Goal: Task Accomplishment & Management: Manage account settings

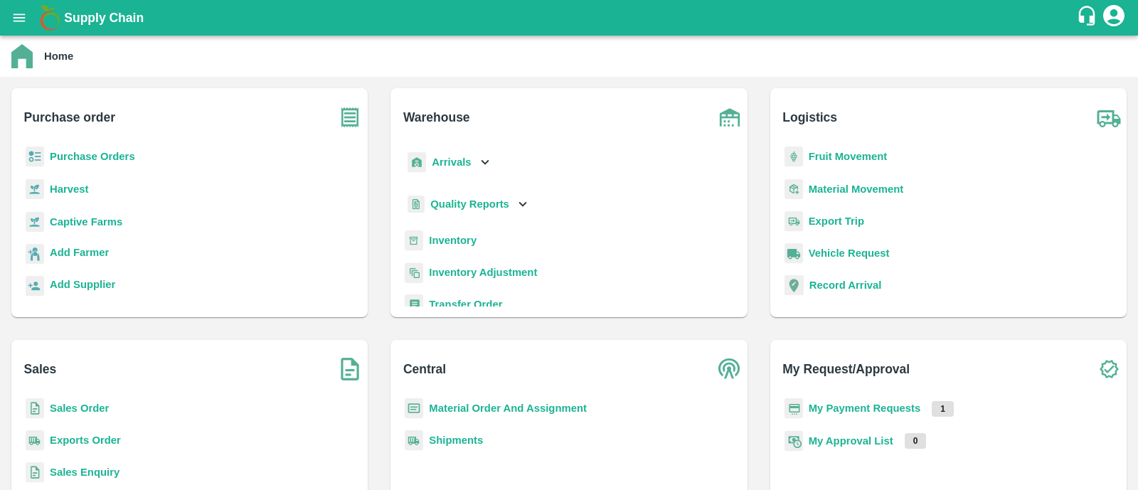
click at [125, 155] on b "Purchase Orders" at bounding box center [92, 156] width 85 height 11
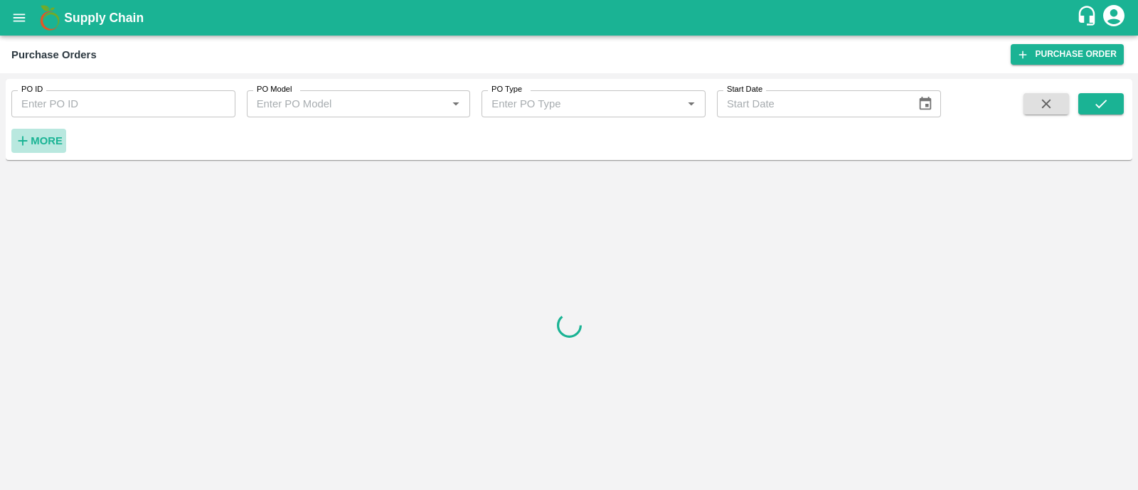
click at [59, 142] on strong "More" at bounding box center [47, 140] width 32 height 11
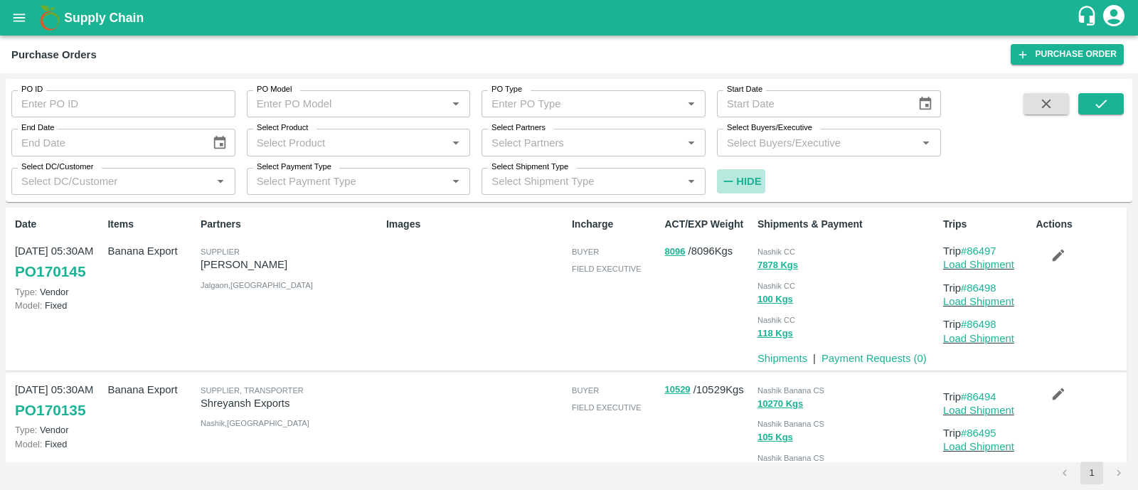
click at [752, 185] on strong "Hide" at bounding box center [748, 181] width 25 height 11
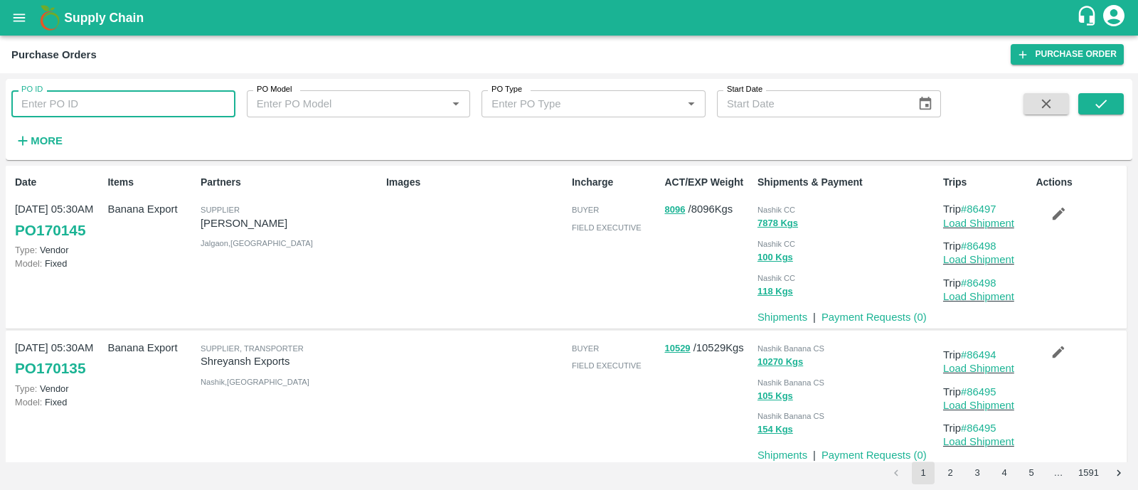
click at [68, 108] on input "PO ID" at bounding box center [123, 103] width 224 height 27
paste input "170038"
type input "170038"
click at [1088, 96] on button "submit" at bounding box center [1101, 103] width 46 height 21
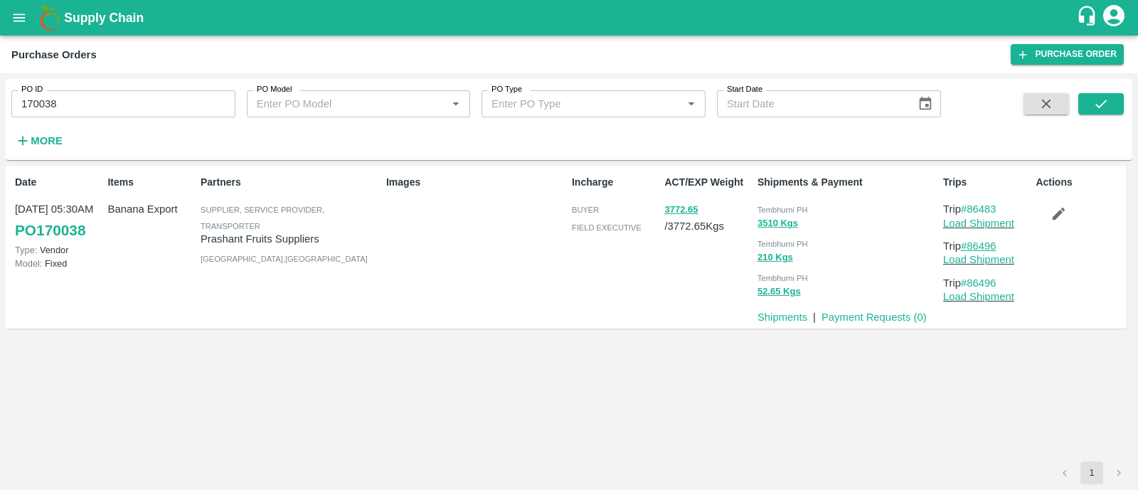
drag, startPoint x: 1007, startPoint y: 243, endPoint x: 970, endPoint y: 242, distance: 36.3
click at [970, 242] on p "Trip #86496" at bounding box center [986, 246] width 87 height 16
copy link "86496"
click at [1091, 105] on button "submit" at bounding box center [1101, 103] width 46 height 21
drag, startPoint x: 1006, startPoint y: 208, endPoint x: 969, endPoint y: 208, distance: 37.0
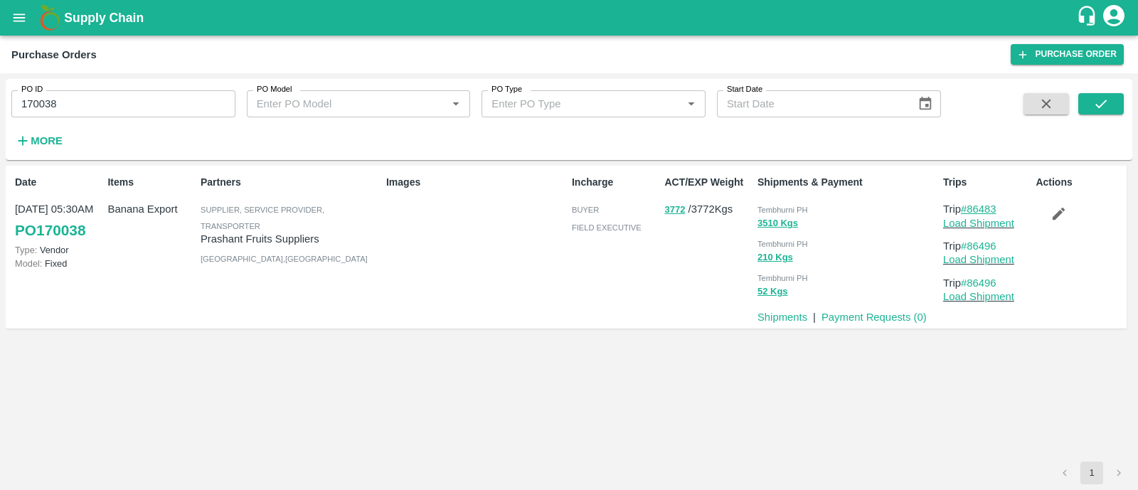
click at [969, 208] on p "Trip #86483" at bounding box center [986, 209] width 87 height 16
copy link "86483"
click at [964, 222] on link "Load Shipment" at bounding box center [978, 223] width 71 height 11
click at [1052, 216] on icon "button" at bounding box center [1058, 213] width 16 height 16
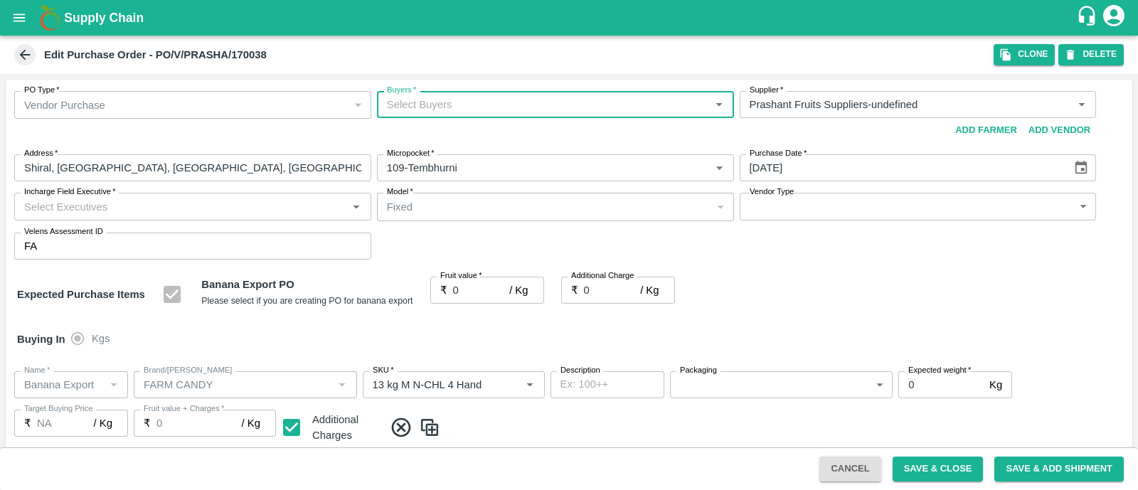
click at [462, 134] on div "Buyers   * Buyers   *" at bounding box center [555, 117] width 357 height 52
type input "ajit"
click at [448, 134] on div "No Options" at bounding box center [553, 137] width 356 height 36
click at [448, 135] on div "Ajit Otari" at bounding box center [465, 143] width 87 height 16
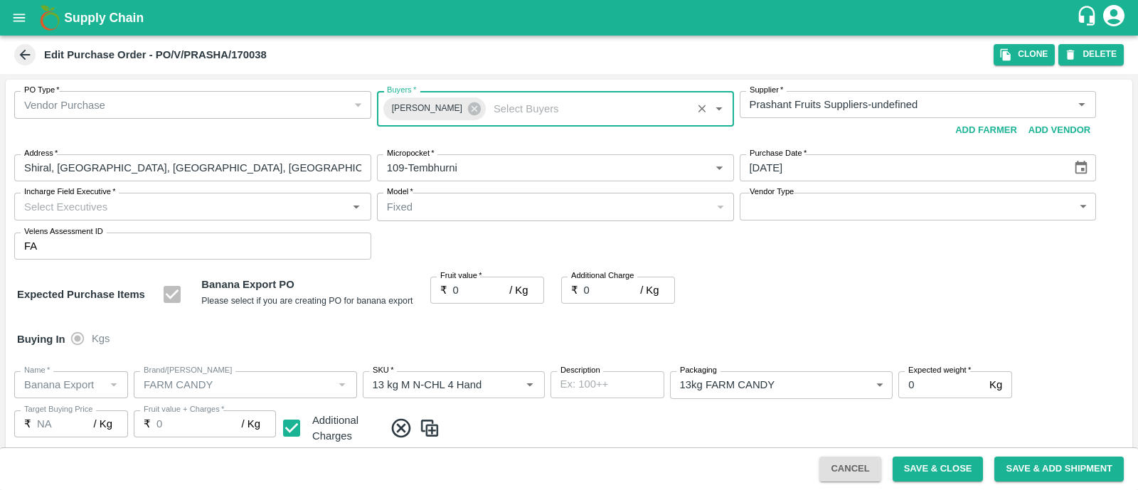
click at [448, 134] on div "Buyers   * Ajit Otari Buyers   *" at bounding box center [555, 117] width 357 height 52
click at [169, 191] on div "PO Type   * Vendor Purchase 2 PO Type Buyers   * Ajit Otari Buyers   * Supplier…" at bounding box center [569, 175] width 1126 height 191
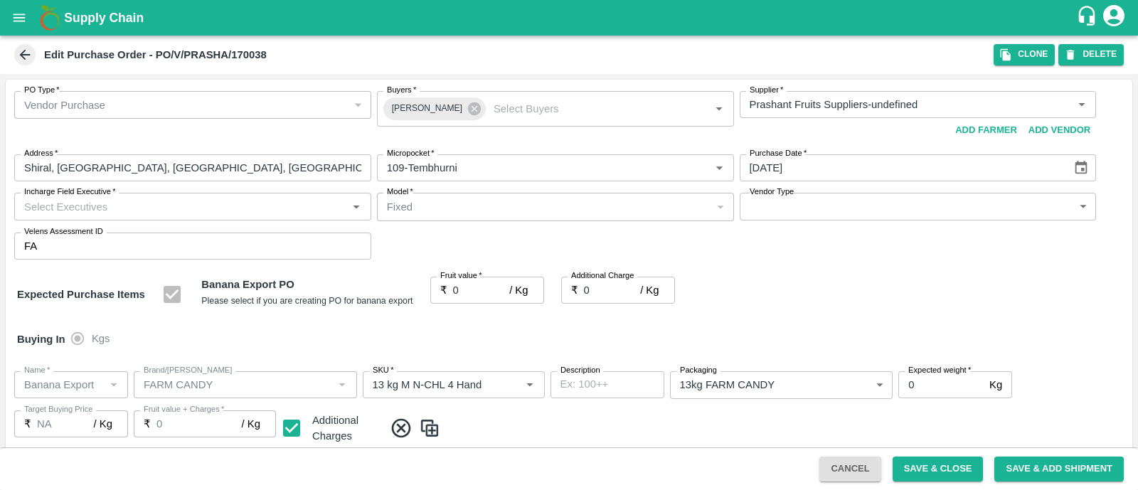
click at [178, 212] on input "Incharge Field Executive   *" at bounding box center [180, 206] width 325 height 18
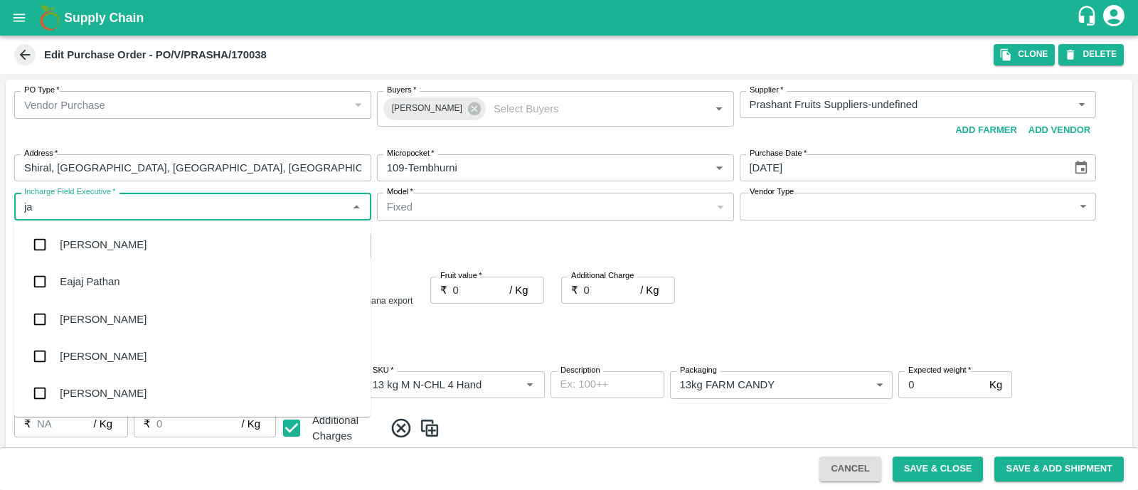
type input "jay"
click at [89, 315] on div "jaydip Tale" at bounding box center [85, 319] width 50 height 16
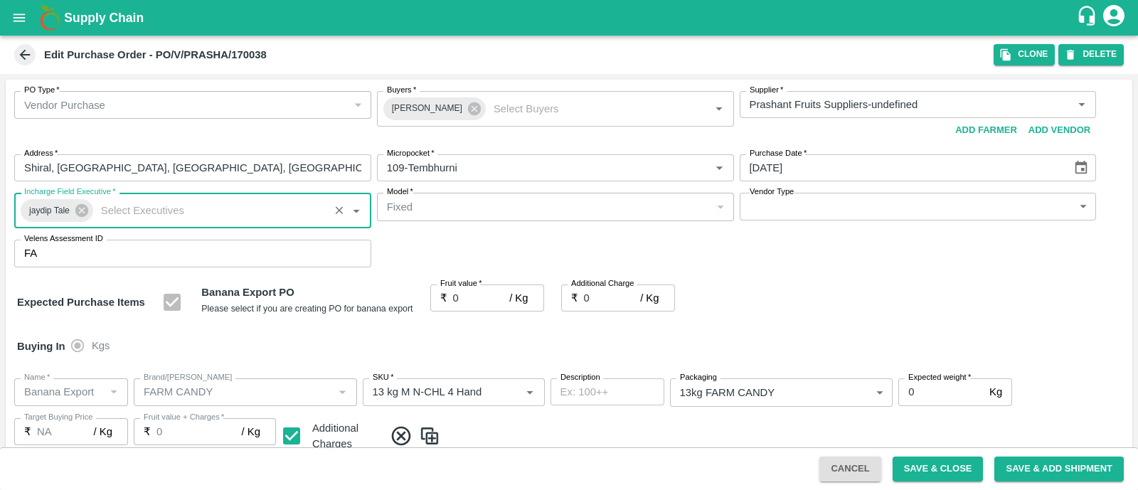
click at [816, 216] on body "Supply Chain Edit Purchase Order - PO/V/PRASHA/170038 Clone DELETE PO Type   * …" at bounding box center [569, 245] width 1138 height 490
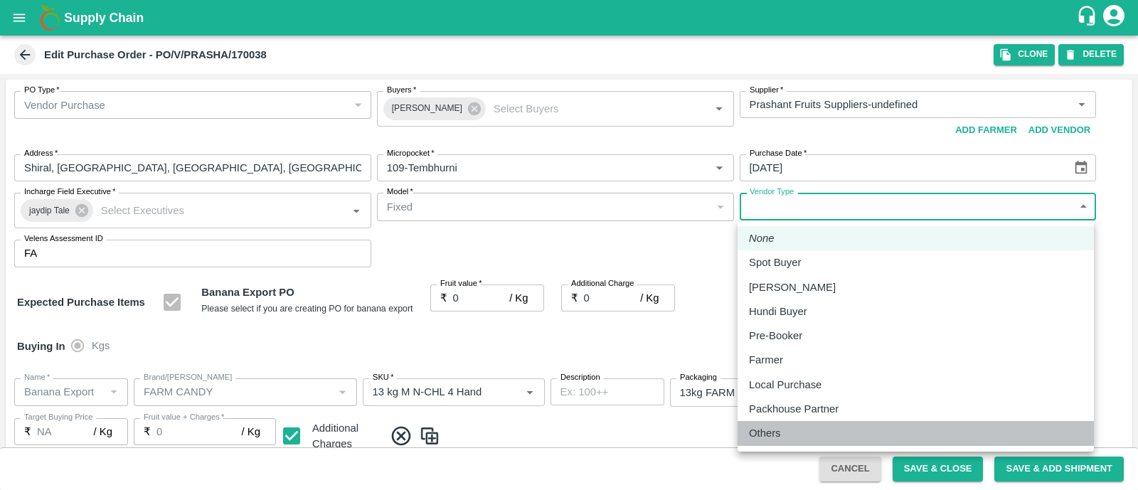
click at [778, 427] on p "Others" at bounding box center [765, 433] width 32 height 16
type input "OTHER"
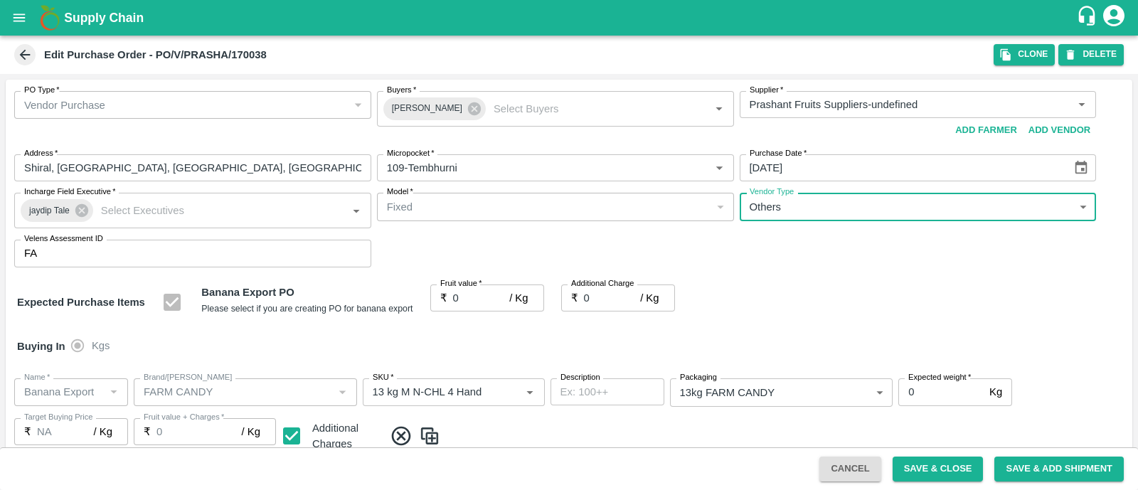
click at [472, 299] on input "0" at bounding box center [481, 297] width 57 height 27
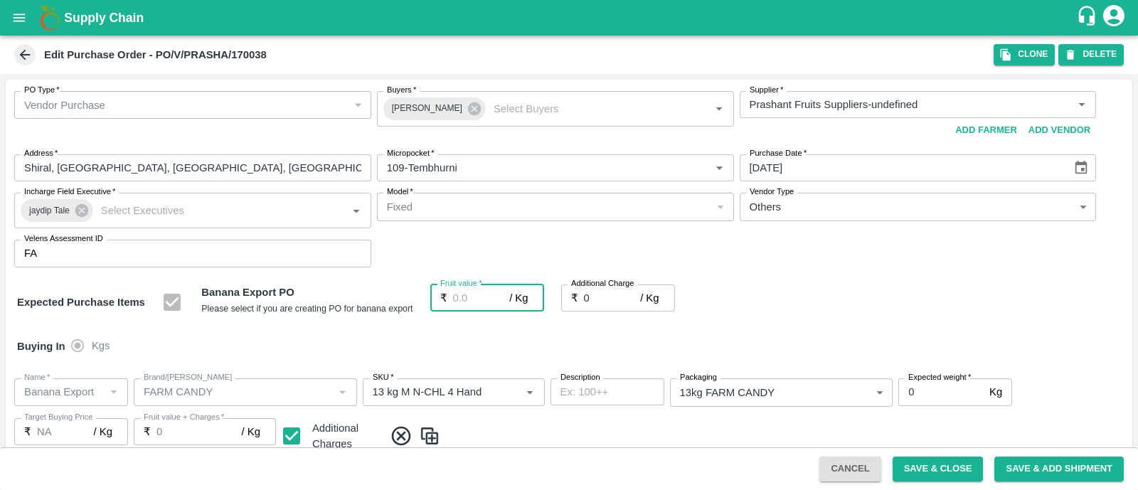
type input "2"
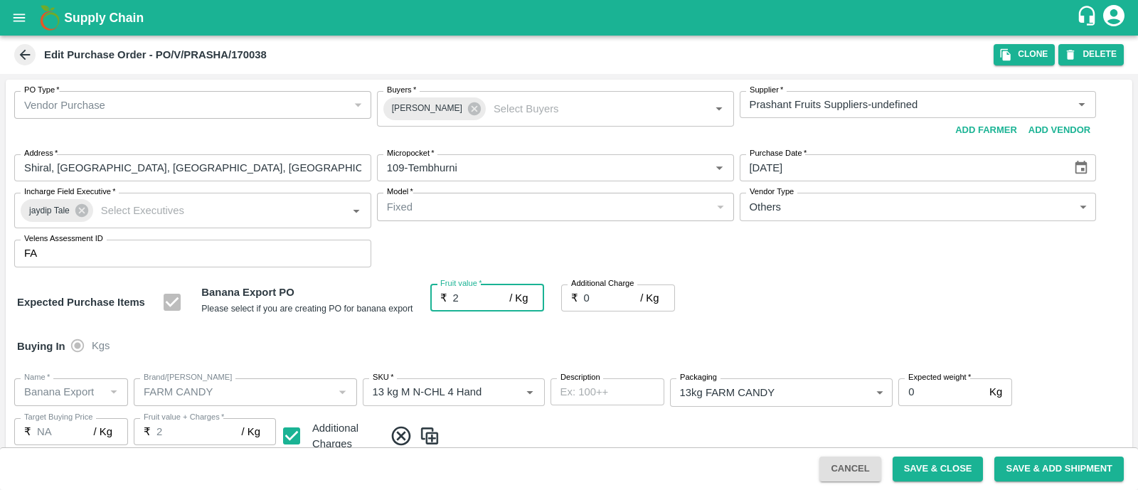
type input "2"
type input "24"
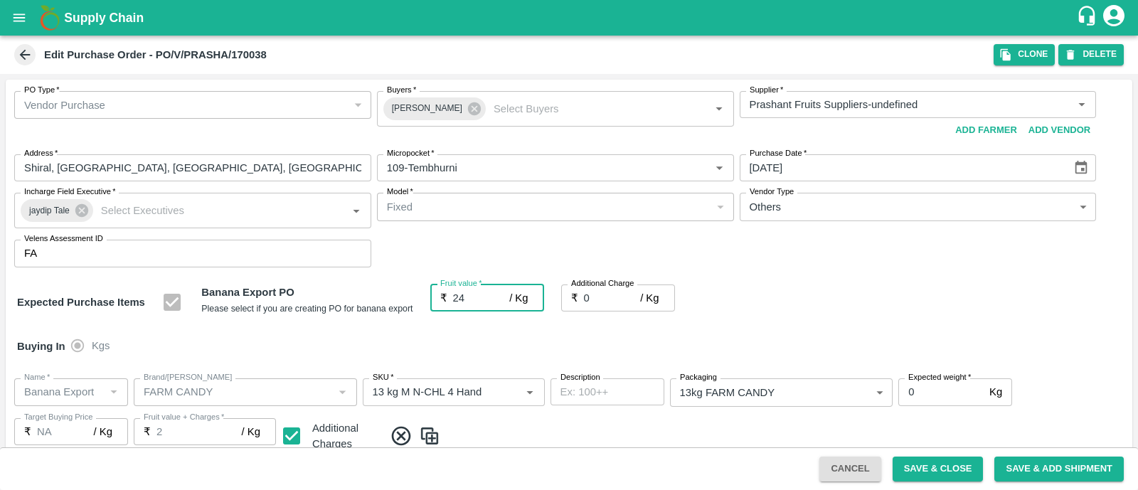
type input "24"
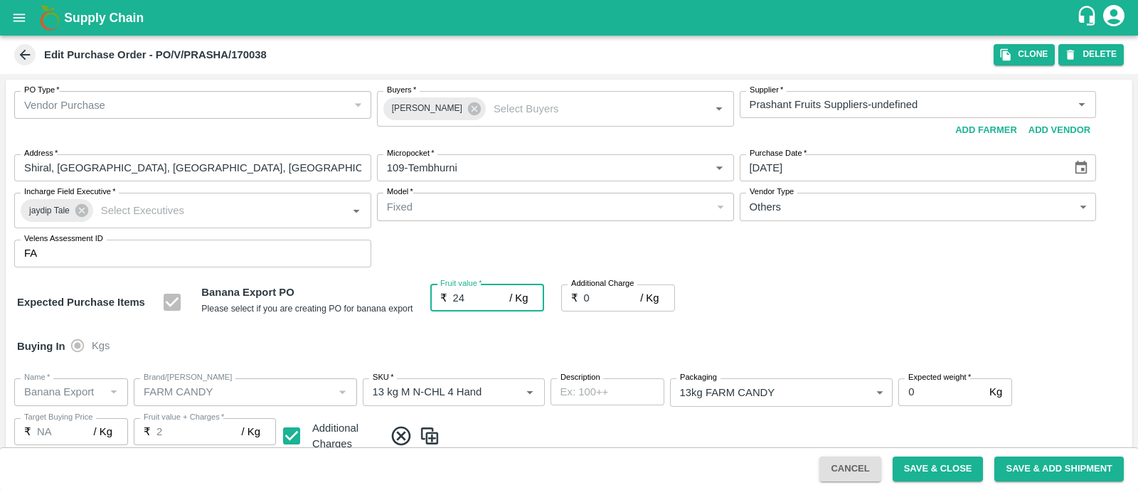
type input "24"
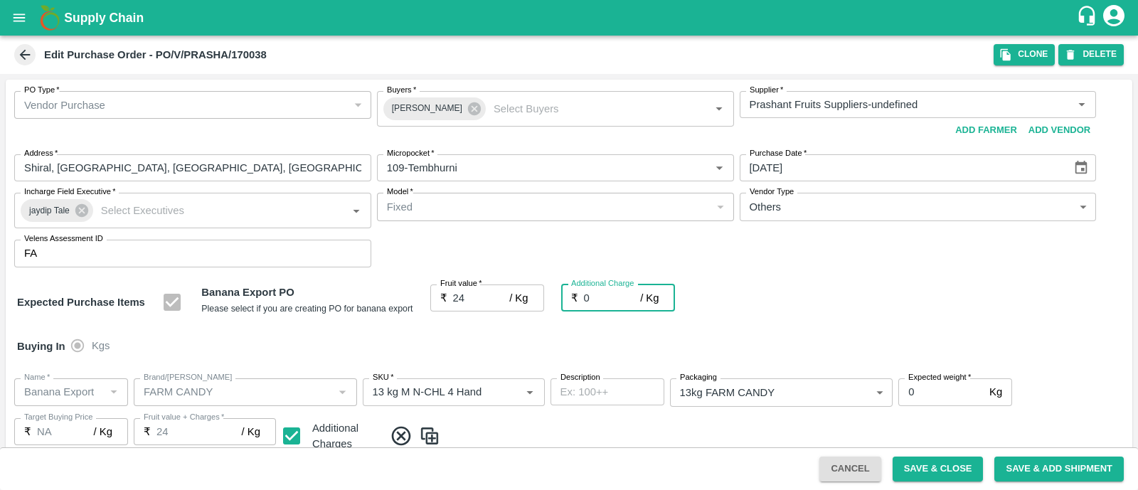
type input "2"
type input "26"
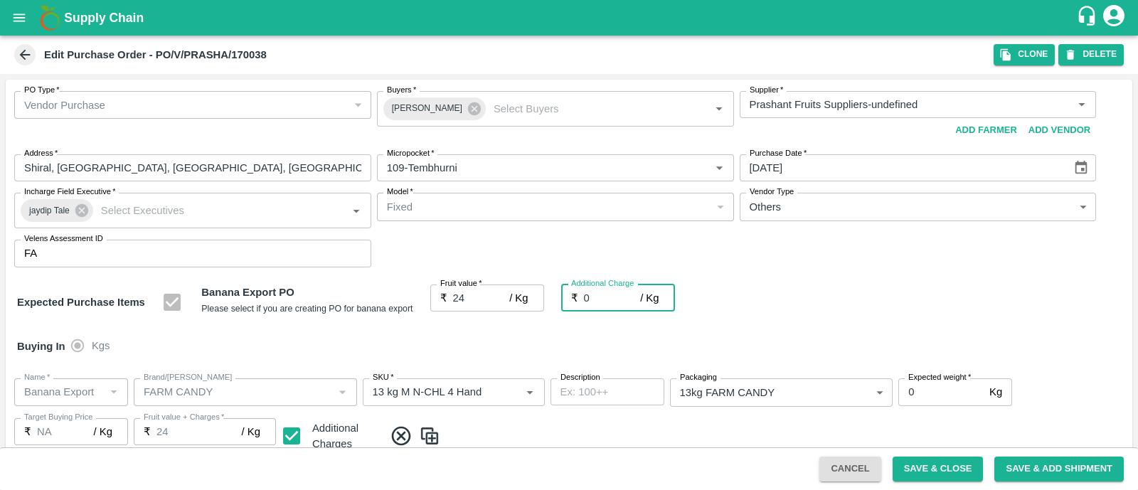
type input "26"
type input "2.7"
type input "26.7"
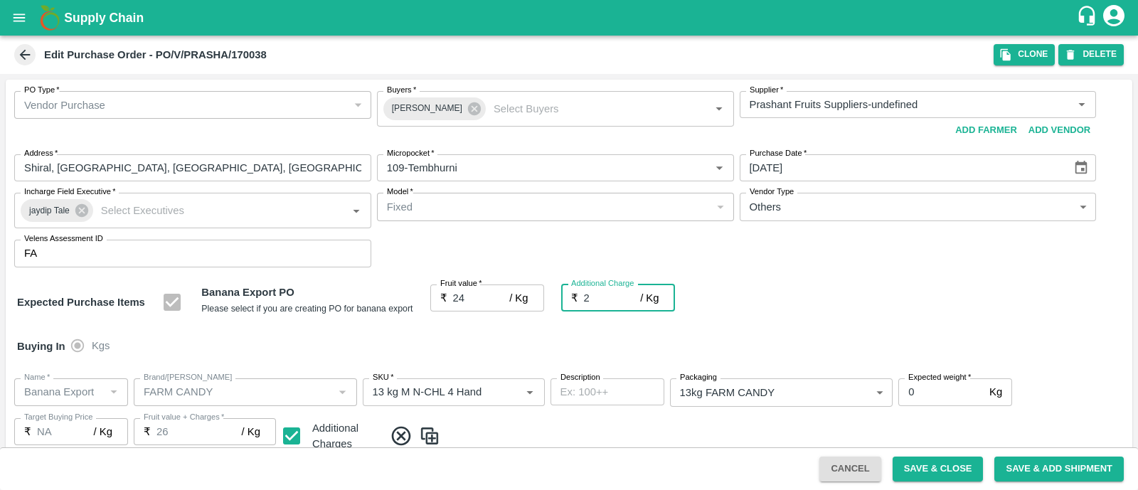
type input "26.7"
type input "2.75"
type input "26.75"
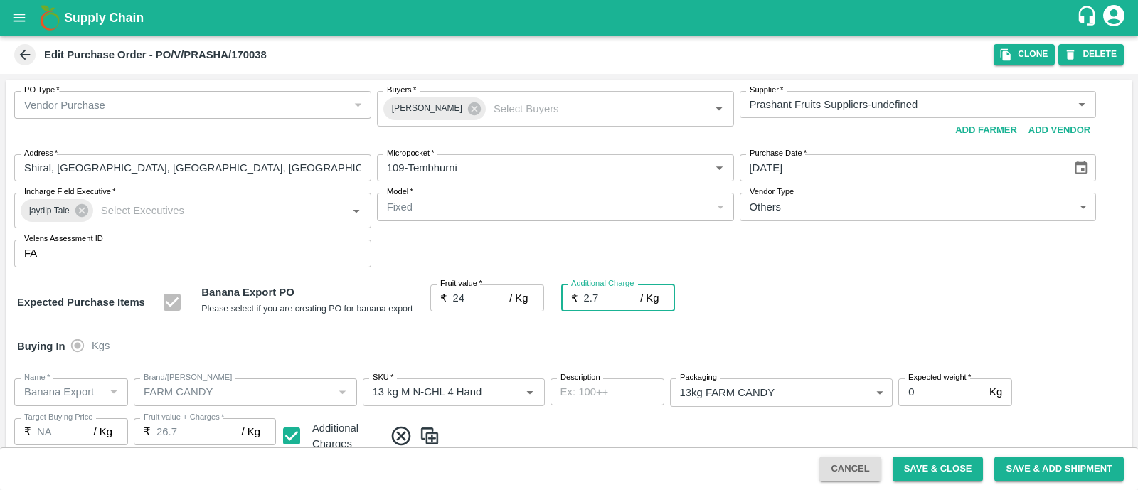
type input "26.75"
type input "2.75"
click at [806, 304] on div "Expected Purchase Items Banana Export PO Please select if you are creating PO f…" at bounding box center [568, 302] width 1103 height 36
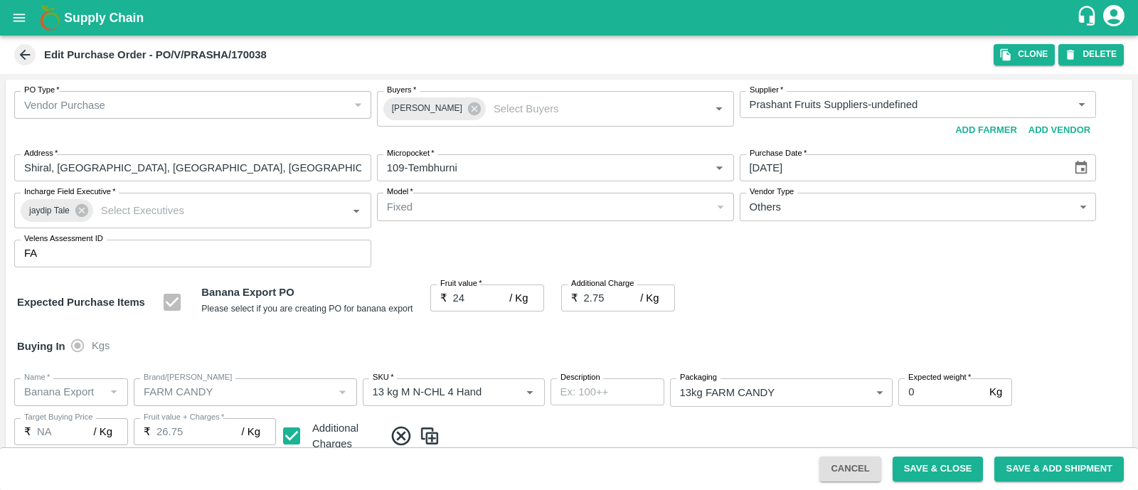
scroll to position [782, 0]
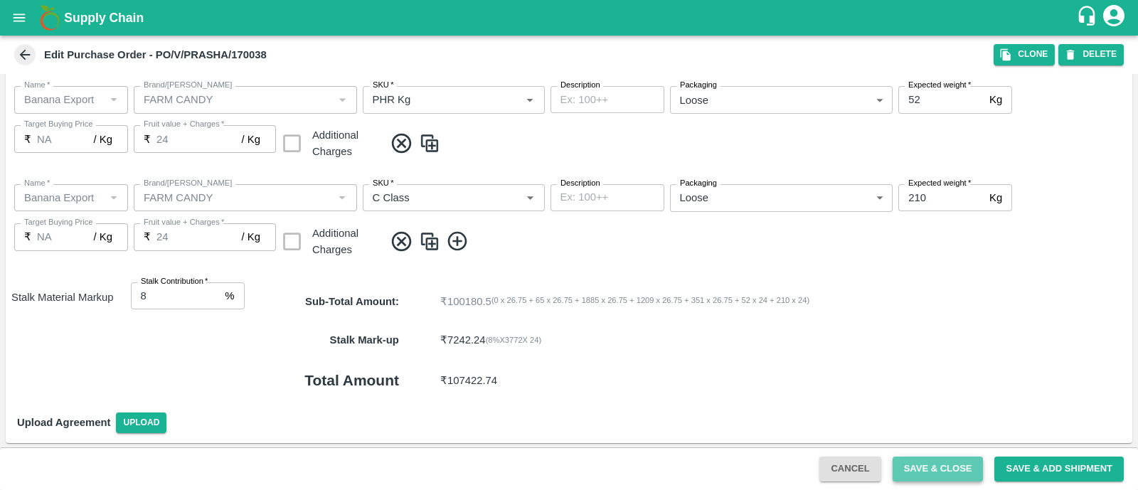
click at [941, 461] on button "Save & Close" at bounding box center [937, 468] width 91 height 25
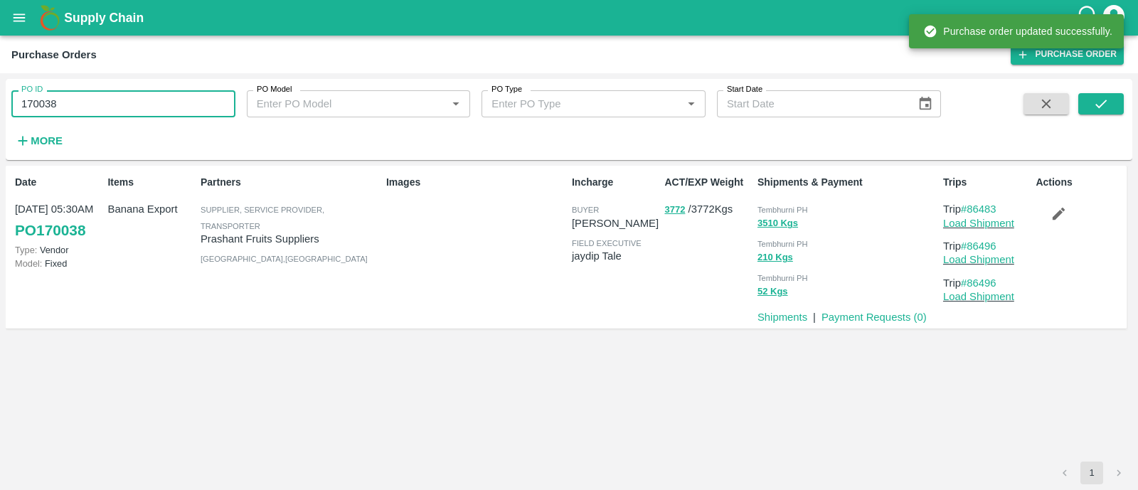
click at [68, 107] on input "170038" at bounding box center [123, 103] width 224 height 27
paste input "text"
click at [68, 107] on input "170038" at bounding box center [123, 103] width 224 height 27
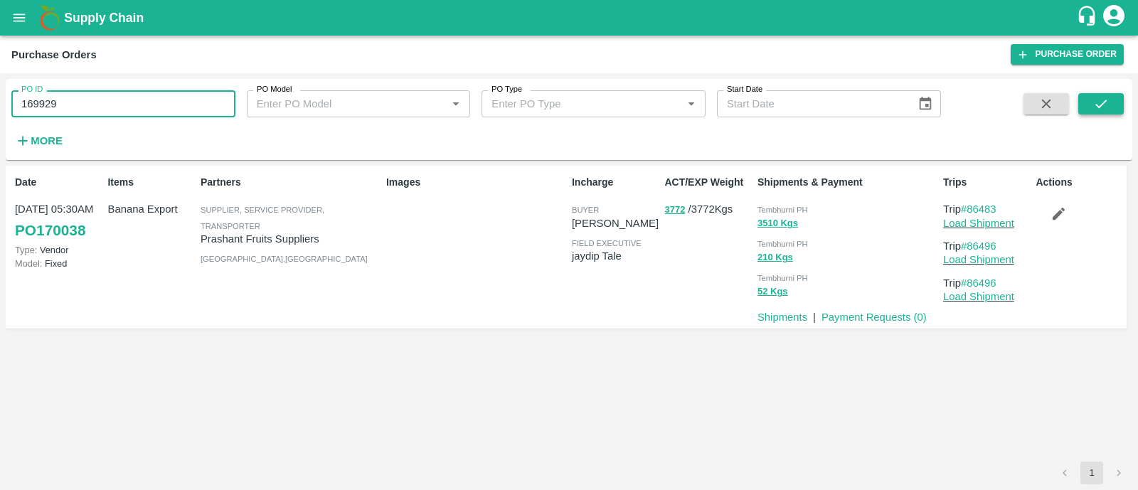
type input "169929"
click at [1106, 102] on icon "submit" at bounding box center [1101, 104] width 16 height 16
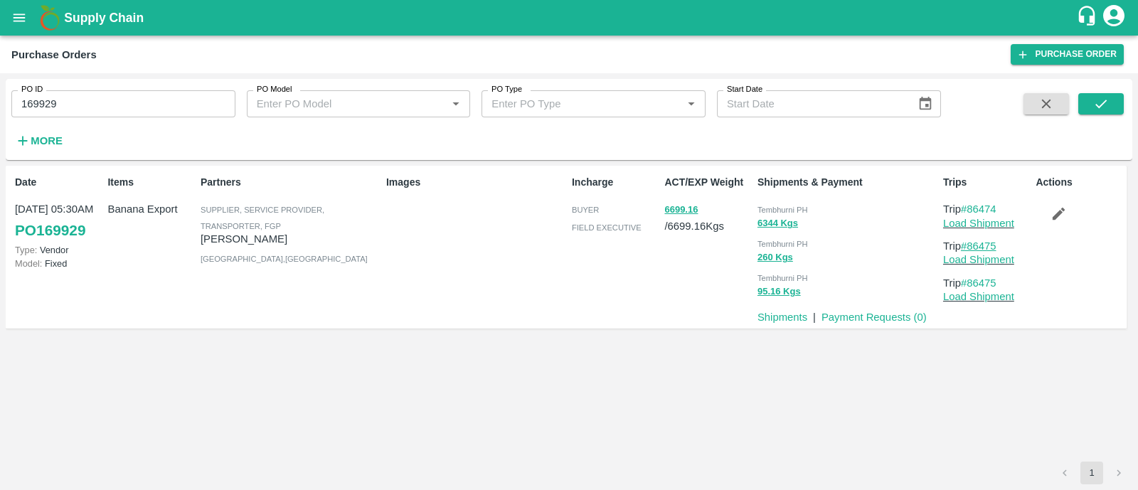
drag, startPoint x: 1005, startPoint y: 242, endPoint x: 970, endPoint y: 245, distance: 34.9
click at [970, 245] on p "Trip #86475" at bounding box center [986, 246] width 87 height 16
copy link "86475"
click at [1111, 105] on button "submit" at bounding box center [1101, 103] width 46 height 21
drag, startPoint x: 1006, startPoint y: 208, endPoint x: 970, endPoint y: 208, distance: 35.5
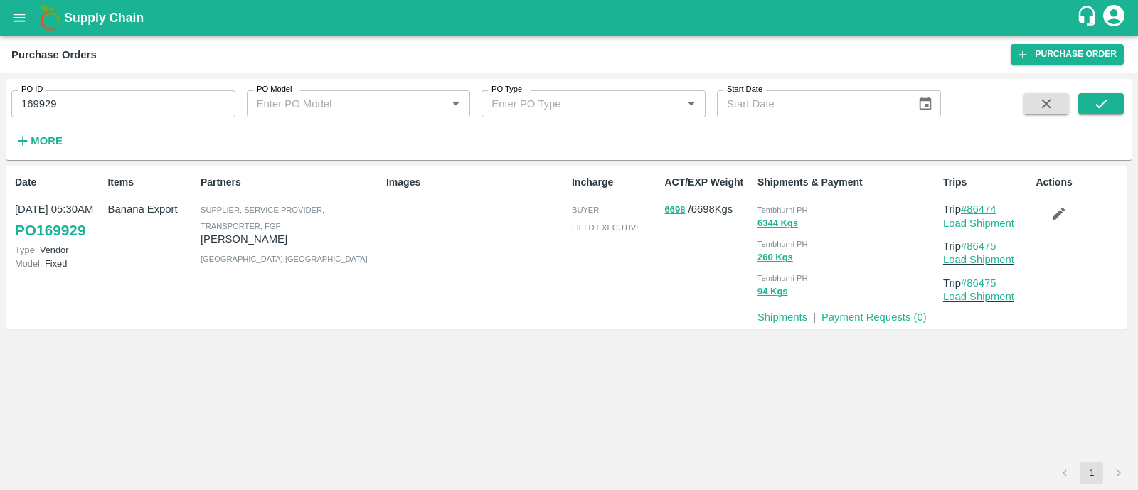
click at [970, 208] on p "Trip #86474" at bounding box center [986, 209] width 87 height 16
copy link "86474"
click at [956, 219] on link "Load Shipment" at bounding box center [978, 223] width 71 height 11
click at [1051, 216] on icon "button" at bounding box center [1058, 213] width 16 height 16
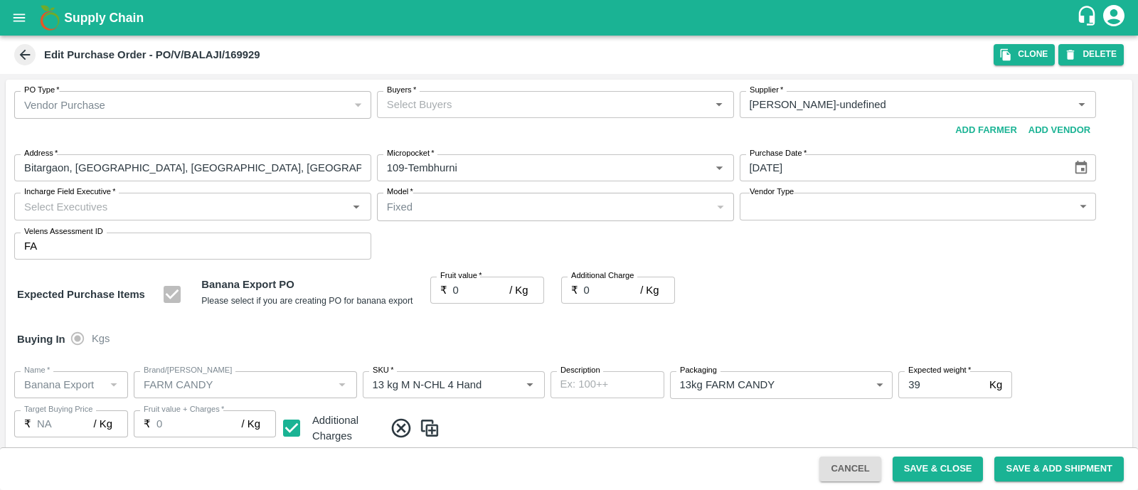
click at [448, 114] on div "Buyers   *" at bounding box center [555, 104] width 357 height 27
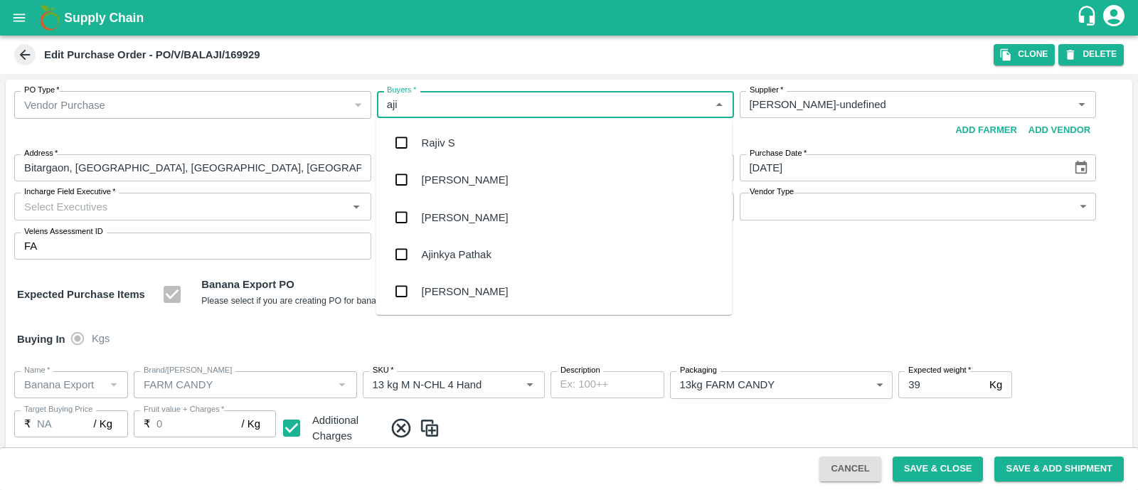
type input "ajit"
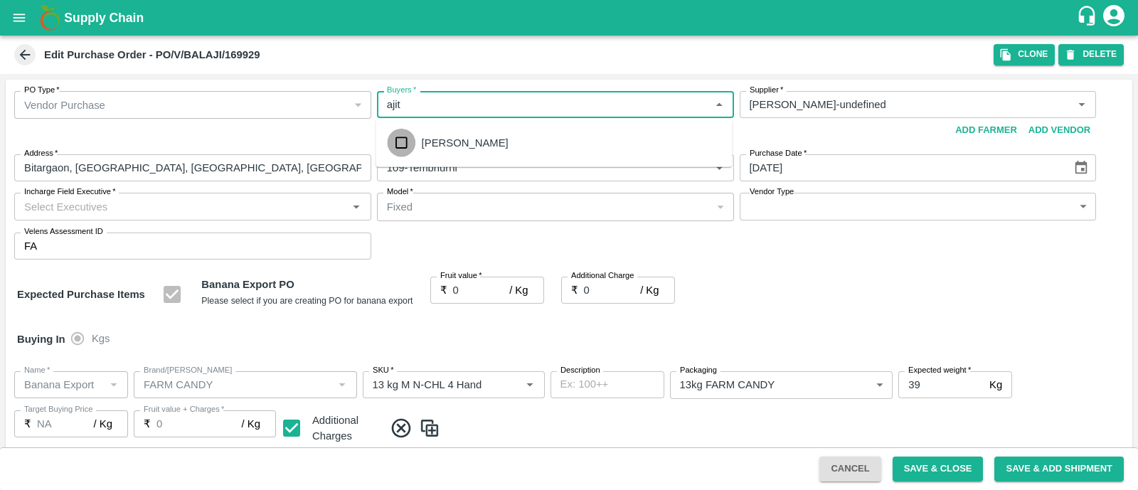
click at [397, 141] on input "checkbox" at bounding box center [401, 143] width 28 height 28
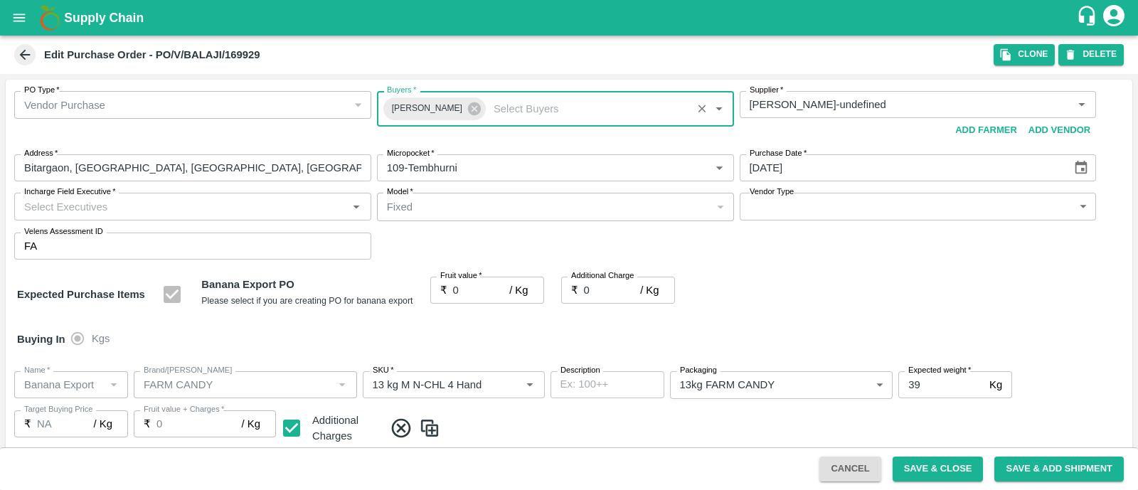
click at [292, 207] on input "Incharge Field Executive   *" at bounding box center [180, 206] width 325 height 18
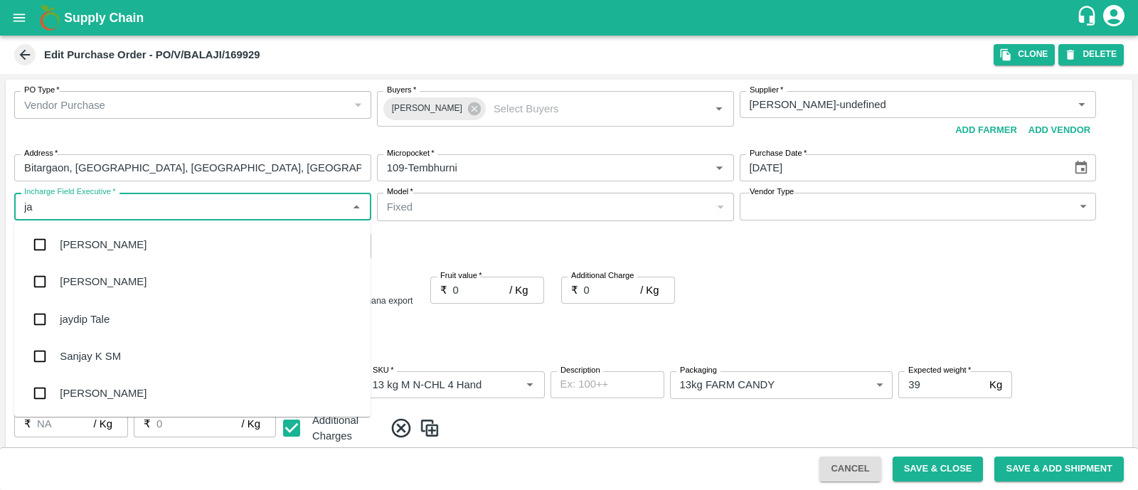
type input "jay"
click at [183, 307] on div "jaydip Tale" at bounding box center [192, 319] width 356 height 37
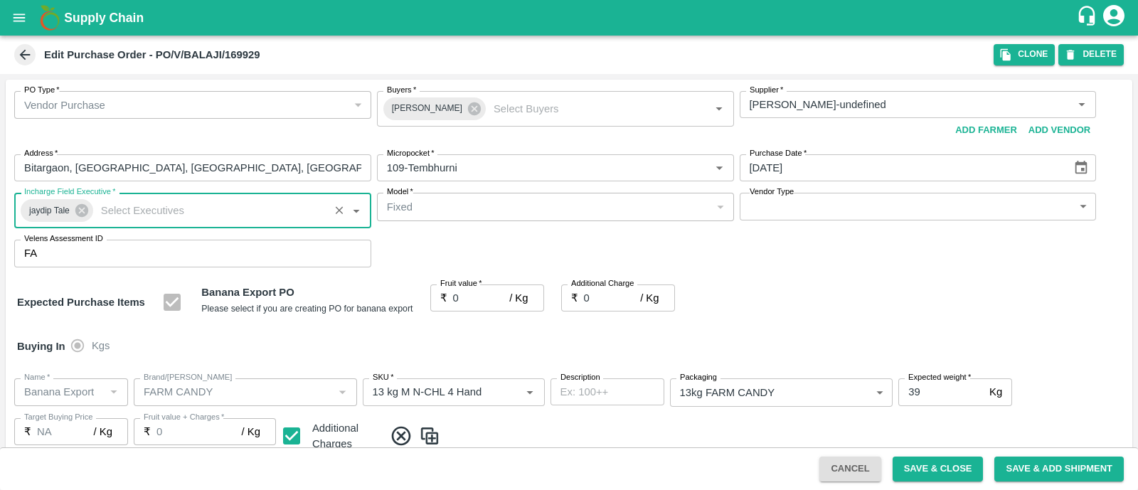
click at [803, 214] on body "Supply Chain Edit Purchase Order - PO/V/BALAJI/169929 Clone DELETE PO Type   * …" at bounding box center [569, 245] width 1138 height 490
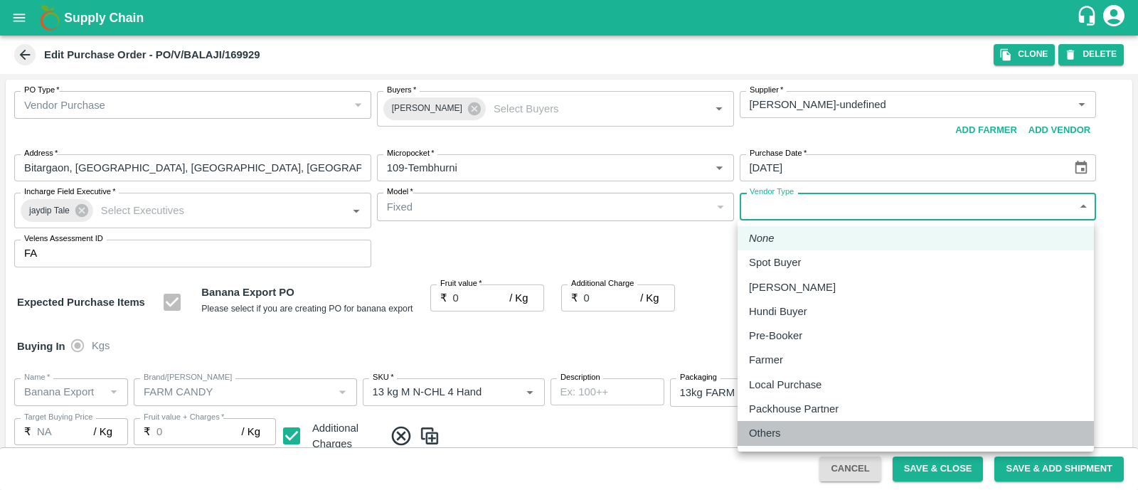
click at [752, 435] on p "Others" at bounding box center [765, 433] width 32 height 16
type input "OTHER"
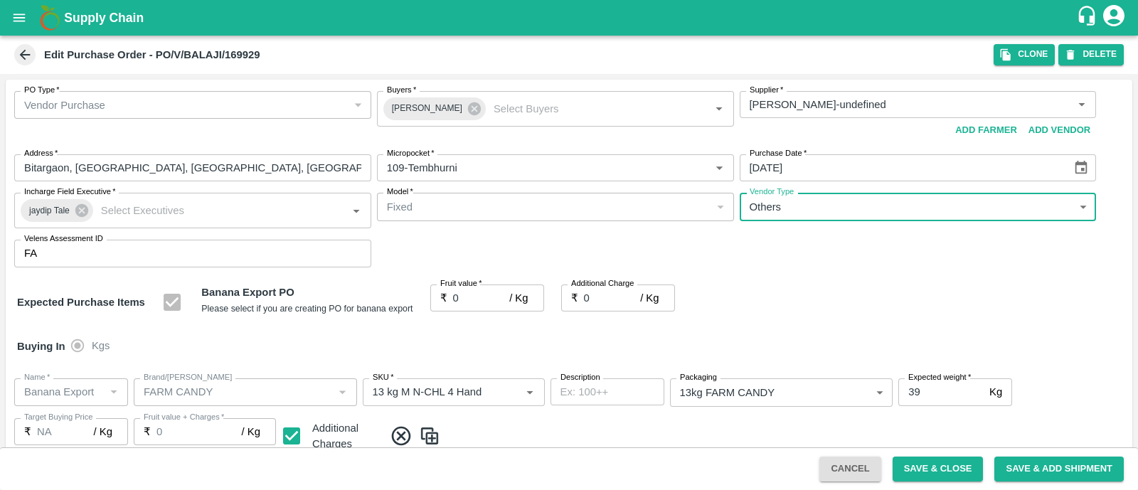
click at [483, 300] on input "0" at bounding box center [481, 297] width 57 height 27
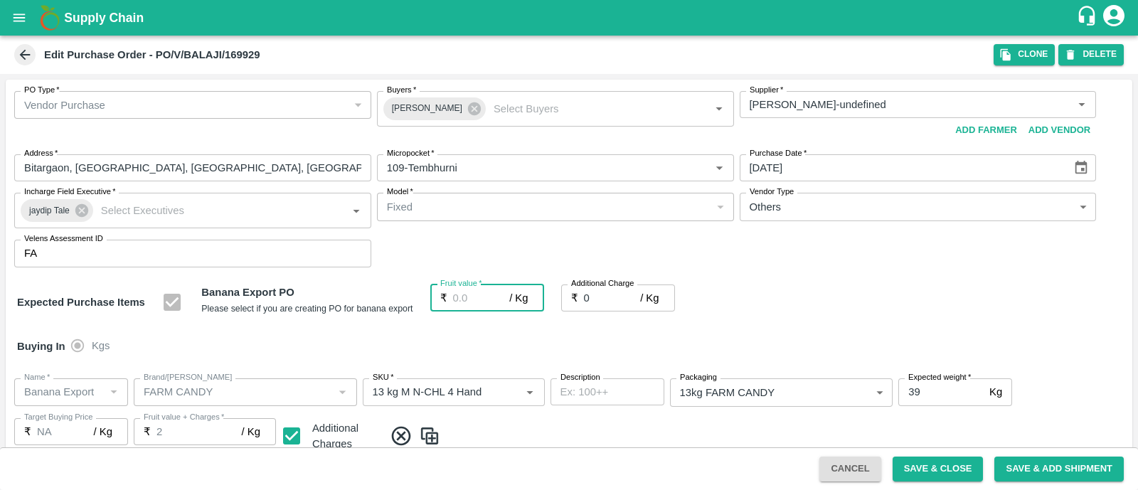
type input "2"
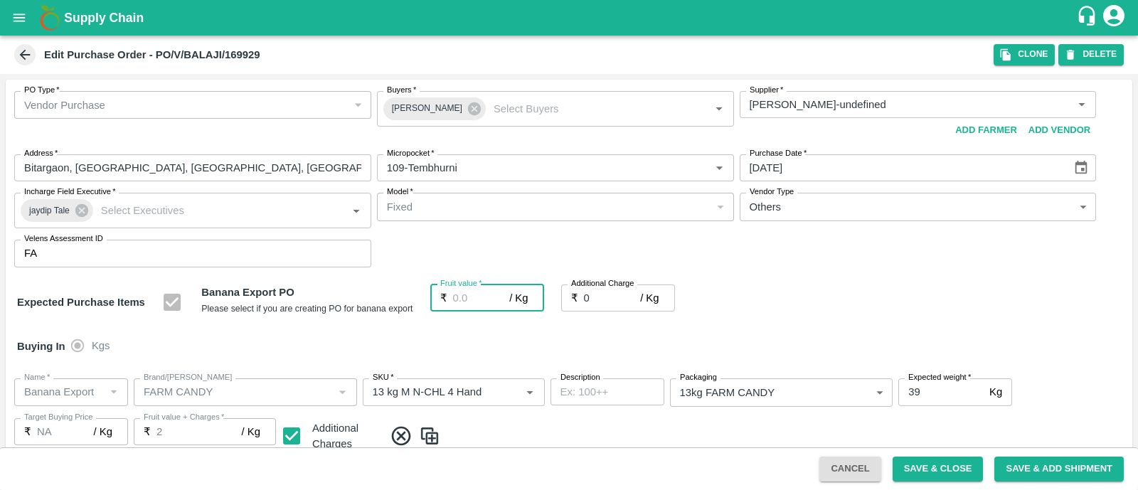
type input "2"
type input "24"
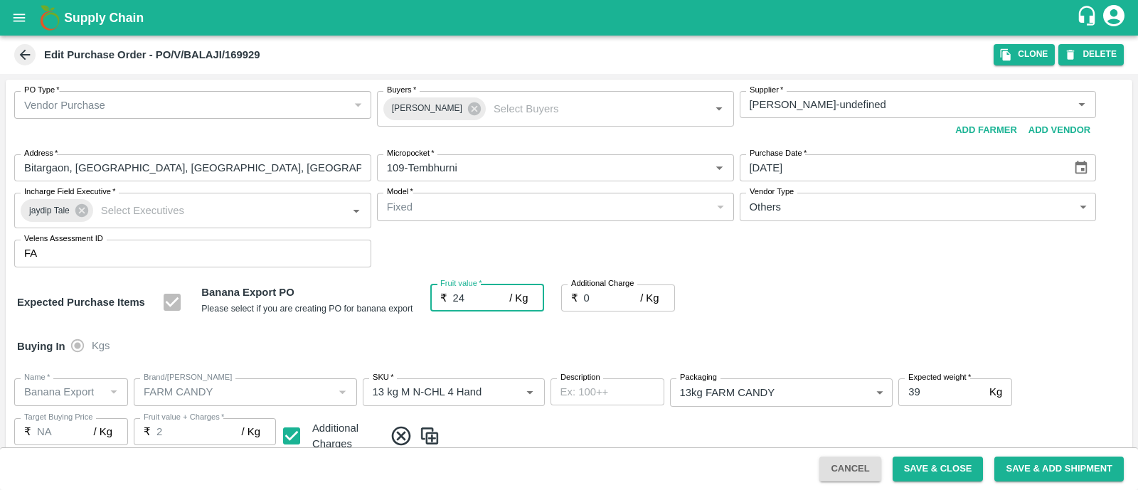
type input "24"
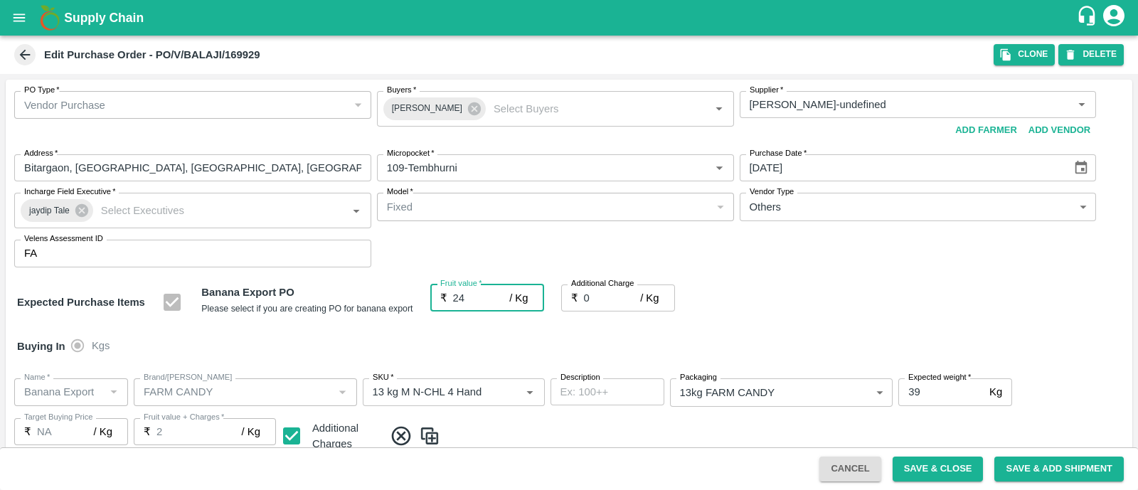
type input "24"
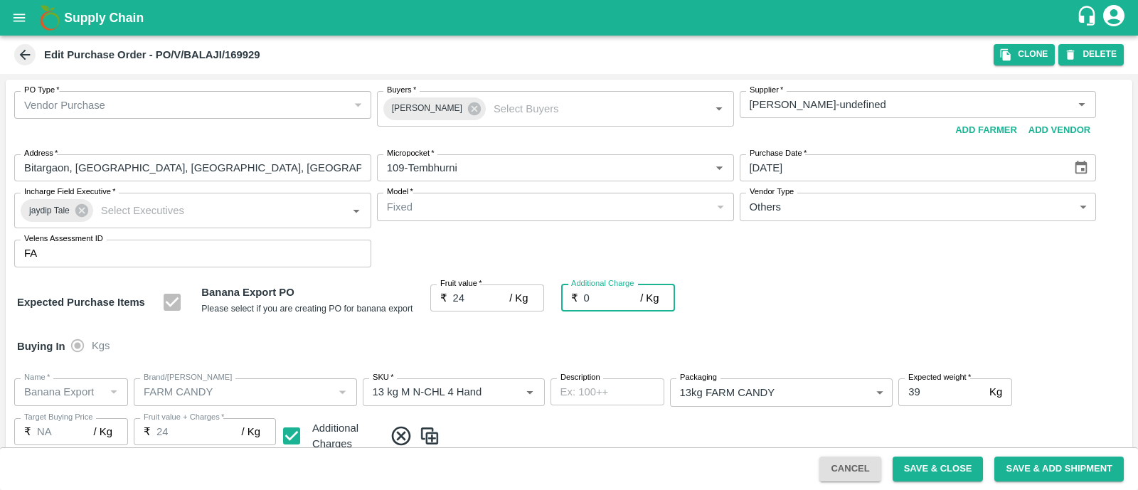
type input "2"
type input "26"
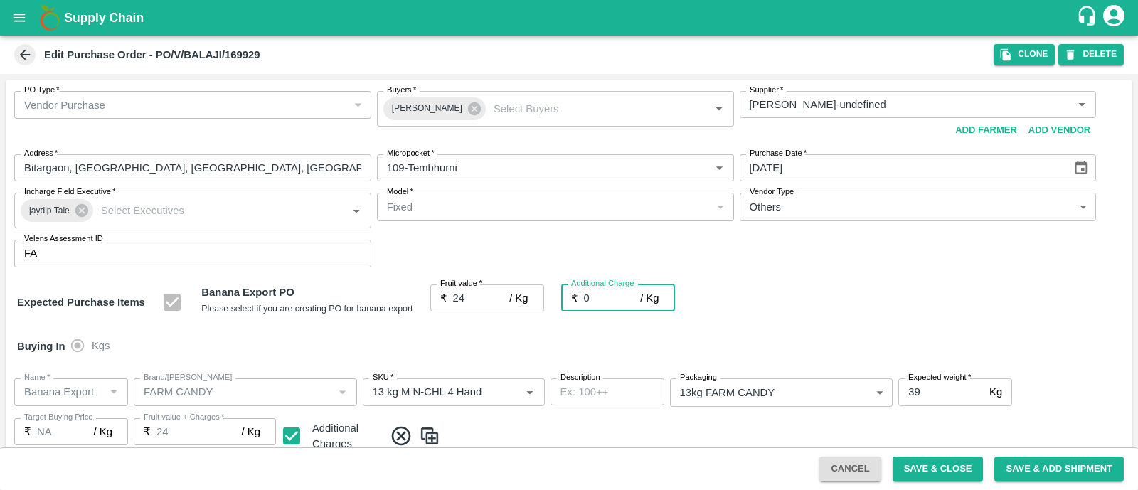
type input "26"
type input "2.7"
type input "26.7"
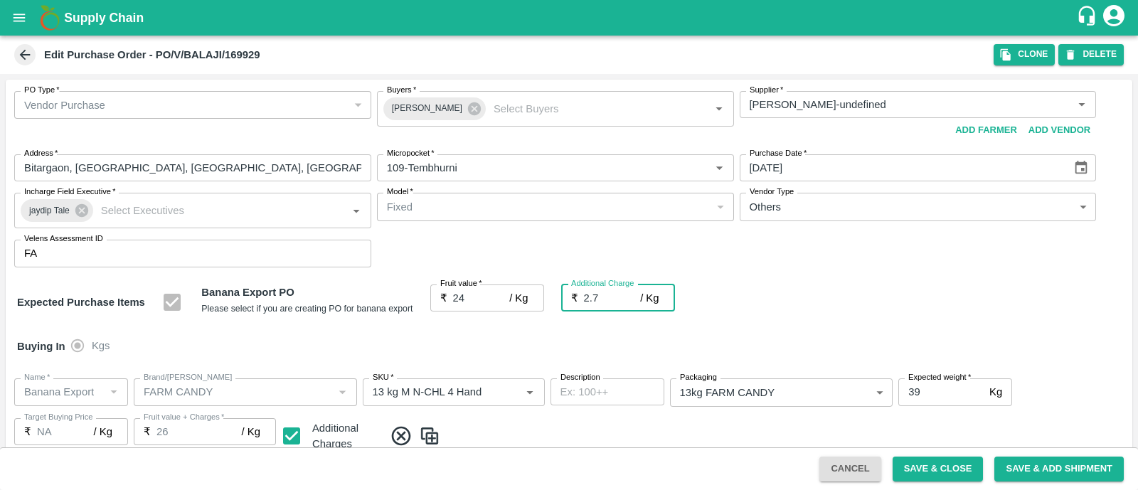
type input "26.7"
type input "2.75"
type input "26.75"
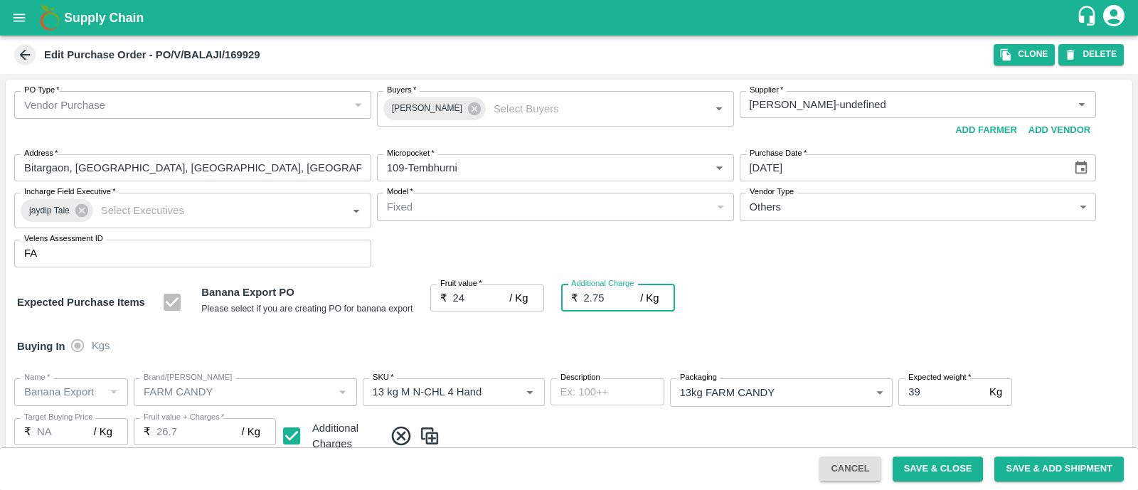
type input "26.75"
type input "2.75"
click at [860, 296] on div "Expected Purchase Items Banana Export PO Please select if you are creating PO f…" at bounding box center [568, 302] width 1103 height 36
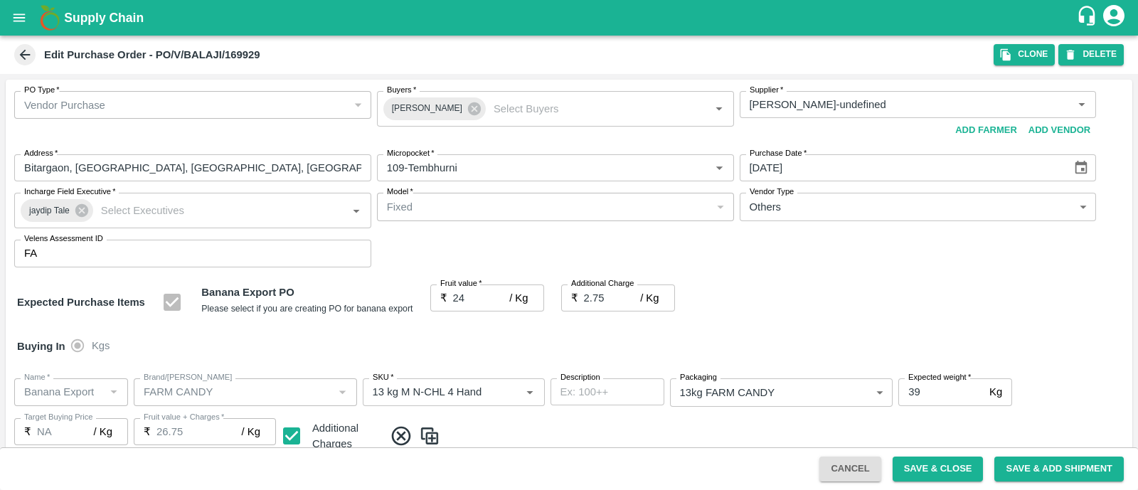
scroll to position [782, 0]
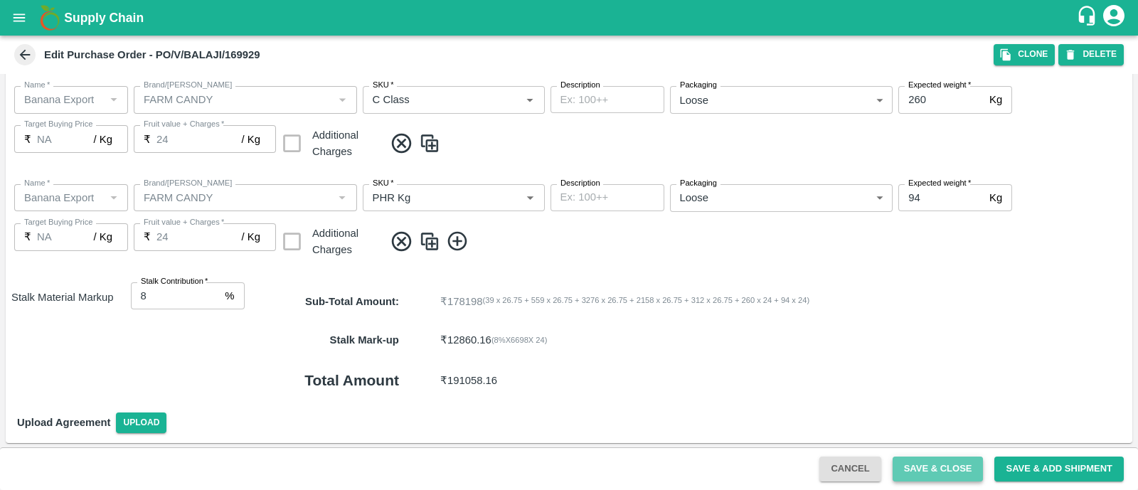
click at [916, 469] on button "Save & Close" at bounding box center [937, 468] width 91 height 25
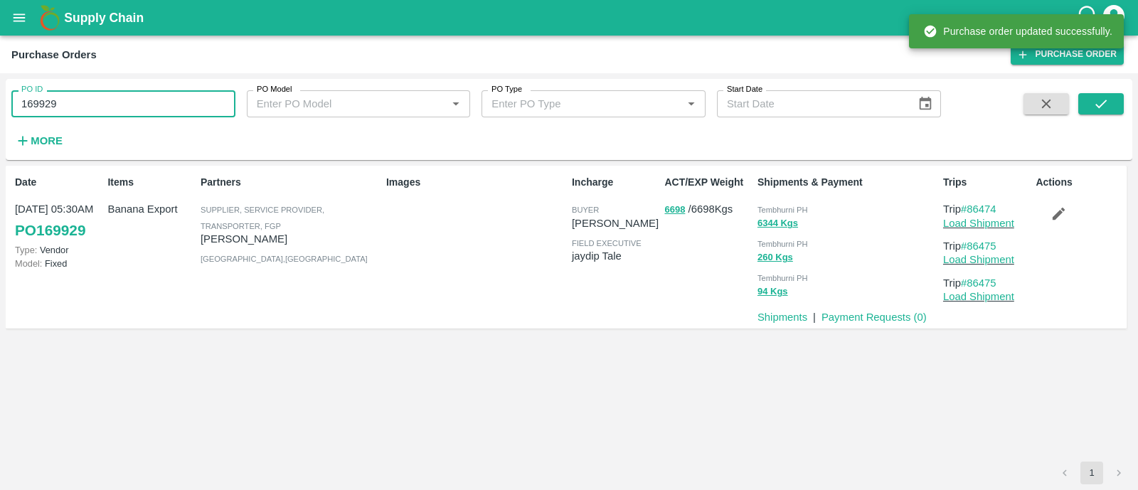
click at [128, 105] on input "169929" at bounding box center [123, 103] width 224 height 27
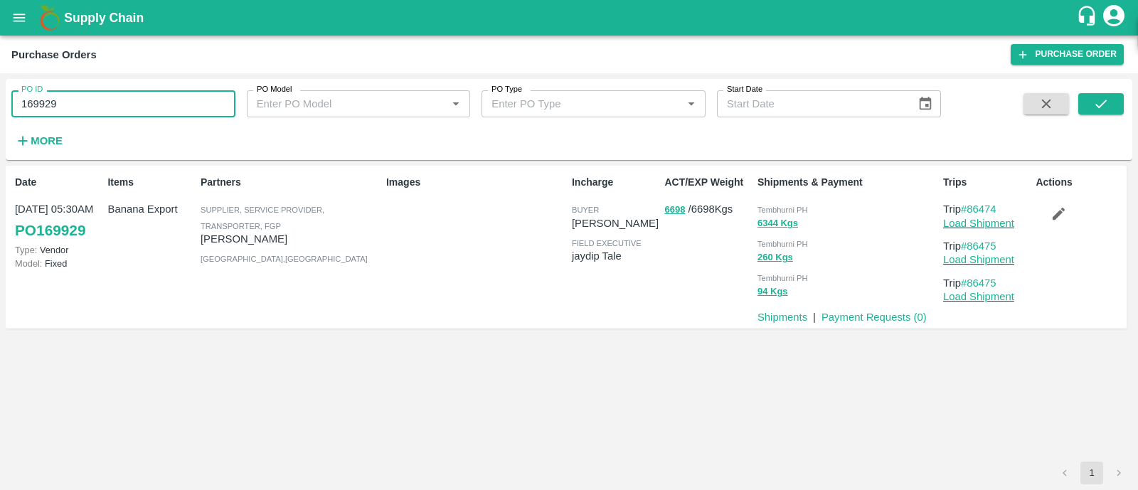
click at [128, 105] on input "169929" at bounding box center [123, 103] width 224 height 27
paste input "text"
type input "169950"
click at [1106, 95] on button "submit" at bounding box center [1101, 103] width 46 height 21
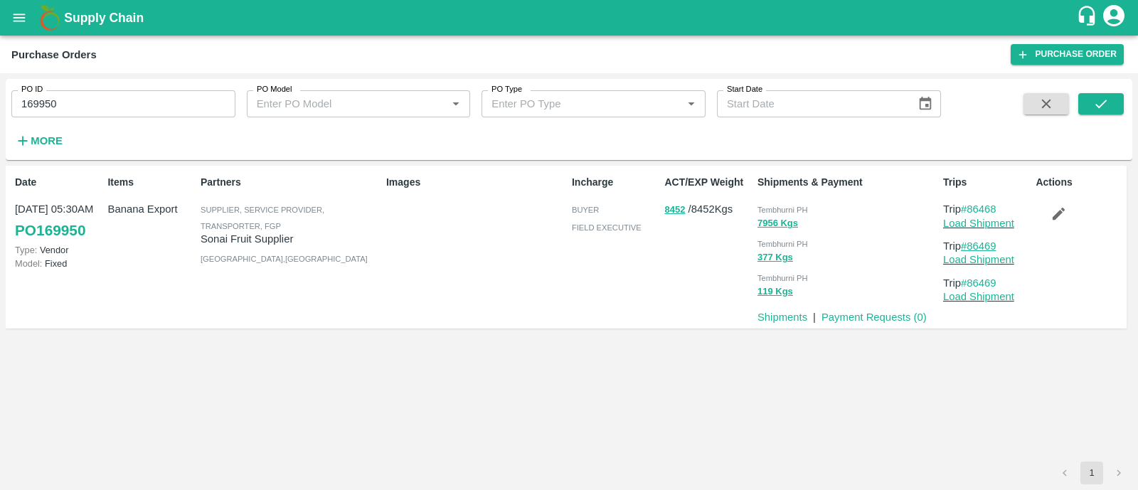
drag, startPoint x: 1004, startPoint y: 242, endPoint x: 971, endPoint y: 244, distance: 32.7
click at [971, 244] on p "Trip #86469" at bounding box center [986, 246] width 87 height 16
copy link "86469"
drag, startPoint x: 1006, startPoint y: 205, endPoint x: 970, endPoint y: 206, distance: 36.3
click at [970, 206] on p "Trip #86468" at bounding box center [986, 209] width 87 height 16
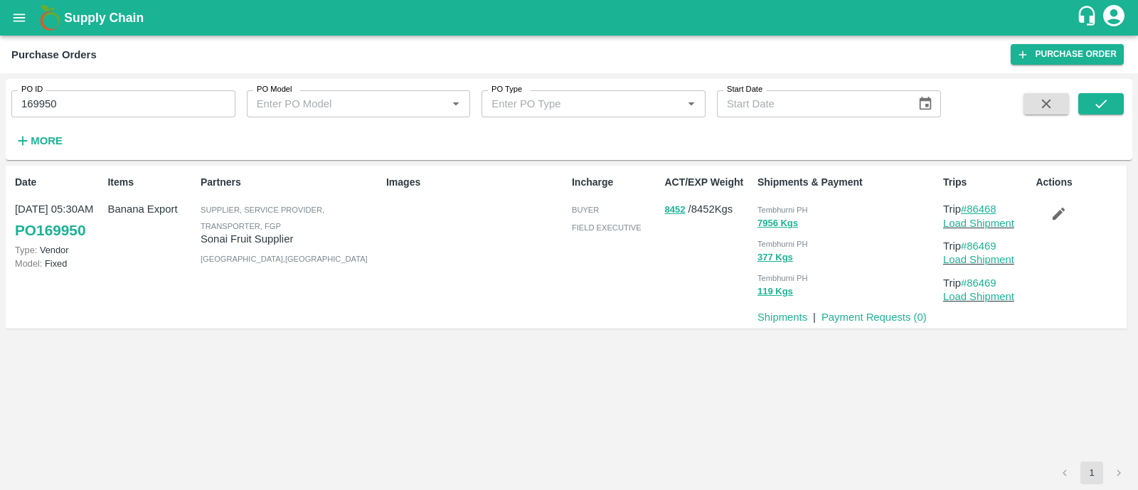
copy link "86468"
click at [953, 225] on link "Load Shipment" at bounding box center [978, 223] width 71 height 11
click at [1051, 203] on button "button" at bounding box center [1058, 213] width 46 height 24
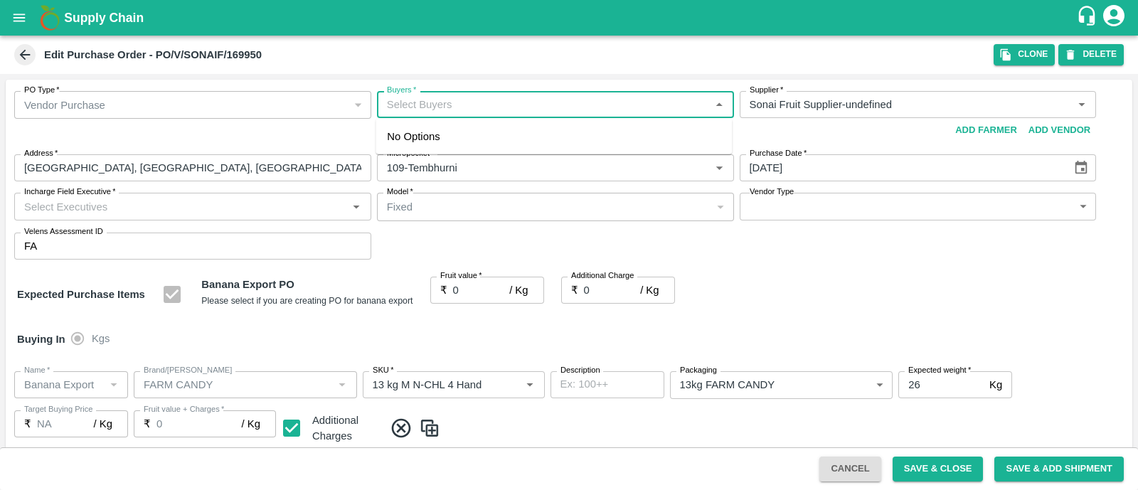
click at [432, 112] on input "Buyers   *" at bounding box center [543, 104] width 325 height 18
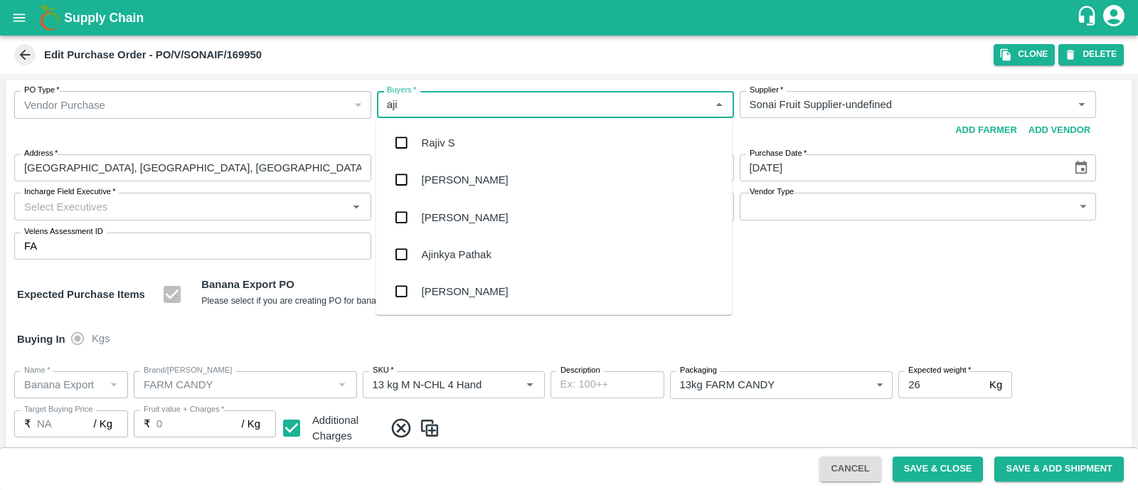
type input "ajit"
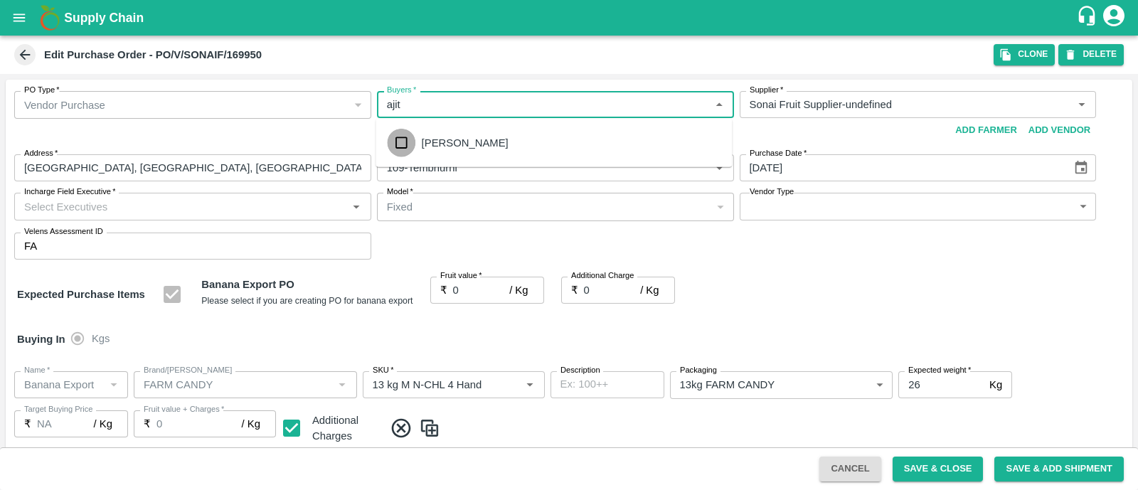
click at [402, 149] on input "checkbox" at bounding box center [401, 143] width 28 height 28
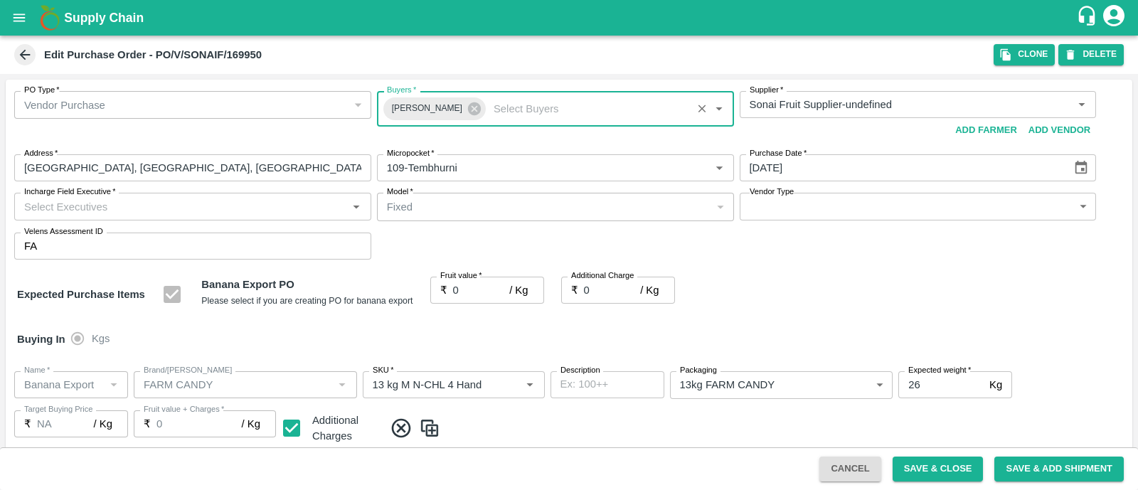
click at [306, 210] on input "Incharge Field Executive   *" at bounding box center [180, 206] width 325 height 18
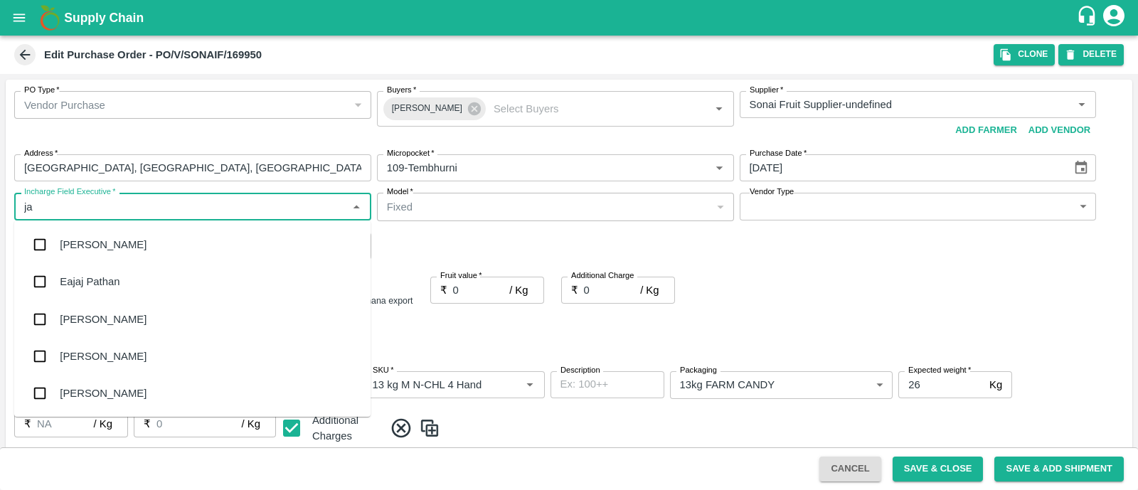
type input "jay"
click at [86, 309] on div "jaydip Tale" at bounding box center [192, 319] width 356 height 37
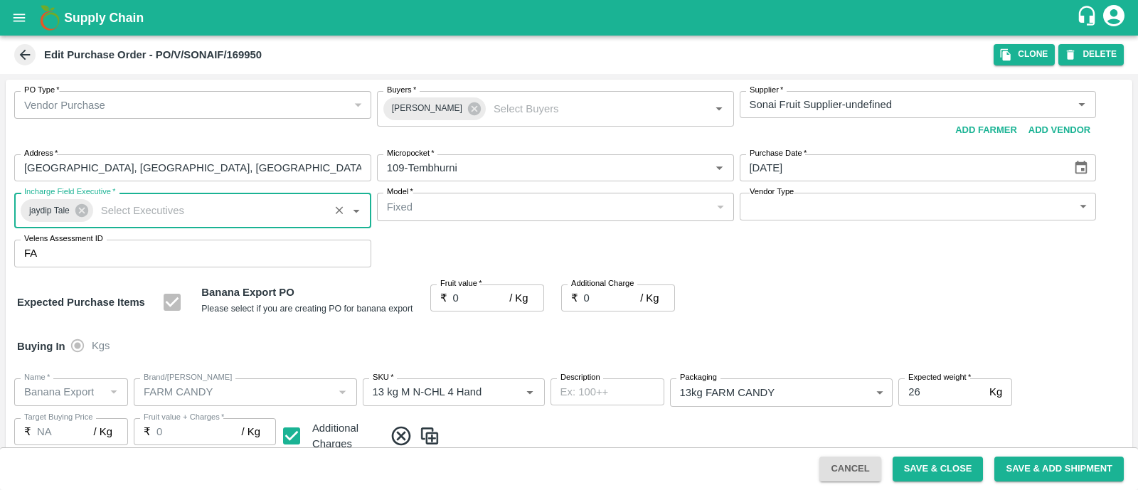
click at [828, 205] on body "Supply Chain Edit Purchase Order - PO/V/SONAIF/169950 Clone DELETE PO Type   * …" at bounding box center [569, 245] width 1138 height 490
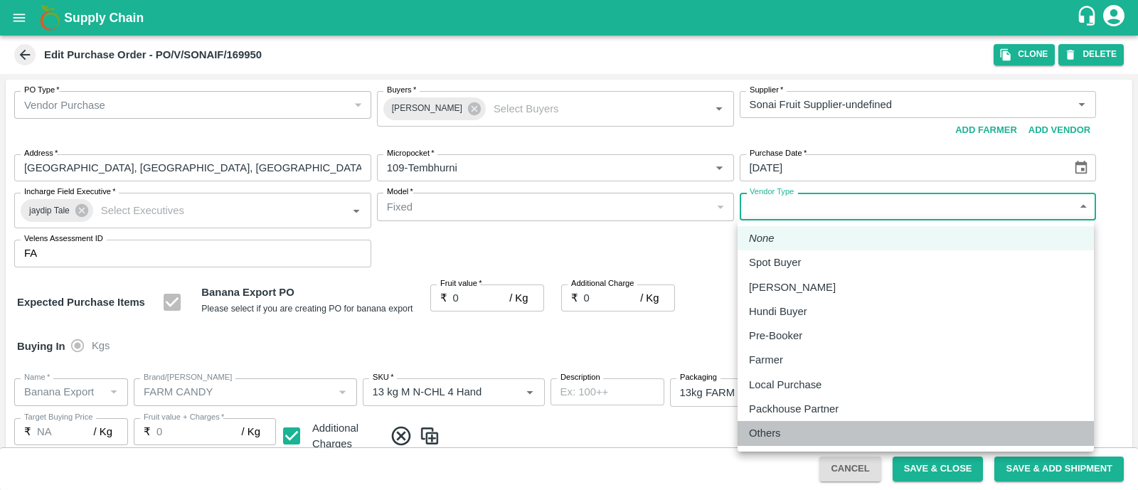
click at [778, 427] on p "Others" at bounding box center [765, 433] width 32 height 16
type input "OTHER"
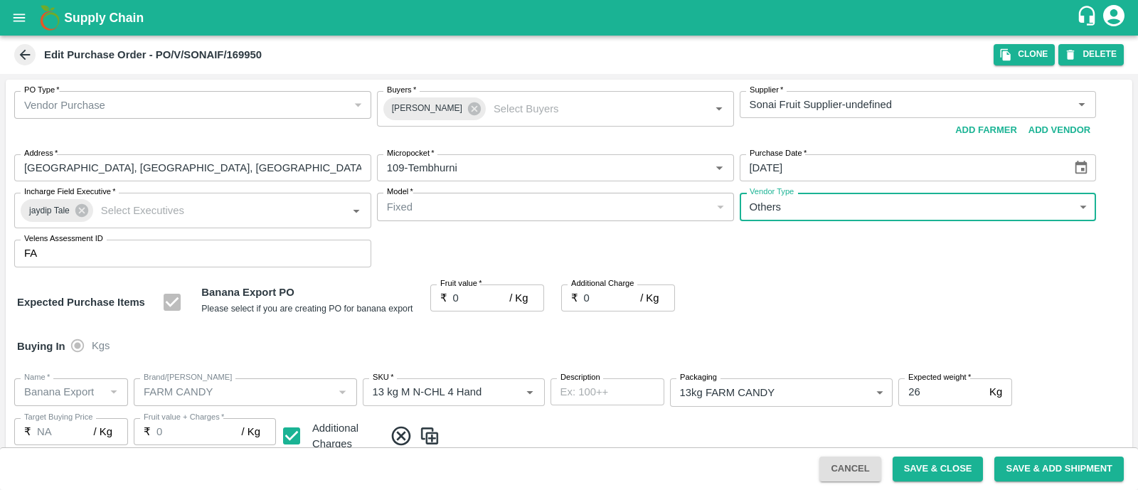
click at [473, 296] on input "0" at bounding box center [481, 297] width 57 height 27
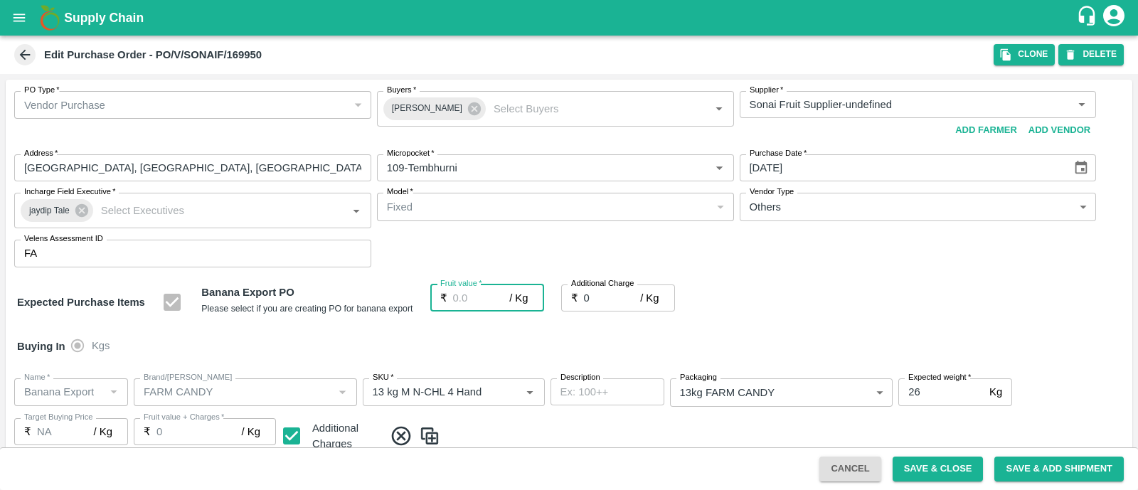
type input "2"
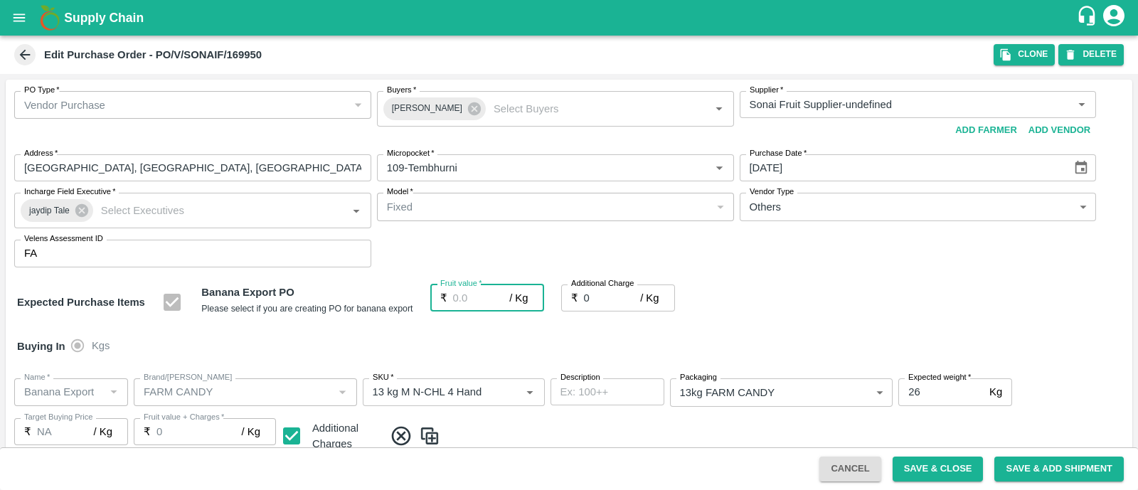
type input "2"
type input "24"
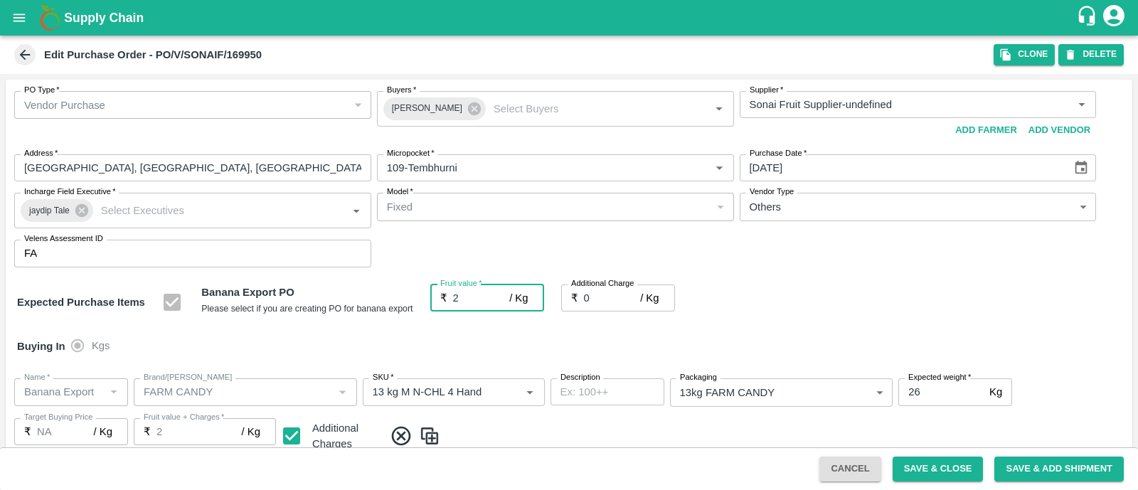
type input "24"
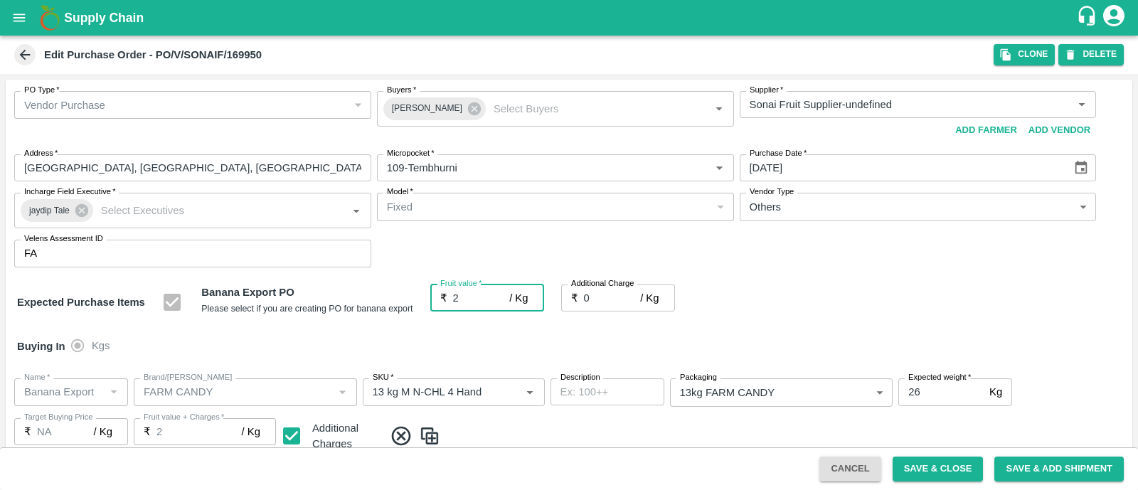
type input "24"
type input "24.4"
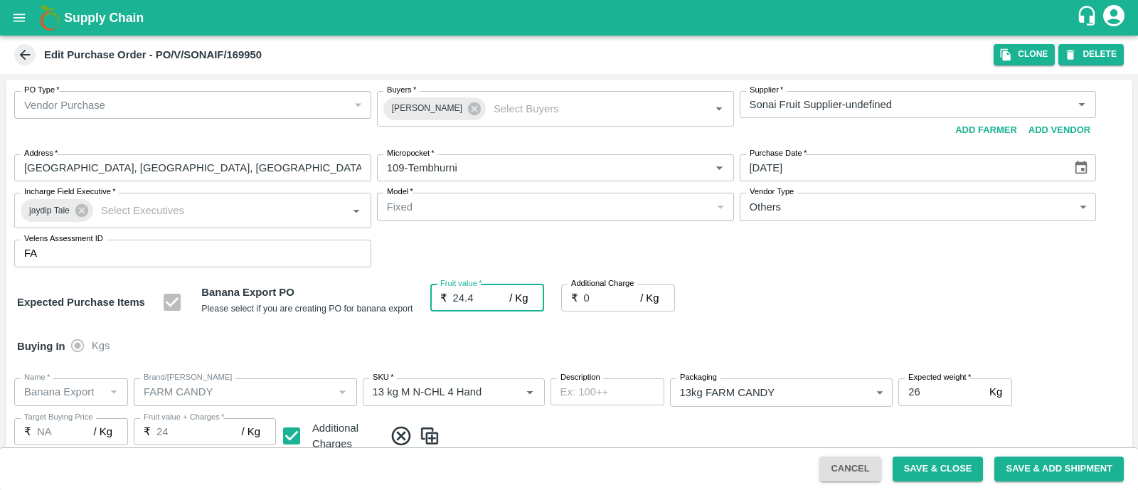
type input "24.4"
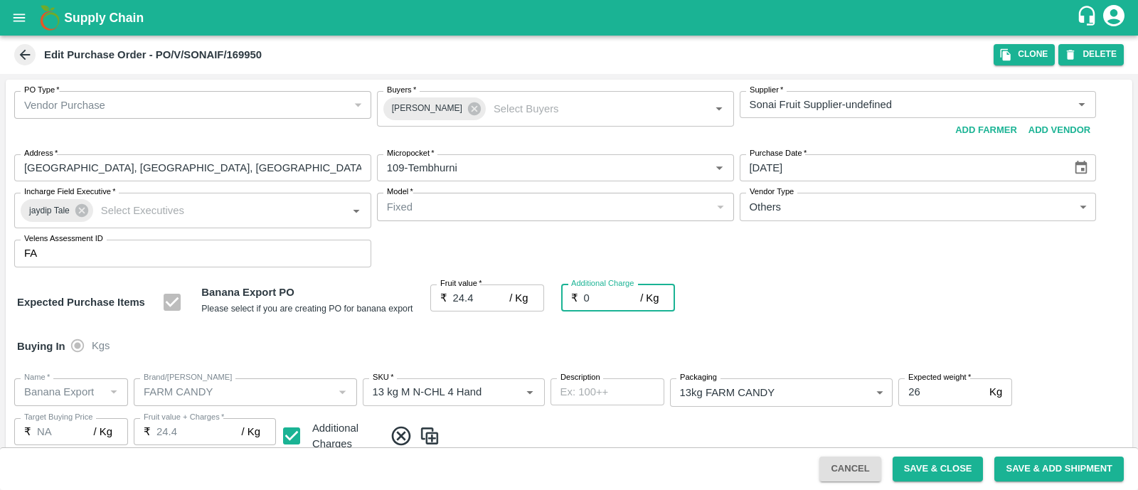
type input "2"
type input "26.4"
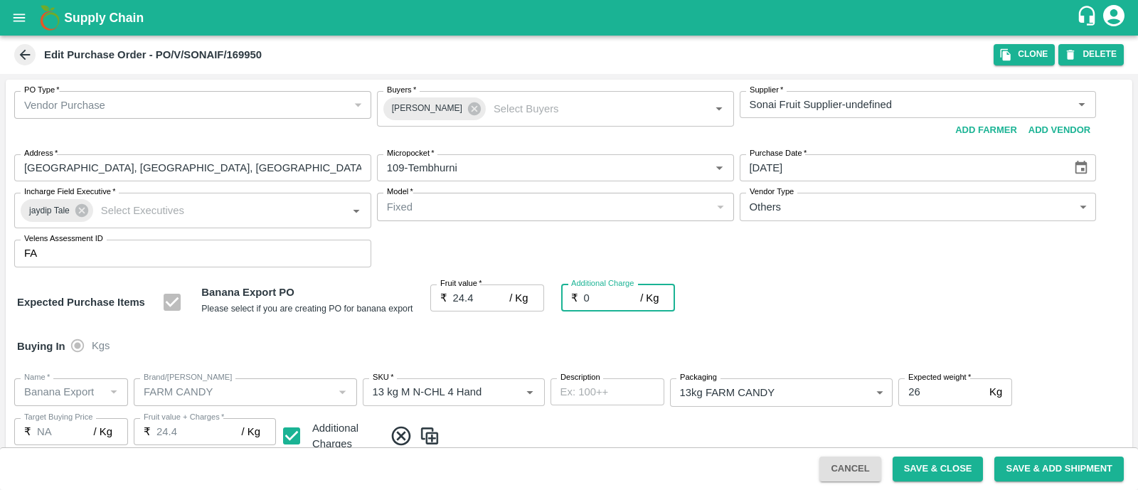
type input "26.4"
type input "2.7"
type input "27.099999999999998"
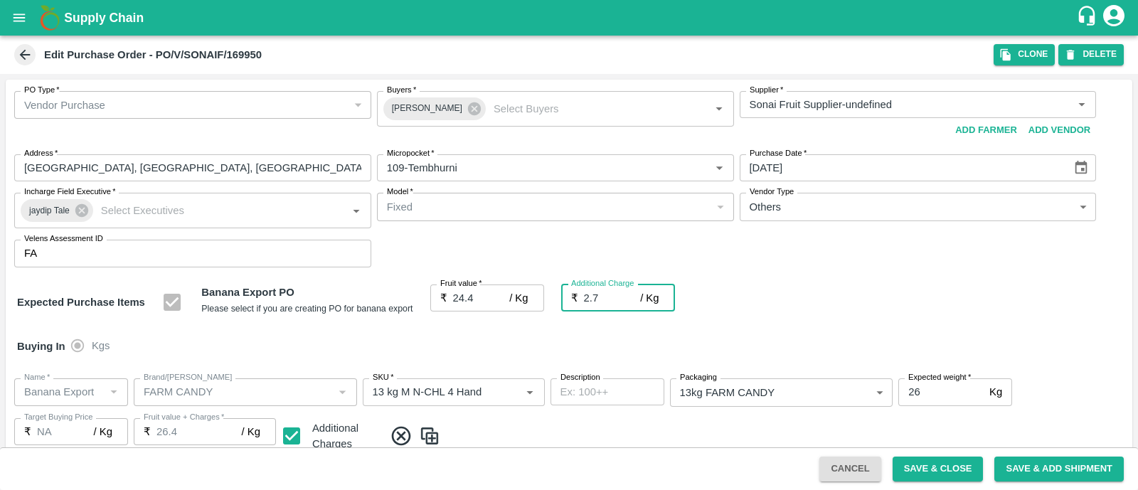
type input "27.099999999999998"
type input "2.75"
type input "27.15"
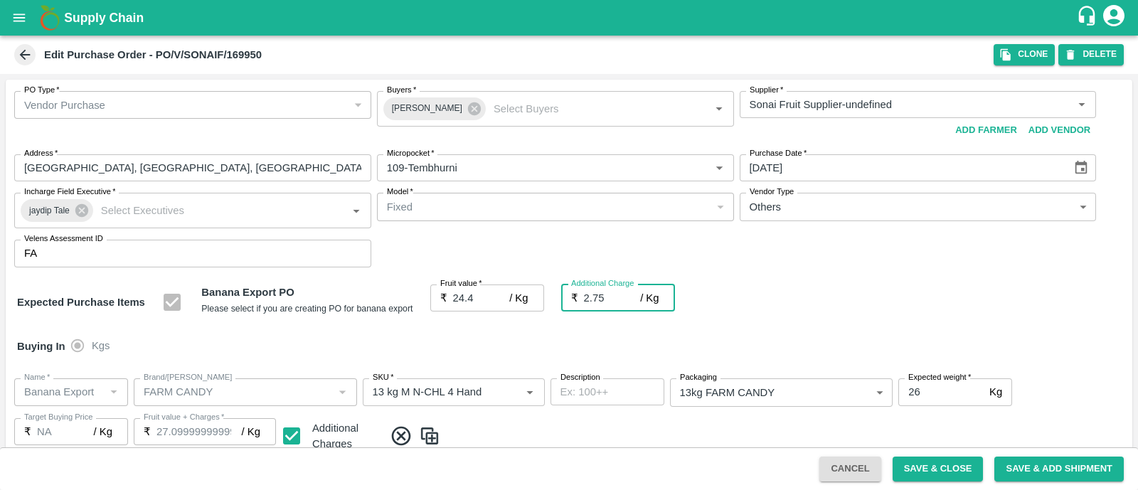
type input "27.15"
type input "2.75"
click at [783, 306] on div "Expected Purchase Items Banana Export PO Please select if you are creating PO f…" at bounding box center [568, 302] width 1103 height 36
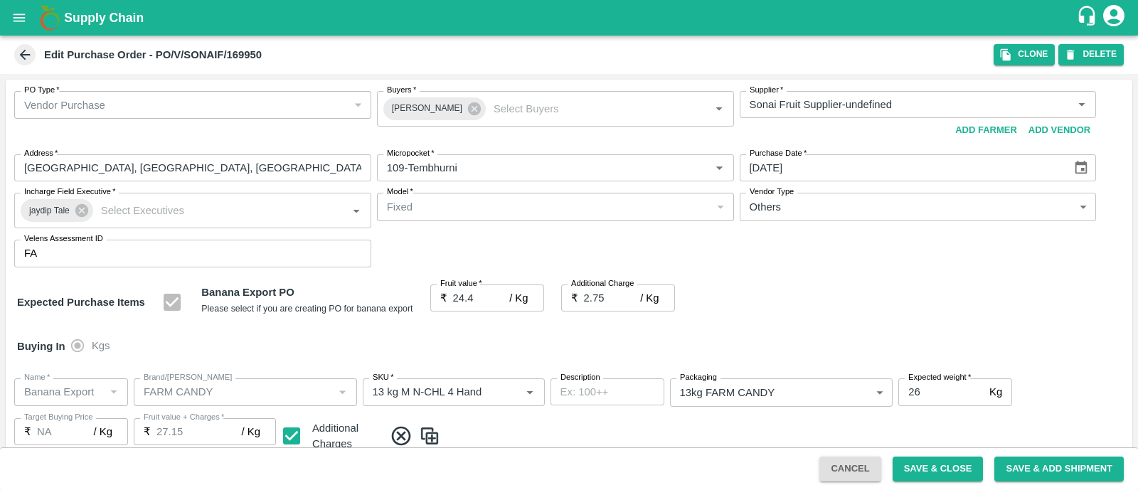
scroll to position [782, 0]
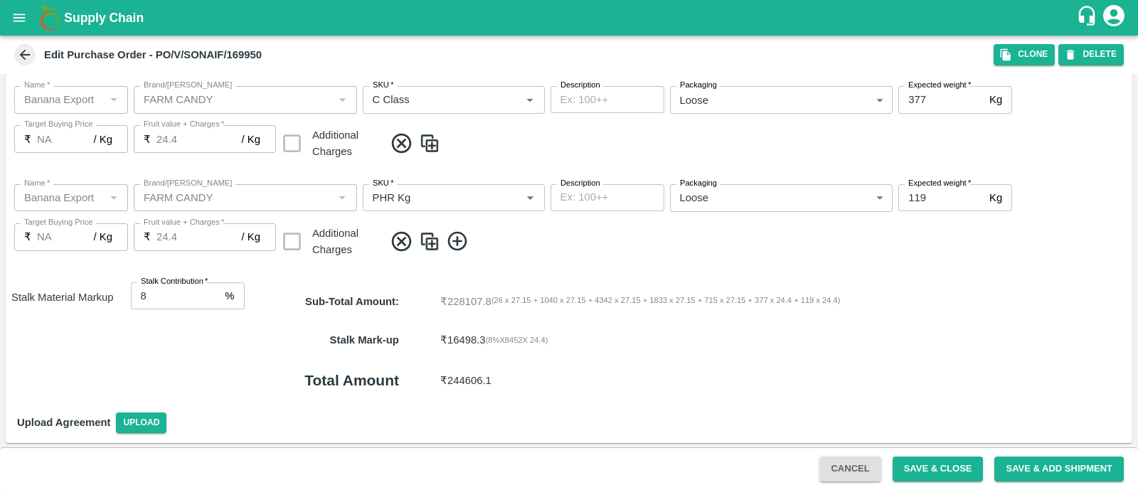
click at [924, 455] on div "Cancel Save & Close Save & Add Shipment" at bounding box center [569, 468] width 1138 height 43
click at [931, 468] on button "Save & Close" at bounding box center [937, 468] width 91 height 25
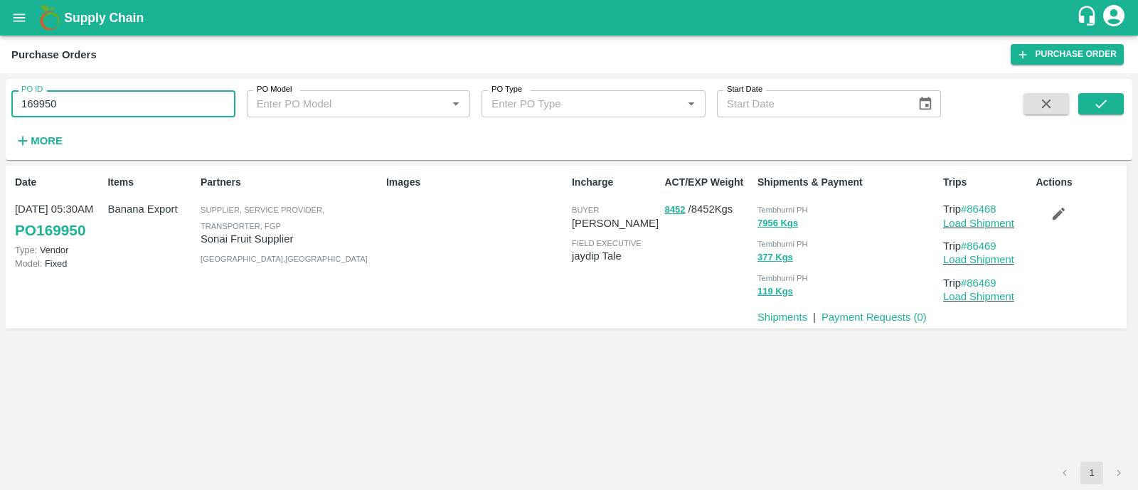
click at [120, 97] on input "169950" at bounding box center [123, 103] width 224 height 27
paste input "text"
type input "169970"
click at [1096, 103] on icon "submit" at bounding box center [1101, 104] width 16 height 16
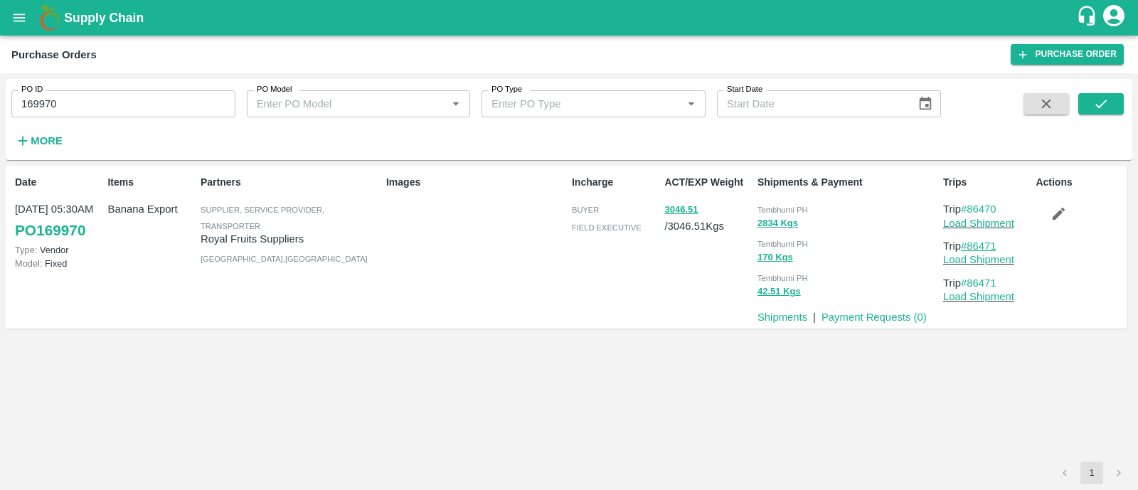
drag, startPoint x: 1002, startPoint y: 242, endPoint x: 970, endPoint y: 245, distance: 32.1
click at [970, 245] on p "Trip #86471" at bounding box center [986, 246] width 87 height 16
copy link "86471"
click at [1103, 101] on icon "submit" at bounding box center [1101, 104] width 16 height 16
drag, startPoint x: 1009, startPoint y: 205, endPoint x: 970, endPoint y: 205, distance: 38.4
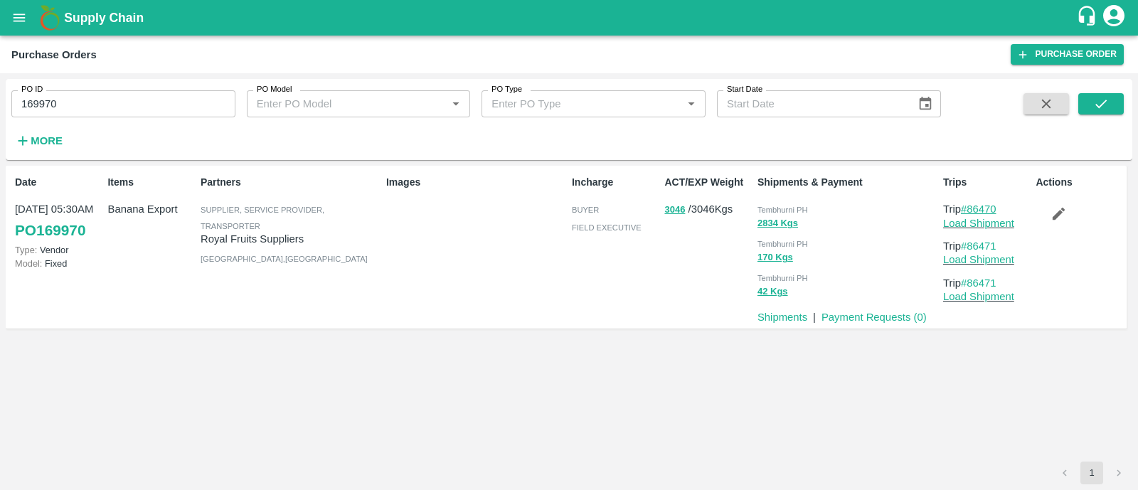
click at [970, 205] on p "Trip #86470" at bounding box center [986, 209] width 87 height 16
copy link "86470"
click at [956, 222] on link "Load Shipment" at bounding box center [978, 223] width 71 height 11
click at [1055, 217] on icon "button" at bounding box center [1058, 214] width 12 height 12
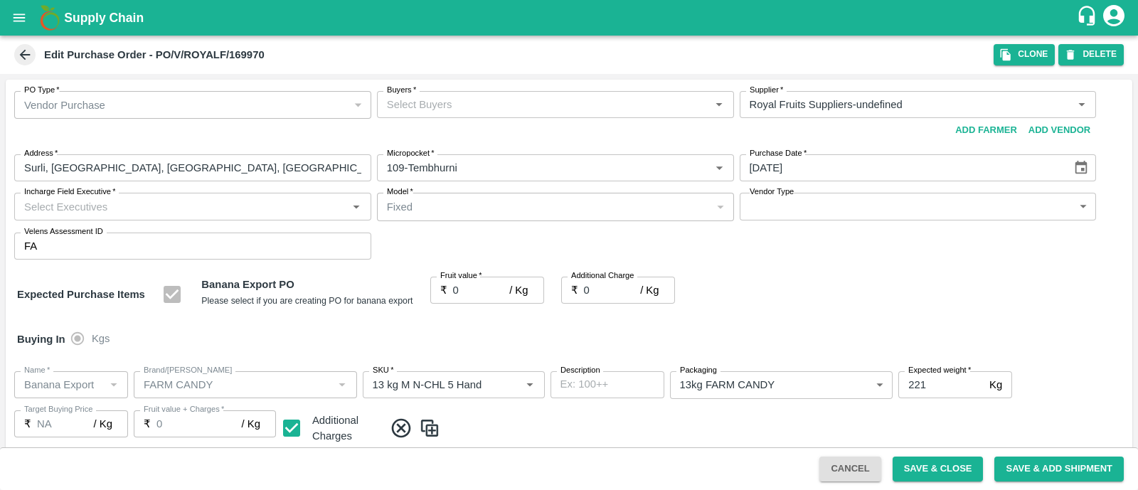
click at [461, 110] on input "Buyers   *" at bounding box center [543, 104] width 325 height 18
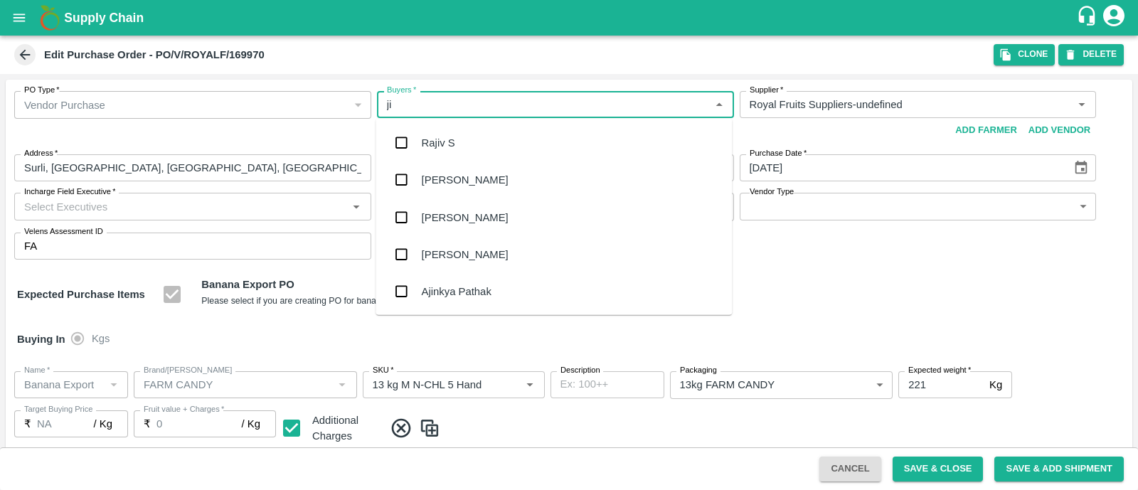
type input "jit"
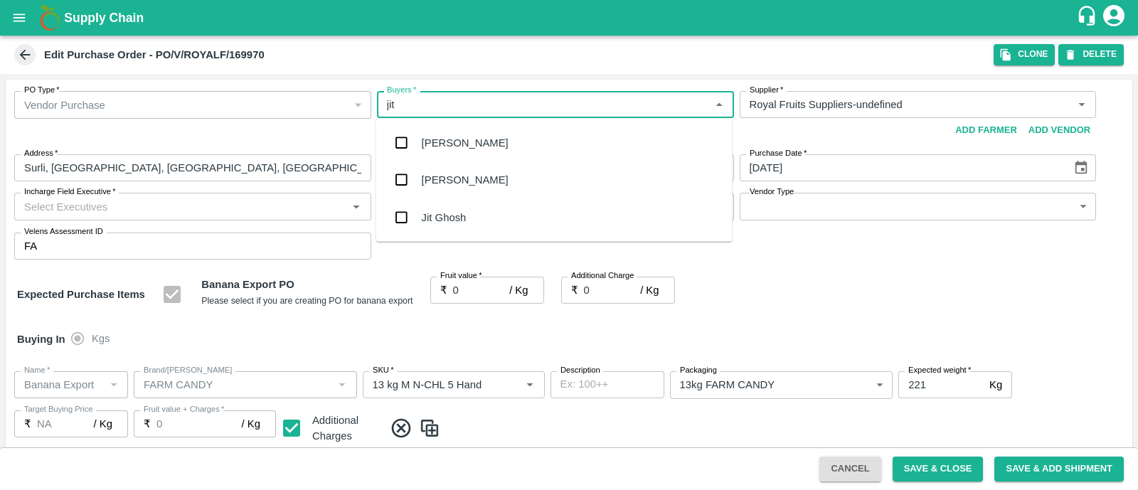
click at [441, 143] on div "Ajit Otari" at bounding box center [465, 143] width 87 height 16
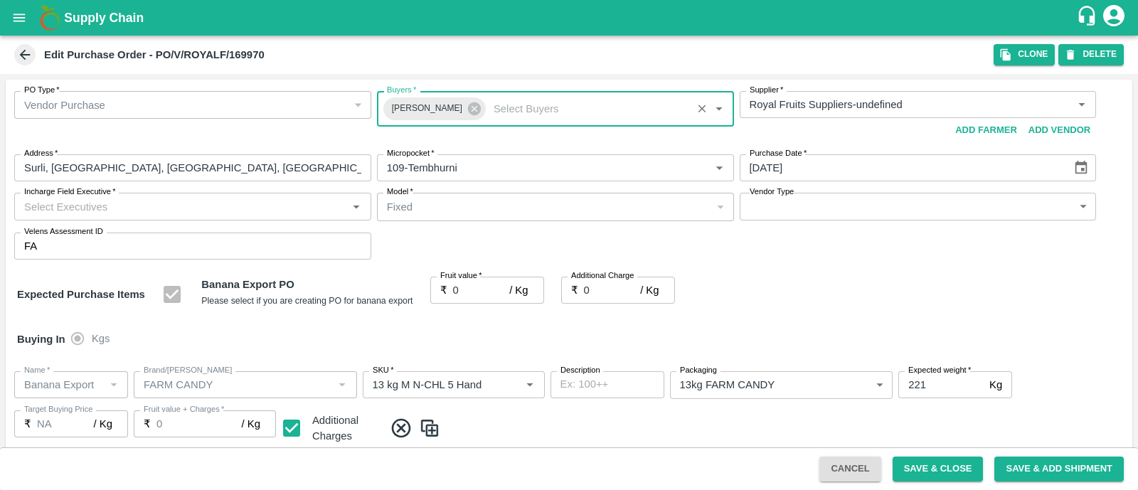
click at [298, 202] on input "Incharge Field Executive   *" at bounding box center [180, 206] width 325 height 18
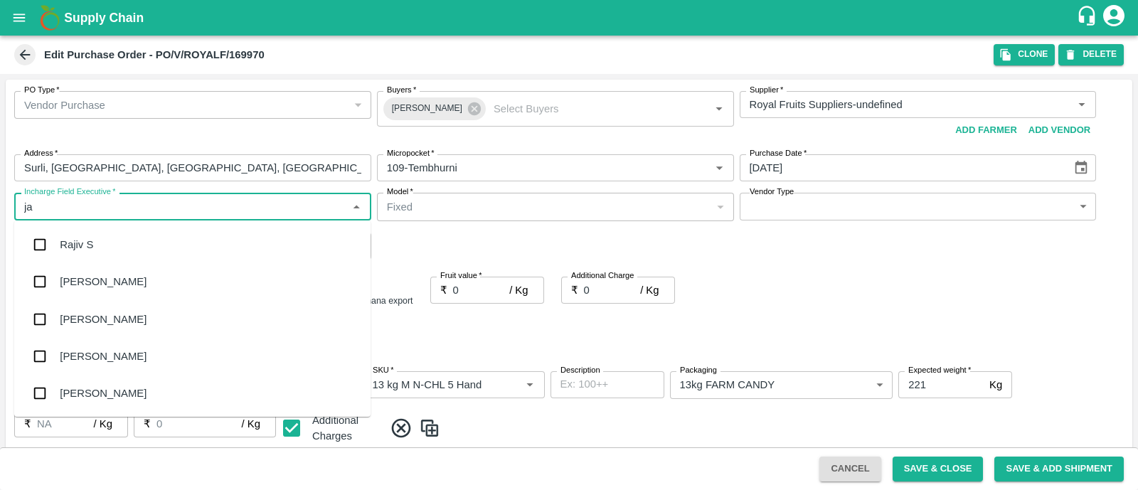
type input "jay"
click at [85, 321] on div "jaydip Tale" at bounding box center [85, 319] width 50 height 16
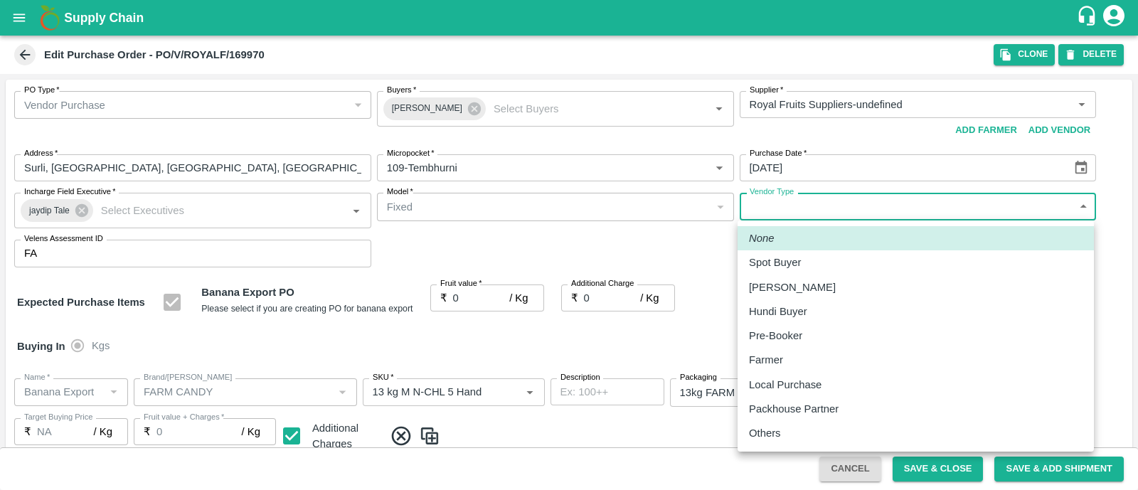
click at [780, 207] on body "Supply Chain Edit Purchase Order - PO/V/ROYALF/169970 Clone DELETE PO Type   * …" at bounding box center [569, 245] width 1138 height 490
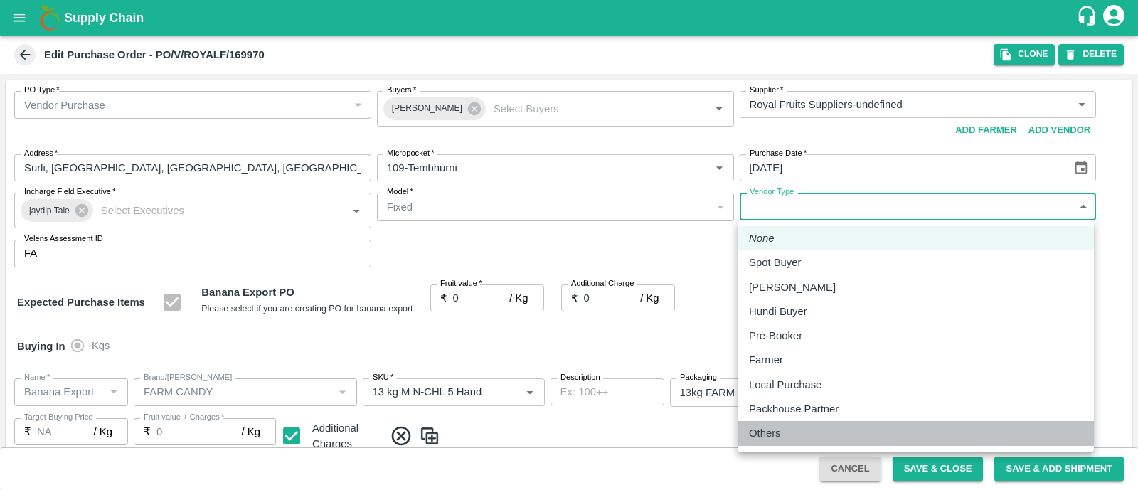
click at [766, 432] on p "Others" at bounding box center [765, 433] width 32 height 16
type input "OTHER"
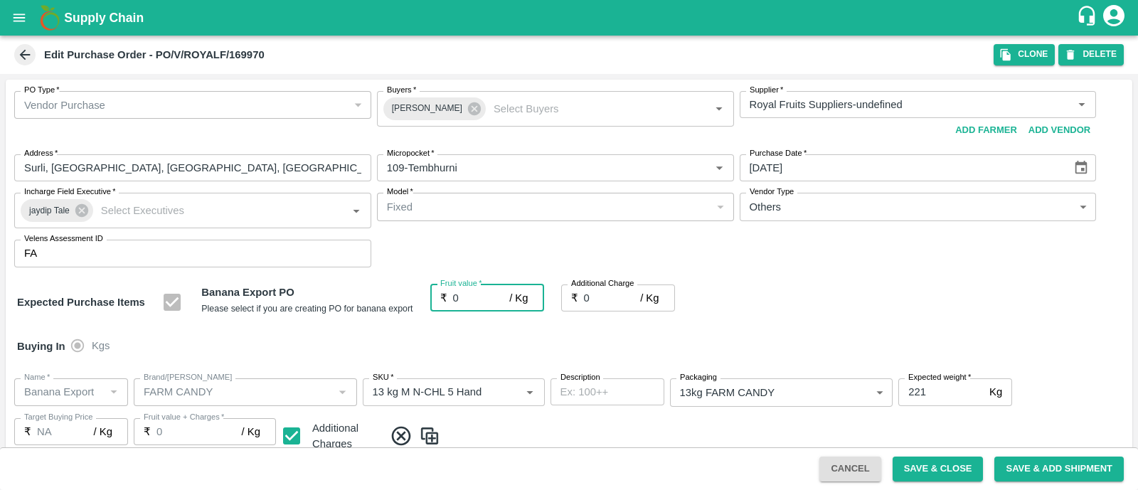
click at [476, 300] on input "0" at bounding box center [481, 297] width 57 height 27
type input "2"
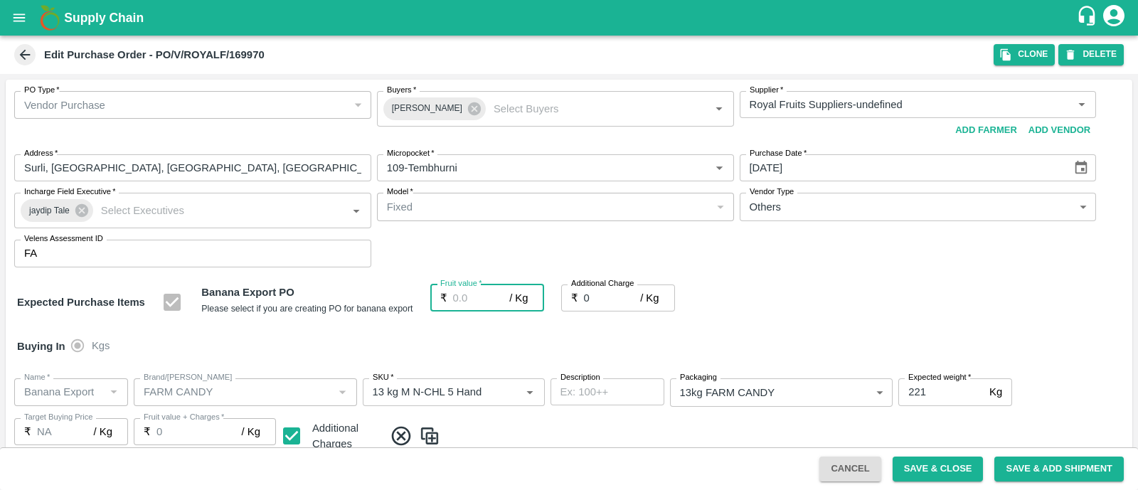
type input "2"
type input "24"
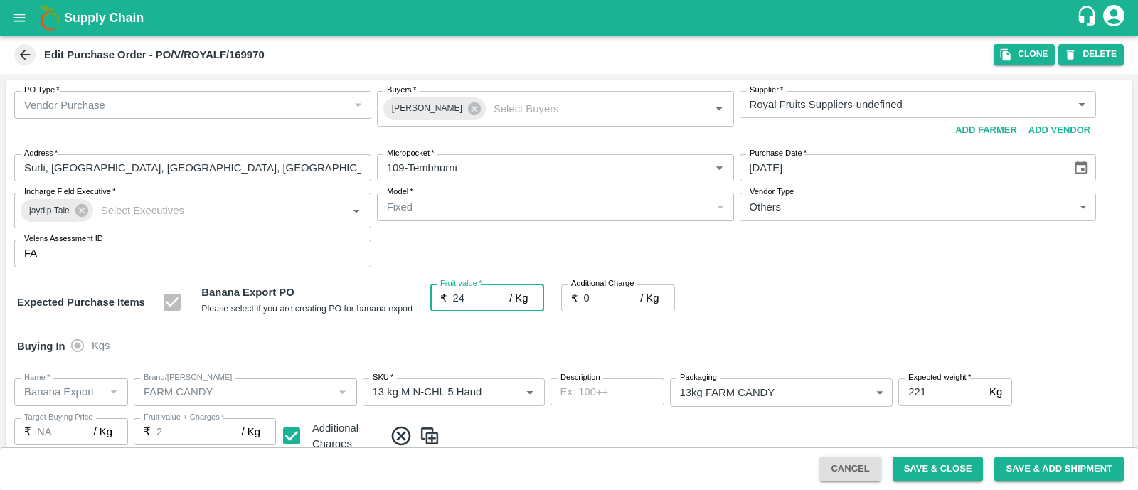
type input "24"
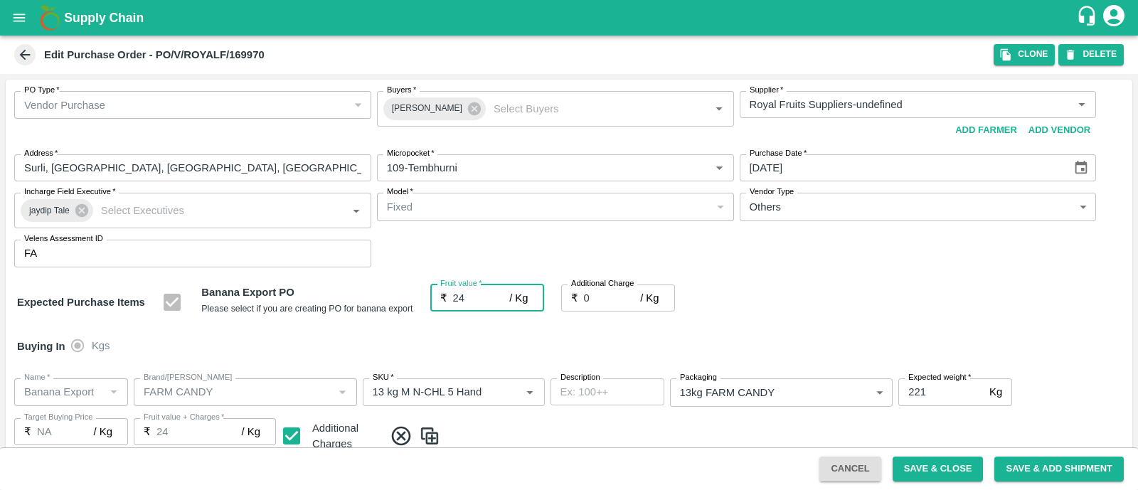
type input "24"
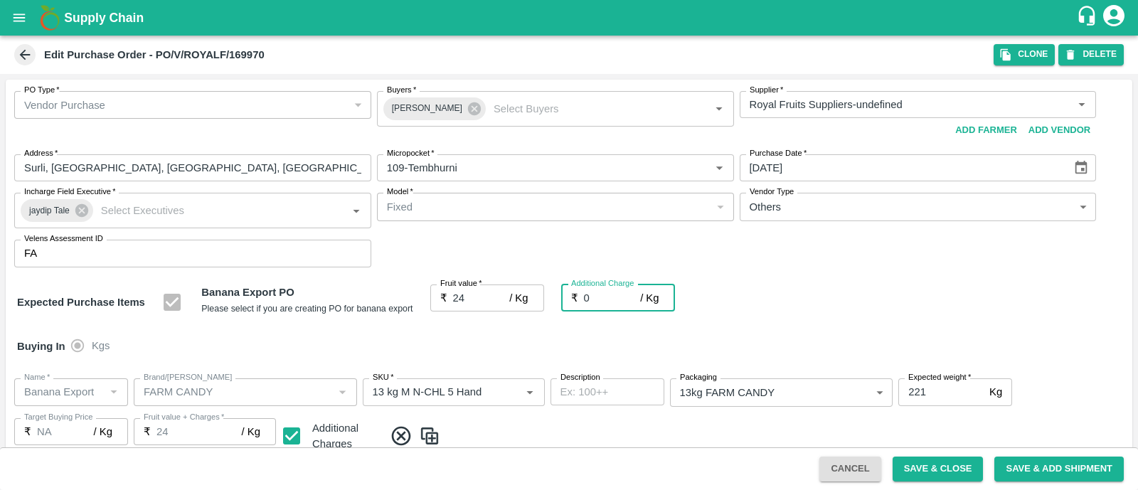
type input "2"
type input "26"
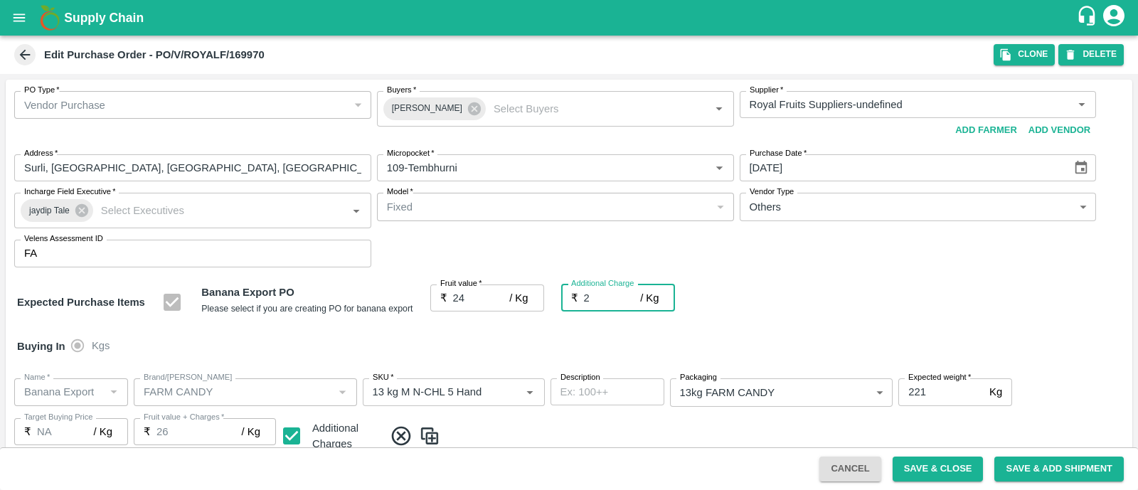
type input "2.7"
type input "26.7"
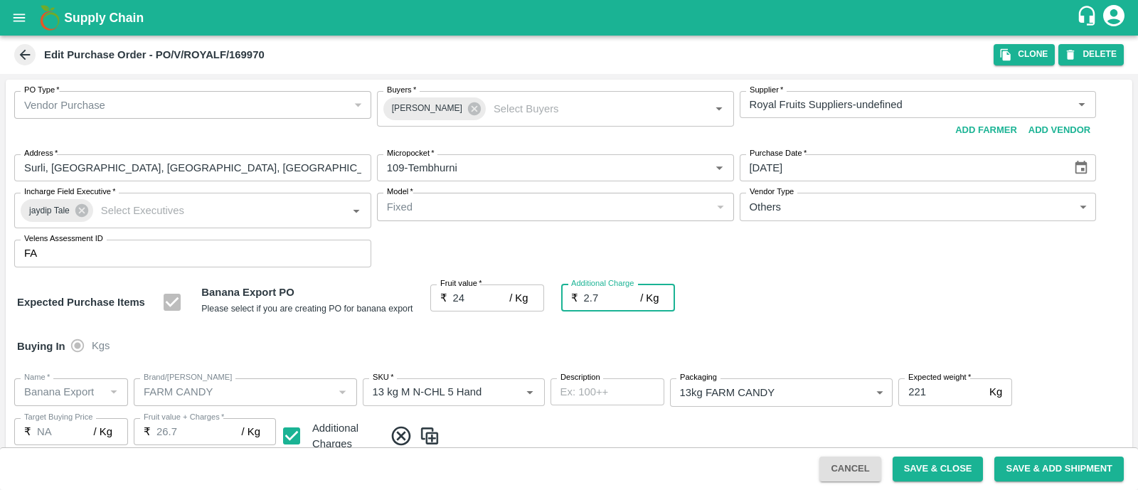
type input "2.75"
type input "26.75"
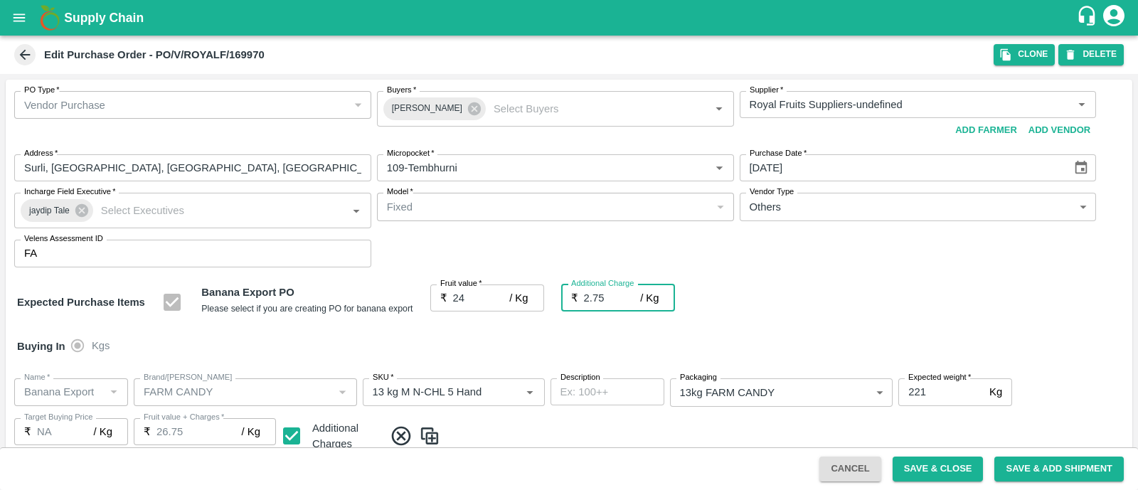
type input "2.75"
click at [849, 267] on div "PO Type   * Vendor Purchase 2 PO Type Buyers   * Ajit Otari Buyers   * Supplier…" at bounding box center [569, 179] width 1126 height 199
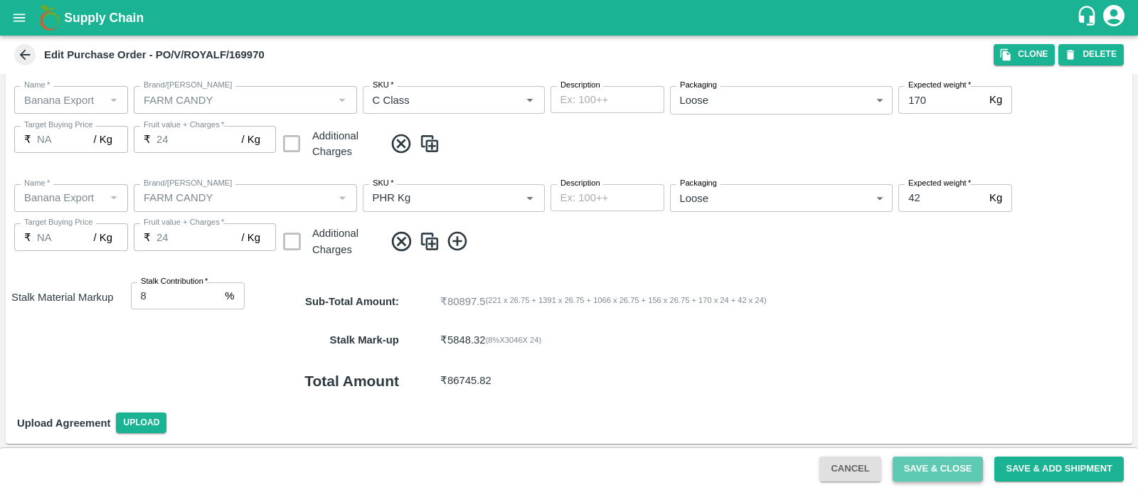
click at [950, 471] on button "Save & Close" at bounding box center [937, 468] width 91 height 25
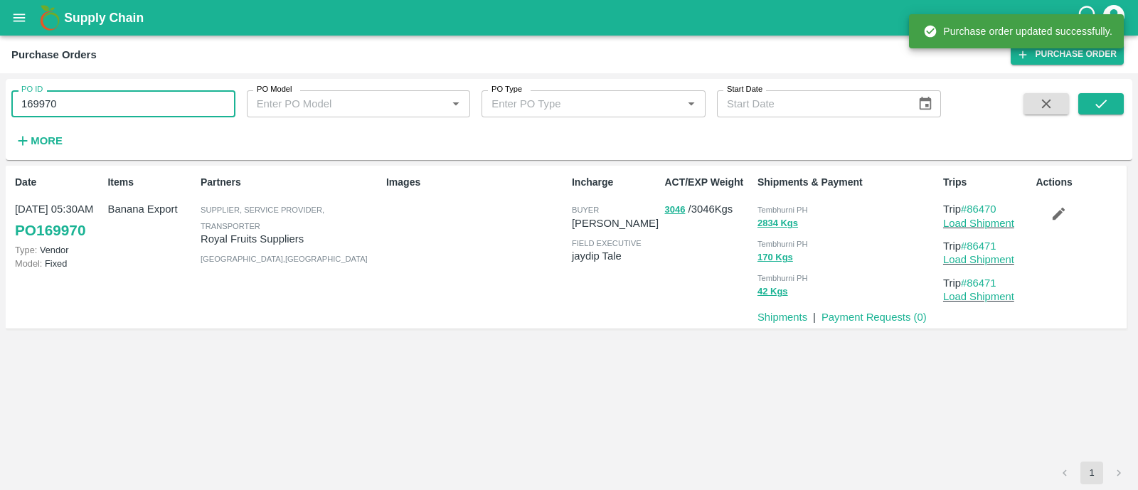
click at [114, 97] on input "169970" at bounding box center [123, 103] width 224 height 27
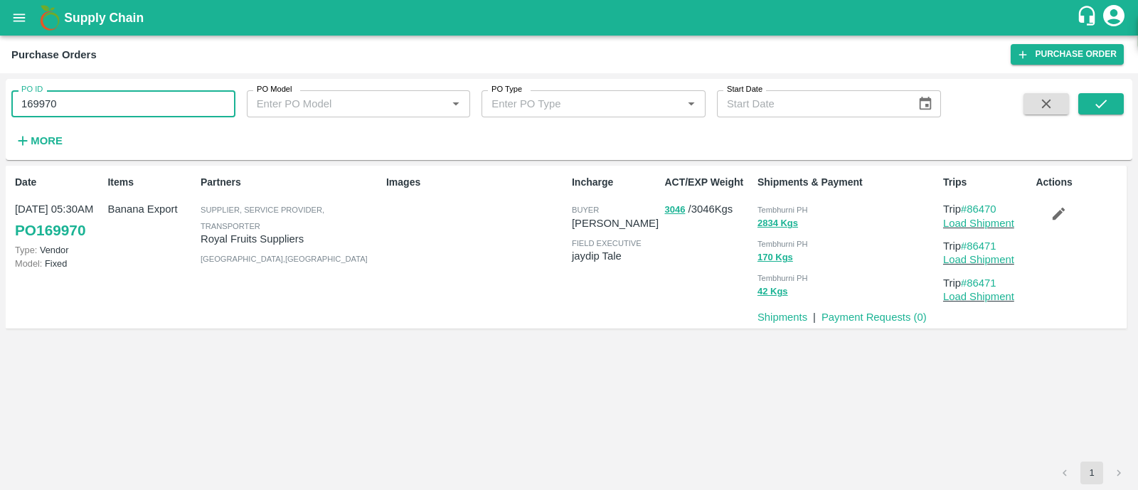
click at [114, 97] on input "169970" at bounding box center [123, 103] width 224 height 27
paste input "text"
type input "169931"
click at [1096, 106] on icon "submit" at bounding box center [1101, 104] width 16 height 16
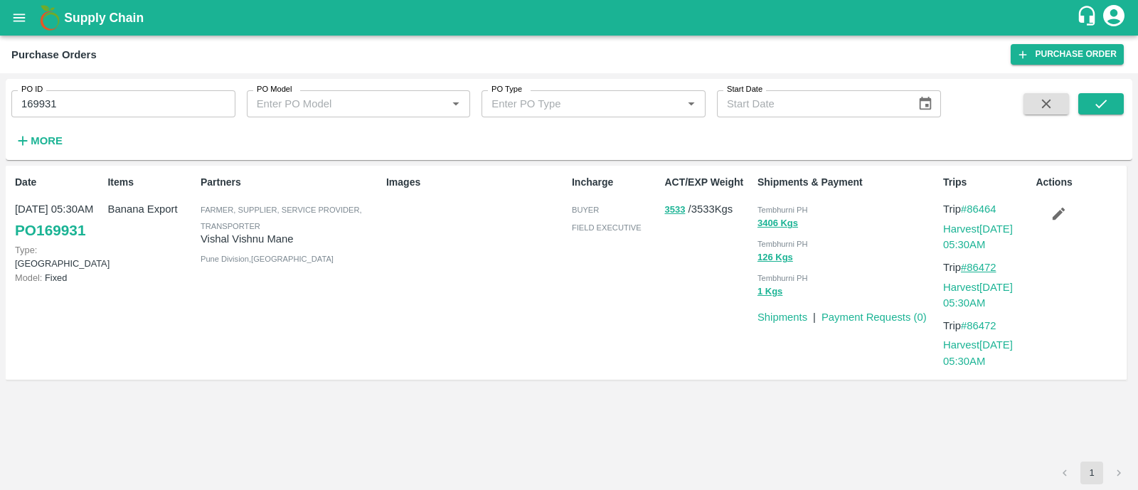
drag, startPoint x: 1003, startPoint y: 265, endPoint x: 970, endPoint y: 268, distance: 32.8
click at [970, 268] on p "Trip #86472" at bounding box center [986, 267] width 87 height 16
copy link "86472"
click at [1106, 99] on icon "submit" at bounding box center [1101, 104] width 16 height 16
drag, startPoint x: 1006, startPoint y: 211, endPoint x: 970, endPoint y: 205, distance: 36.1
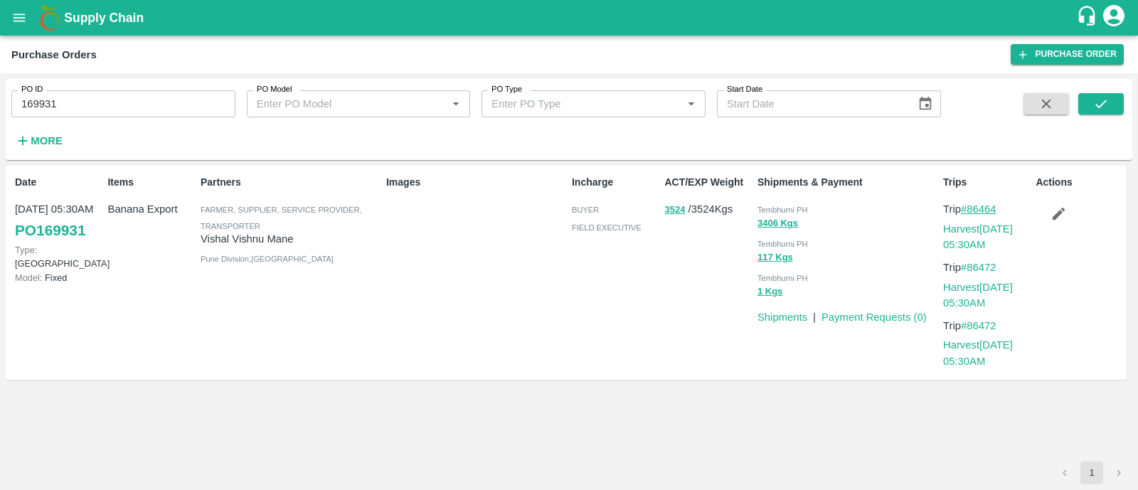
click at [970, 205] on p "Trip #86464" at bounding box center [986, 209] width 87 height 16
copy link "86464"
click at [953, 231] on link "Harvest 18 Aug, 05:30AM" at bounding box center [978, 236] width 70 height 27
click at [1051, 216] on icon "button" at bounding box center [1058, 213] width 16 height 16
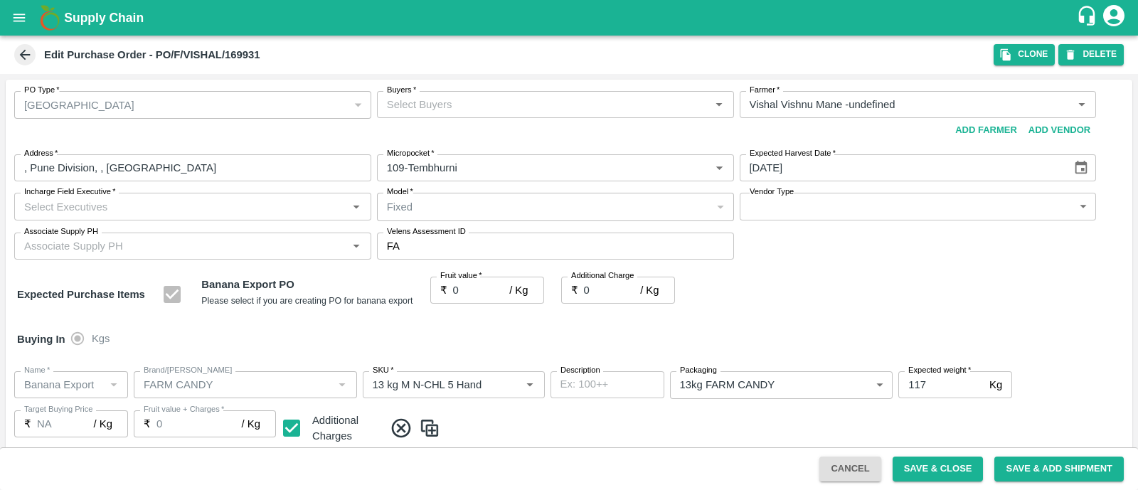
click at [387, 125] on div "Buyers   * Buyers   *" at bounding box center [555, 117] width 357 height 52
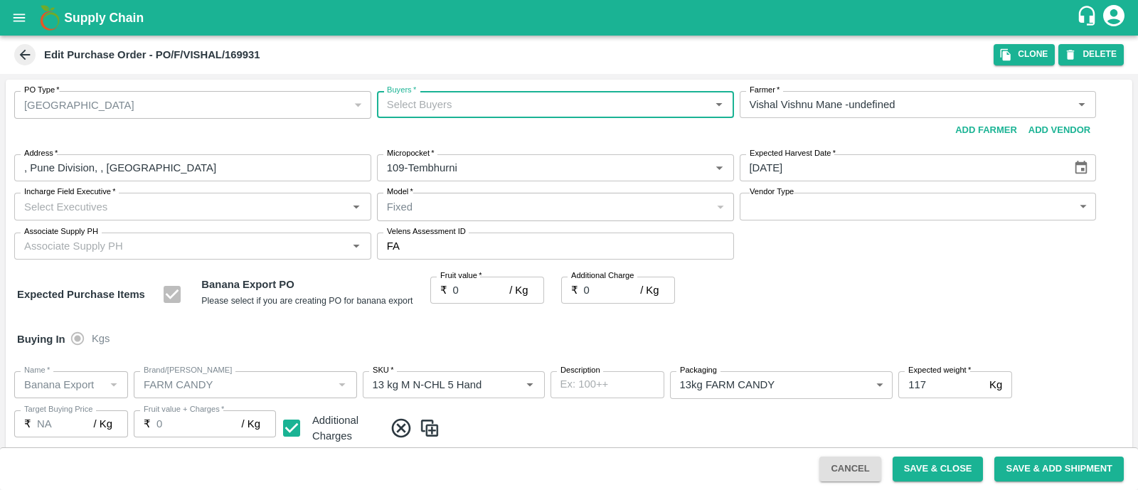
click at [387, 125] on div "Buyers   * Buyers   *" at bounding box center [555, 117] width 357 height 52
type input "AJIT"
click at [419, 146] on div "Ajit Otari" at bounding box center [553, 142] width 356 height 37
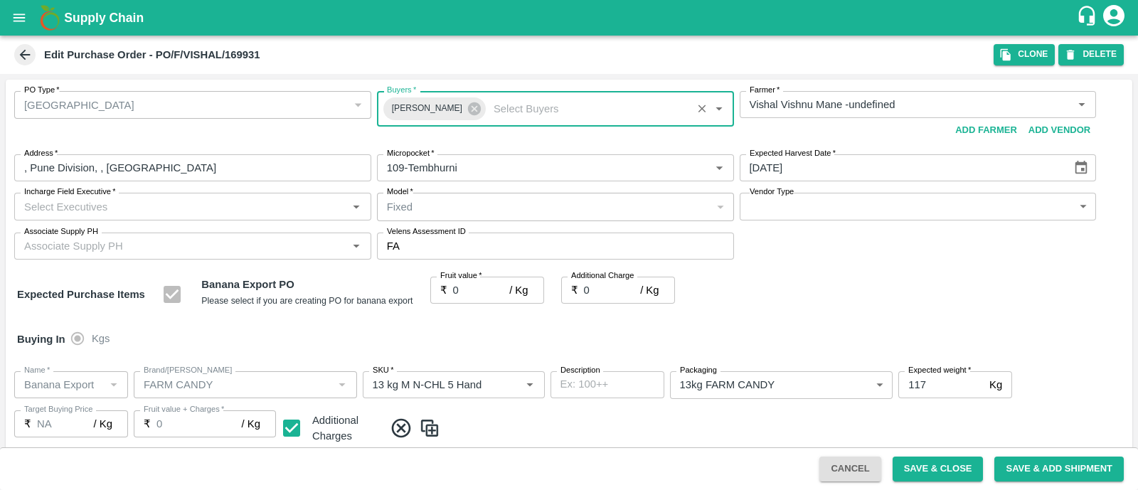
click at [187, 193] on div "Incharge Field Executive   *" at bounding box center [192, 206] width 357 height 27
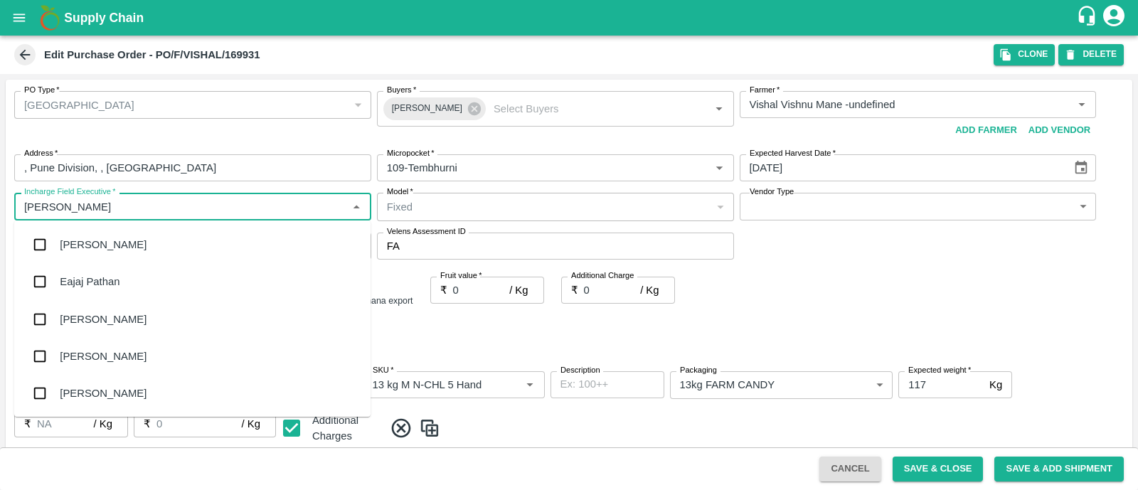
type input "JAY"
click at [58, 314] on div "jaydip Tale" at bounding box center [192, 319] width 356 height 37
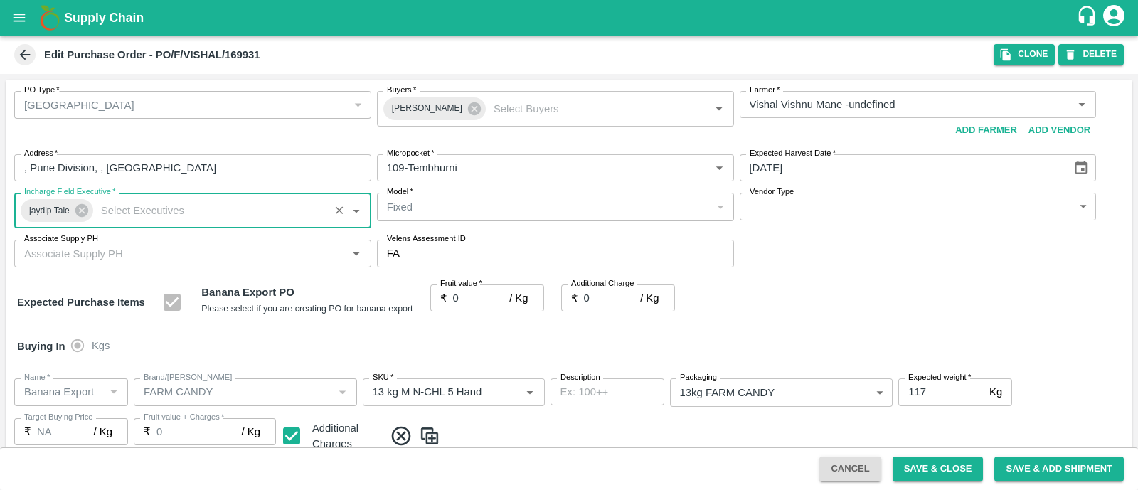
click at [808, 204] on body "Supply Chain Edit Purchase Order - PO/F/VISHAL/169931 Clone DELETE PO Type   * …" at bounding box center [569, 245] width 1138 height 490
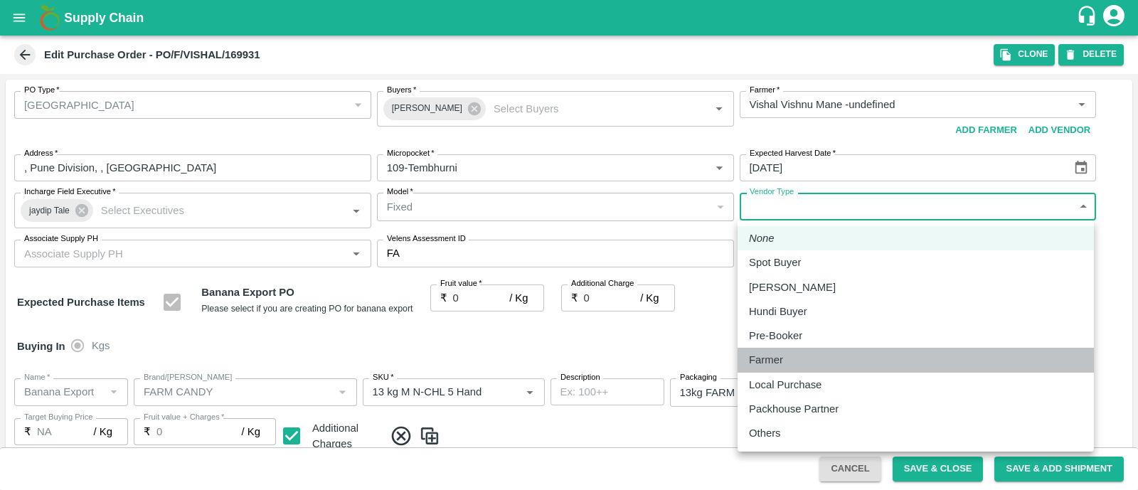
click at [783, 360] on div "Farmer" at bounding box center [769, 360] width 41 height 16
type input "FARMER"
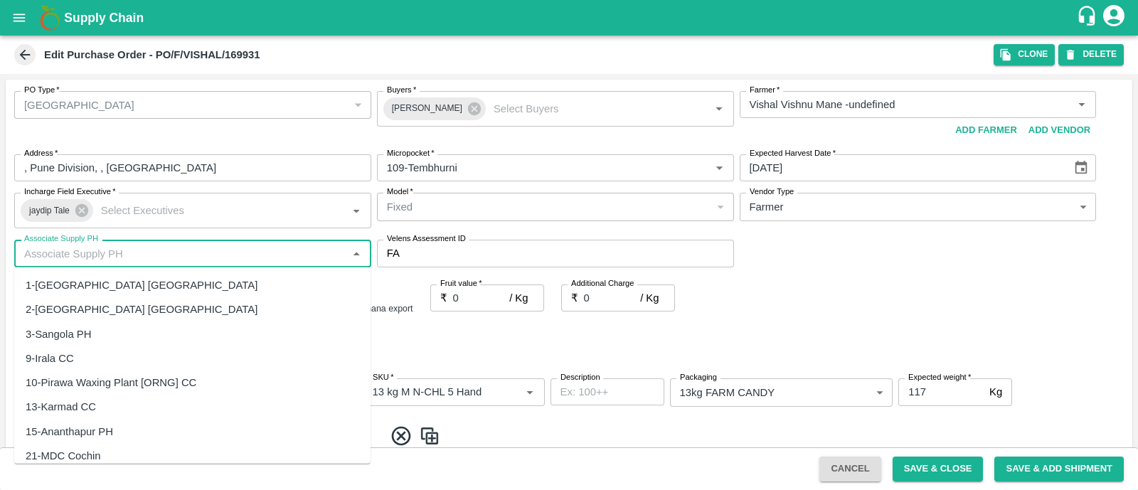
click at [156, 257] on input "Associate Supply PH" at bounding box center [180, 253] width 325 height 18
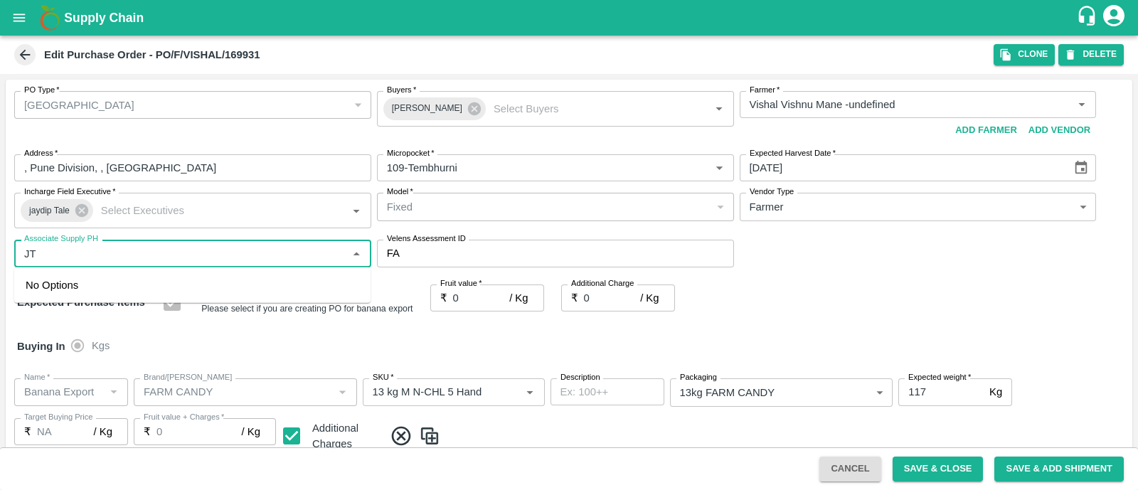
type input "J"
click at [156, 278] on div "61-Tembhurni PH" at bounding box center [192, 285] width 356 height 24
type input "61-Tembhurni PH"
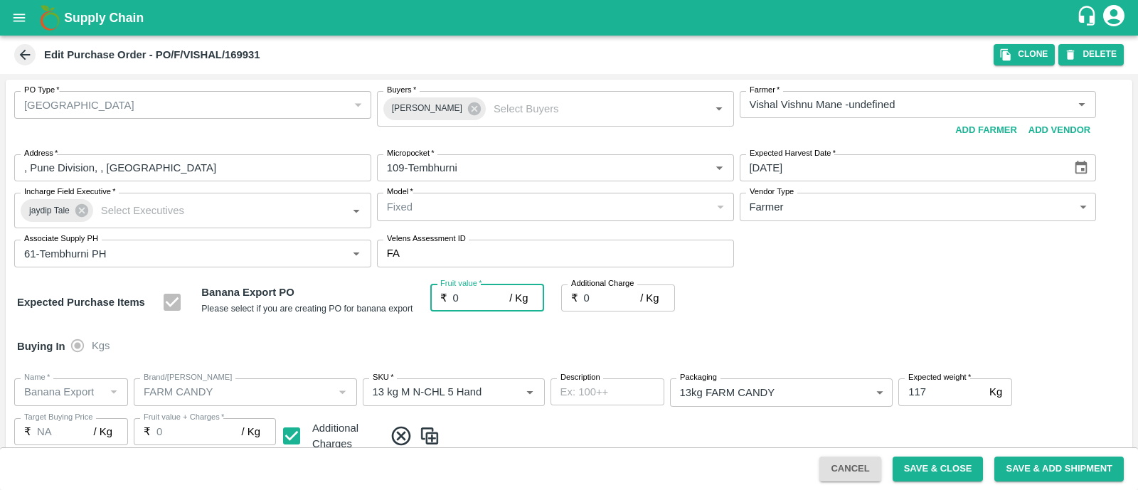
click at [476, 294] on input "0" at bounding box center [481, 297] width 57 height 27
type input "2"
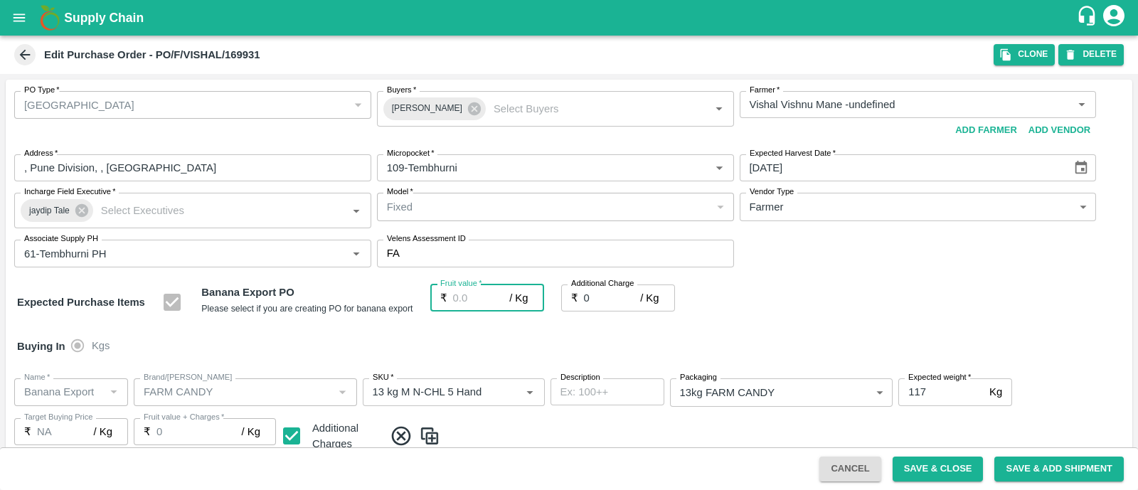
type input "2"
type input "24"
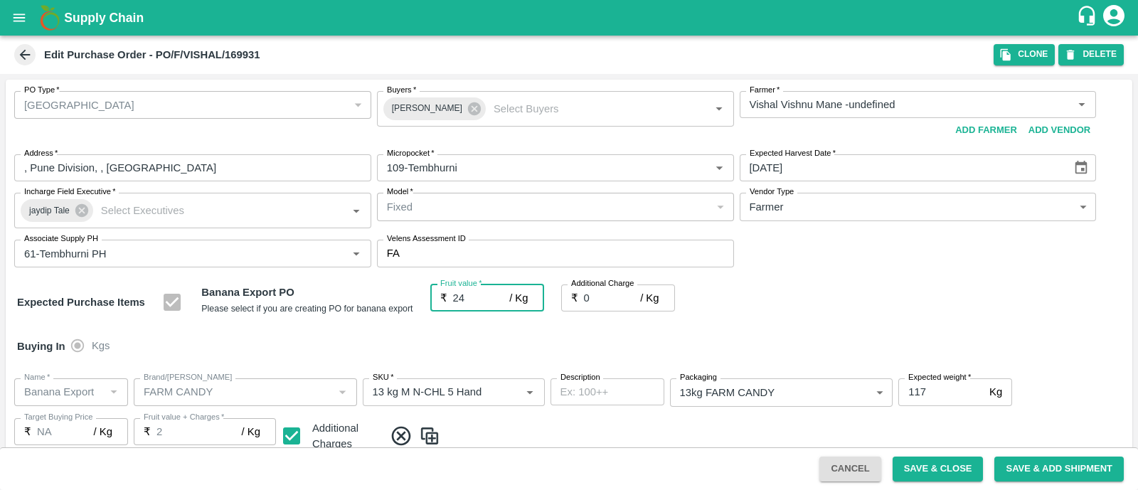
type input "24"
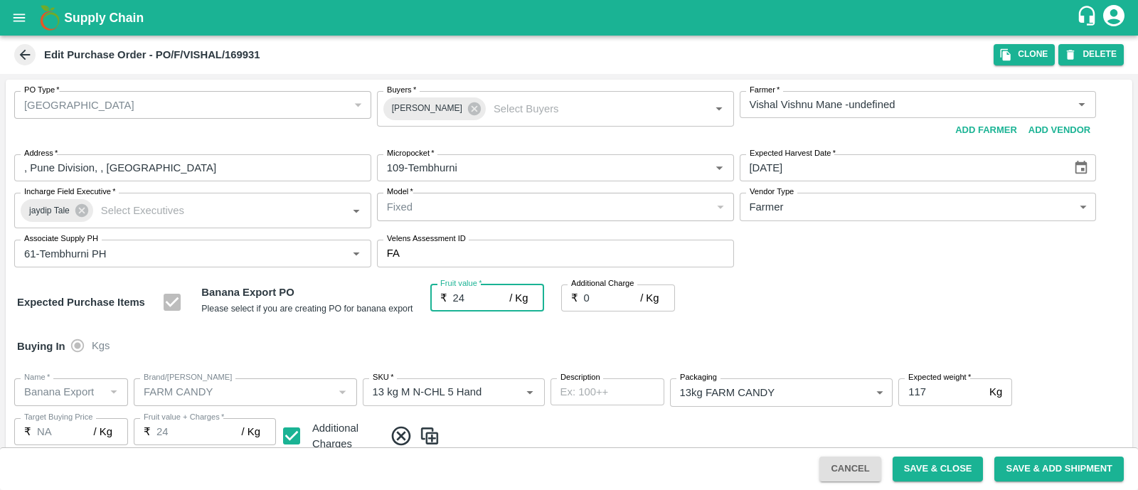
type input "24"
click at [822, 306] on div "Expected Purchase Items Banana Export PO Please select if you are creating PO f…" at bounding box center [568, 302] width 1103 height 36
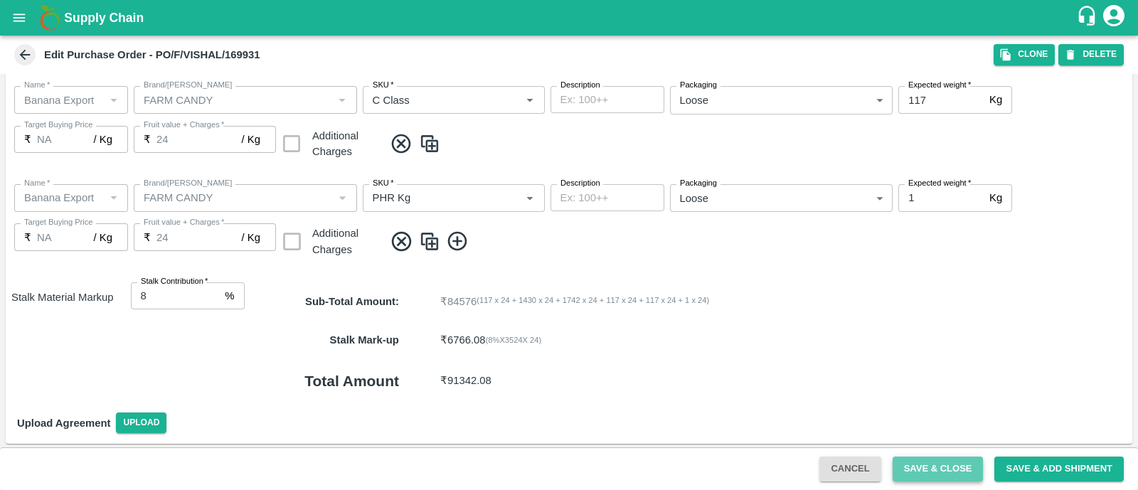
click at [897, 480] on button "Save & Close" at bounding box center [937, 468] width 91 height 25
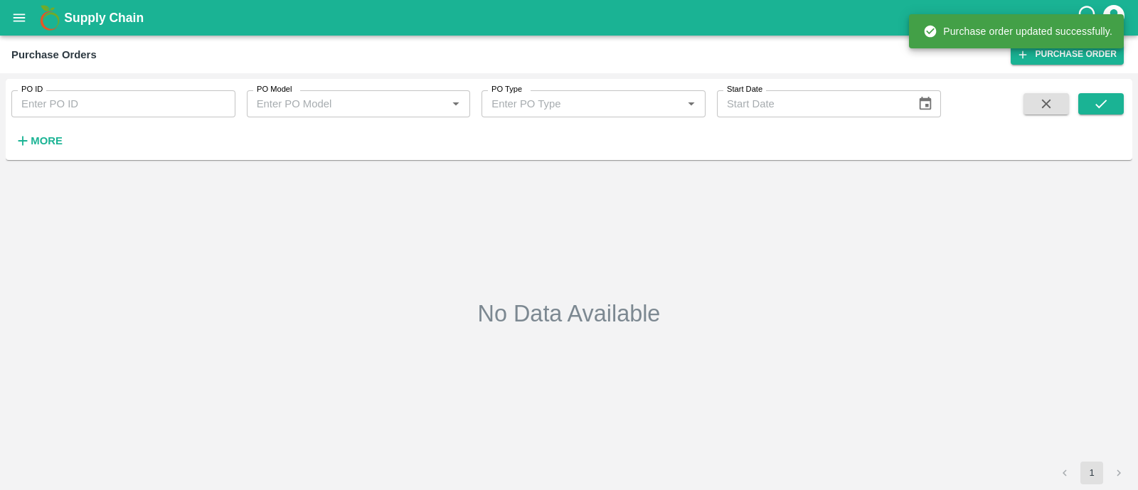
type input "169931"
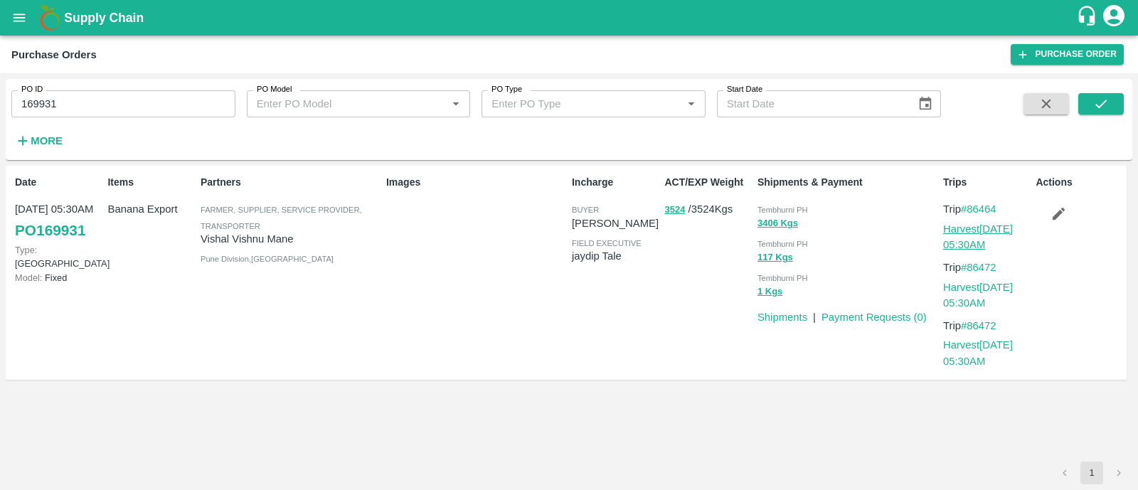
click at [978, 229] on link "Harvest 18 Aug, 05:30AM" at bounding box center [978, 236] width 70 height 27
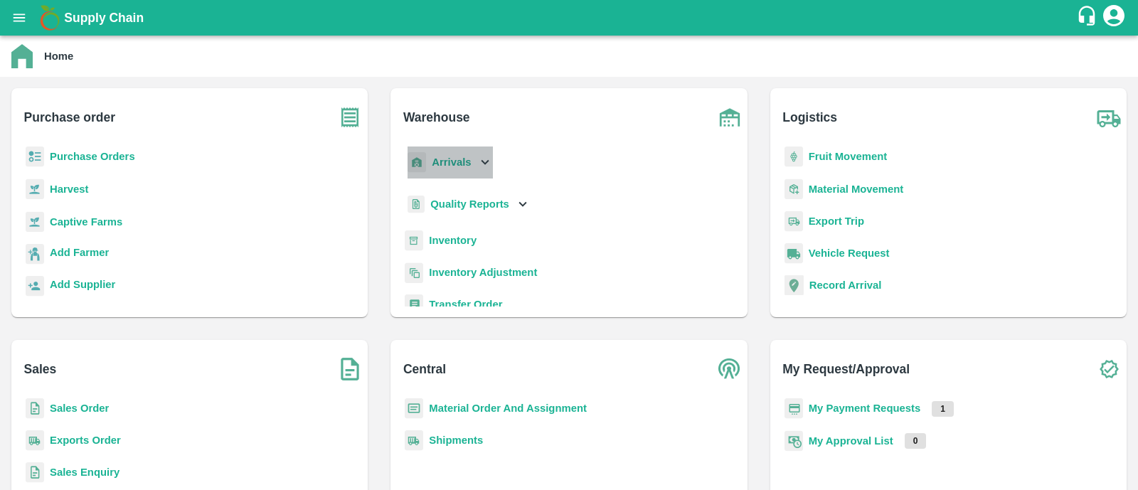
click at [462, 156] on b "Arrivals" at bounding box center [451, 161] width 39 height 11
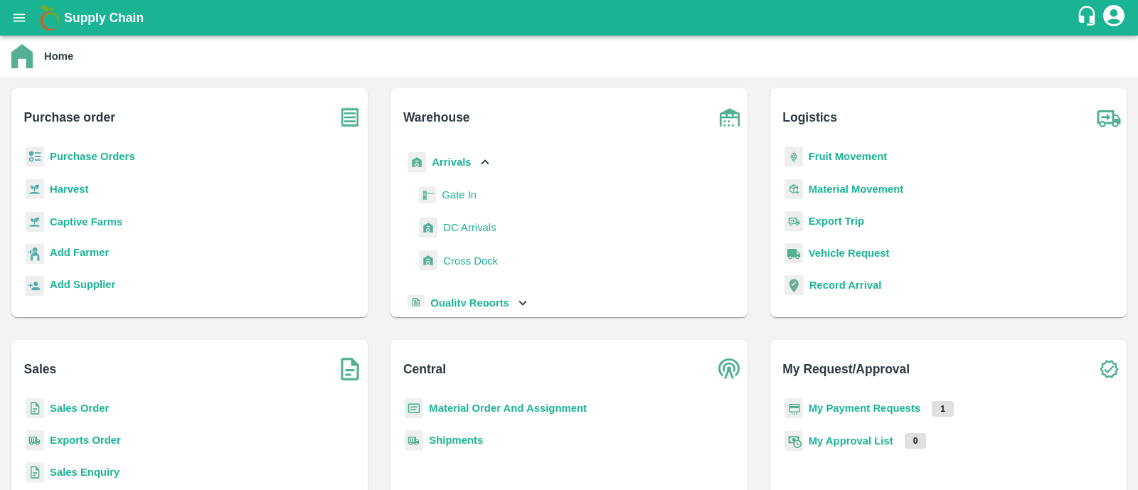
click at [449, 222] on span "DC Arrivals" at bounding box center [469, 228] width 53 height 16
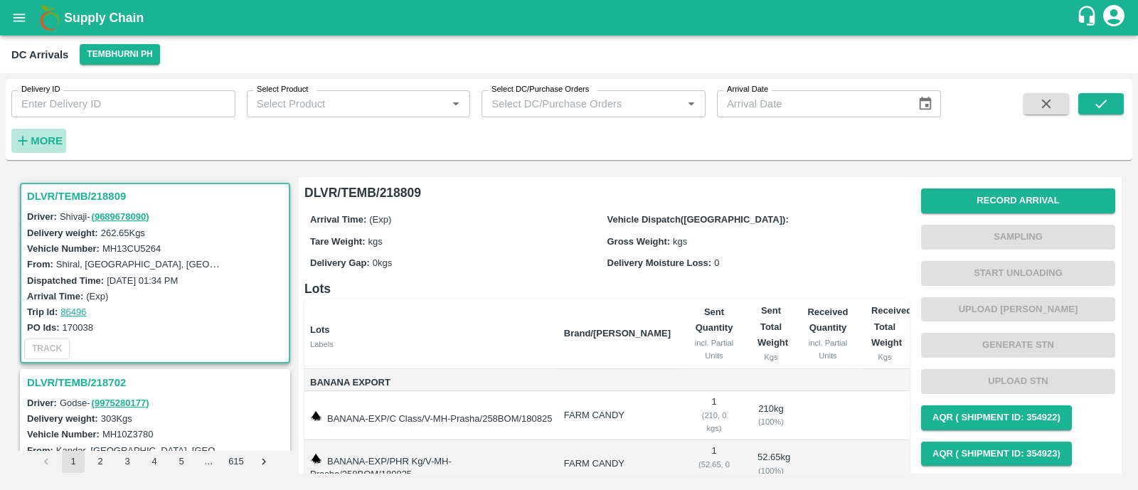
click at [54, 143] on strong "More" at bounding box center [47, 140] width 32 height 11
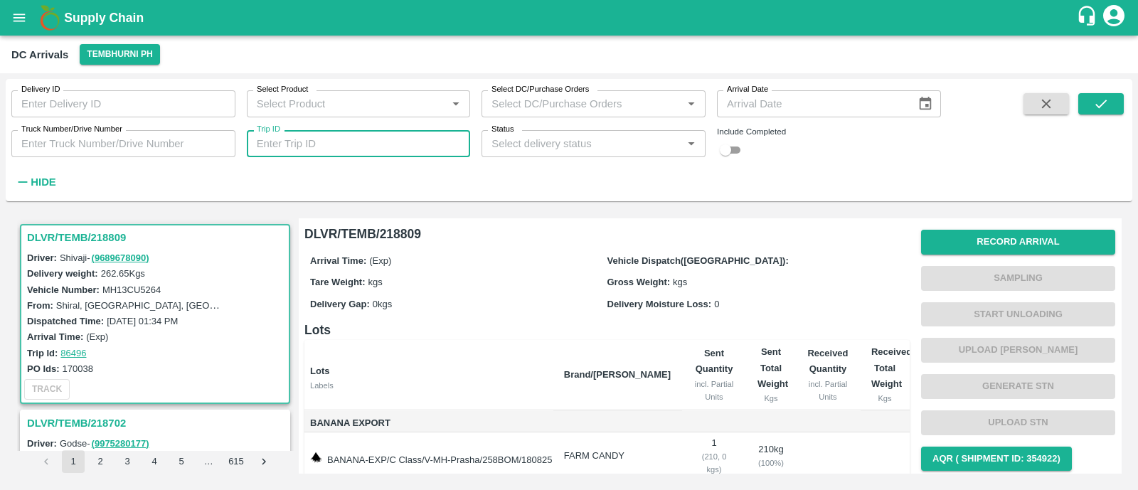
click at [348, 139] on input "Trip ID" at bounding box center [359, 143] width 224 height 27
paste input "86496"
type input "86496"
click at [745, 159] on div "Delivery ID Delivery ID Select Product Select Product   * Select DC/Purchase Or…" at bounding box center [470, 136] width 941 height 115
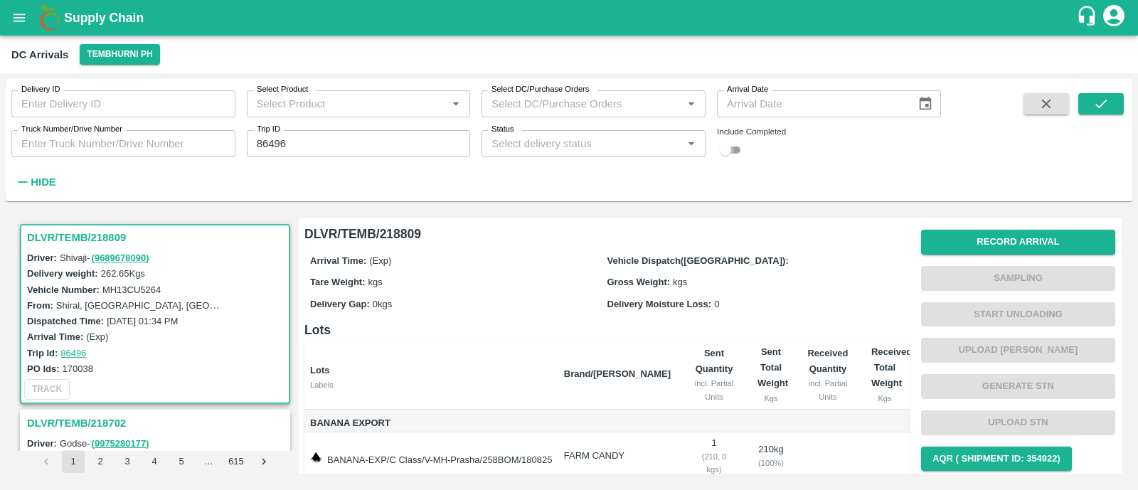
click at [735, 156] on input "checkbox" at bounding box center [725, 149] width 51 height 17
checkbox input "true"
click at [1098, 107] on icon "submit" at bounding box center [1100, 104] width 11 height 9
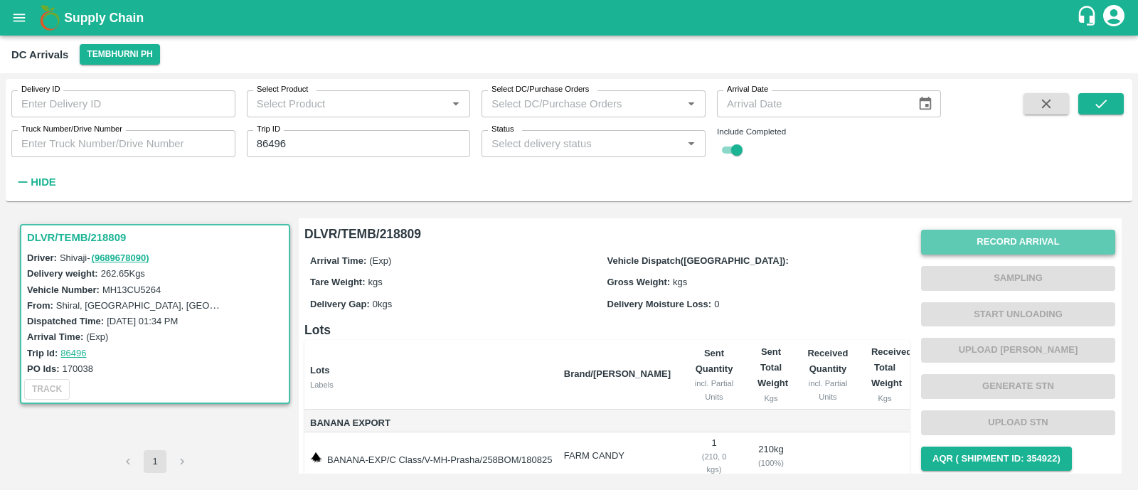
click at [1063, 231] on button "Record Arrival" at bounding box center [1018, 242] width 194 height 25
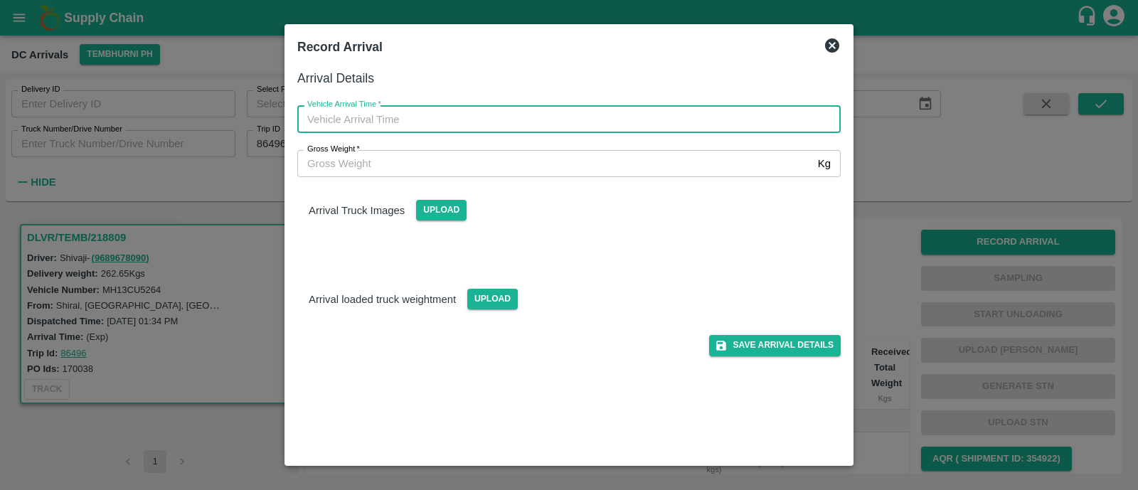
type input "DD/MM/YYYY hh:mm aa"
click at [452, 124] on input "DD/MM/YYYY hh:mm aa" at bounding box center [563, 118] width 533 height 27
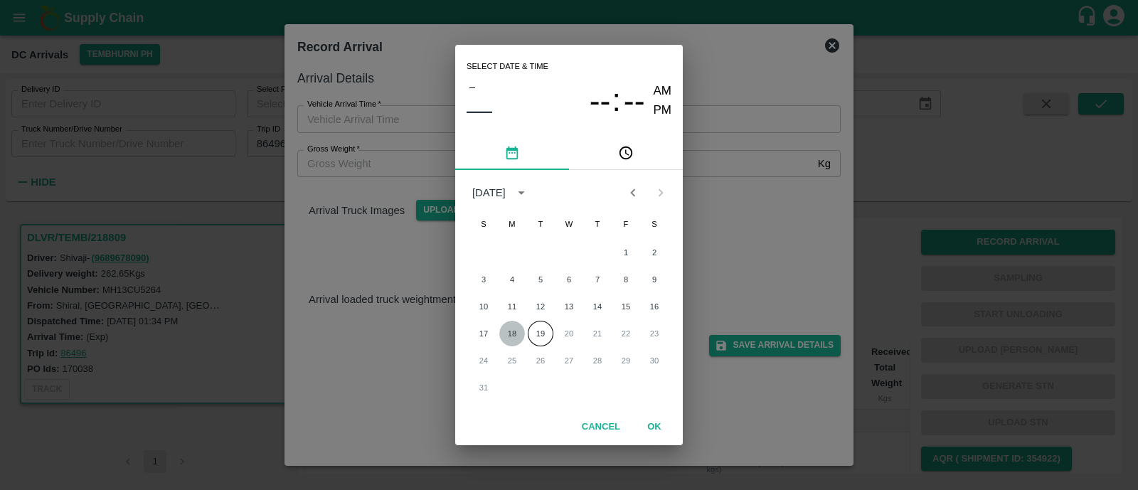
click at [506, 336] on button "18" at bounding box center [512, 334] width 26 height 26
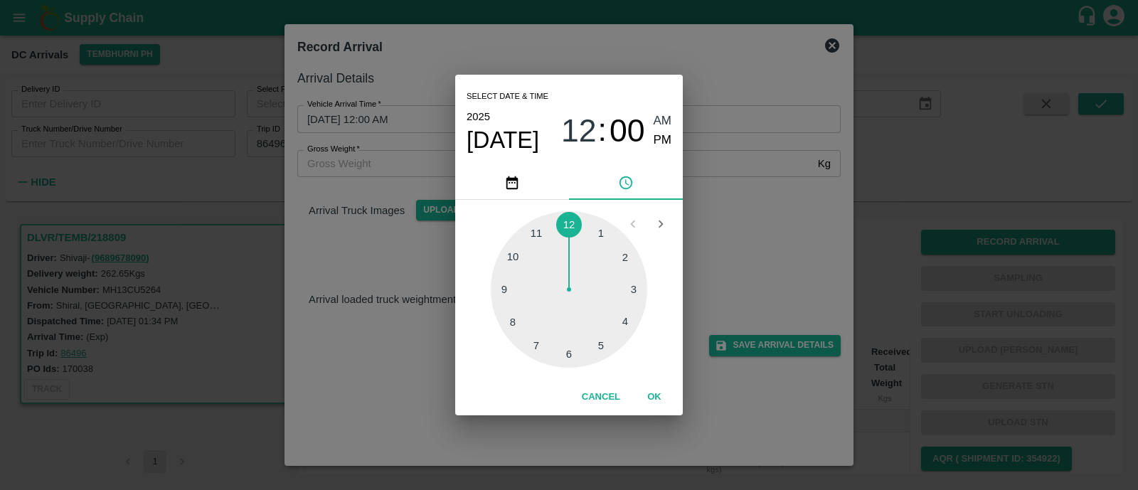
click at [503, 306] on div at bounding box center [569, 289] width 156 height 156
click at [655, 142] on span "PM" at bounding box center [662, 140] width 18 height 19
click at [585, 137] on span "09" at bounding box center [579, 130] width 36 height 37
click at [533, 350] on div at bounding box center [569, 289] width 156 height 156
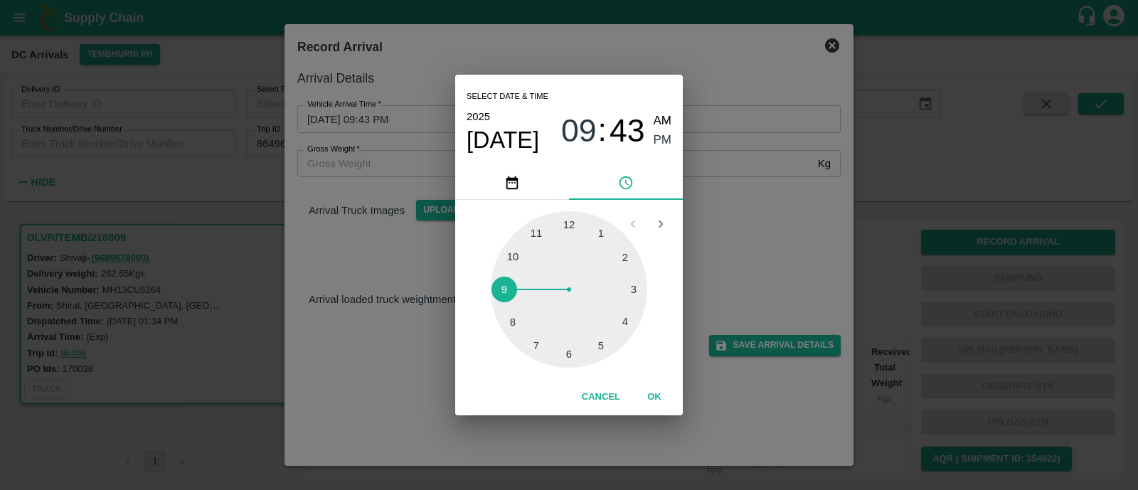
type input "18/08/2025 07:43 PM"
click at [654, 395] on button "OK" at bounding box center [654, 397] width 46 height 25
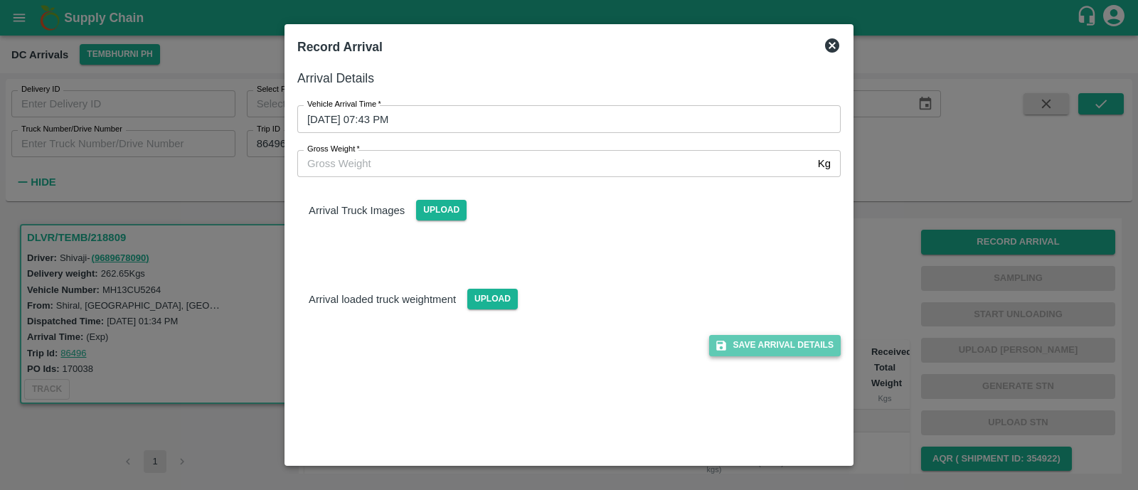
click at [817, 342] on button "Save Arrival Details" at bounding box center [775, 345] width 132 height 21
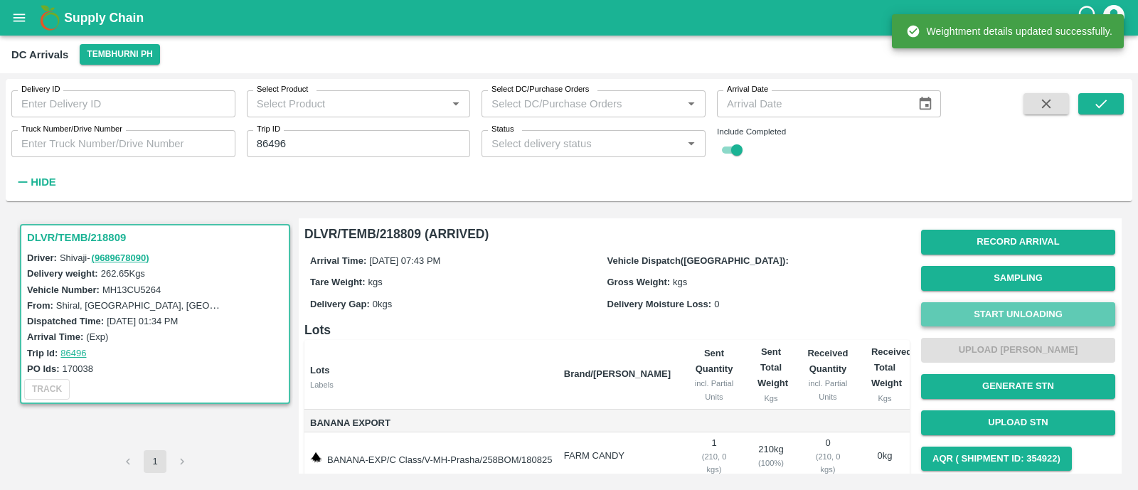
click at [1043, 313] on button "Start Unloading" at bounding box center [1018, 314] width 194 height 25
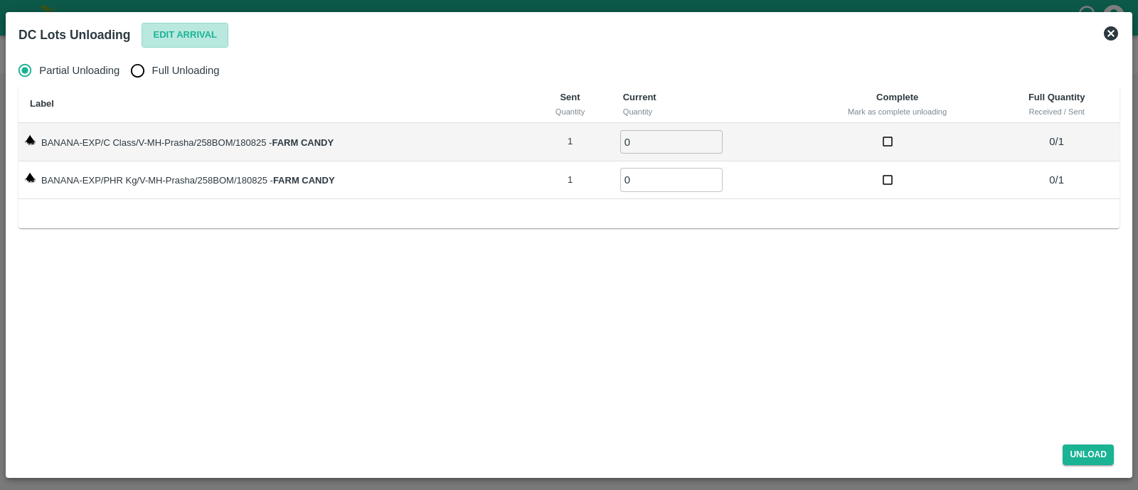
click at [188, 39] on button "Edit Arrival" at bounding box center [184, 35] width 87 height 25
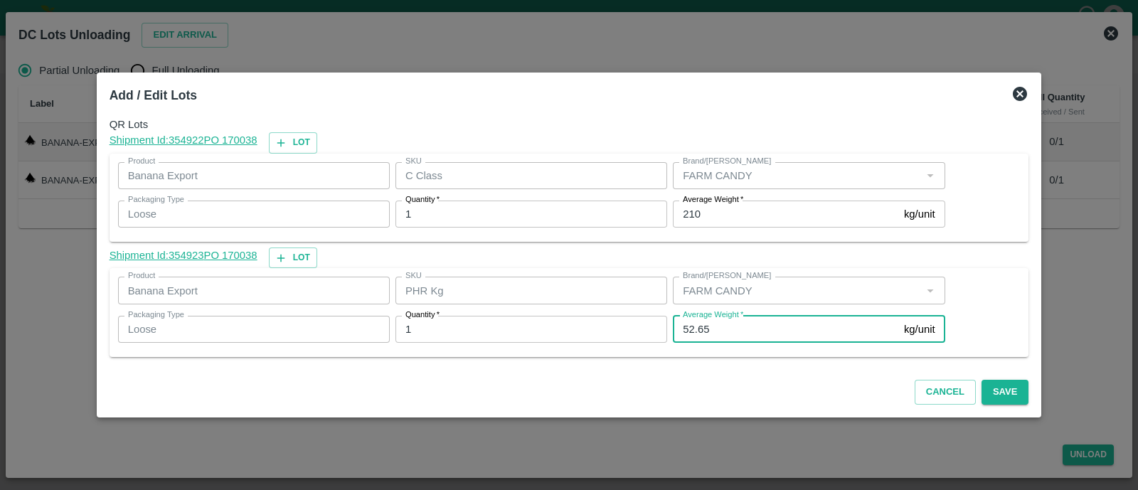
drag, startPoint x: 688, startPoint y: 325, endPoint x: 761, endPoint y: 318, distance: 73.6
click at [761, 318] on input "52.65" at bounding box center [785, 329] width 225 height 27
type input "52"
click at [986, 385] on button "Save" at bounding box center [1004, 392] width 47 height 25
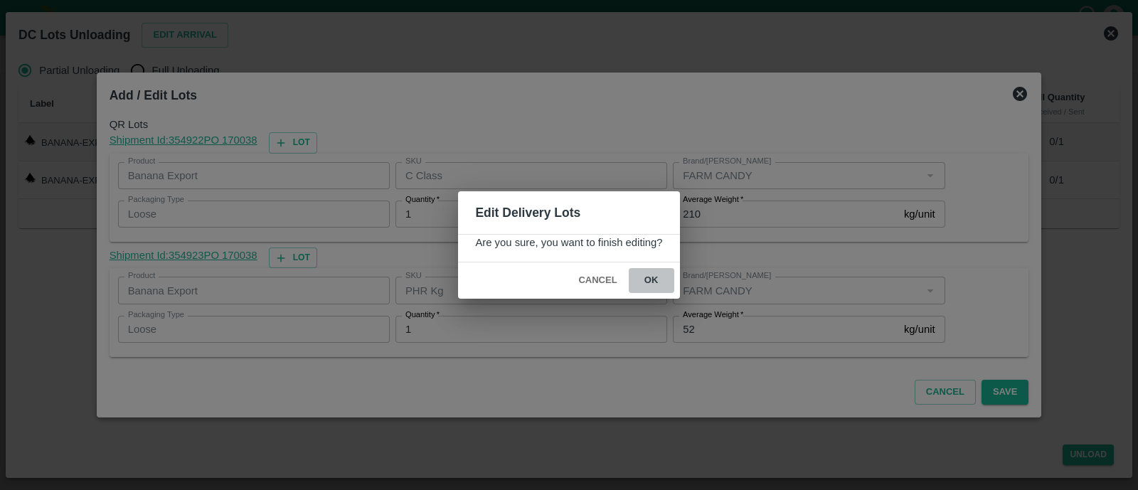
click at [652, 277] on button "ok" at bounding box center [651, 280] width 46 height 25
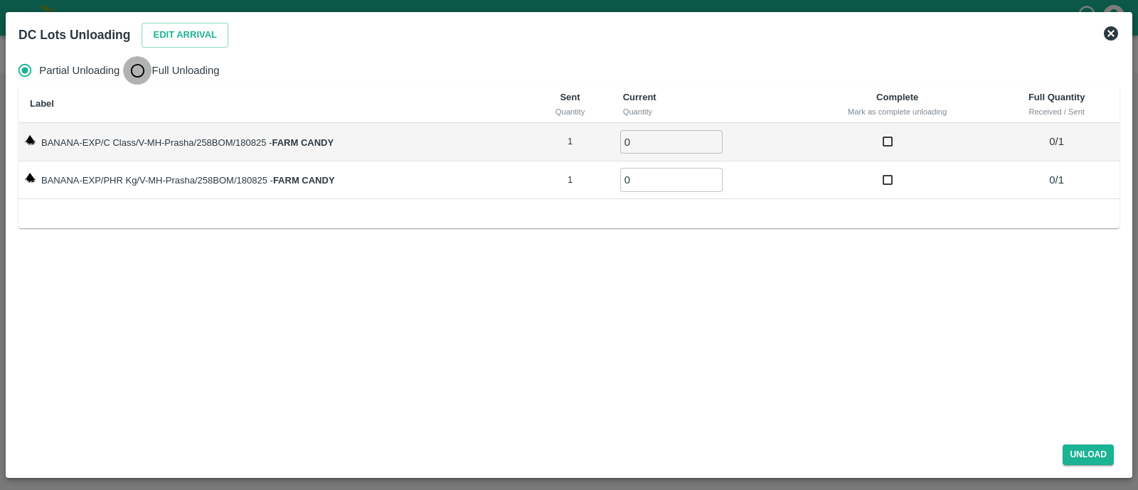
click at [131, 73] on input "Full Unloading" at bounding box center [137, 70] width 28 height 28
radio input "true"
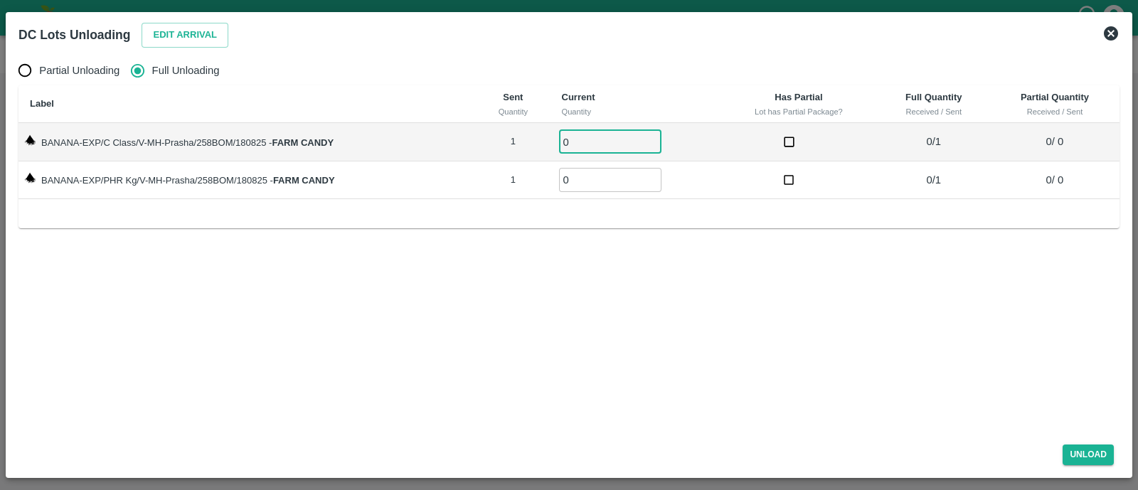
click at [577, 144] on input "0" at bounding box center [610, 141] width 102 height 23
type input "01"
click at [588, 180] on input "01" at bounding box center [610, 179] width 102 height 23
type input "01"
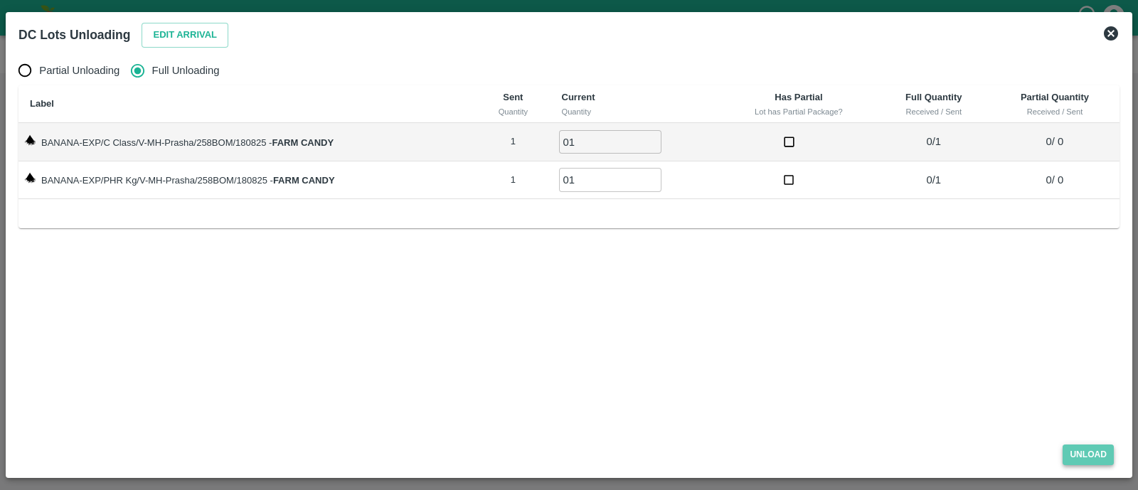
click at [1079, 449] on button "Unload" at bounding box center [1087, 454] width 51 height 21
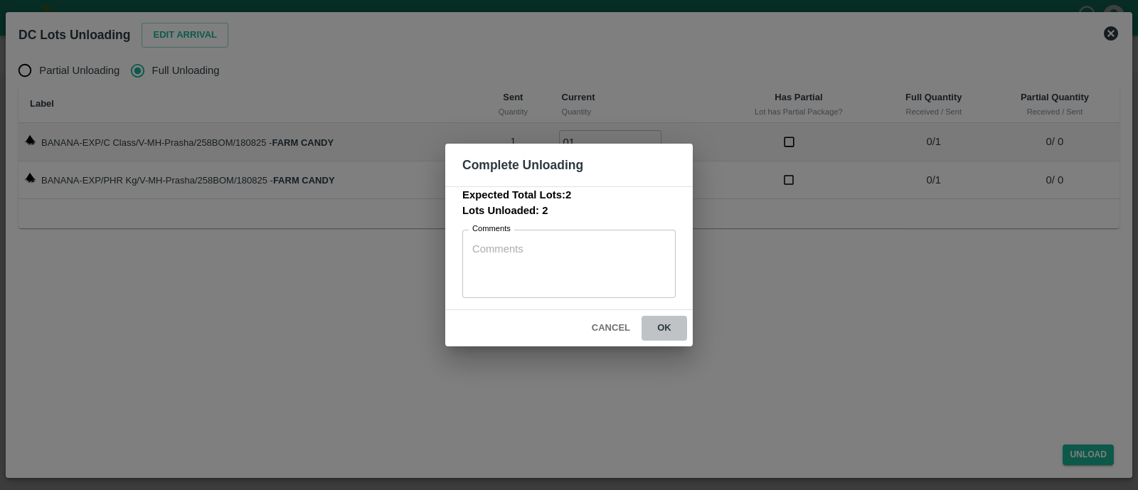
click at [665, 320] on button "ok" at bounding box center [664, 328] width 46 height 25
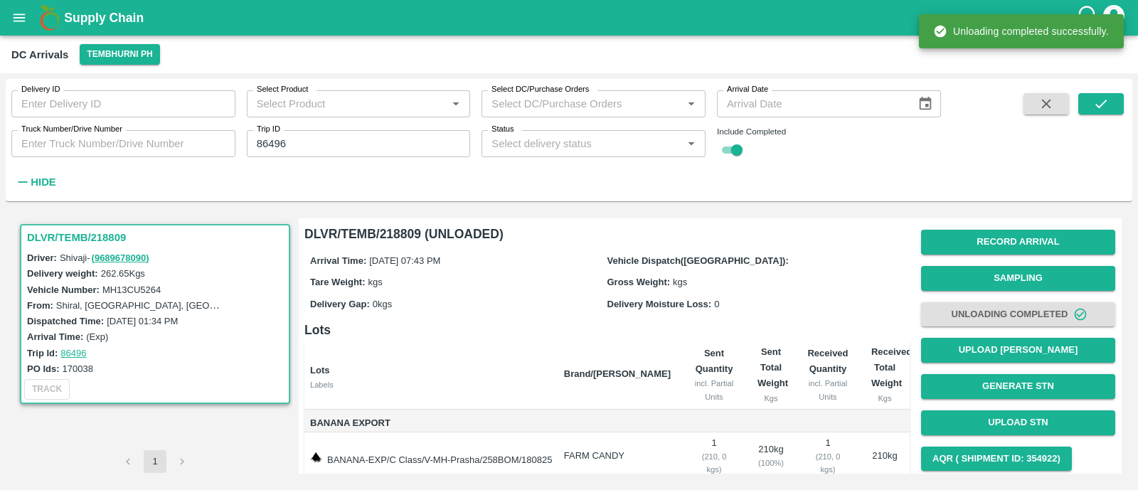
scroll to position [81, 0]
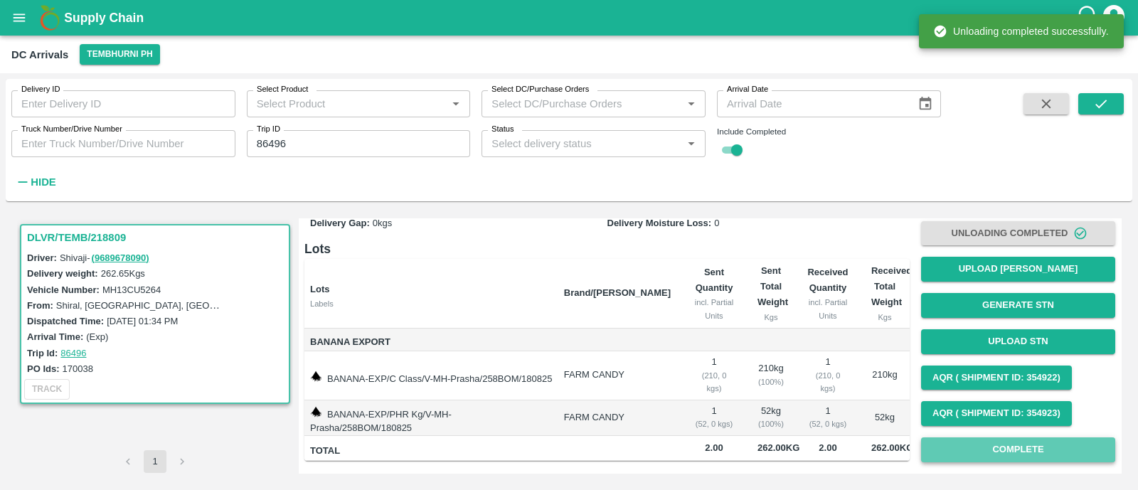
click at [1023, 449] on button "Complete" at bounding box center [1018, 449] width 194 height 25
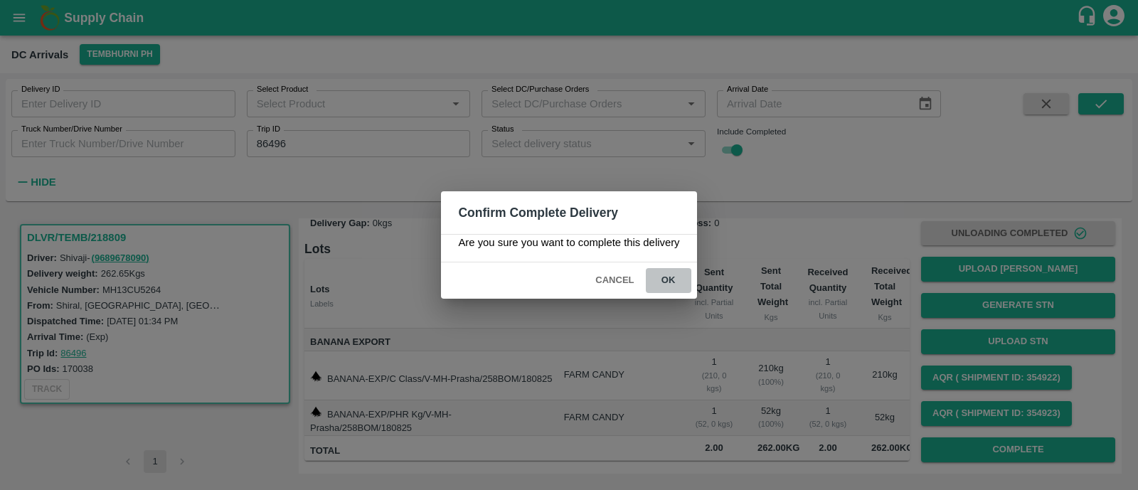
click at [678, 279] on button "ok" at bounding box center [669, 280] width 46 height 25
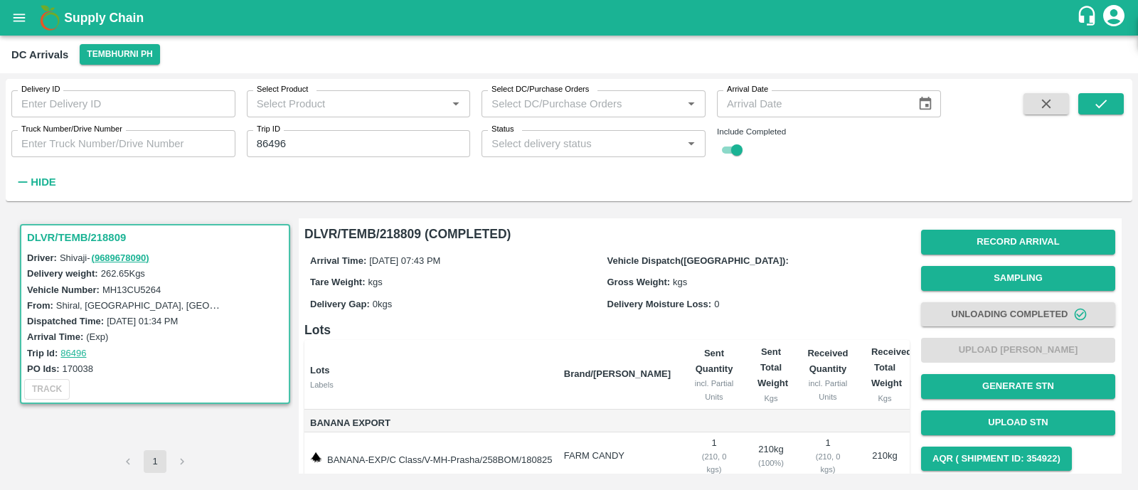
click at [341, 141] on input "86496" at bounding box center [359, 143] width 224 height 27
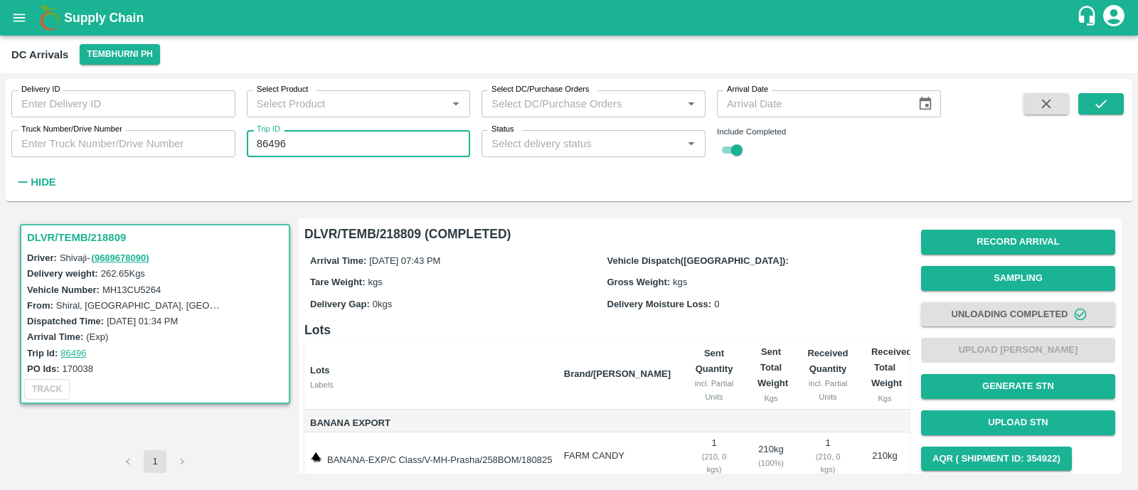
paste input "text"
click at [341, 141] on input "86496" at bounding box center [359, 143] width 224 height 27
type input "86475"
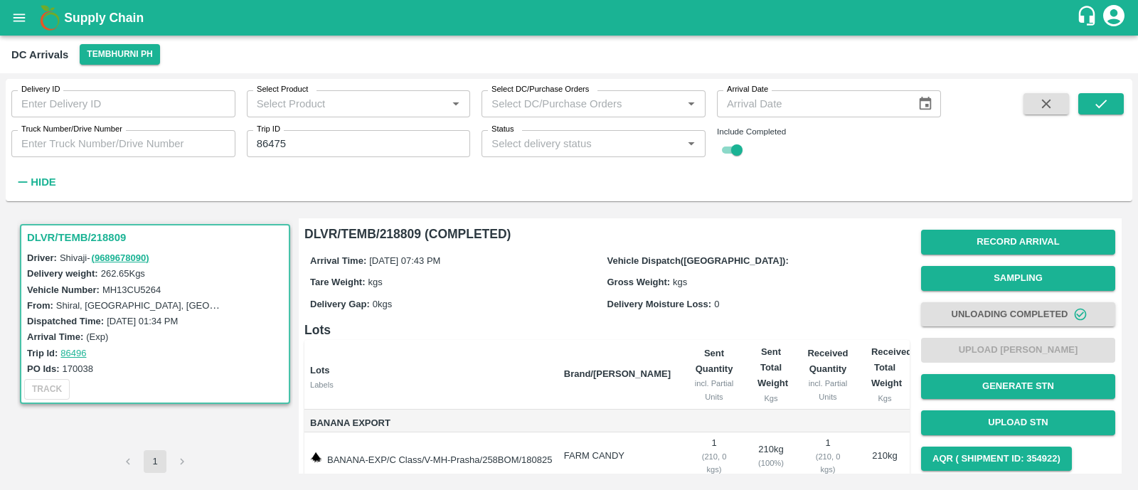
click at [1075, 103] on div at bounding box center [1076, 143] width 93 height 100
click at [1096, 103] on icon "submit" at bounding box center [1101, 104] width 16 height 16
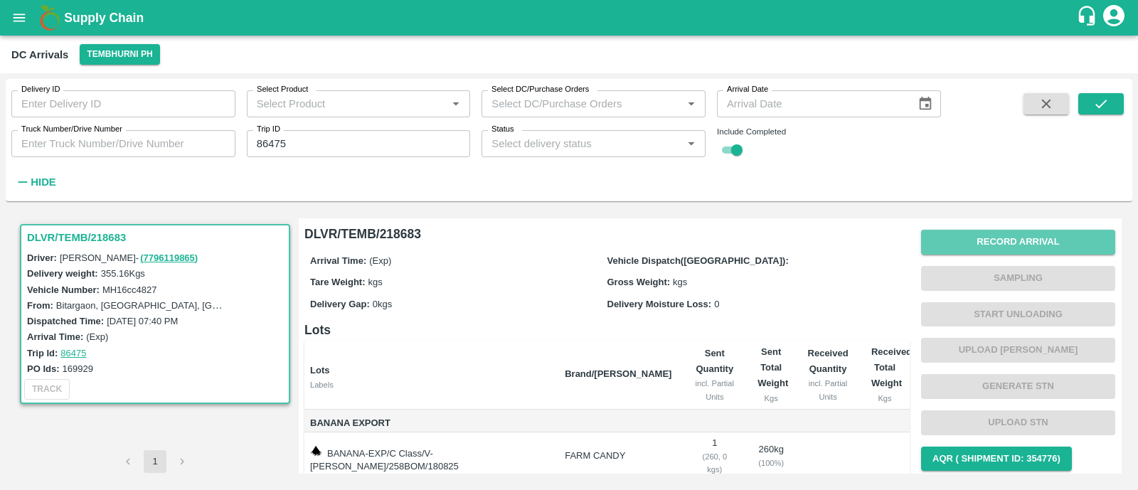
click at [1044, 250] on button "Record Arrival" at bounding box center [1018, 242] width 194 height 25
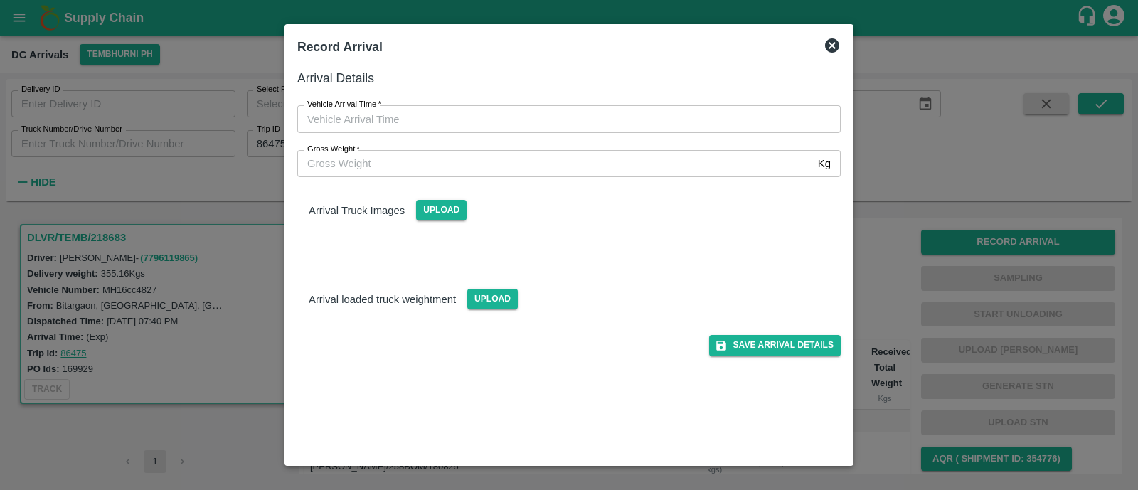
type input "DD/MM/YYYY hh:mm aa"
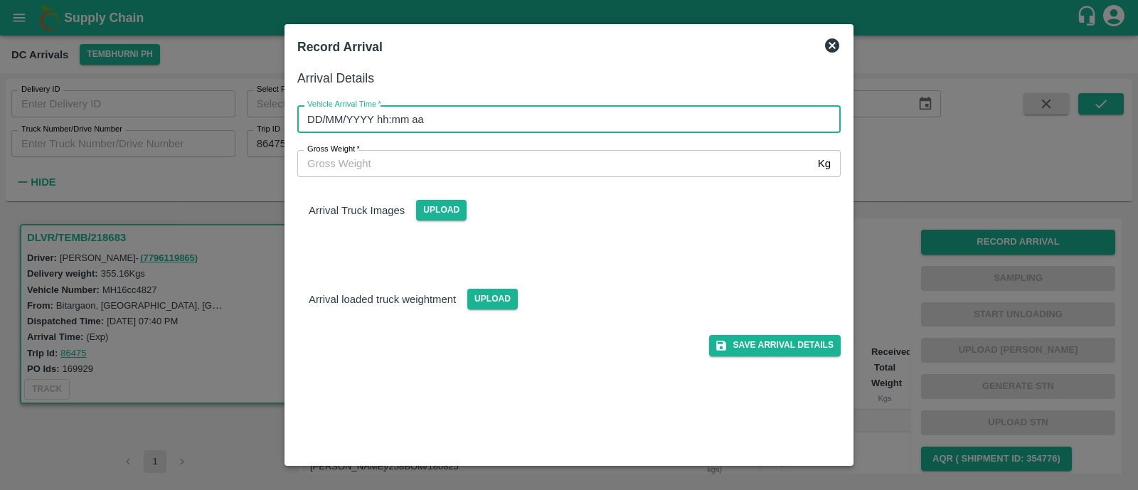
click at [451, 124] on input "DD/MM/YYYY hh:mm aa" at bounding box center [563, 118] width 533 height 27
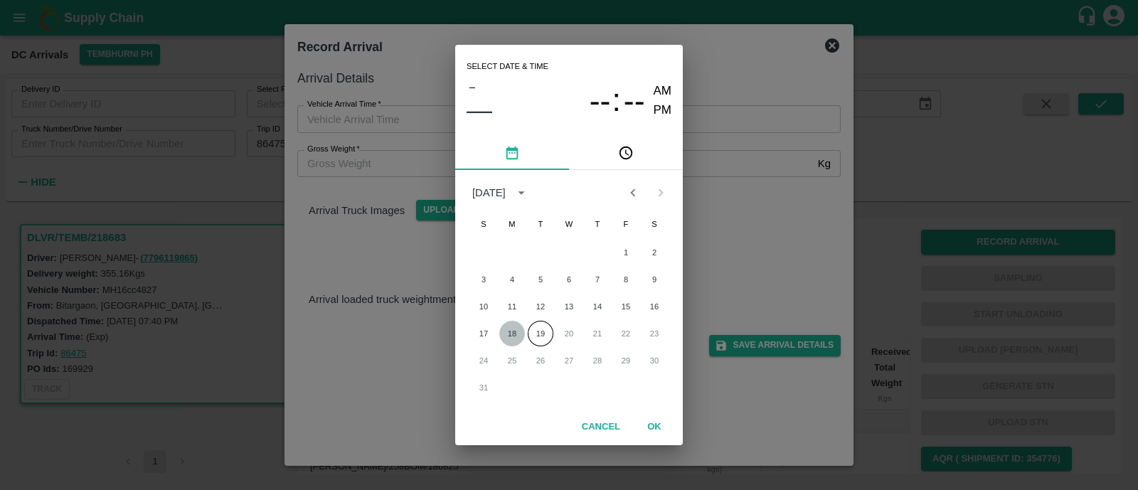
click at [516, 325] on button "18" at bounding box center [512, 334] width 26 height 26
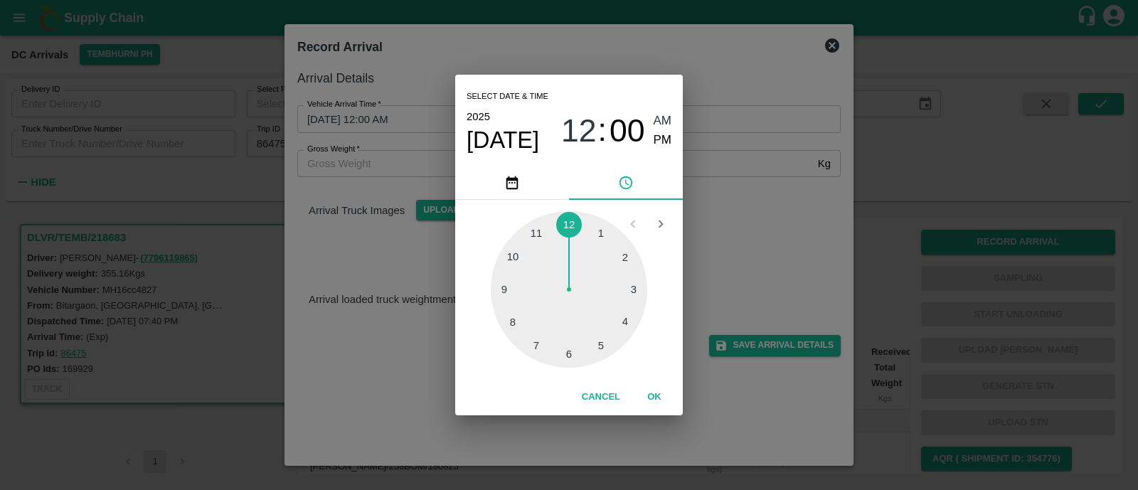
click at [506, 314] on div at bounding box center [569, 289] width 156 height 156
click at [665, 150] on div "2025 Aug 18 08 : 41 AM PM" at bounding box center [568, 130] width 205 height 47
click at [661, 144] on span "PM" at bounding box center [662, 140] width 18 height 19
type input "18/08/2025 08:41 PM"
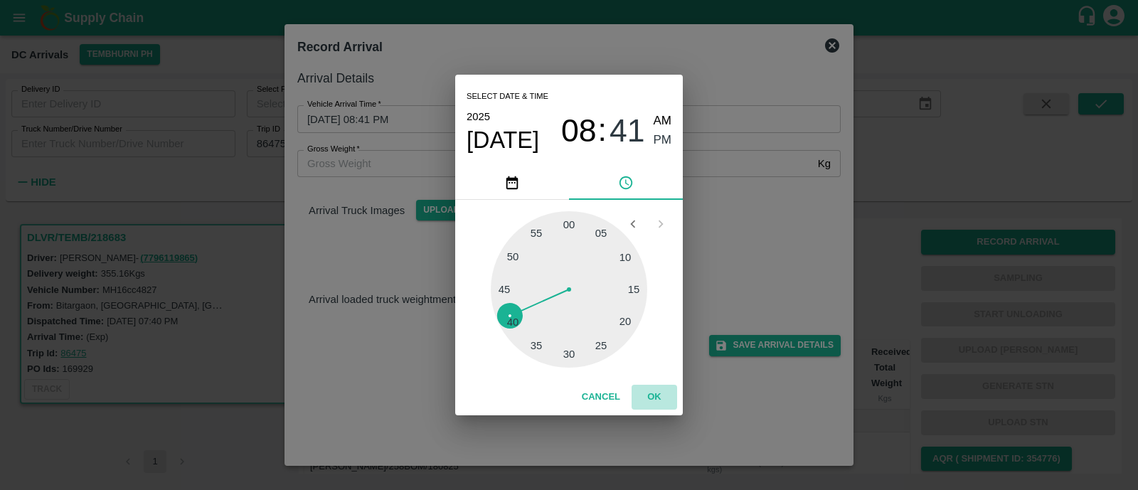
click at [653, 392] on button "OK" at bounding box center [654, 397] width 46 height 25
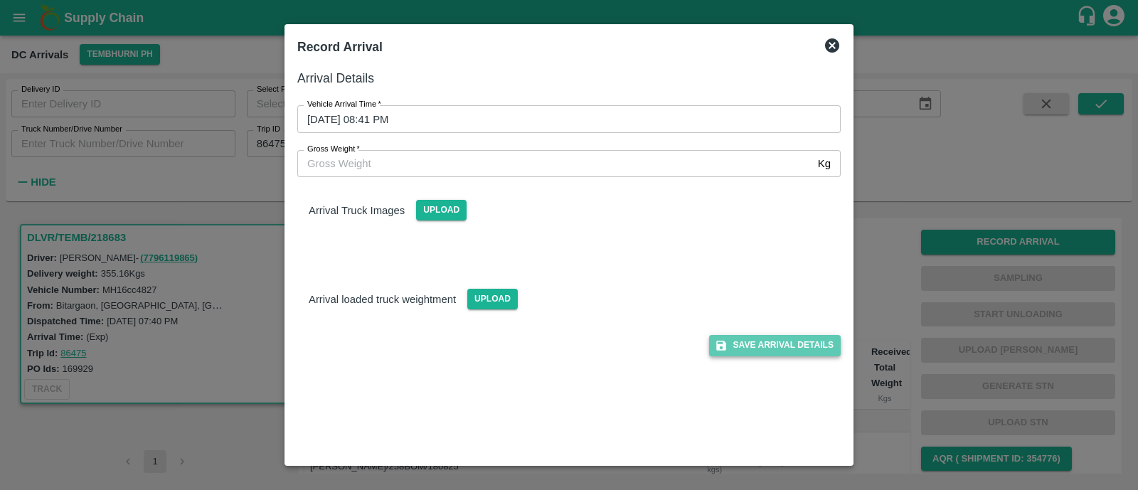
click at [802, 343] on button "Save Arrival Details" at bounding box center [775, 345] width 132 height 21
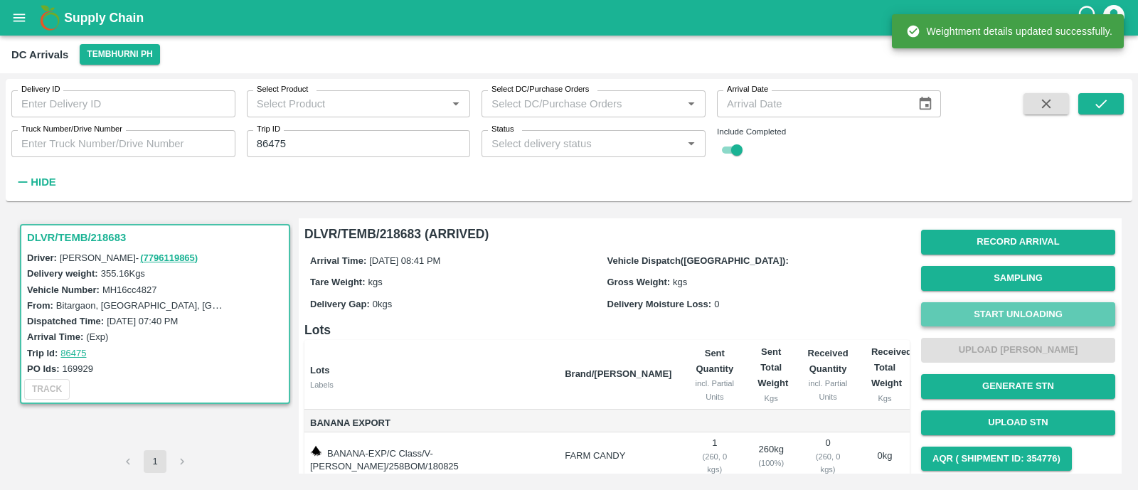
click at [1038, 325] on button "Start Unloading" at bounding box center [1018, 314] width 194 height 25
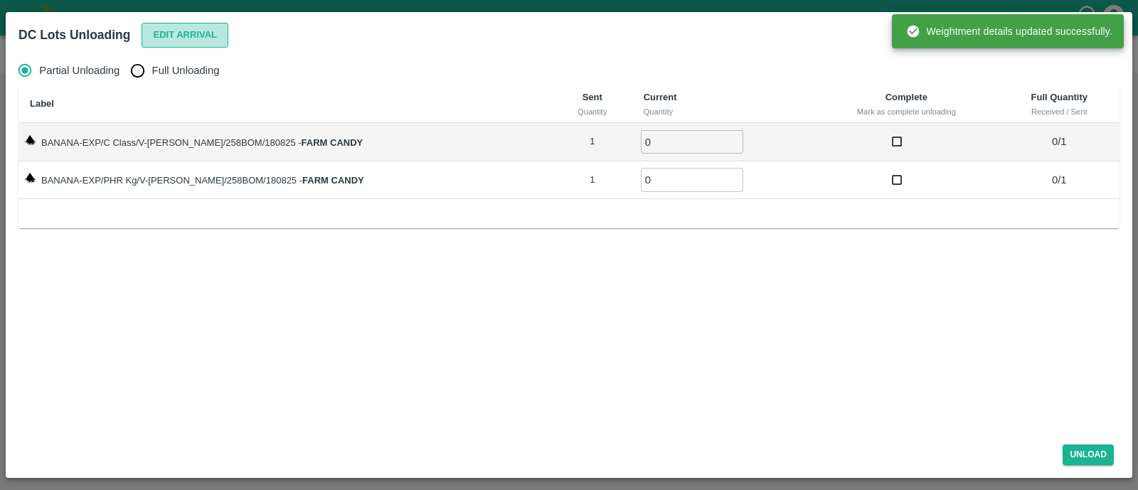
click at [181, 29] on button "Edit Arrival" at bounding box center [184, 35] width 87 height 25
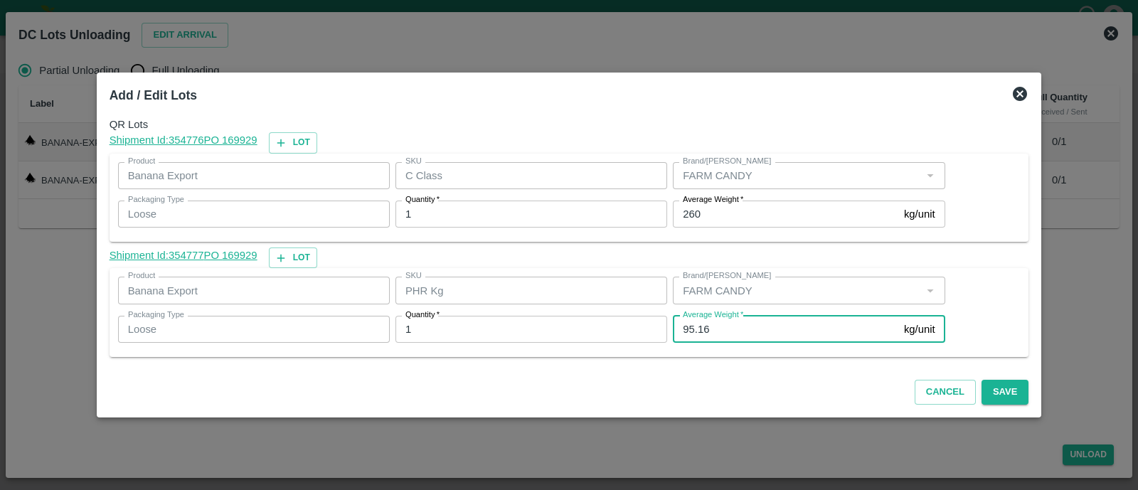
drag, startPoint x: 711, startPoint y: 324, endPoint x: 684, endPoint y: 331, distance: 27.8
click at [684, 331] on input "95.16" at bounding box center [785, 329] width 225 height 27
type input "94"
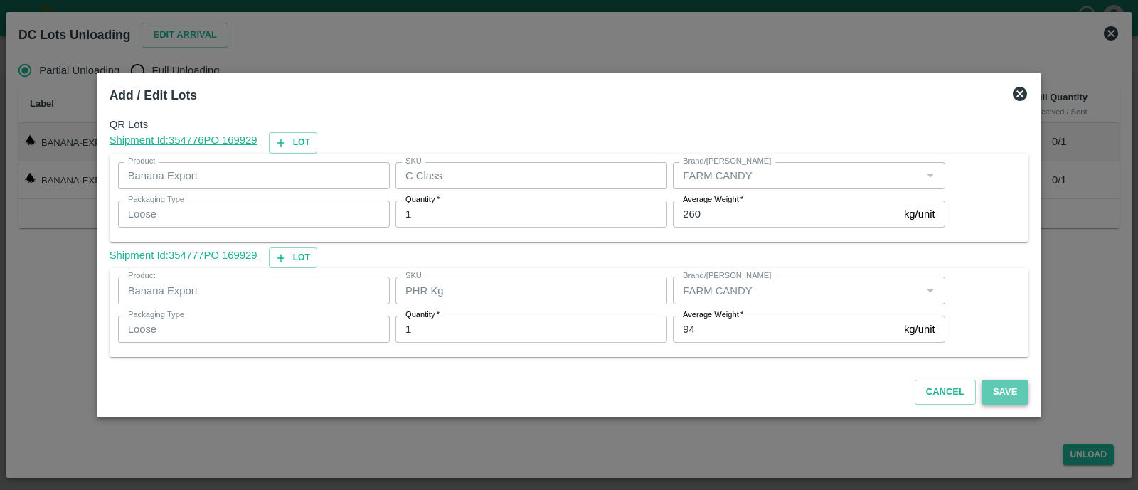
click at [983, 395] on button "Save" at bounding box center [1004, 392] width 47 height 25
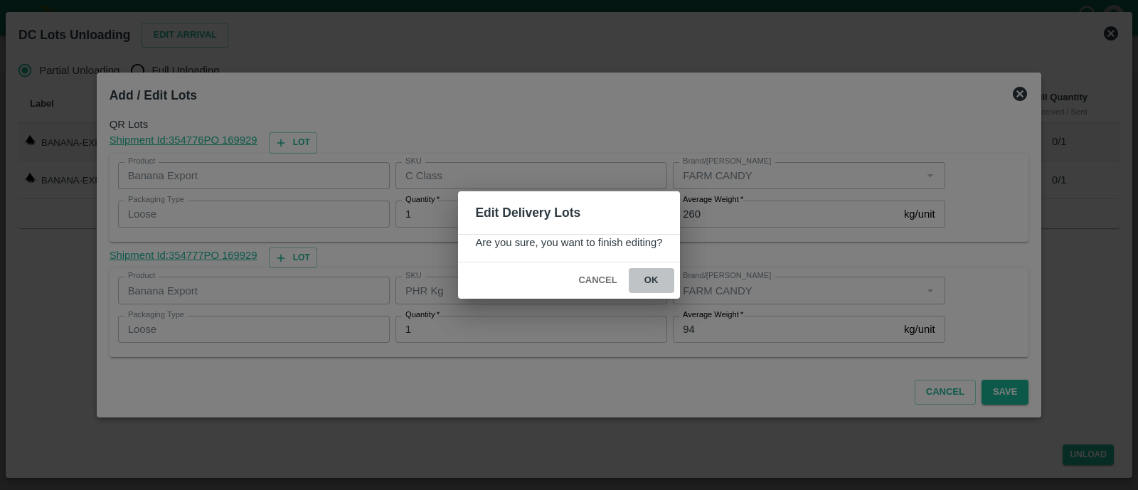
click at [638, 279] on button "ok" at bounding box center [651, 280] width 46 height 25
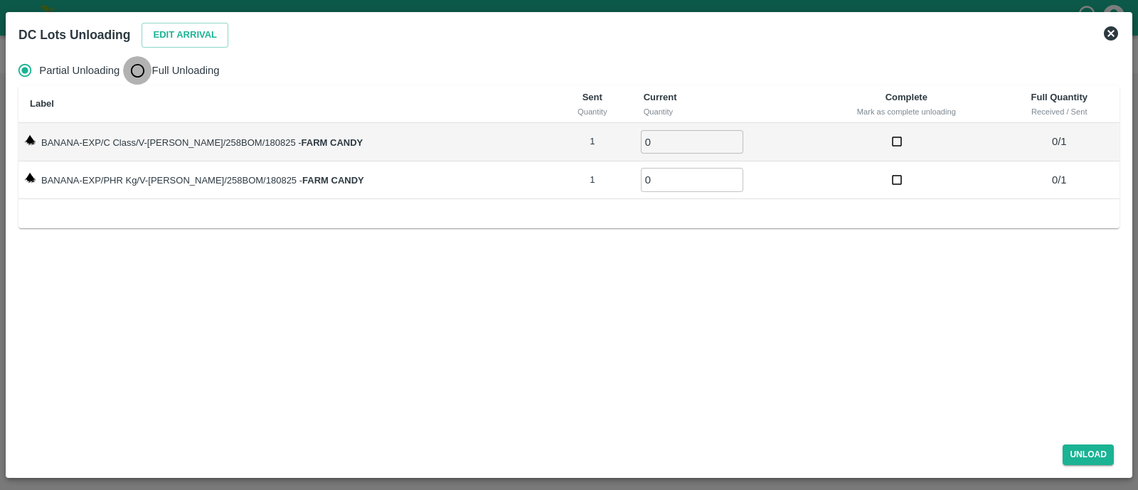
click at [147, 68] on input "Full Unloading" at bounding box center [137, 70] width 28 height 28
radio input "true"
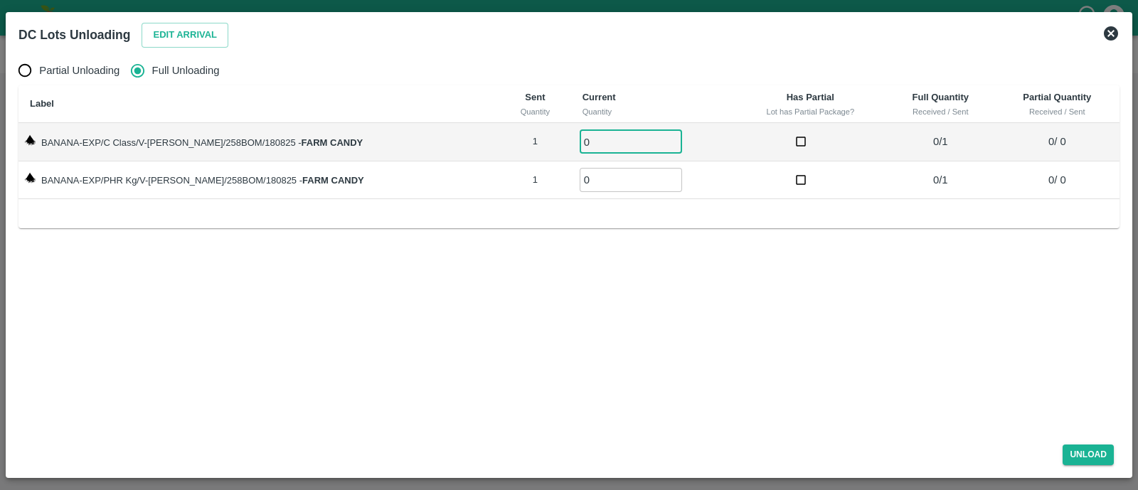
click at [582, 135] on input "0" at bounding box center [630, 141] width 102 height 23
type input "01"
click at [589, 193] on td "0 ​" at bounding box center [653, 180] width 164 height 38
click at [579, 174] on input "01" at bounding box center [630, 179] width 102 height 23
type input "01"
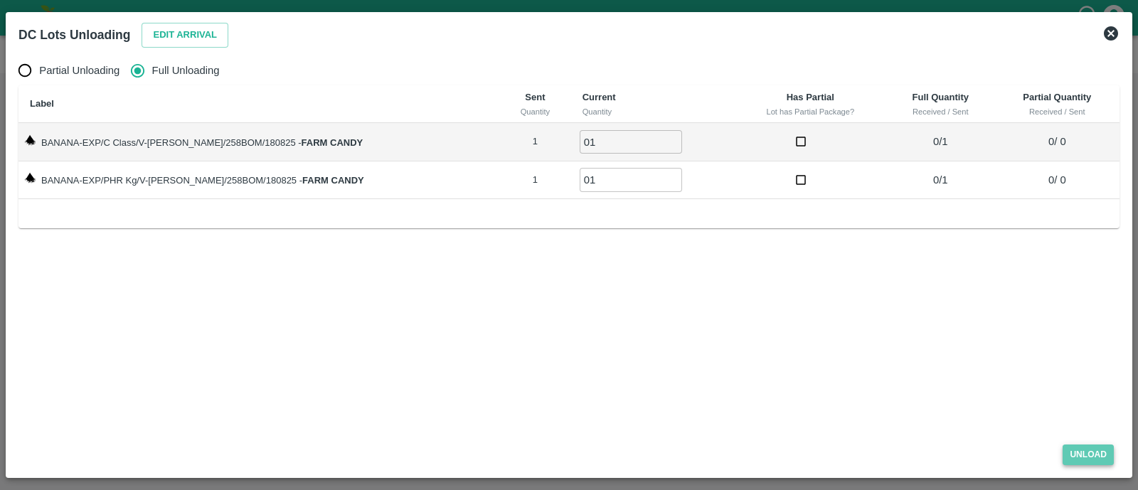
click at [1074, 455] on button "Unload" at bounding box center [1087, 454] width 51 height 21
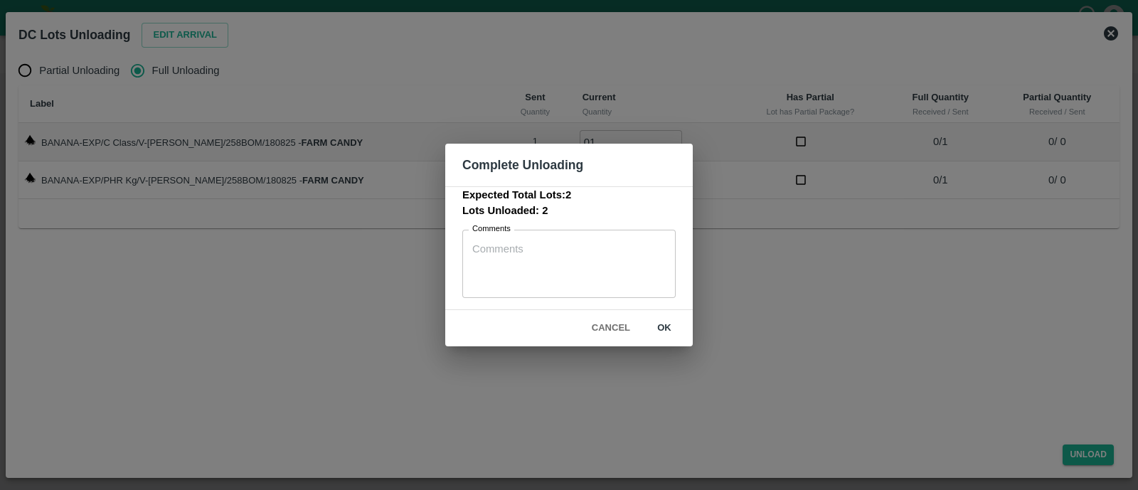
click at [659, 314] on div "Cancel ok" at bounding box center [568, 328] width 247 height 36
click at [662, 321] on button "ok" at bounding box center [664, 328] width 46 height 25
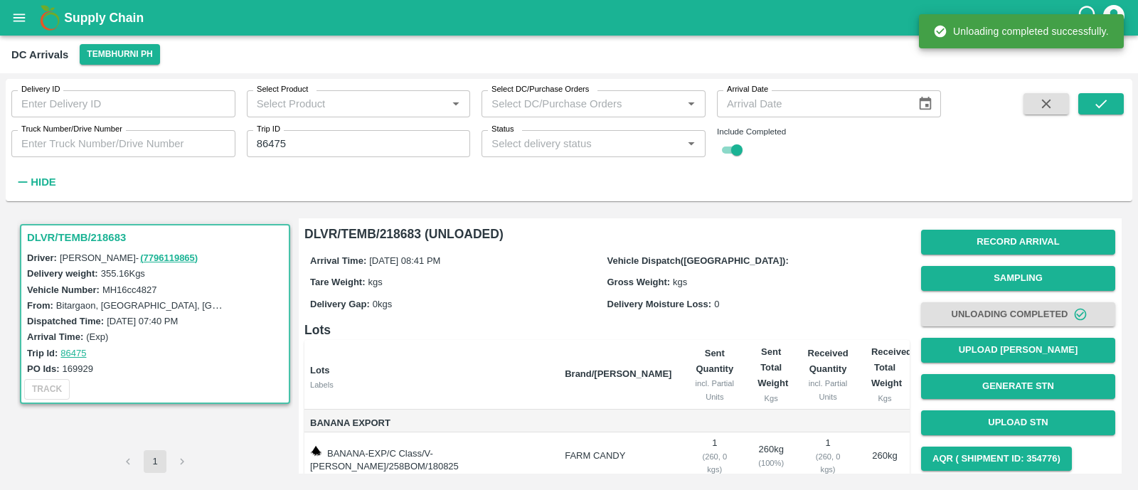
scroll to position [81, 0]
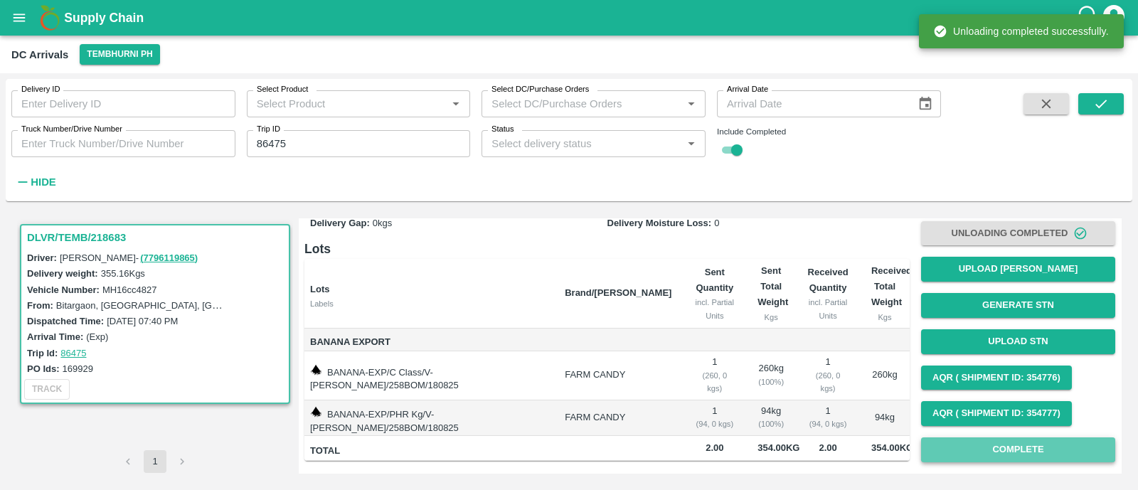
click at [975, 439] on button "Complete" at bounding box center [1018, 449] width 194 height 25
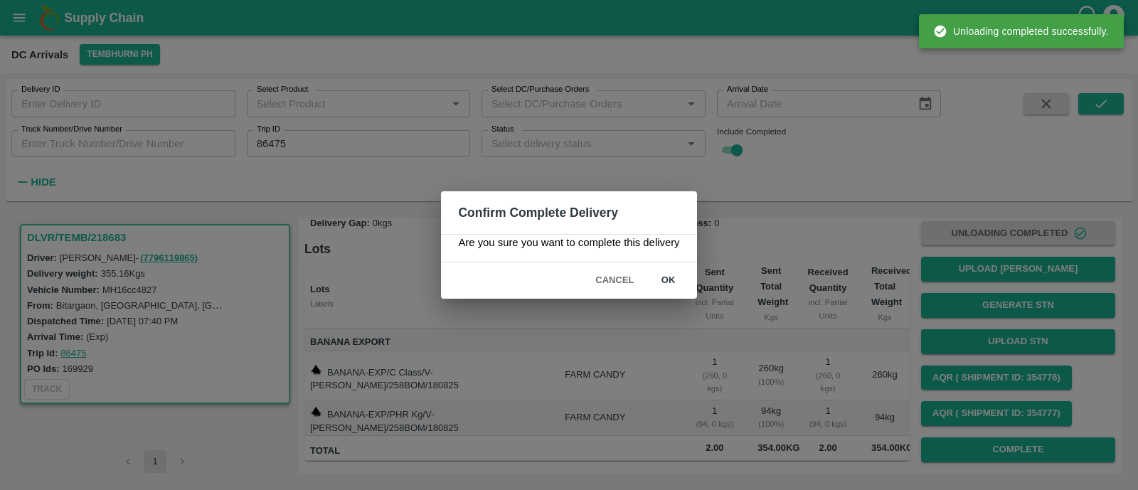
click at [658, 271] on button "ok" at bounding box center [669, 280] width 46 height 25
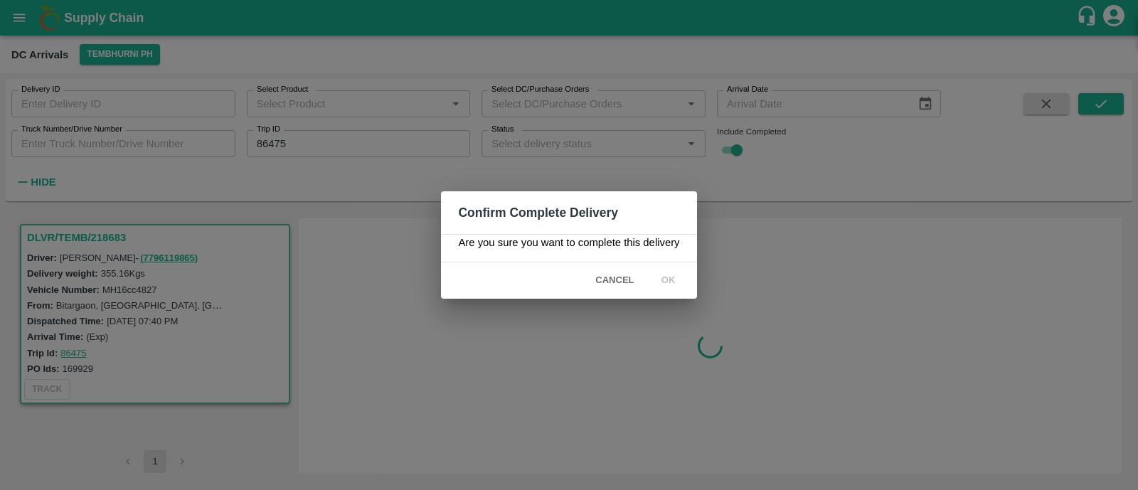
scroll to position [0, 0]
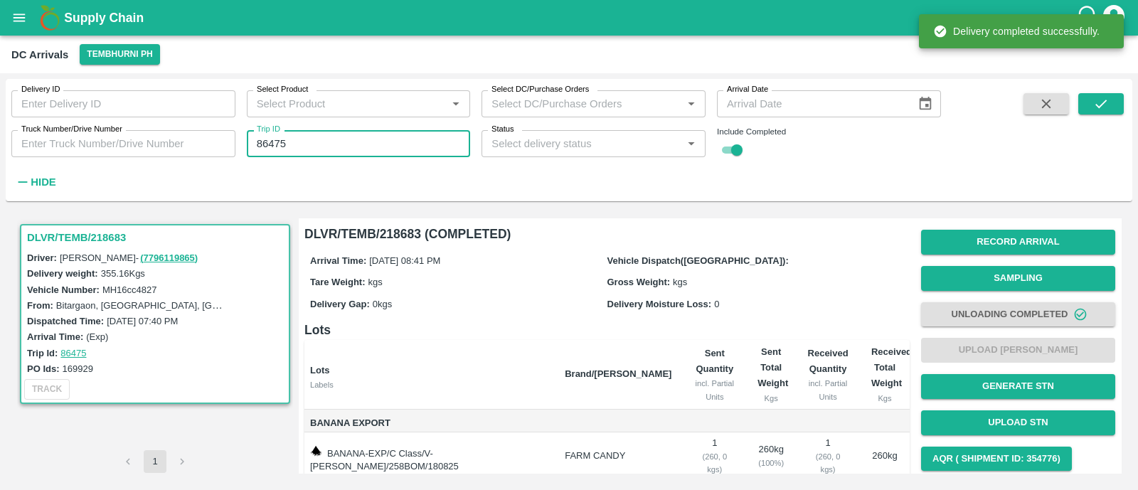
click at [366, 135] on input "86475" at bounding box center [359, 143] width 224 height 27
paste input "text"
click at [366, 135] on input "86475" at bounding box center [359, 143] width 224 height 27
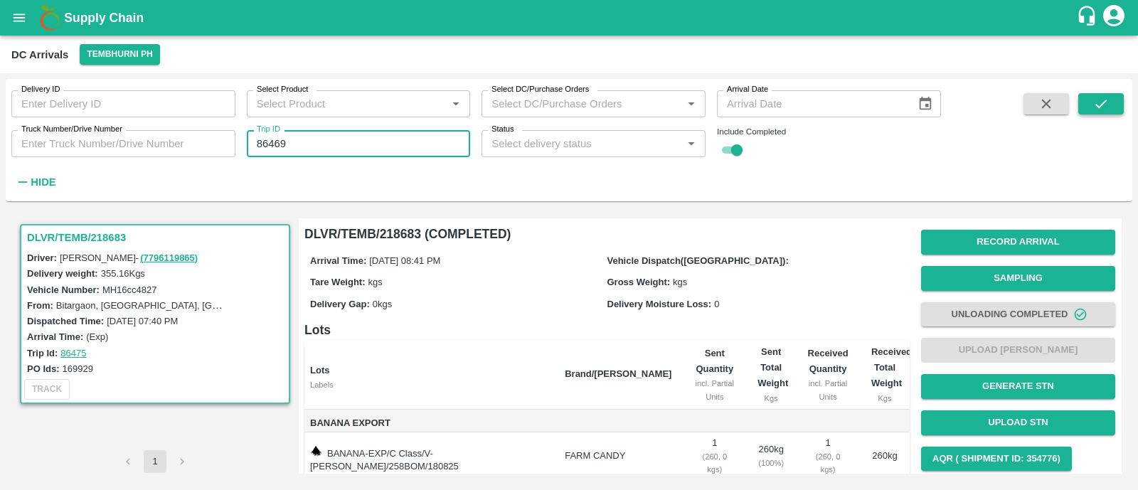
type input "86469"
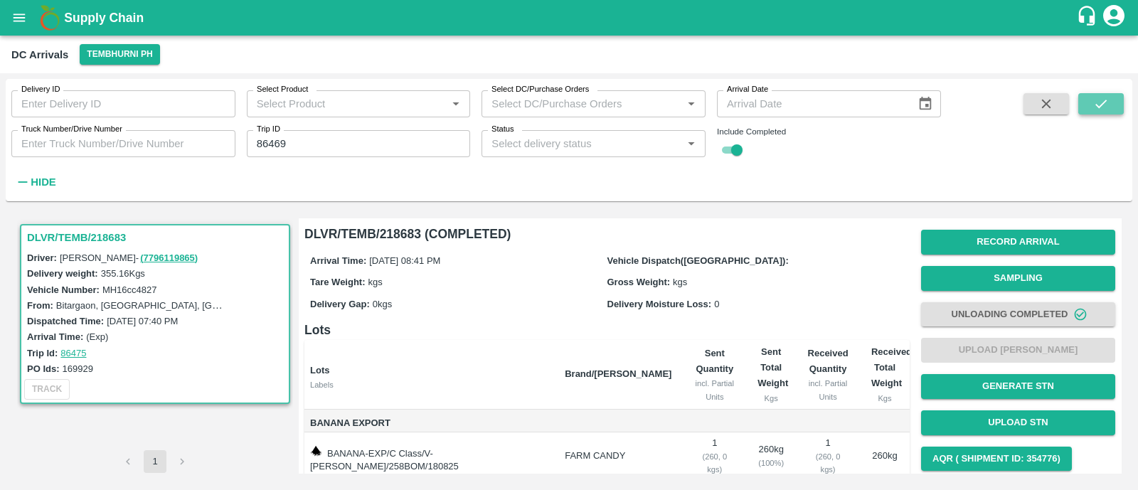
click at [1113, 109] on button "submit" at bounding box center [1101, 103] width 46 height 21
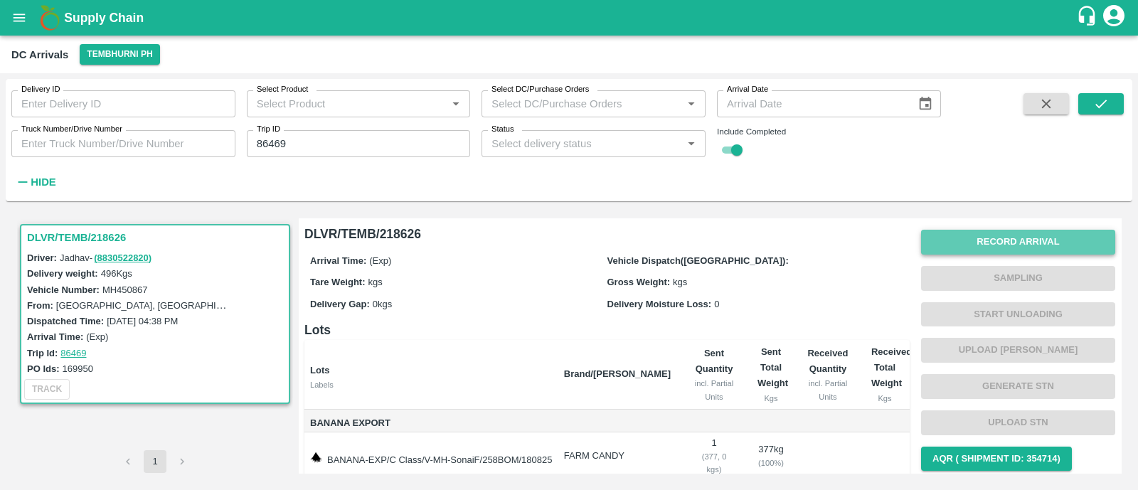
click at [1056, 247] on button "Record Arrival" at bounding box center [1018, 242] width 194 height 25
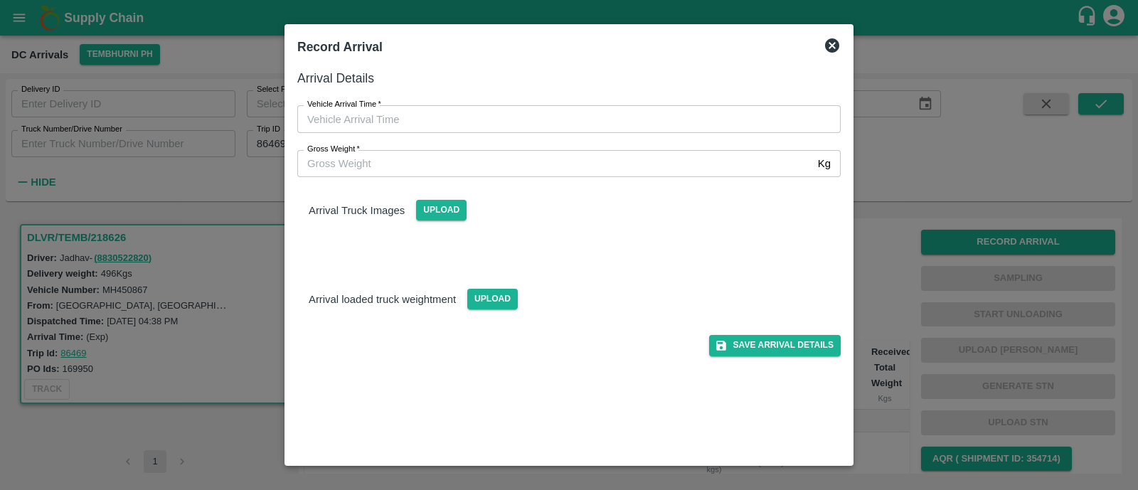
type input "DD/MM/YYYY hh:mm aa"
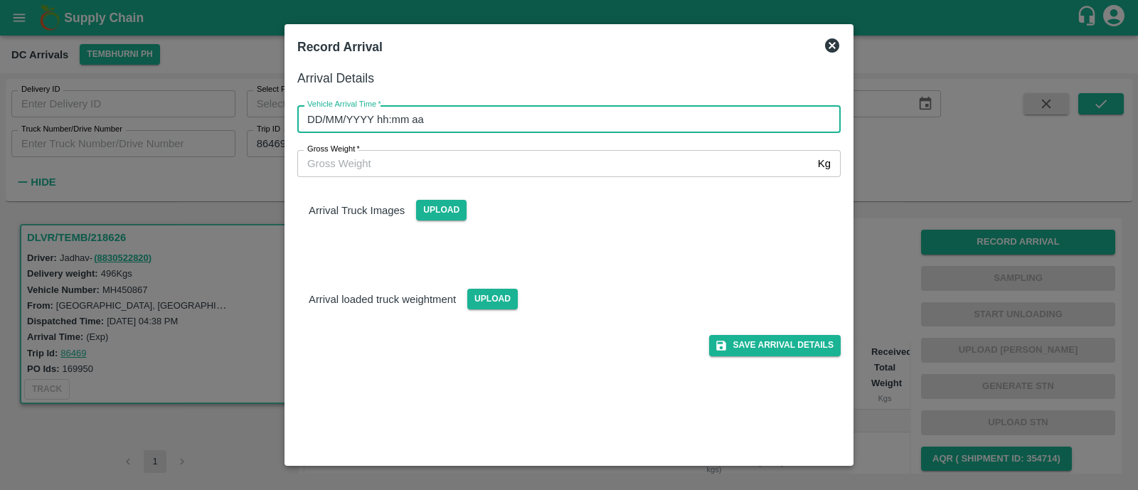
click at [405, 120] on input "DD/MM/YYYY hh:mm aa" at bounding box center [563, 118] width 533 height 27
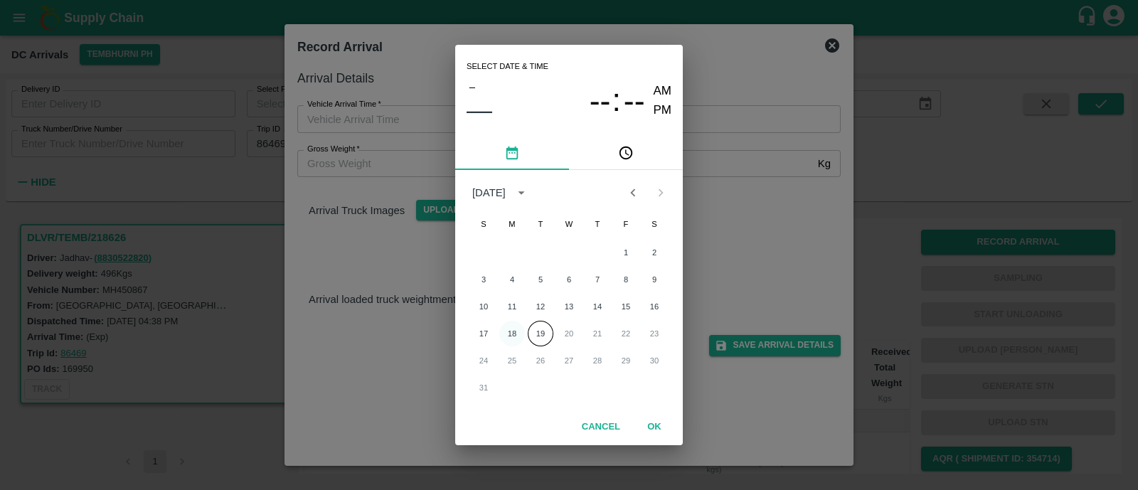
click at [510, 321] on button "18" at bounding box center [512, 334] width 26 height 26
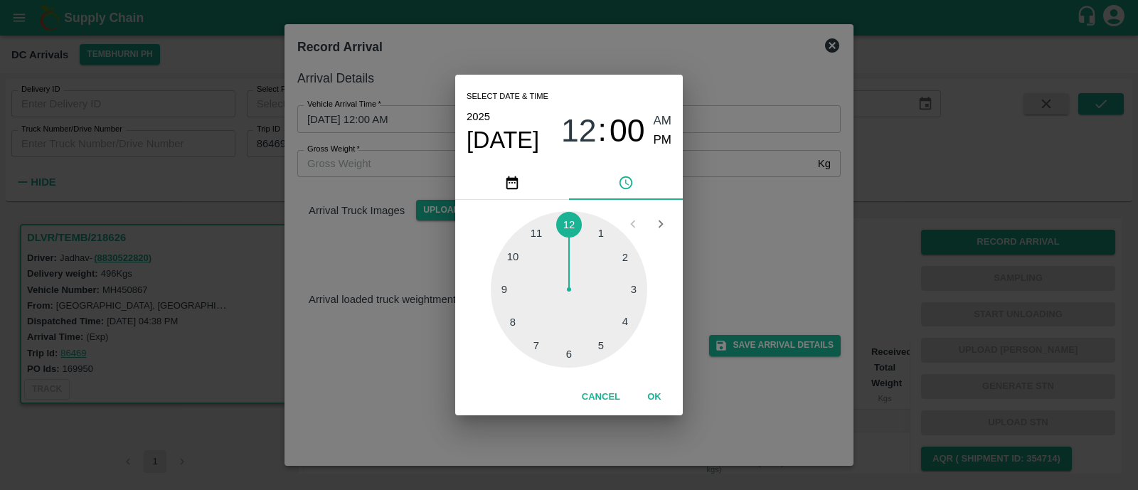
click at [510, 320] on div at bounding box center [569, 289] width 156 height 156
click at [575, 341] on div at bounding box center [569, 289] width 156 height 156
click at [663, 131] on span "PM" at bounding box center [662, 140] width 18 height 19
type input "18/08/2025 08:29 PM"
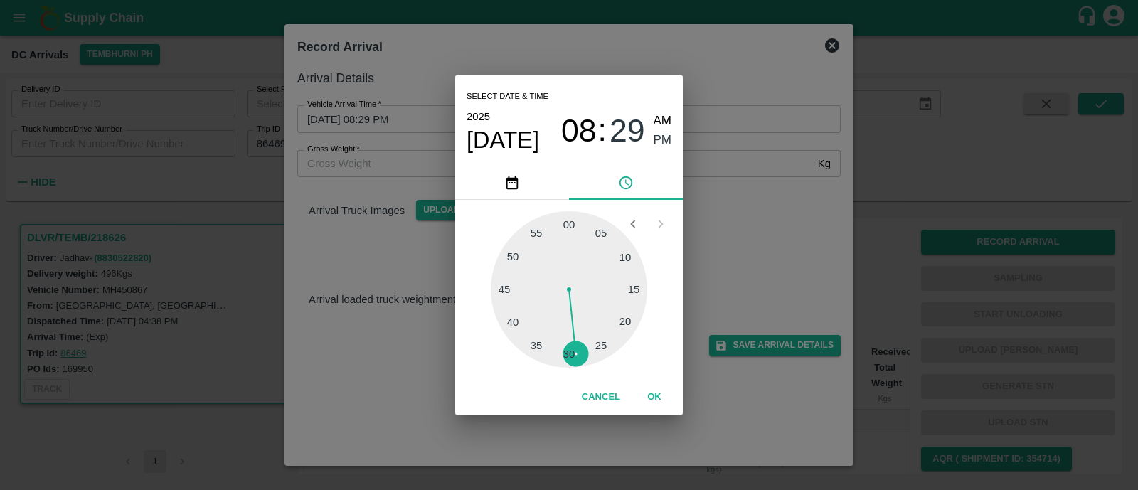
drag, startPoint x: 660, startPoint y: 382, endPoint x: 661, endPoint y: 399, distance: 16.4
click at [661, 399] on div "Cancel OK" at bounding box center [569, 397] width 228 height 36
click at [661, 399] on button "OK" at bounding box center [654, 397] width 46 height 25
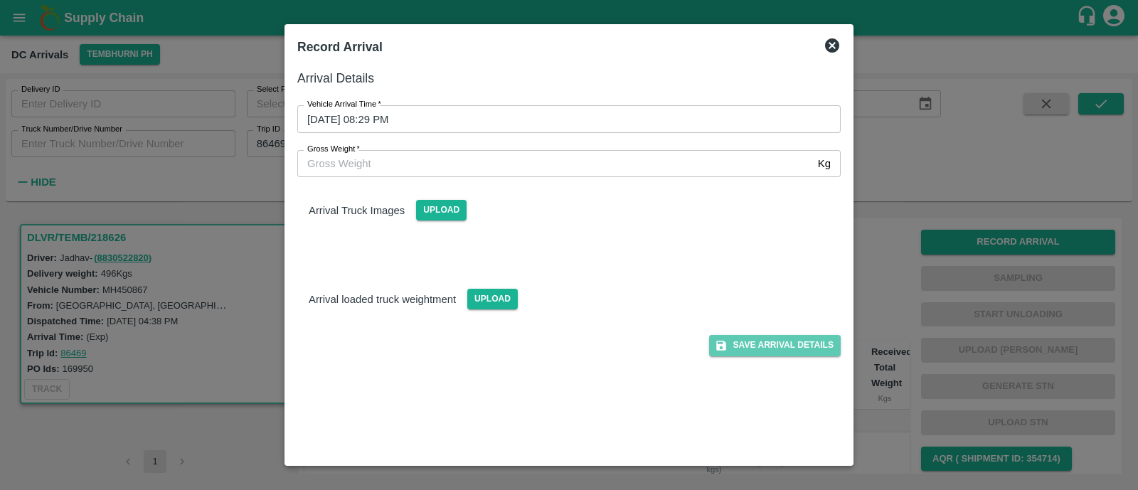
click at [814, 345] on button "Save Arrival Details" at bounding box center [775, 345] width 132 height 21
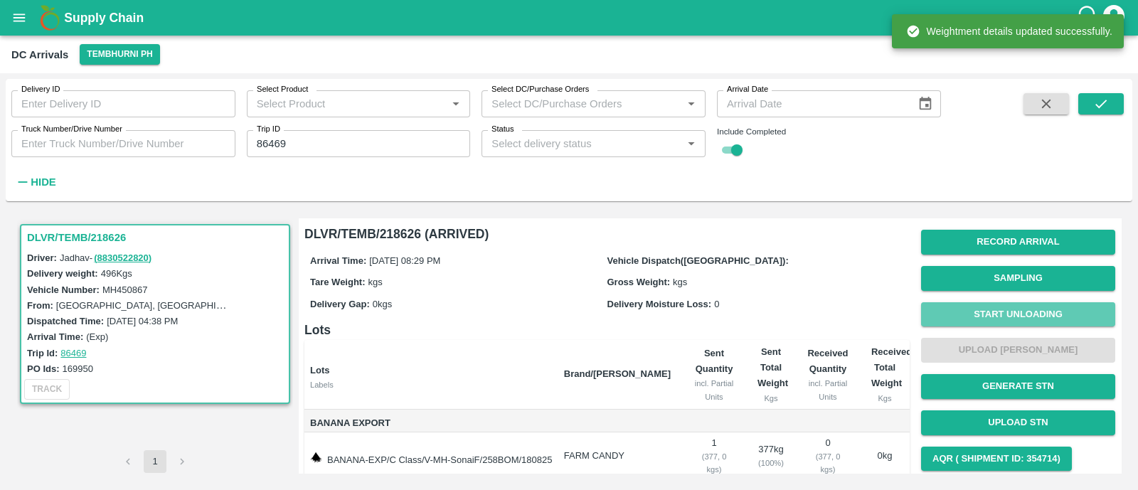
click at [1064, 307] on button "Start Unloading" at bounding box center [1018, 314] width 194 height 25
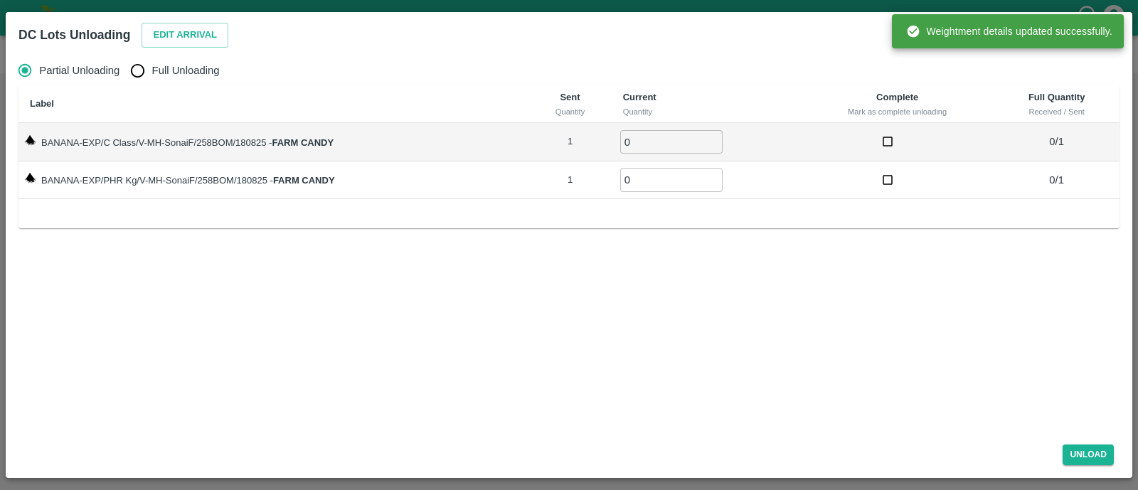
click at [144, 68] on input "Full Unloading" at bounding box center [137, 70] width 28 height 28
radio input "true"
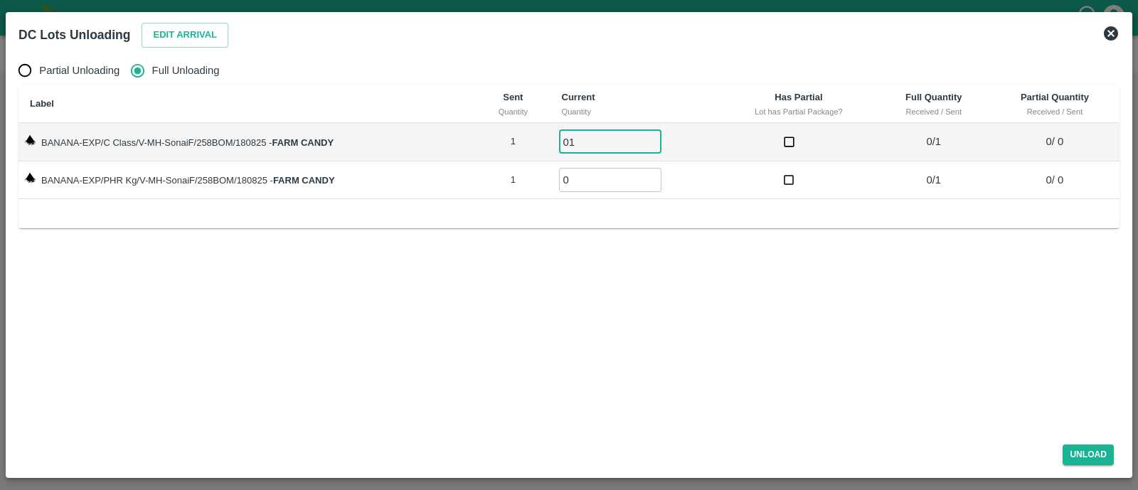
click at [573, 138] on input "01" at bounding box center [610, 141] width 102 height 23
type input "01"
click at [582, 179] on input "0" at bounding box center [610, 179] width 102 height 23
type input "01"
click at [1079, 446] on button "Unload" at bounding box center [1087, 454] width 51 height 21
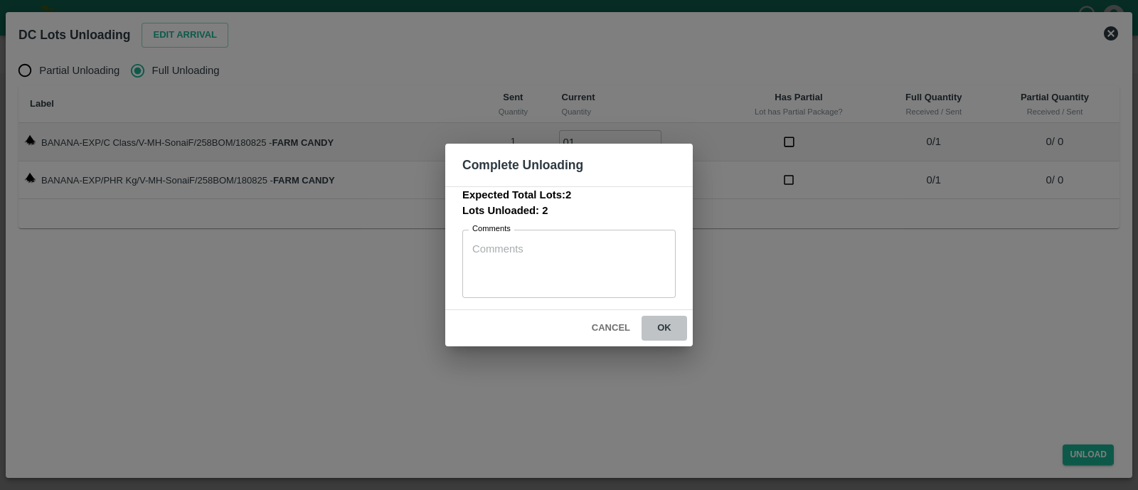
click at [653, 328] on button "ok" at bounding box center [664, 328] width 46 height 25
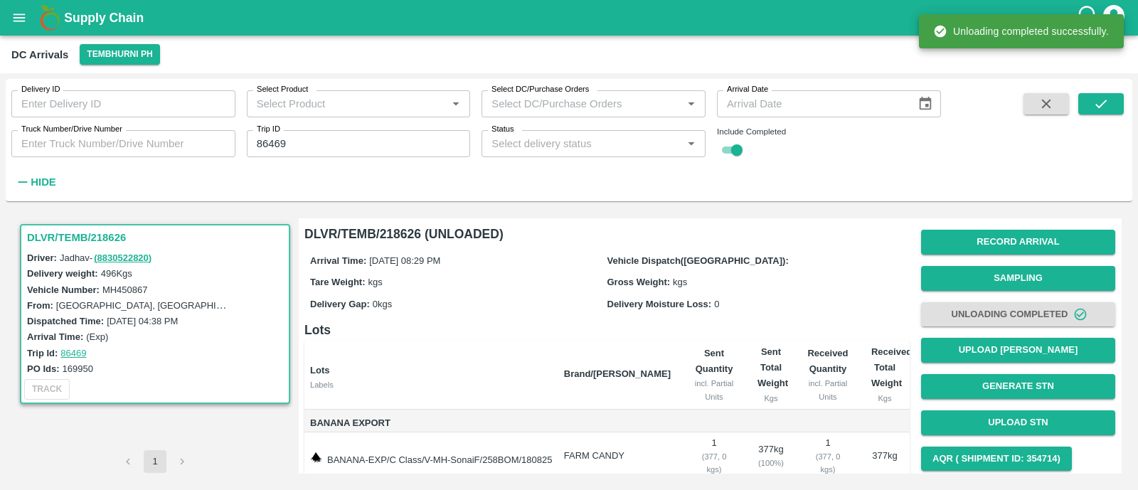
scroll to position [81, 0]
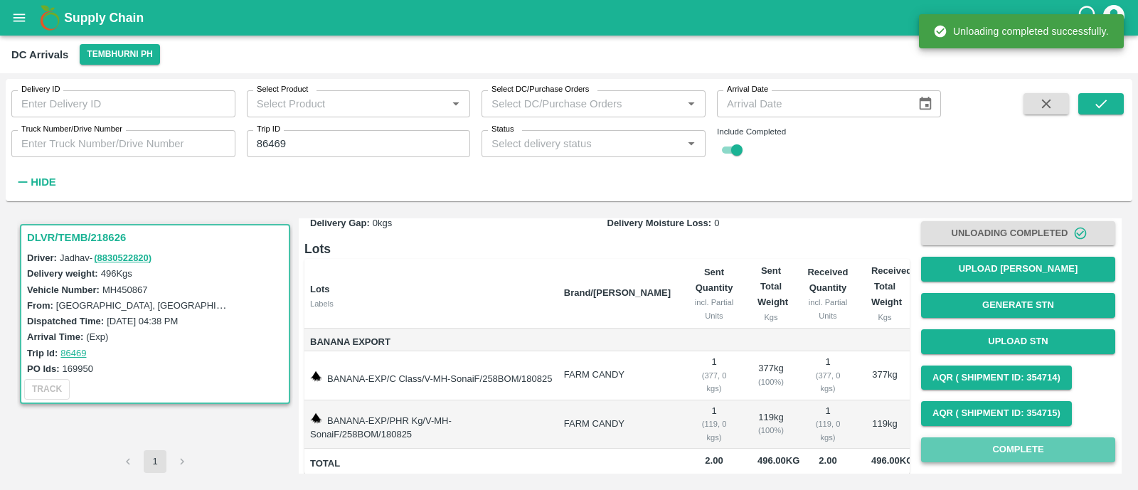
click at [985, 447] on button "Complete" at bounding box center [1018, 449] width 194 height 25
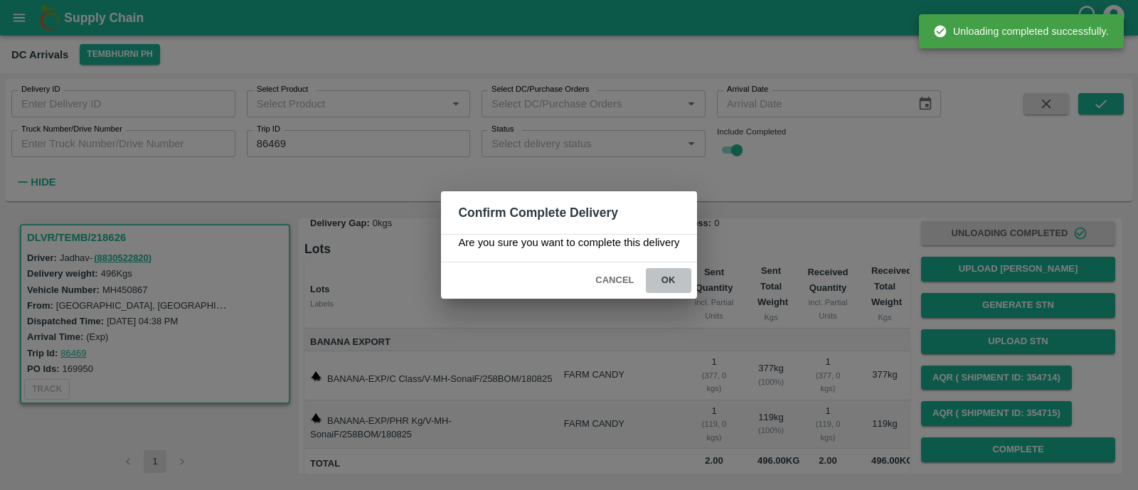
click at [663, 287] on button "ok" at bounding box center [669, 280] width 46 height 25
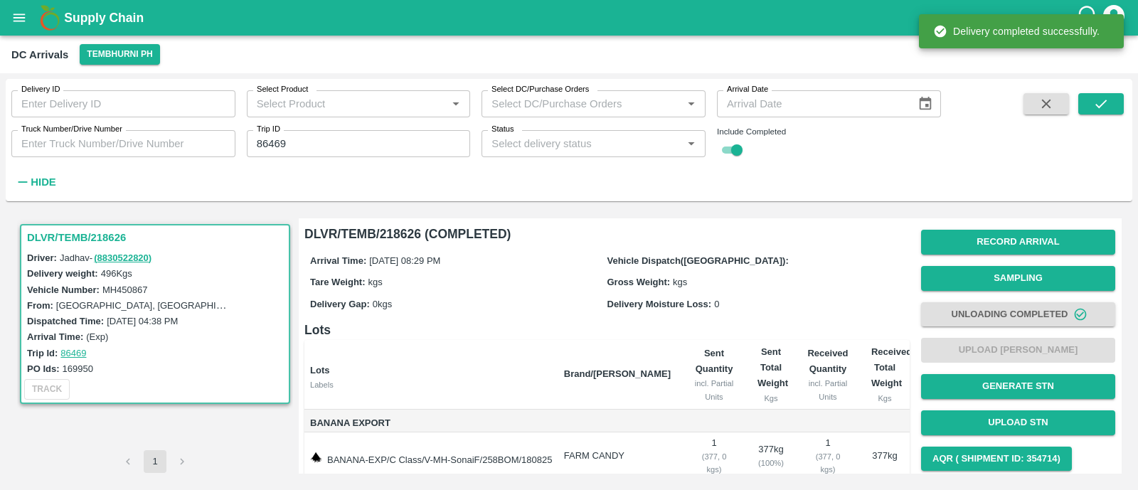
click at [312, 151] on input "86469" at bounding box center [359, 143] width 224 height 27
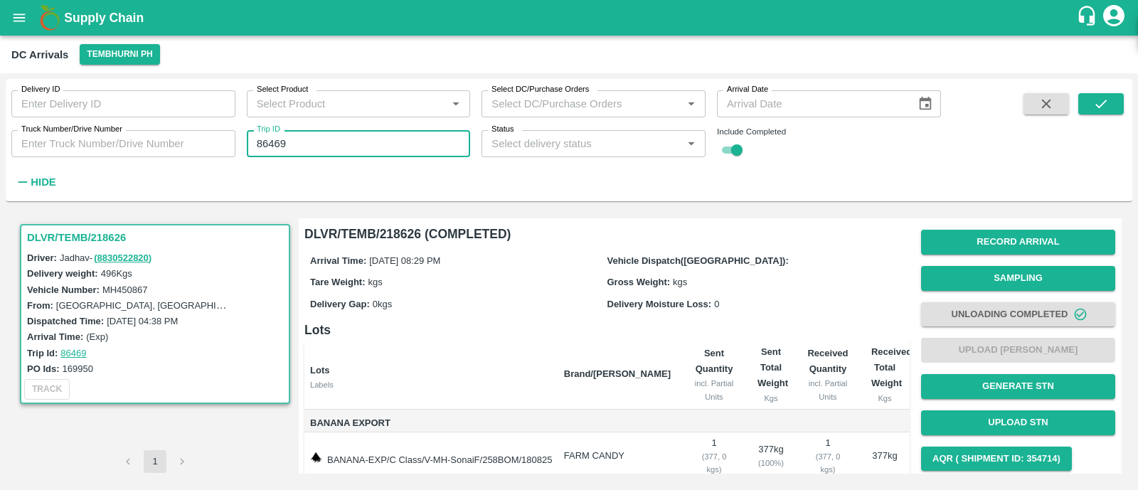
paste input "text"
click at [312, 151] on input "86469" at bounding box center [359, 143] width 224 height 27
type input "86471"
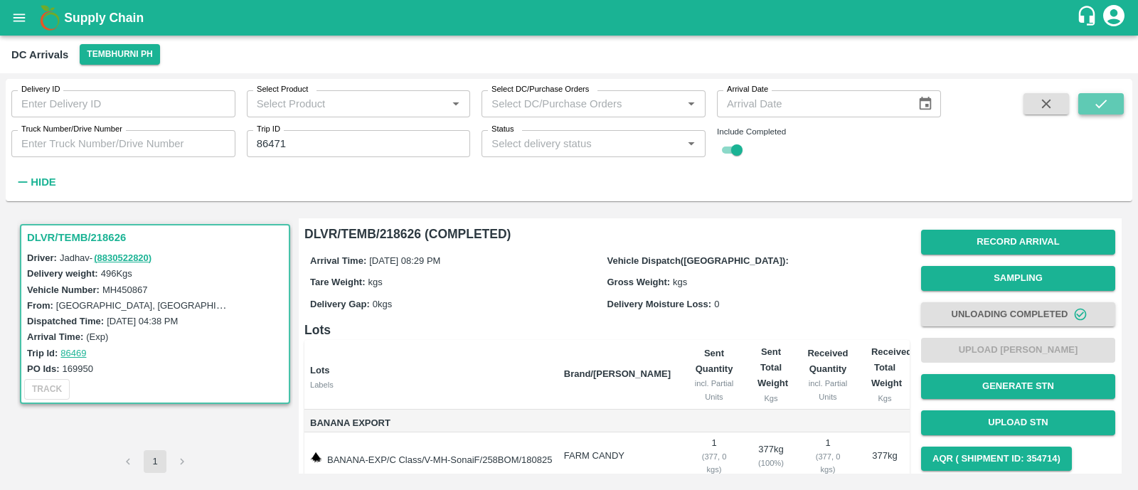
click at [1096, 112] on icon "submit" at bounding box center [1101, 104] width 16 height 16
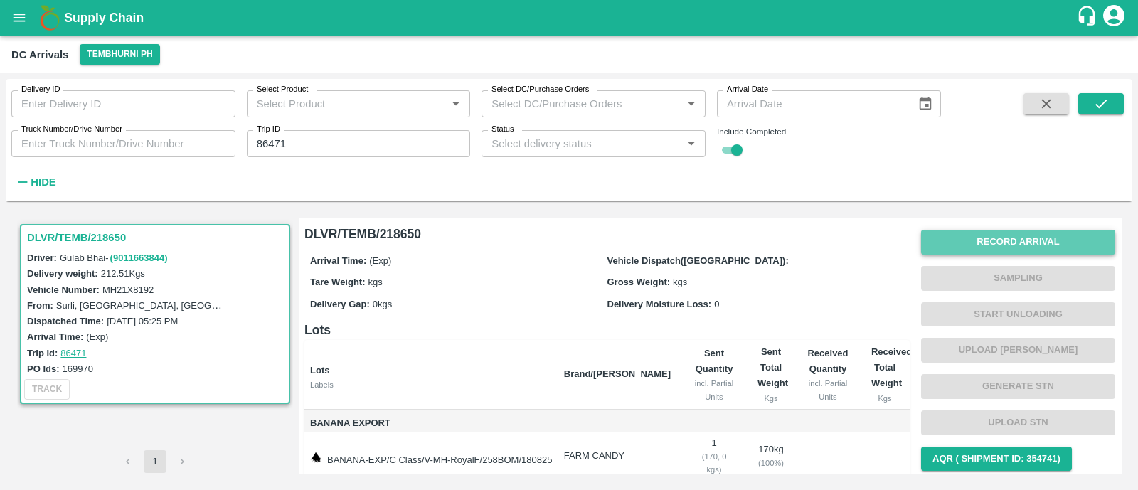
click at [1039, 247] on button "Record Arrival" at bounding box center [1018, 242] width 194 height 25
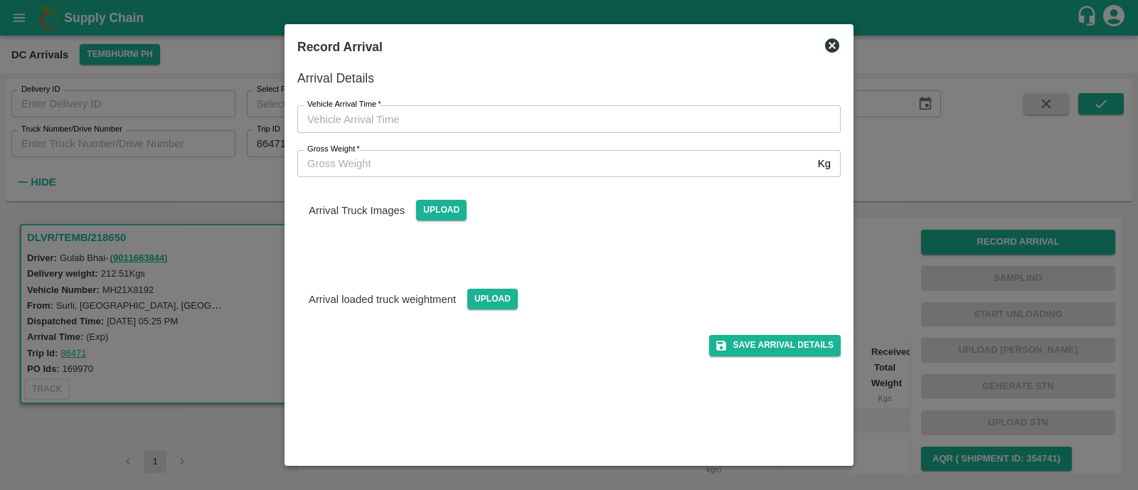
type input "DD/MM/YYYY hh:mm aa"
click at [413, 113] on input "DD/MM/YYYY hh:mm aa" at bounding box center [563, 118] width 533 height 27
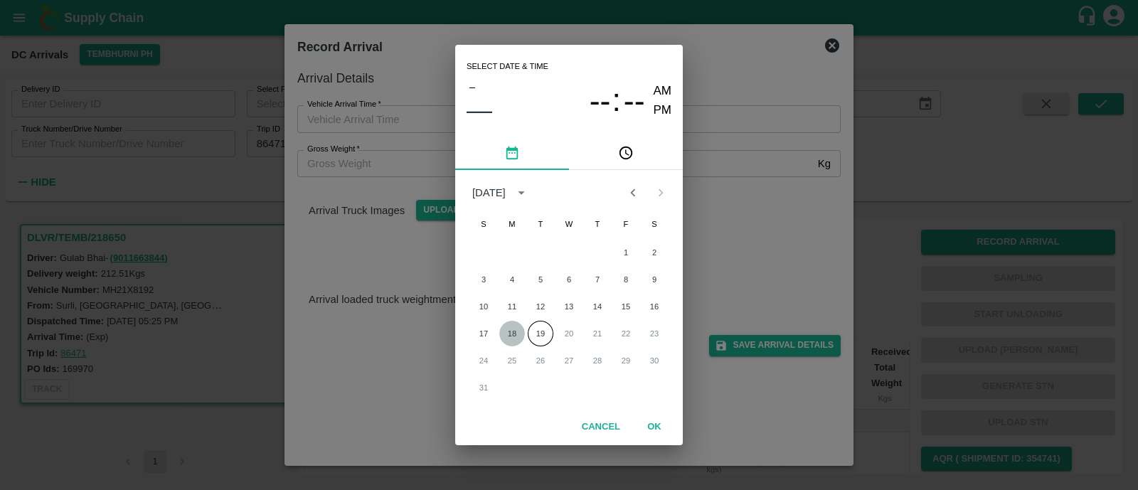
click at [512, 329] on button "18" at bounding box center [512, 334] width 26 height 26
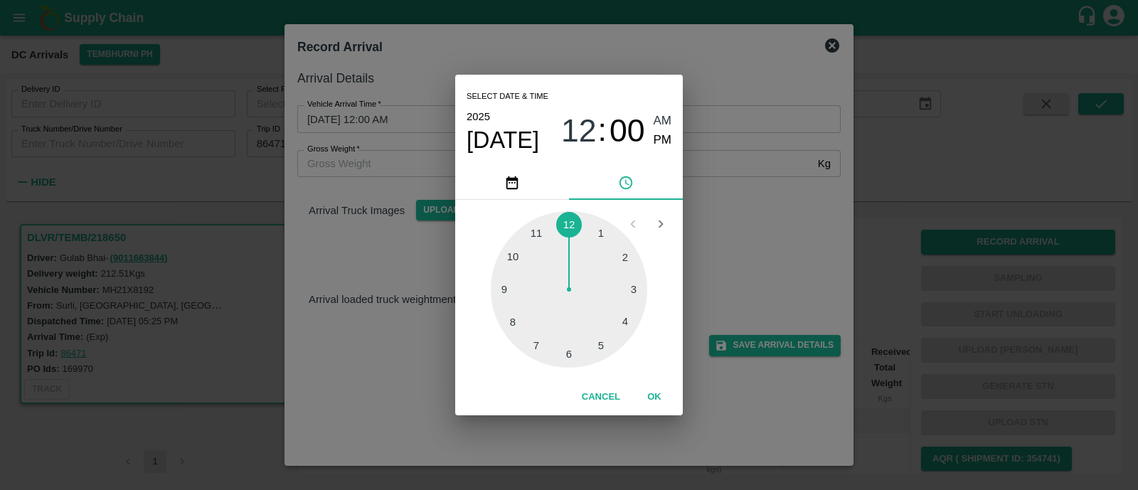
click at [508, 286] on div at bounding box center [569, 289] width 156 height 156
click at [660, 135] on span "PM" at bounding box center [662, 140] width 18 height 19
type input "18/08/2025 09:00 PM"
click at [650, 396] on button "OK" at bounding box center [654, 397] width 46 height 25
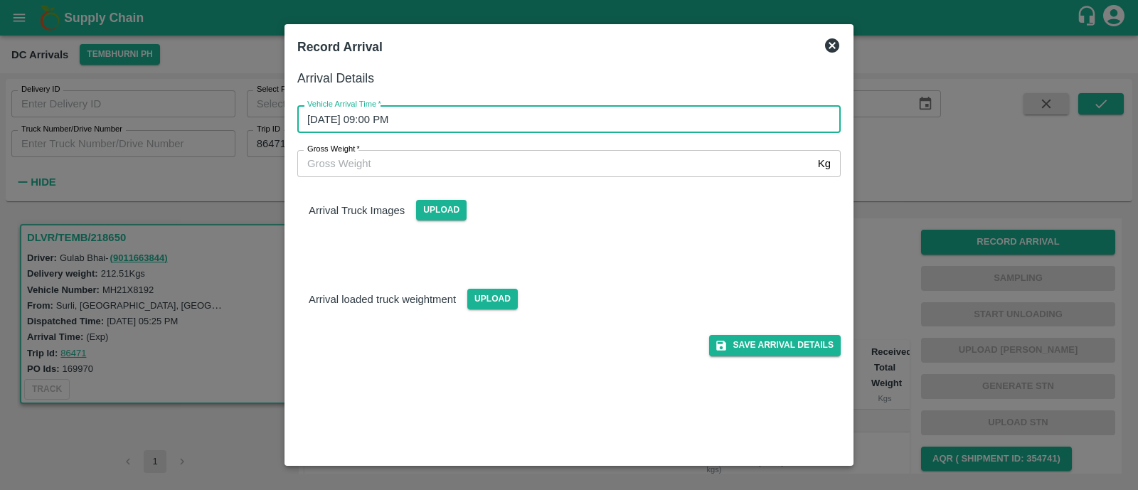
click at [810, 355] on div "Arrival Details Vehicle Arrival Time   * 18/08/2025 09:00 PM Vehicle Arrival Ti…" at bounding box center [568, 260] width 555 height 395
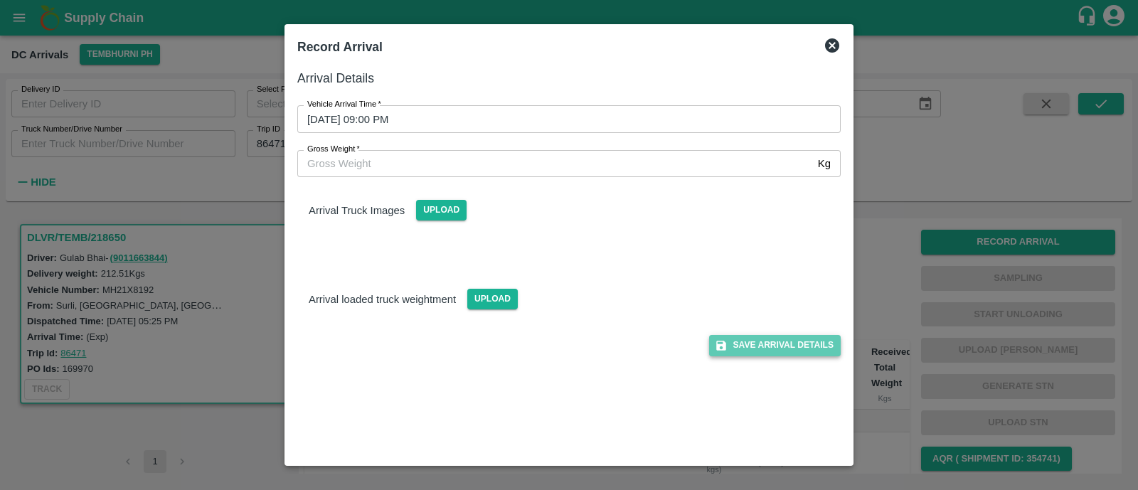
click at [808, 341] on button "Save Arrival Details" at bounding box center [775, 345] width 132 height 21
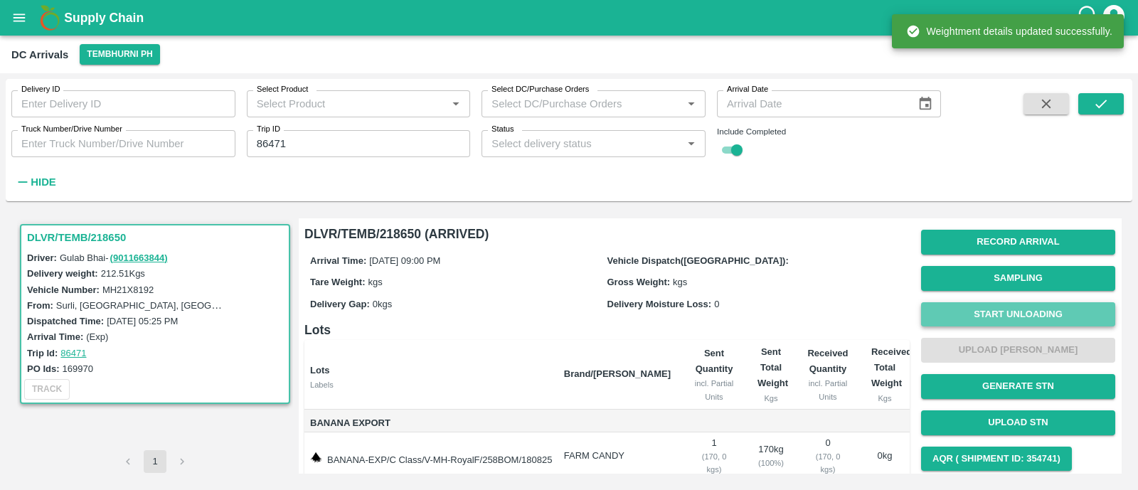
click at [1041, 322] on button "Start Unloading" at bounding box center [1018, 314] width 194 height 25
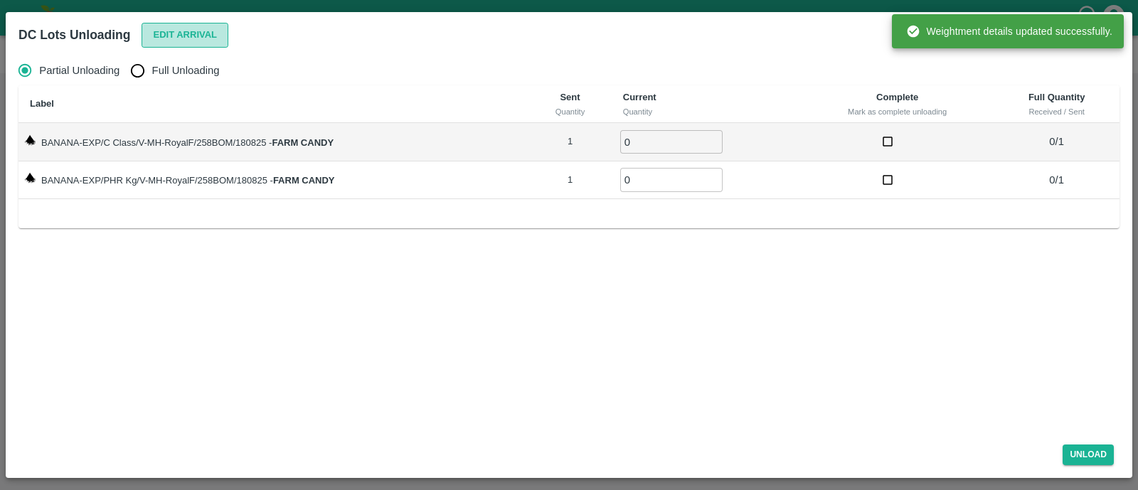
click at [161, 36] on button "Edit Arrival" at bounding box center [184, 35] width 87 height 25
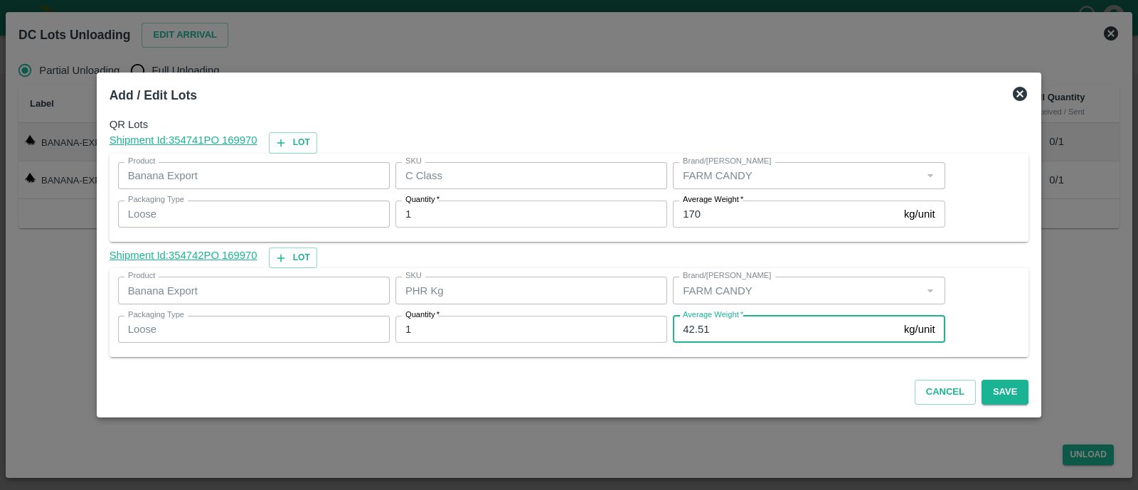
drag, startPoint x: 690, startPoint y: 328, endPoint x: 786, endPoint y: 324, distance: 96.1
click at [786, 324] on input "42.51" at bounding box center [785, 329] width 225 height 27
type input "42"
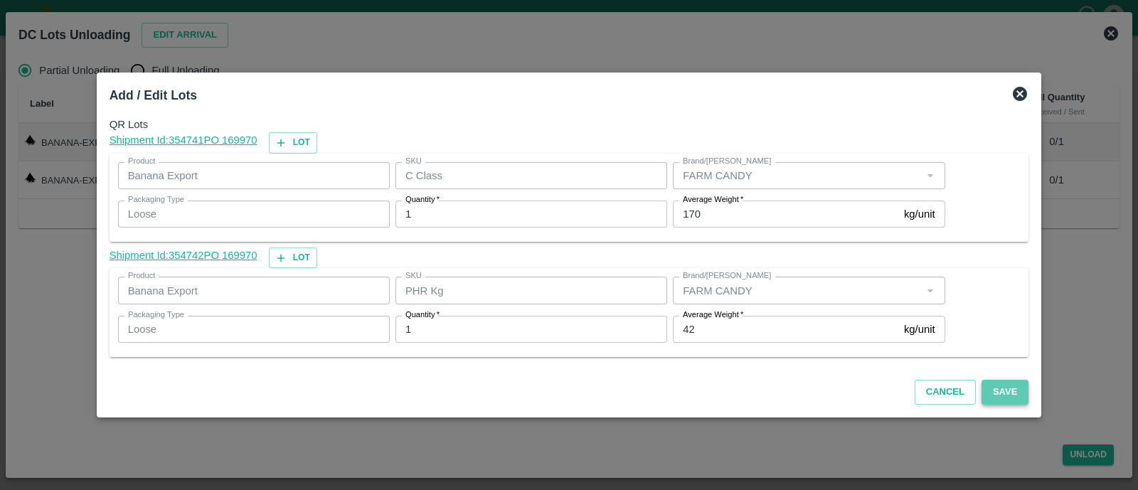
click at [992, 394] on button "Save" at bounding box center [1004, 392] width 47 height 25
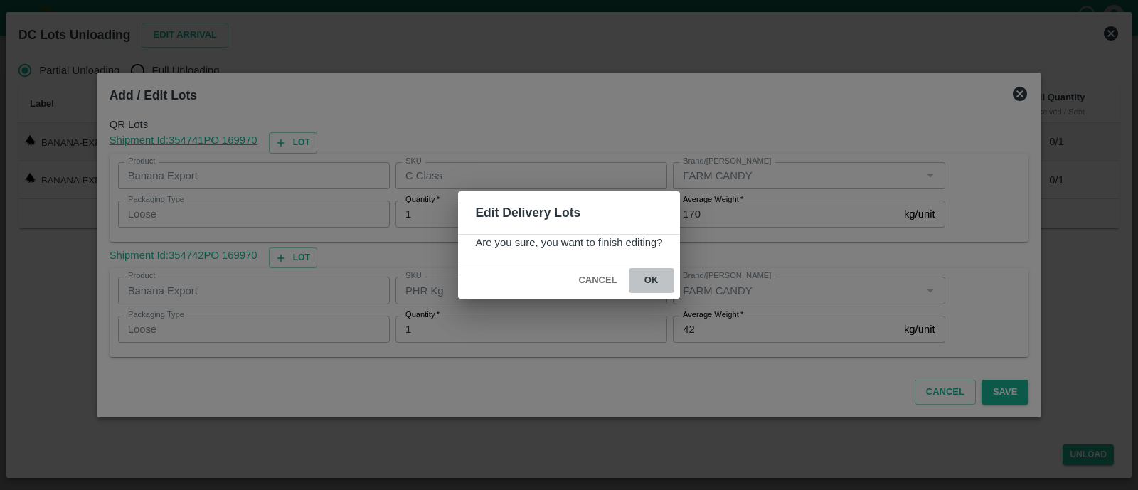
click at [641, 270] on button "ok" at bounding box center [651, 280] width 46 height 25
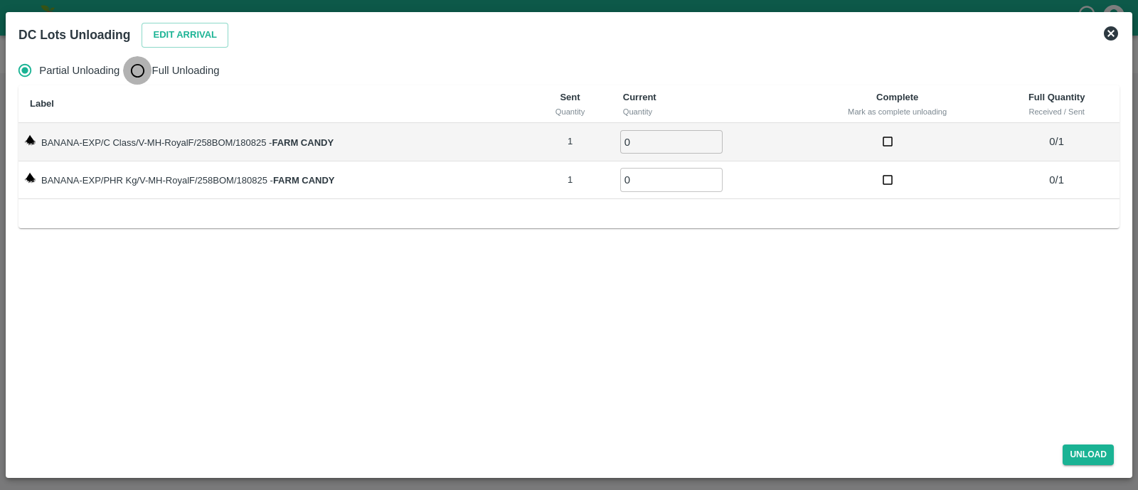
click at [139, 69] on input "Full Unloading" at bounding box center [137, 70] width 28 height 28
radio input "true"
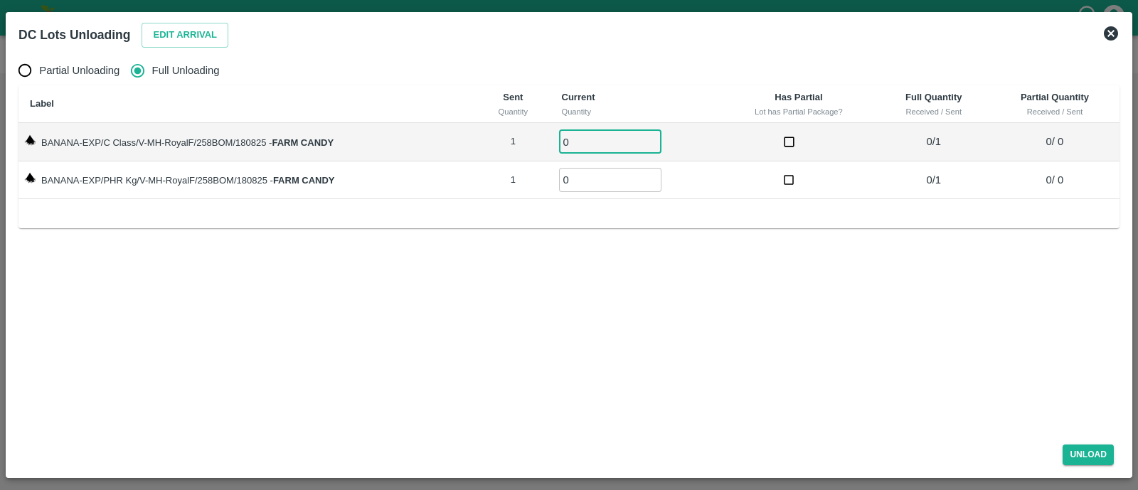
click at [628, 136] on input "0" at bounding box center [610, 141] width 102 height 23
type input "01"
click at [621, 183] on input "0" at bounding box center [610, 179] width 102 height 23
type input "01"
drag, startPoint x: 1084, startPoint y: 441, endPoint x: 1085, endPoint y: 456, distance: 15.7
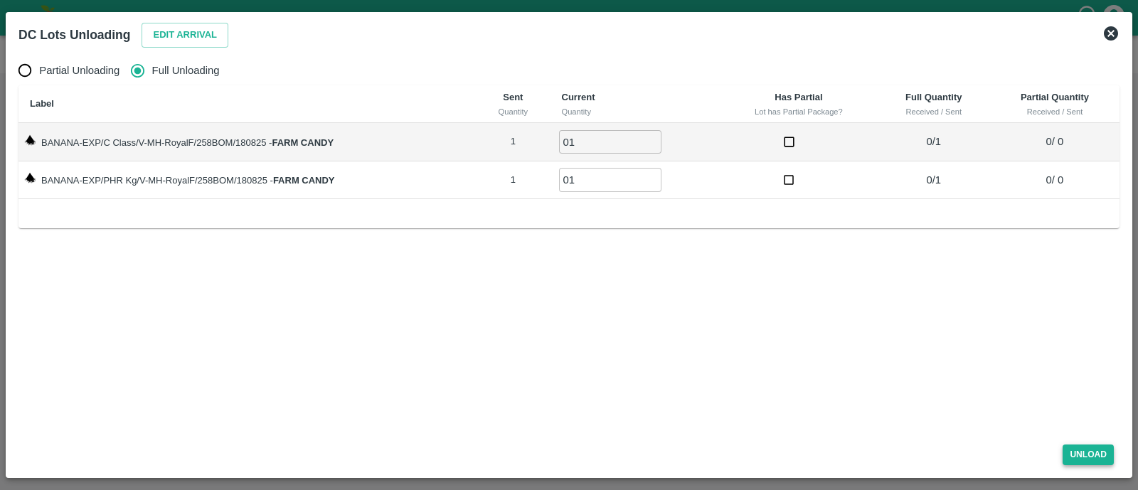
click at [1085, 456] on div "Unload" at bounding box center [569, 452] width 1112 height 38
click at [1085, 456] on button "Unload" at bounding box center [1087, 454] width 51 height 21
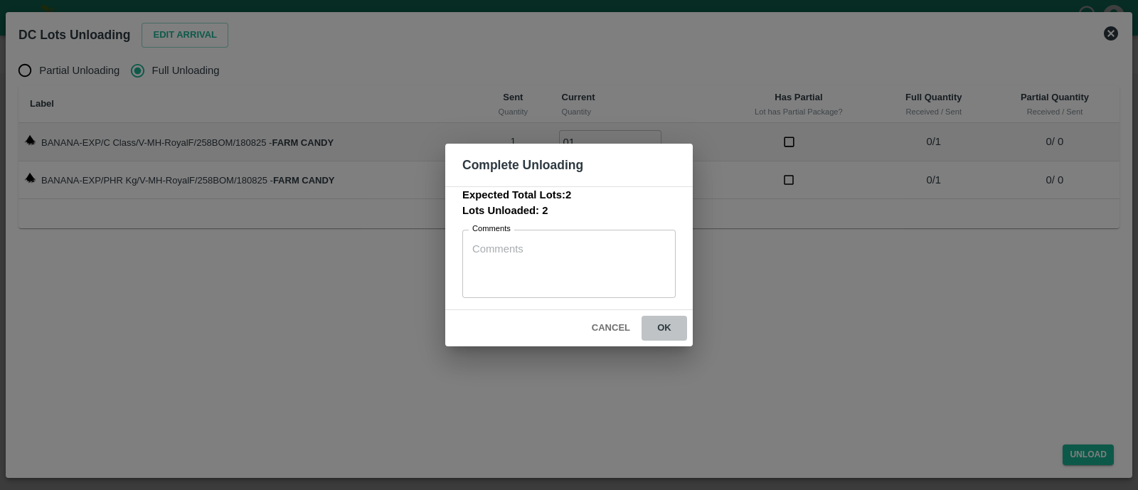
click at [660, 321] on button "ok" at bounding box center [664, 328] width 46 height 25
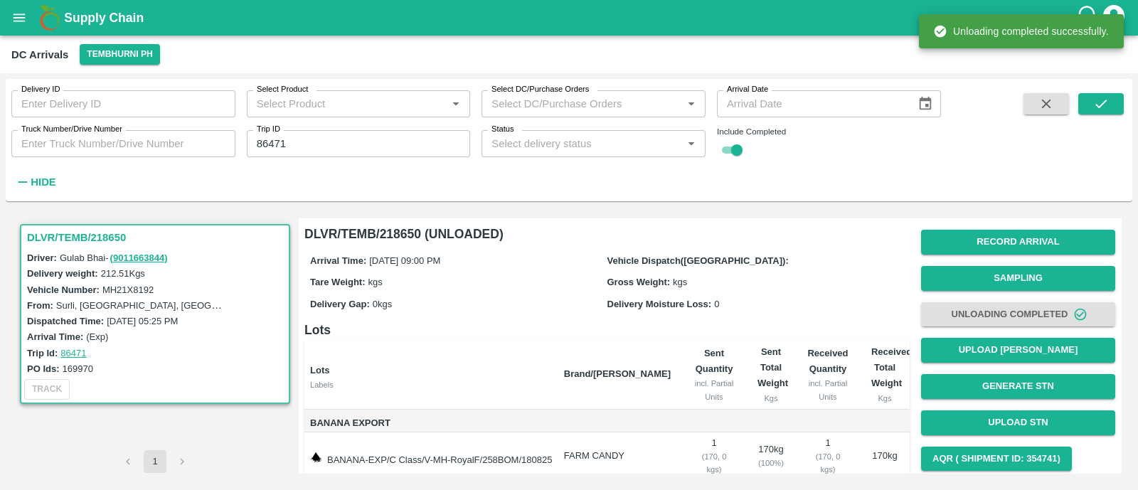
scroll to position [81, 0]
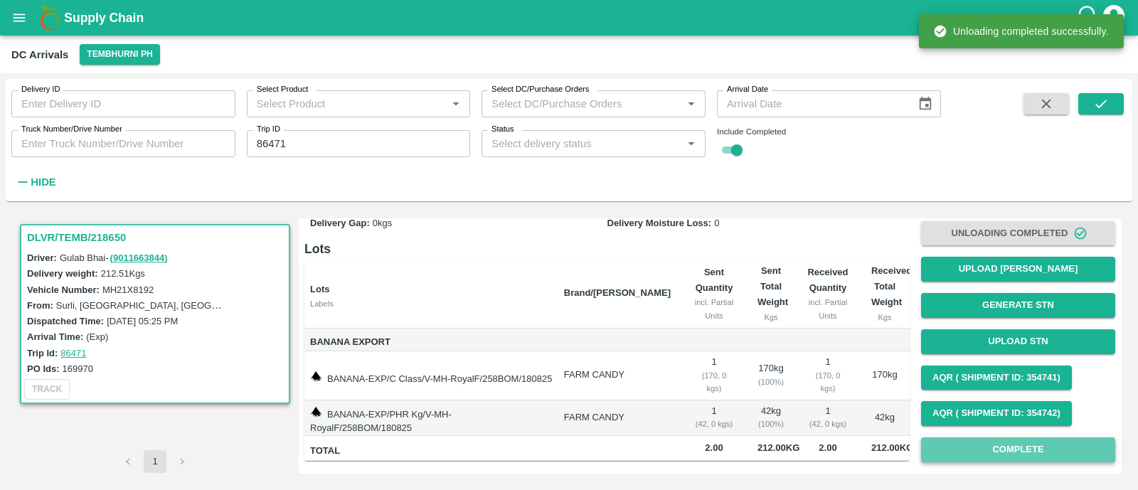
click at [955, 458] on button "Complete" at bounding box center [1018, 449] width 194 height 25
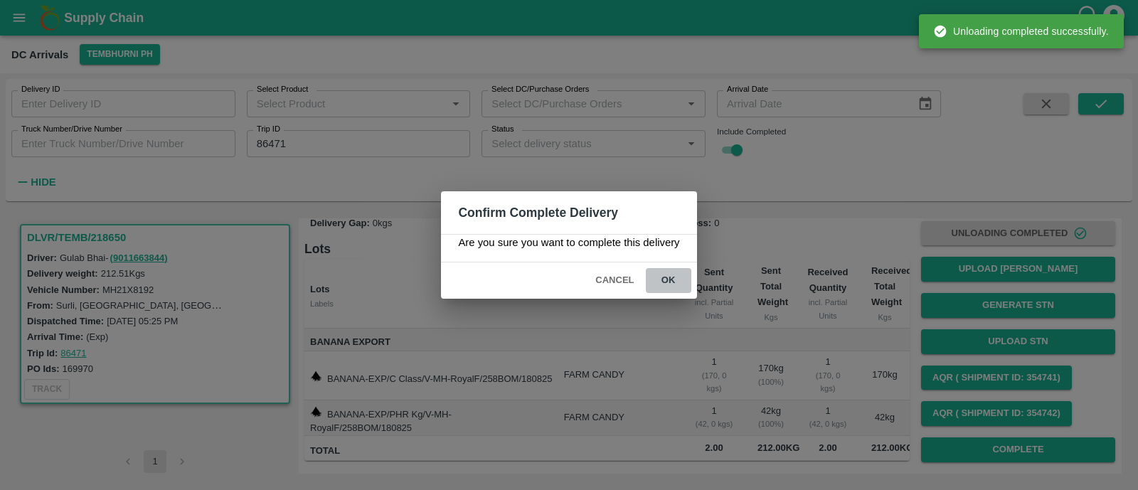
click at [668, 284] on button "ok" at bounding box center [669, 280] width 46 height 25
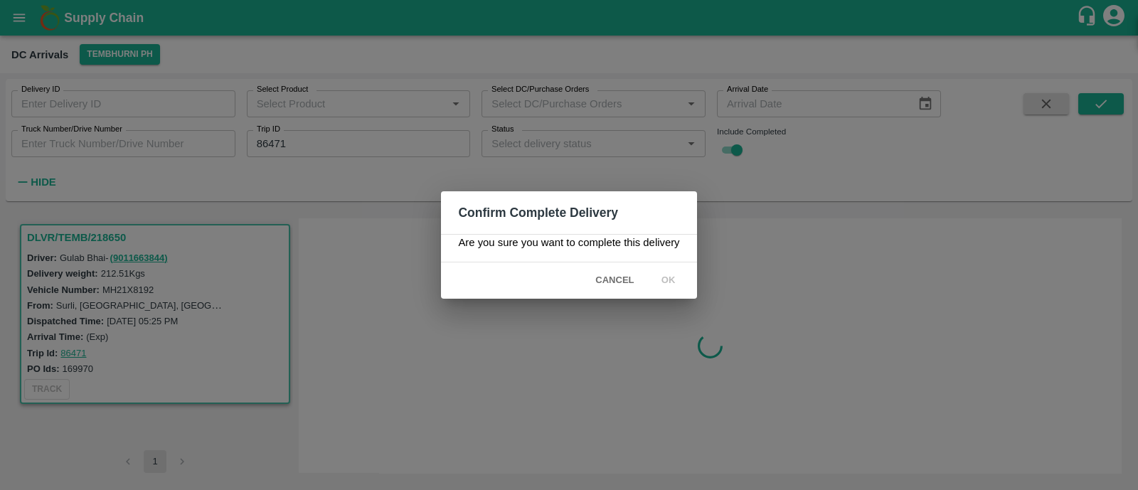
scroll to position [0, 0]
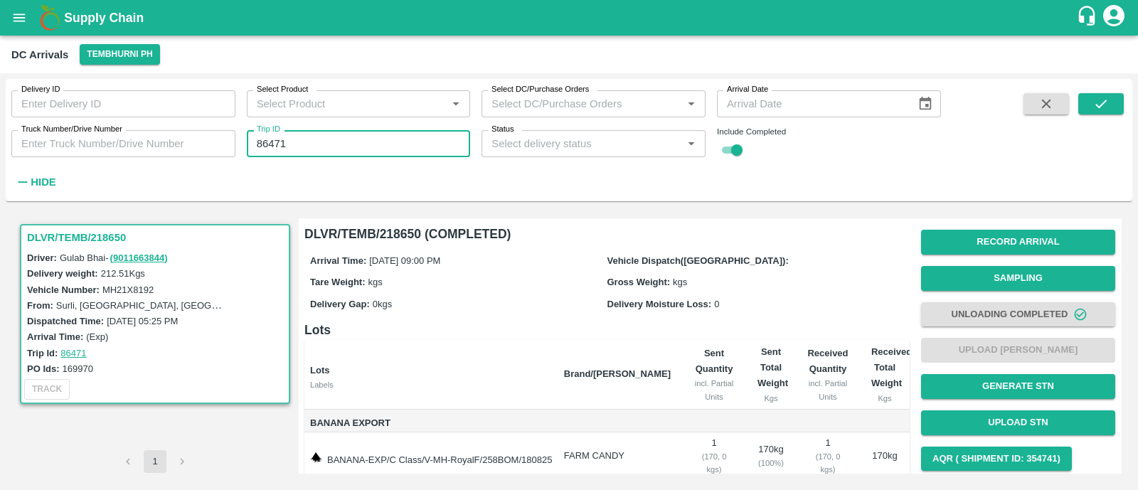
click at [411, 152] on input "86471" at bounding box center [359, 143] width 224 height 27
paste input "text"
type input "86472"
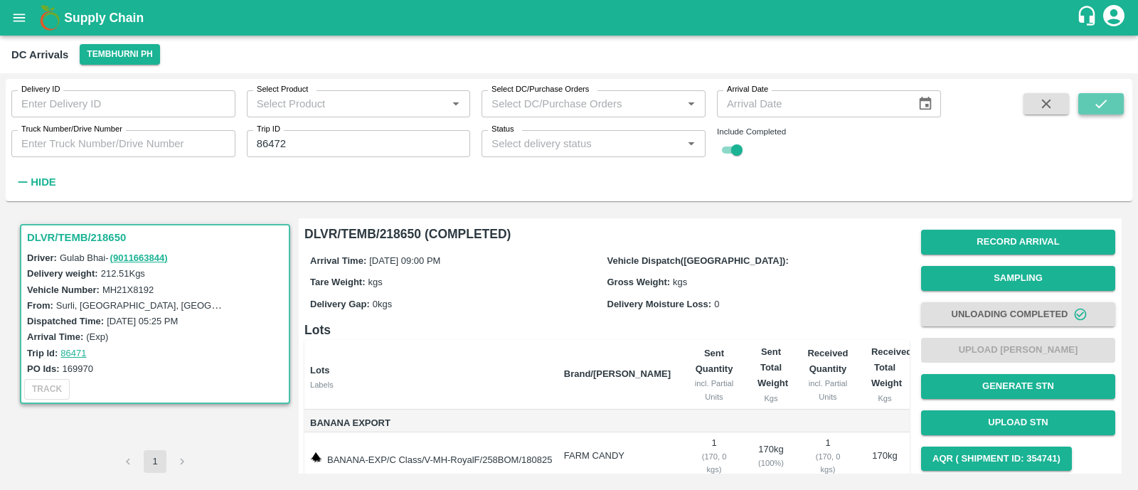
click at [1099, 100] on icon "submit" at bounding box center [1101, 104] width 16 height 16
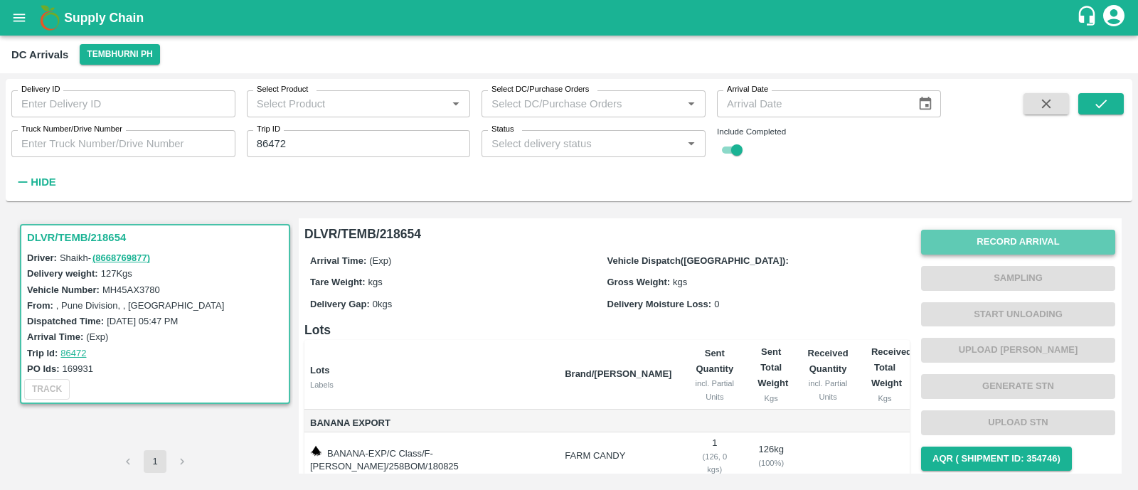
click at [1009, 247] on button "Record Arrival" at bounding box center [1018, 242] width 194 height 25
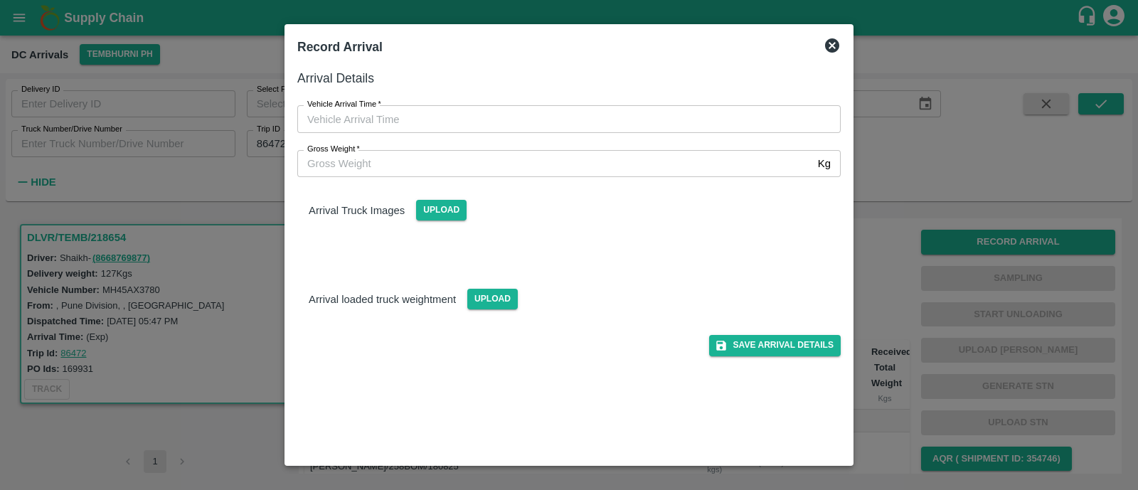
type input "DD/MM/YYYY hh:mm aa"
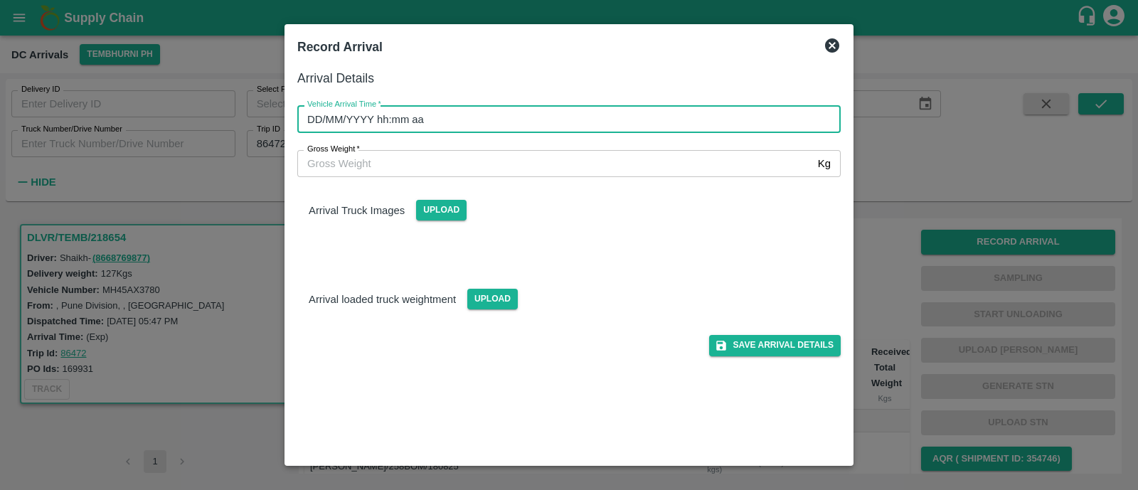
click at [454, 123] on input "DD/MM/YYYY hh:mm aa" at bounding box center [563, 118] width 533 height 27
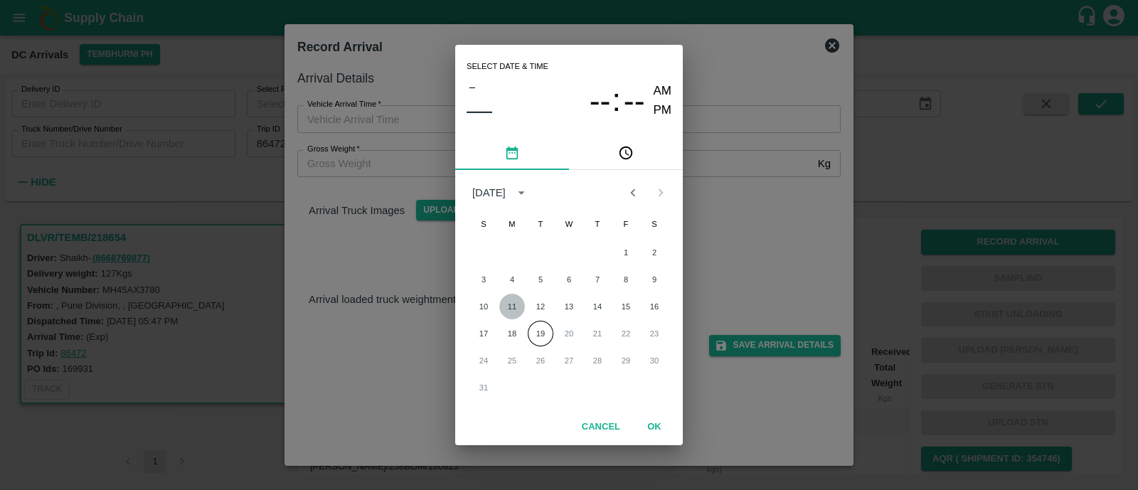
click at [508, 319] on button "11" at bounding box center [512, 307] width 26 height 26
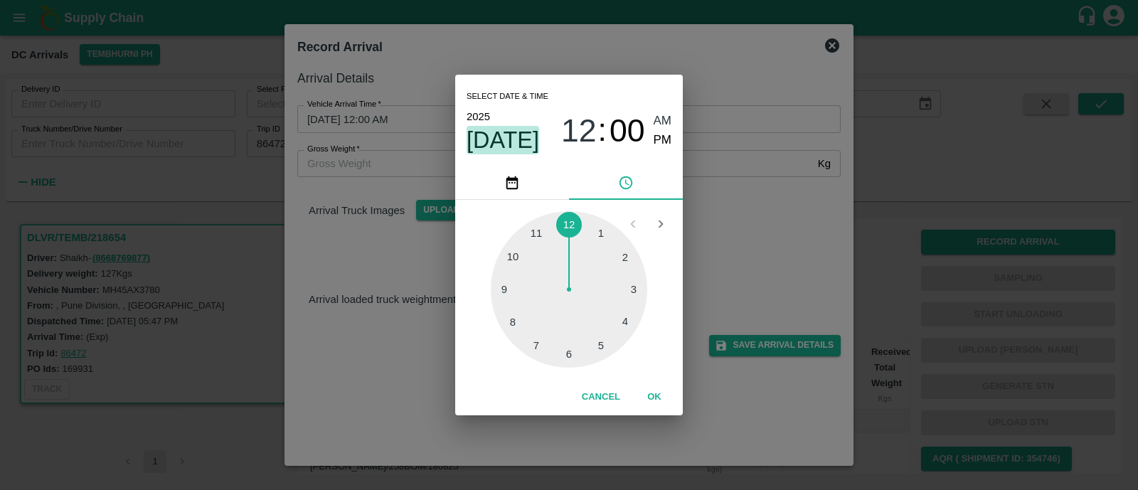
click at [513, 146] on span "Aug 11" at bounding box center [502, 140] width 73 height 28
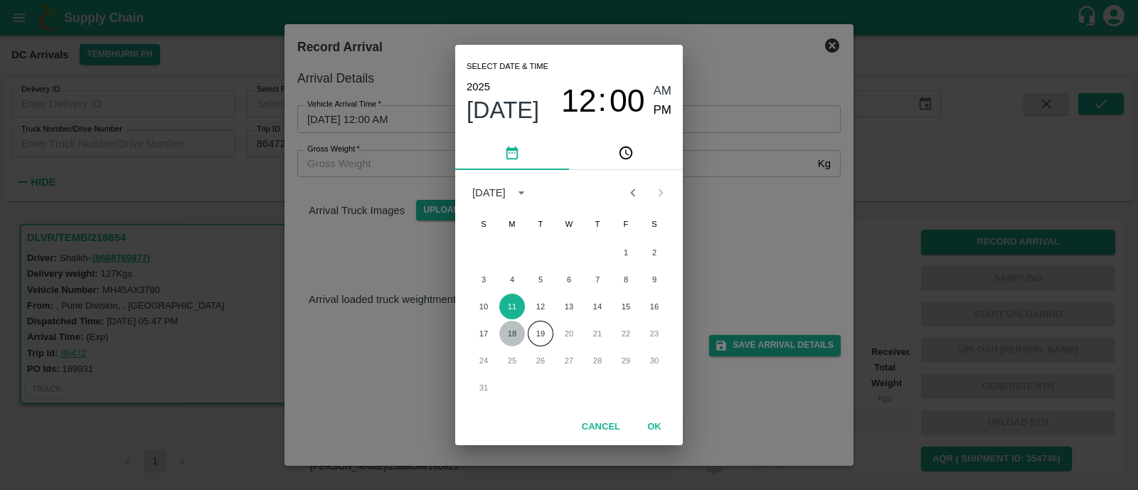
click at [513, 337] on button "18" at bounding box center [512, 334] width 26 height 26
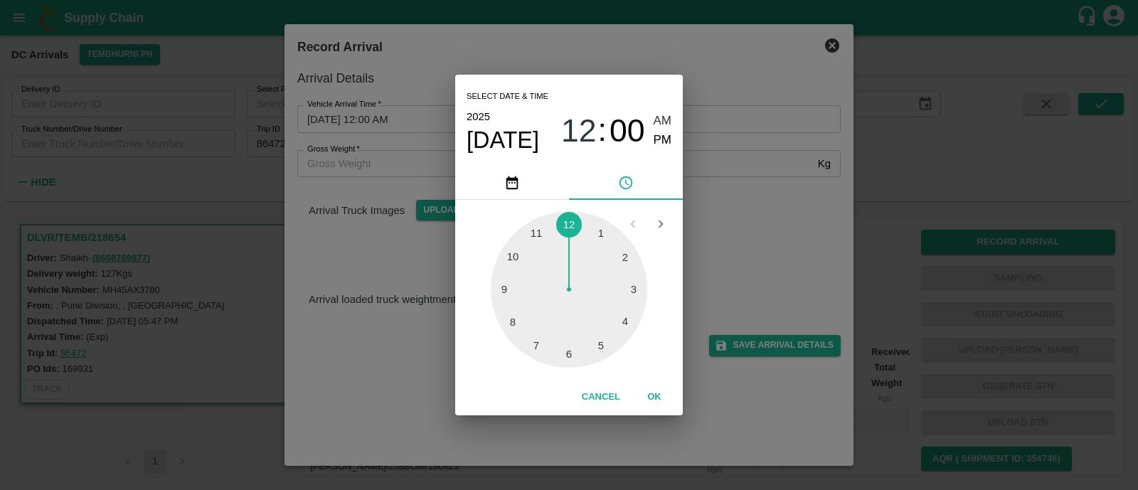
click at [508, 287] on div at bounding box center [569, 289] width 156 height 156
drag, startPoint x: 619, startPoint y: 247, endPoint x: 664, endPoint y: 147, distance: 109.1
click at [664, 147] on div "Select date & time 2025 Aug 18 09 : 08 AM PM 05 10 15 20 25 30 35 40 45 50 55 0…" at bounding box center [569, 245] width 228 height 340
click at [664, 147] on span "PM" at bounding box center [662, 140] width 18 height 19
type input "18/08/2025 09:08 PM"
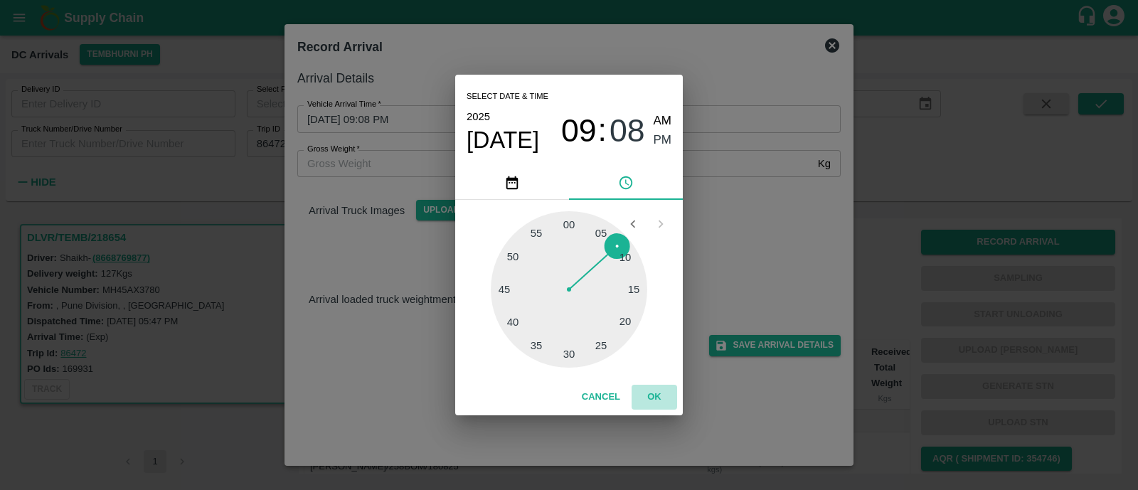
click at [653, 391] on button "OK" at bounding box center [654, 397] width 46 height 25
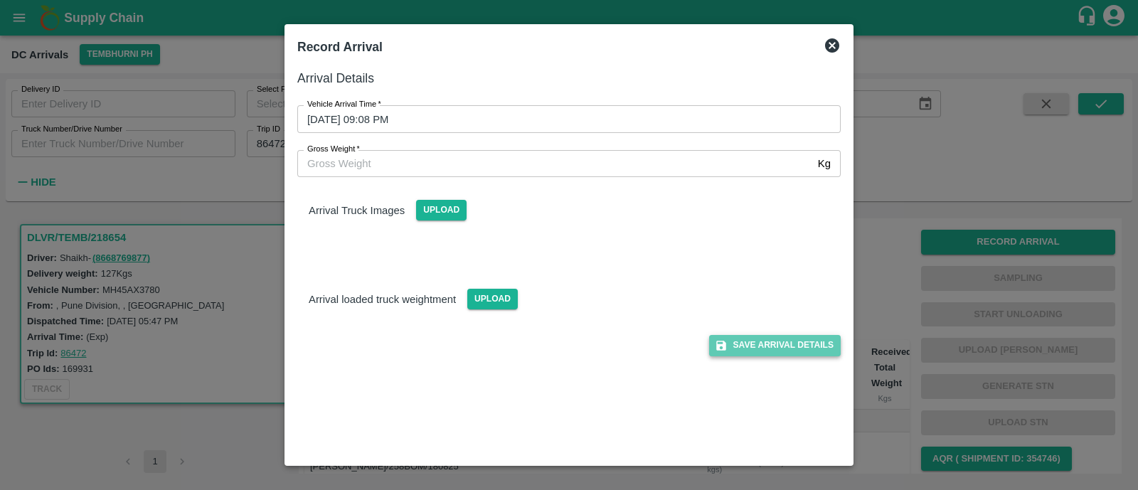
click at [828, 343] on button "Save Arrival Details" at bounding box center [775, 345] width 132 height 21
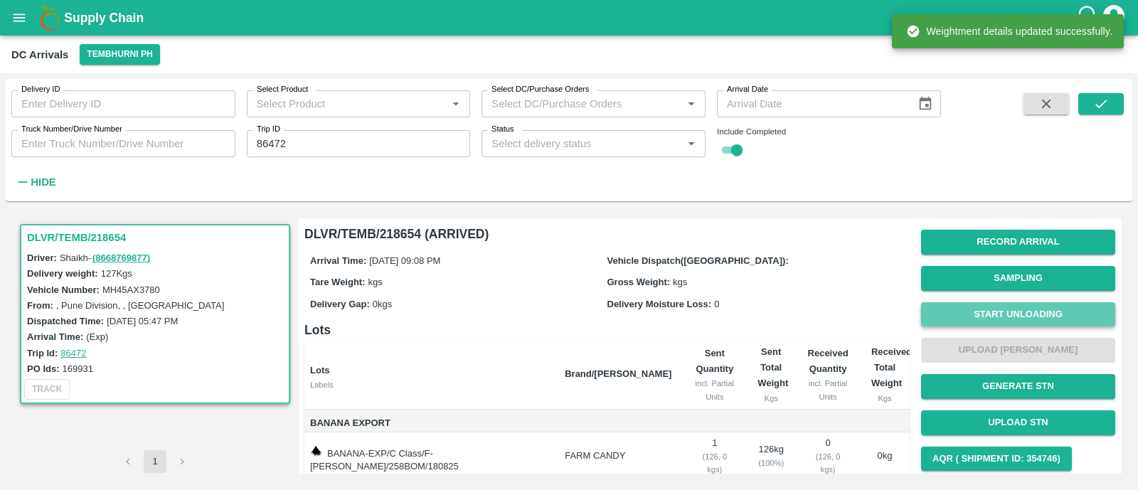
click at [1038, 304] on button "Start Unloading" at bounding box center [1018, 314] width 194 height 25
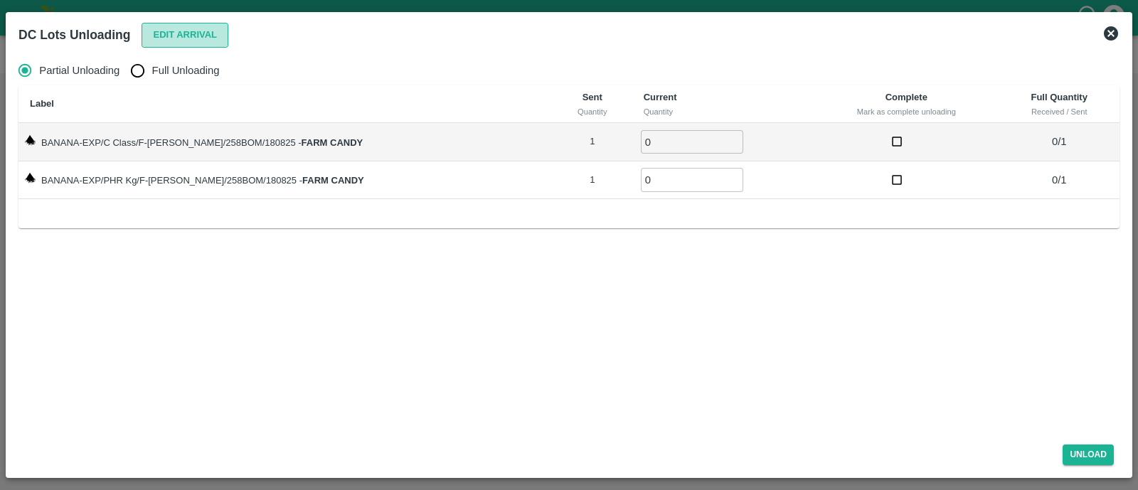
click at [192, 33] on button "Edit Arrival" at bounding box center [184, 35] width 87 height 25
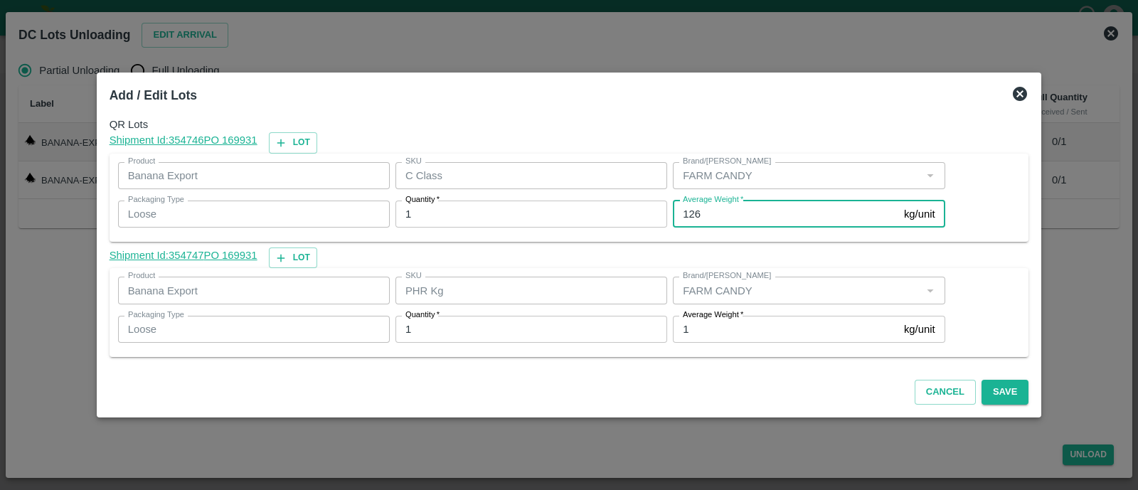
drag, startPoint x: 686, startPoint y: 213, endPoint x: 745, endPoint y: 205, distance: 59.4
click at [745, 205] on input "126" at bounding box center [785, 213] width 225 height 27
type input "117"
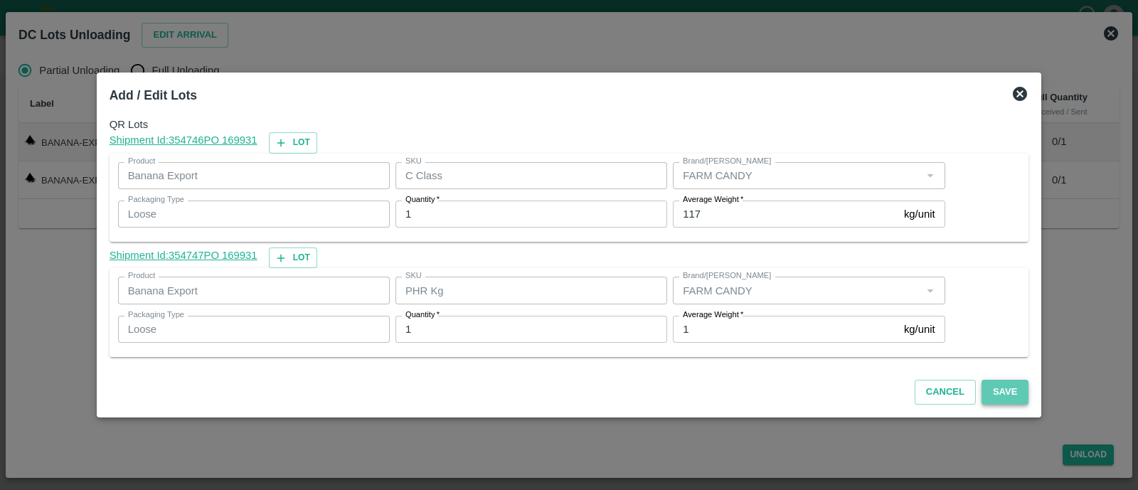
click at [985, 395] on button "Save" at bounding box center [1004, 392] width 47 height 25
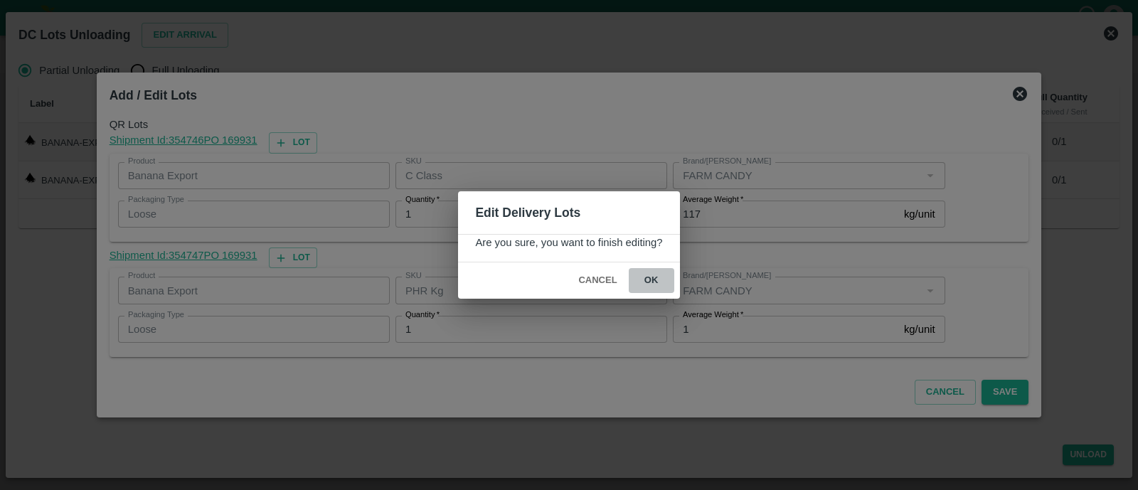
click at [654, 277] on button "ok" at bounding box center [651, 280] width 46 height 25
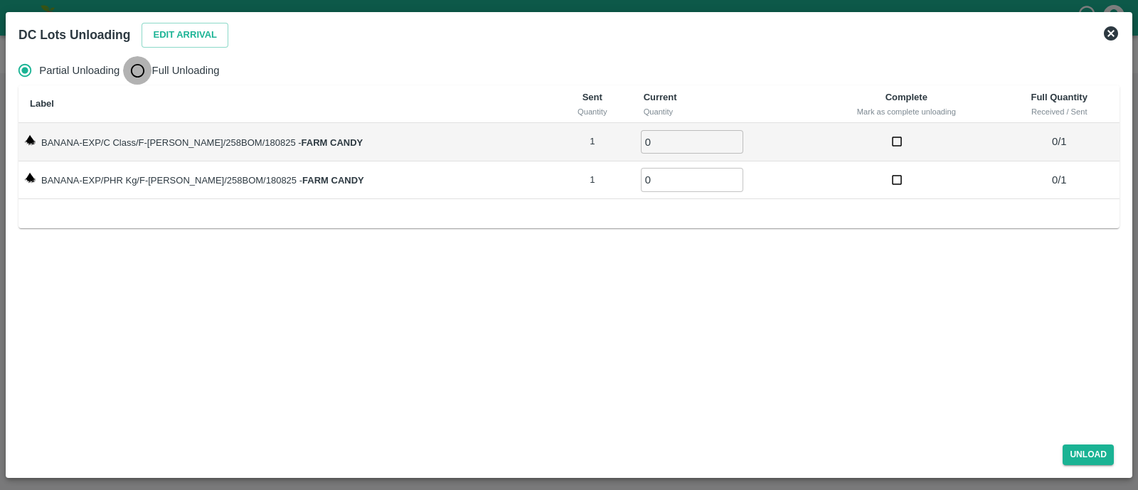
click at [142, 73] on input "Full Unloading" at bounding box center [137, 70] width 28 height 28
radio input "true"
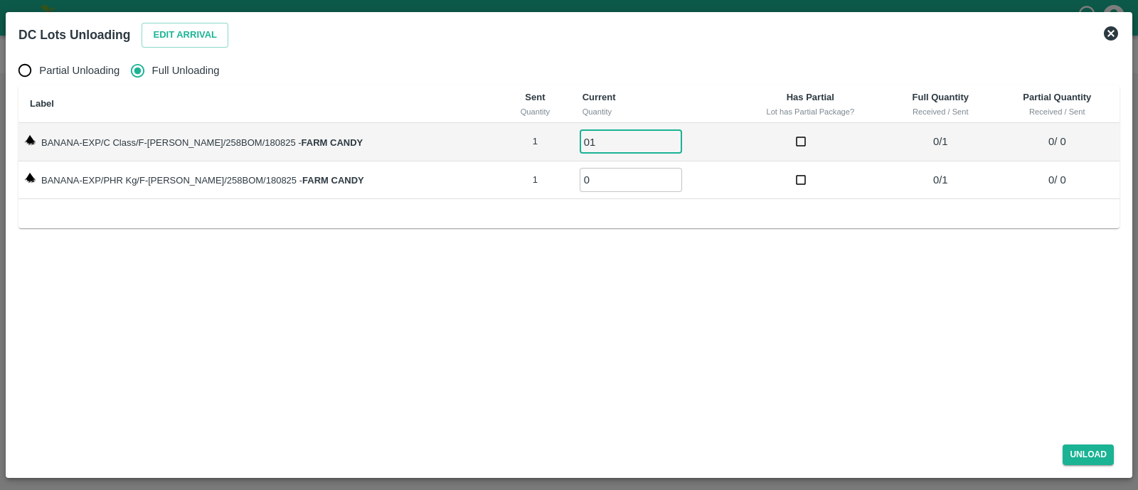
click at [579, 139] on input "01" at bounding box center [630, 141] width 102 height 23
type input "01"
click at [584, 178] on input "01" at bounding box center [630, 179] width 102 height 23
type input "01"
click at [1076, 452] on button "Unload" at bounding box center [1087, 454] width 51 height 21
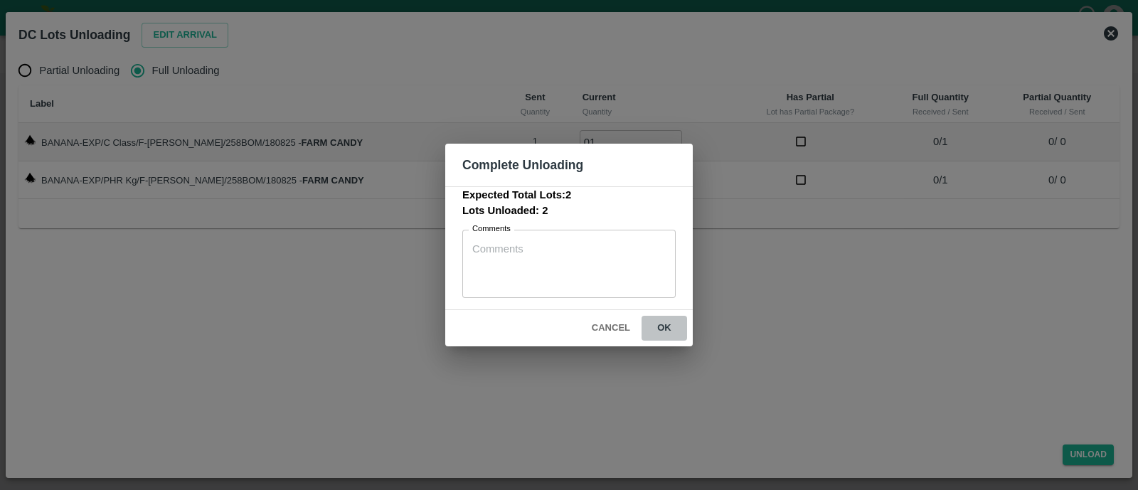
click at [669, 339] on button "ok" at bounding box center [664, 328] width 46 height 25
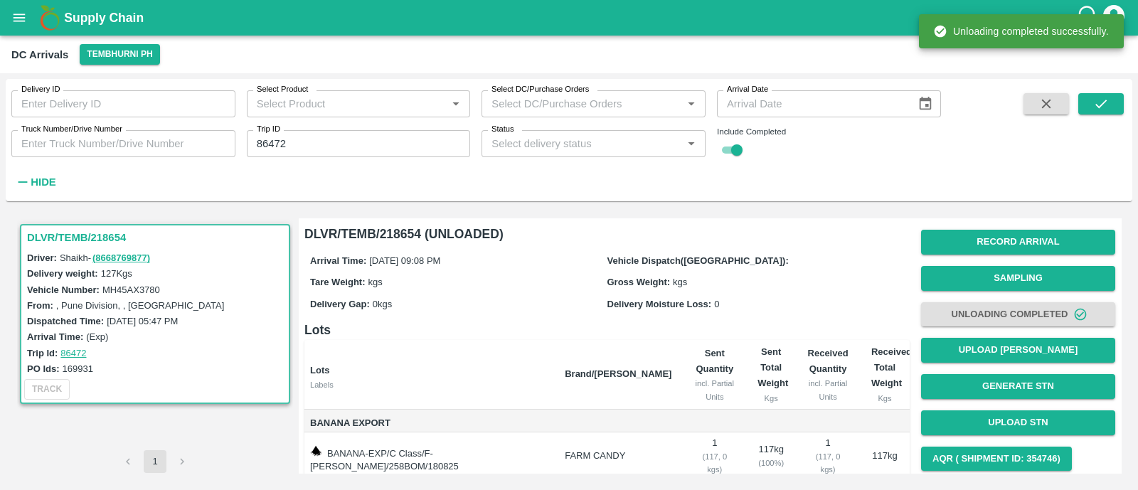
scroll to position [81, 0]
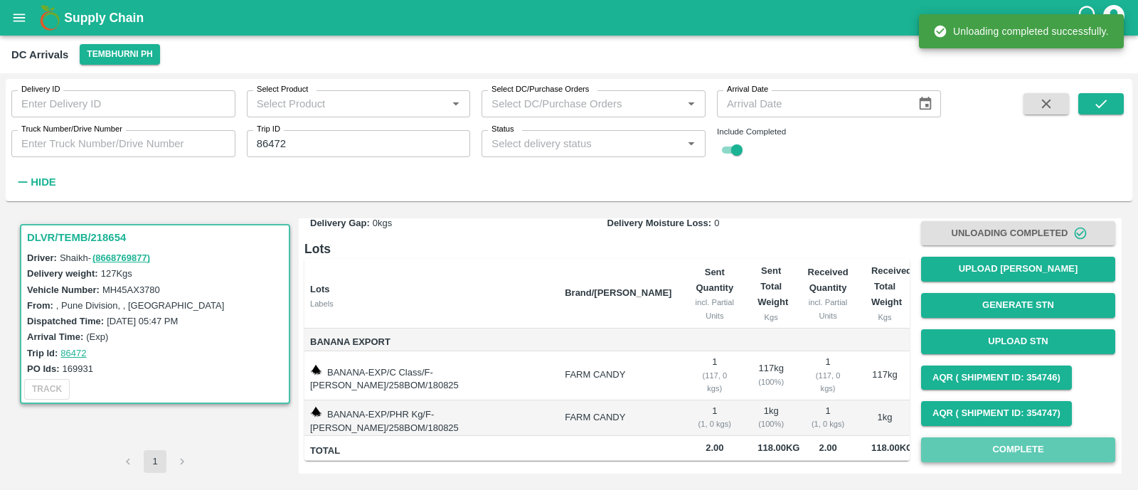
click at [953, 446] on button "Complete" at bounding box center [1018, 449] width 194 height 25
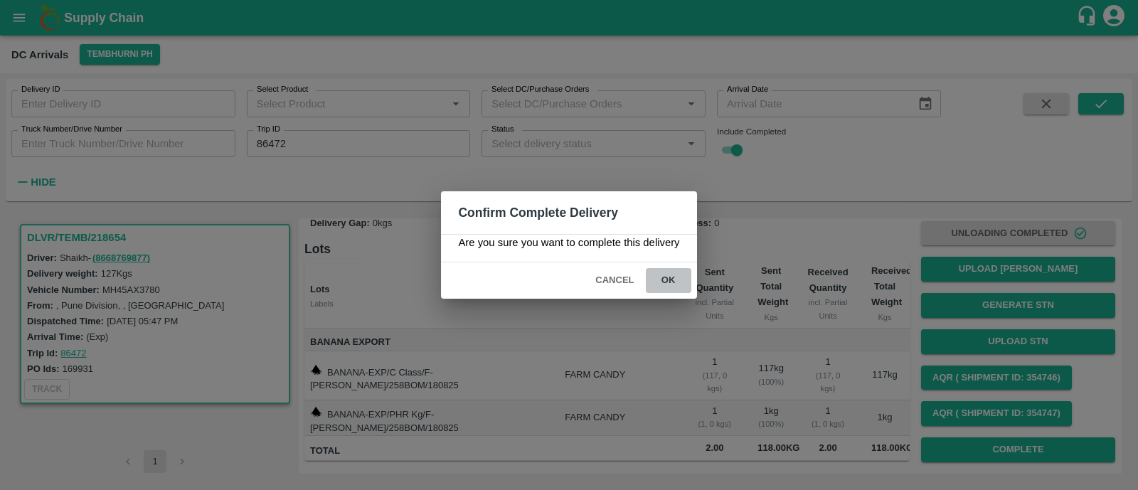
click at [675, 284] on button "ok" at bounding box center [669, 280] width 46 height 25
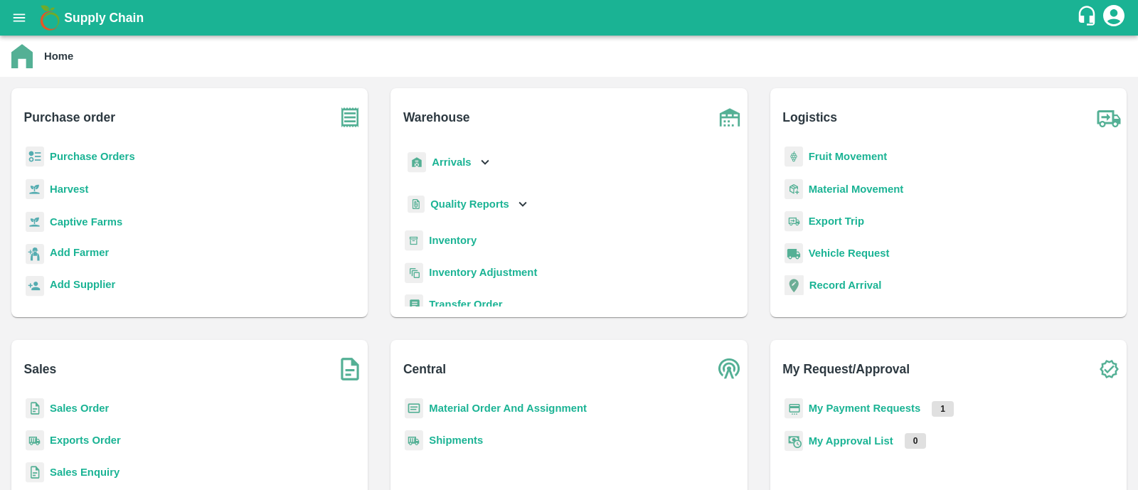
click at [847, 158] on b "Fruit Movement" at bounding box center [847, 156] width 79 height 11
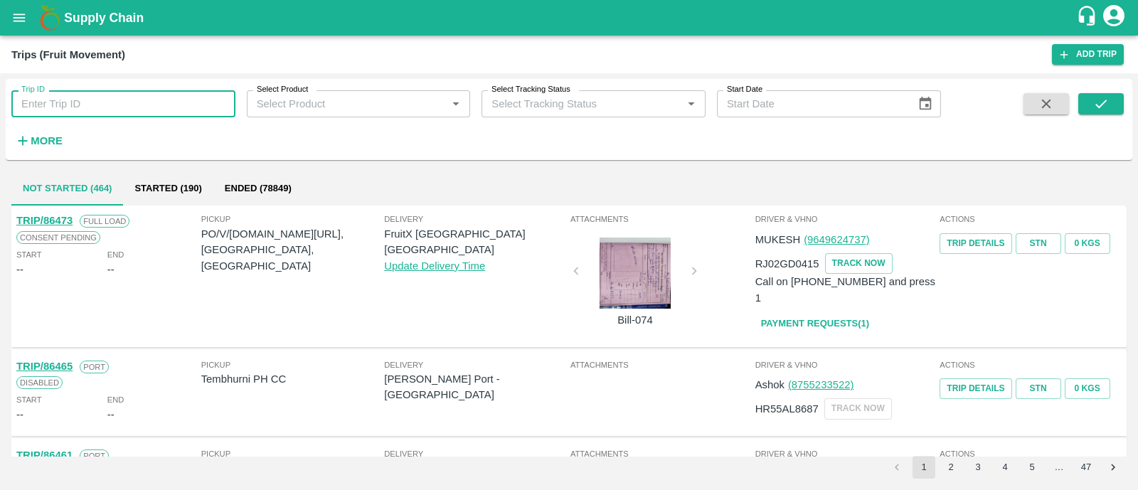
click at [152, 101] on input "Trip ID" at bounding box center [123, 103] width 224 height 27
paste input "86496"
type input "86496"
click at [1098, 109] on icon "submit" at bounding box center [1101, 104] width 16 height 16
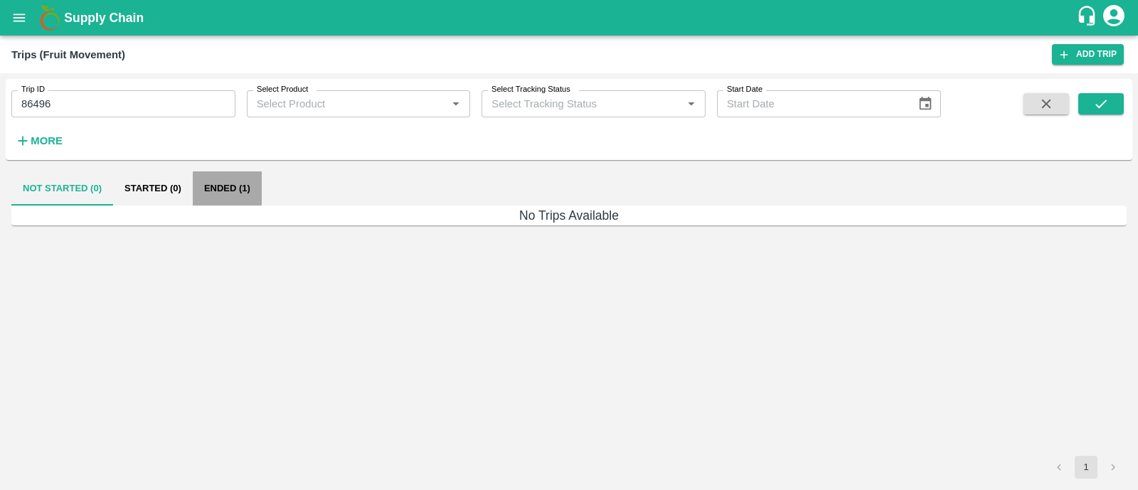
click at [217, 196] on button "Ended (1)" at bounding box center [227, 188] width 69 height 34
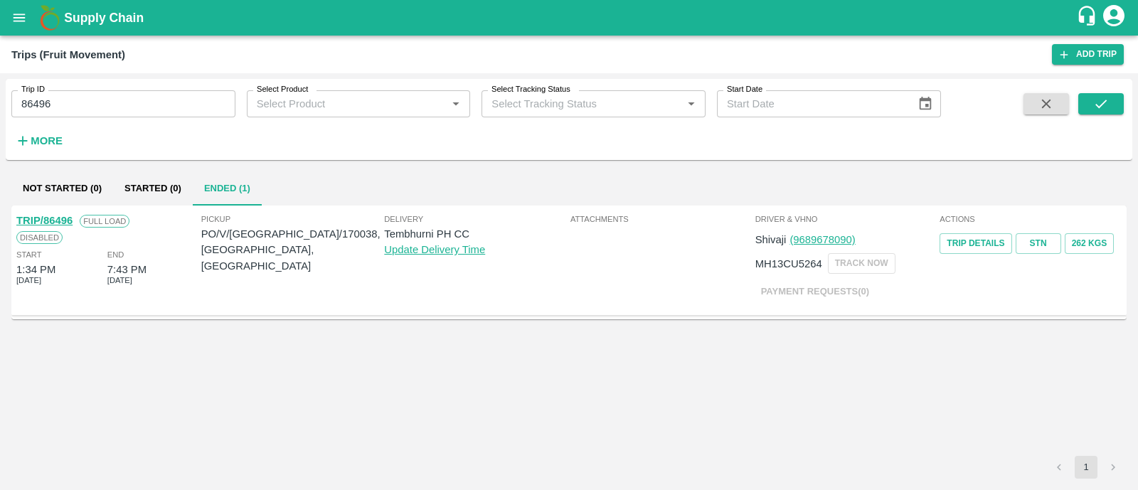
click at [68, 222] on link "TRIP/86496" at bounding box center [44, 220] width 56 height 11
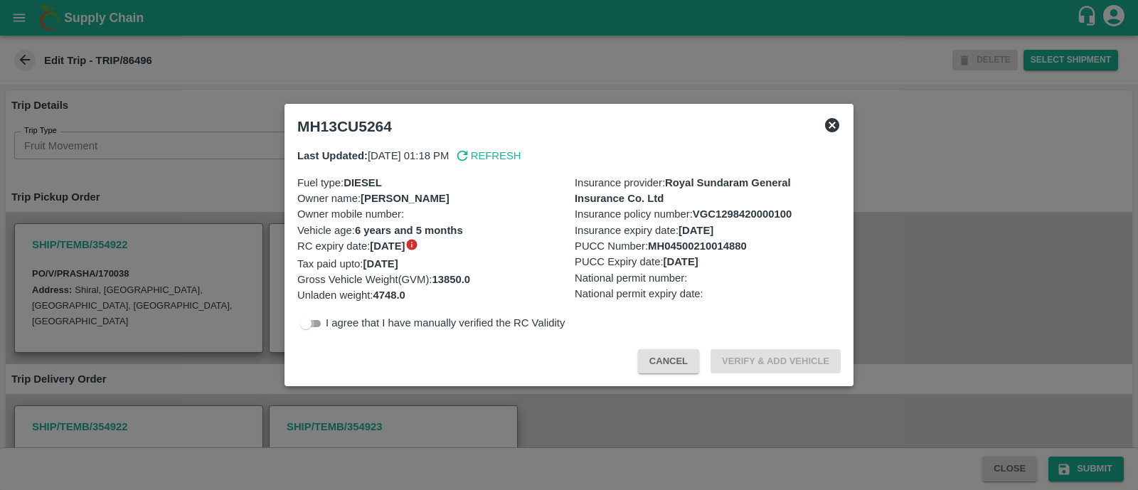
click at [314, 321] on input "checkbox" at bounding box center [305, 323] width 51 height 17
checkbox input "true"
click at [753, 365] on button "Verify & Add Vehicle" at bounding box center [775, 361] width 130 height 25
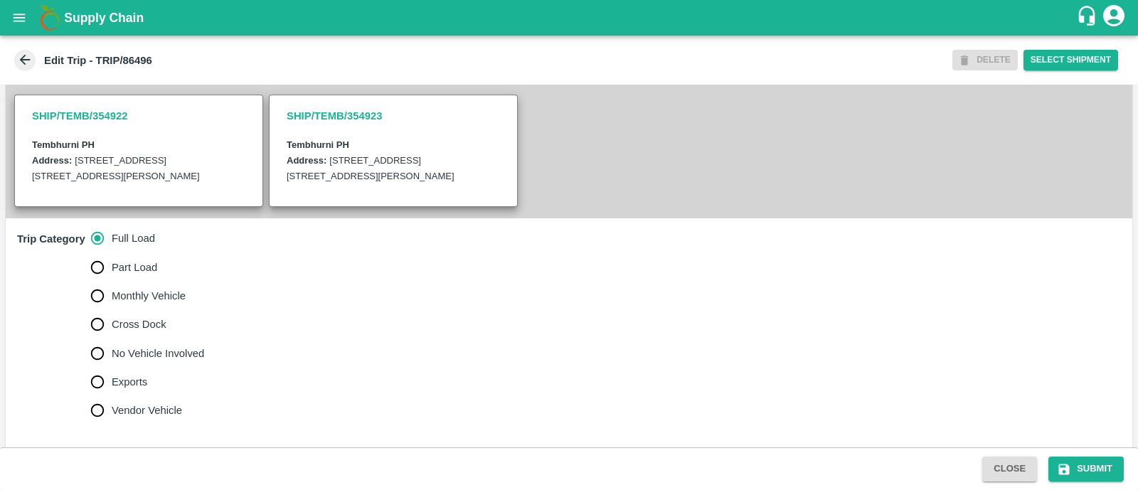
scroll to position [314, 0]
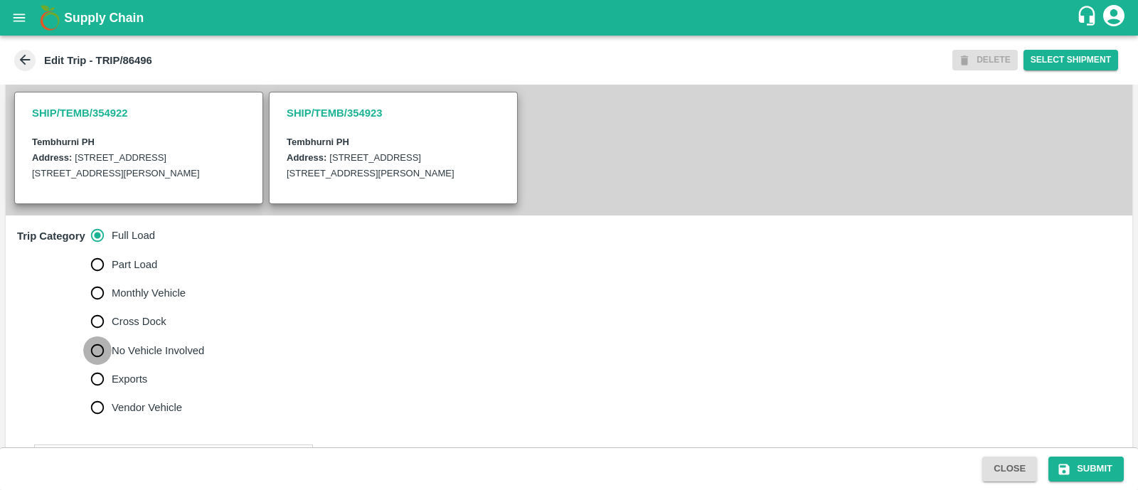
click at [95, 361] on input "No Vehicle Involved" at bounding box center [97, 350] width 28 height 28
radio input "true"
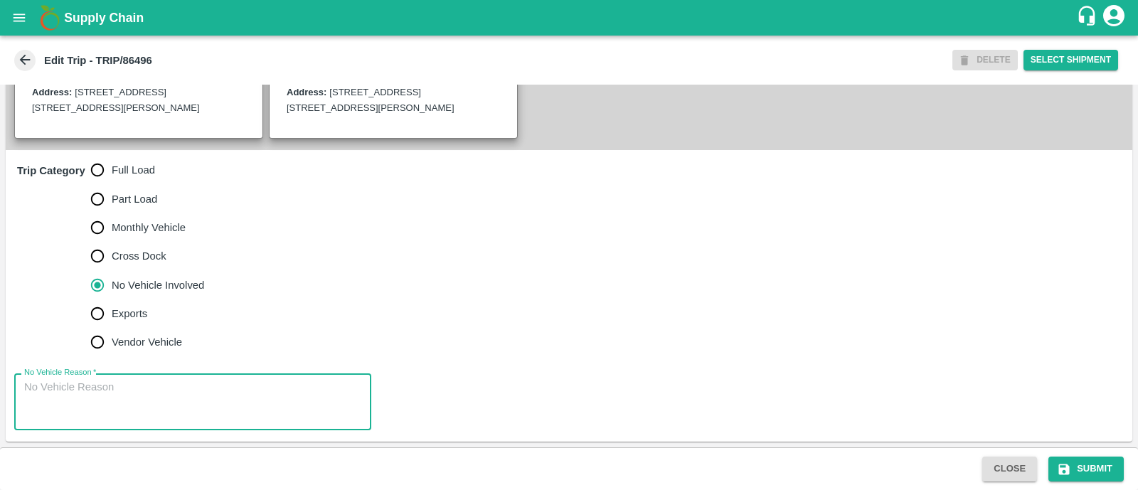
click at [96, 387] on textarea "No Vehicle Reason   *" at bounding box center [192, 402] width 337 height 45
type textarea "Field Dump"
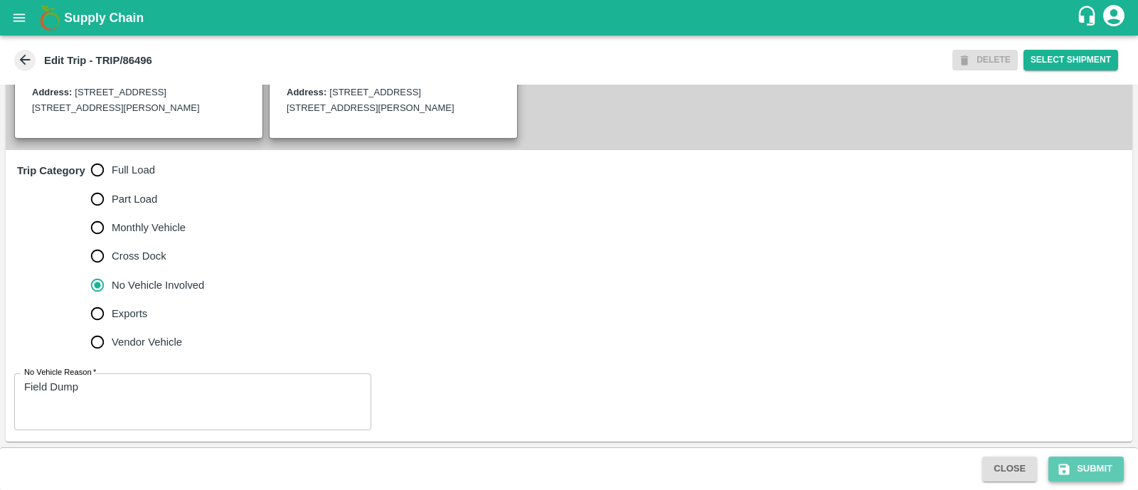
click at [1064, 468] on icon "submit" at bounding box center [1064, 469] width 11 height 11
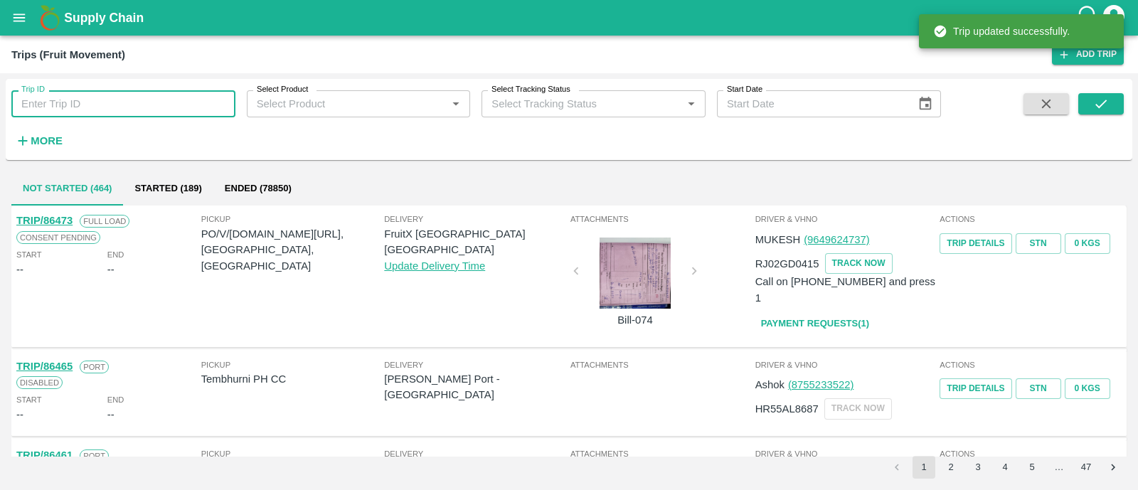
click at [68, 107] on input "Trip ID" at bounding box center [123, 103] width 224 height 27
paste input "86483"
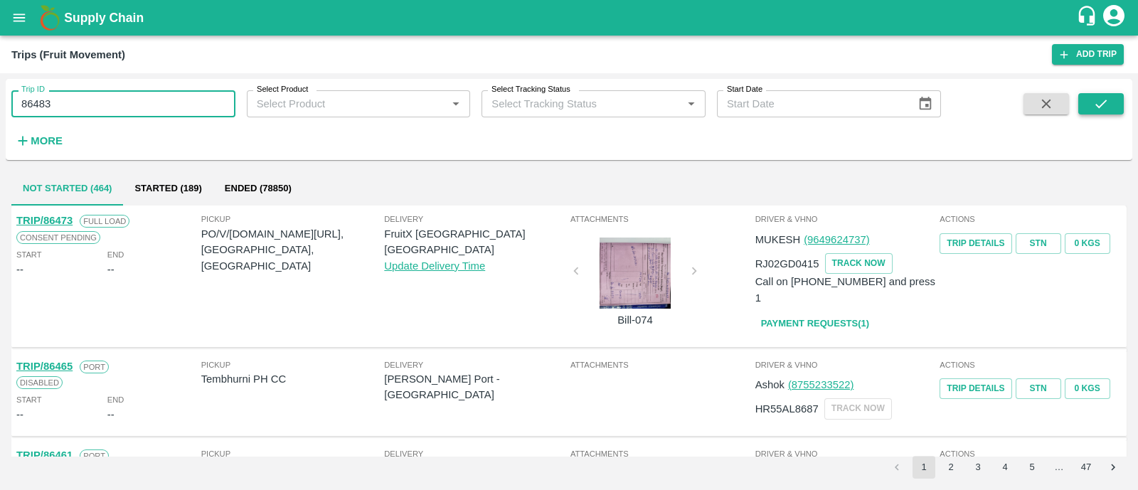
type input "86483"
click at [1093, 109] on icon "submit" at bounding box center [1101, 104] width 16 height 16
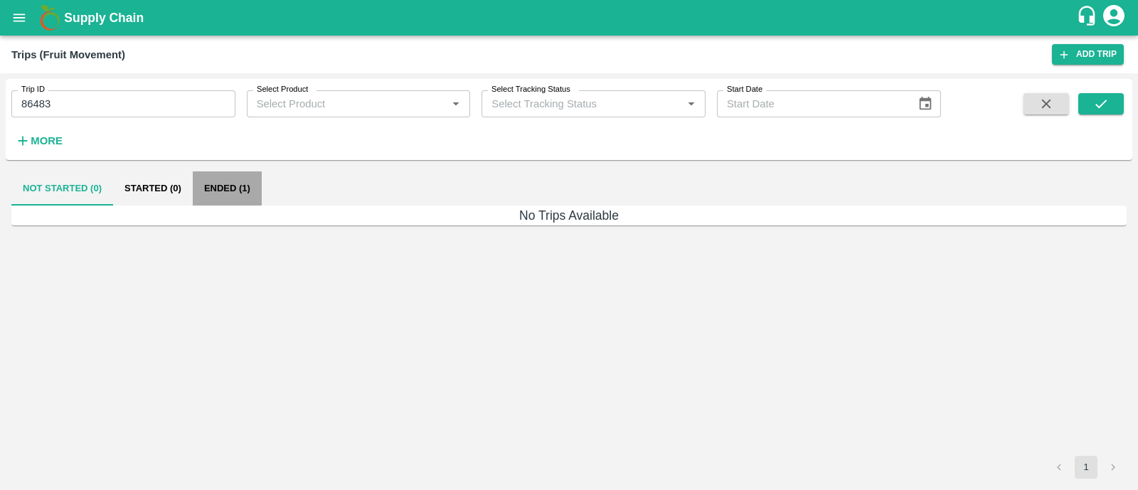
click at [235, 191] on button "Ended (1)" at bounding box center [227, 188] width 69 height 34
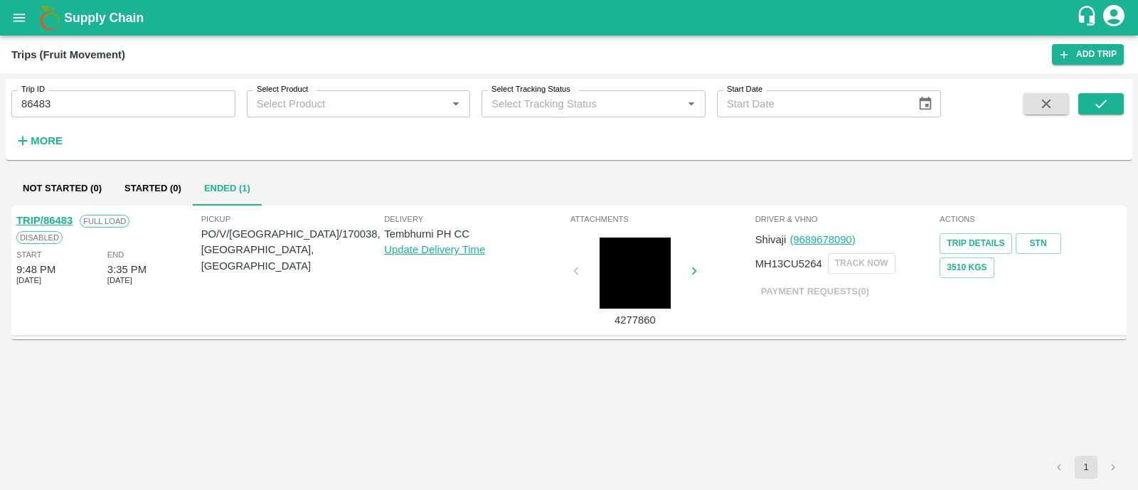
click at [57, 219] on link "TRIP/86483" at bounding box center [44, 220] width 56 height 11
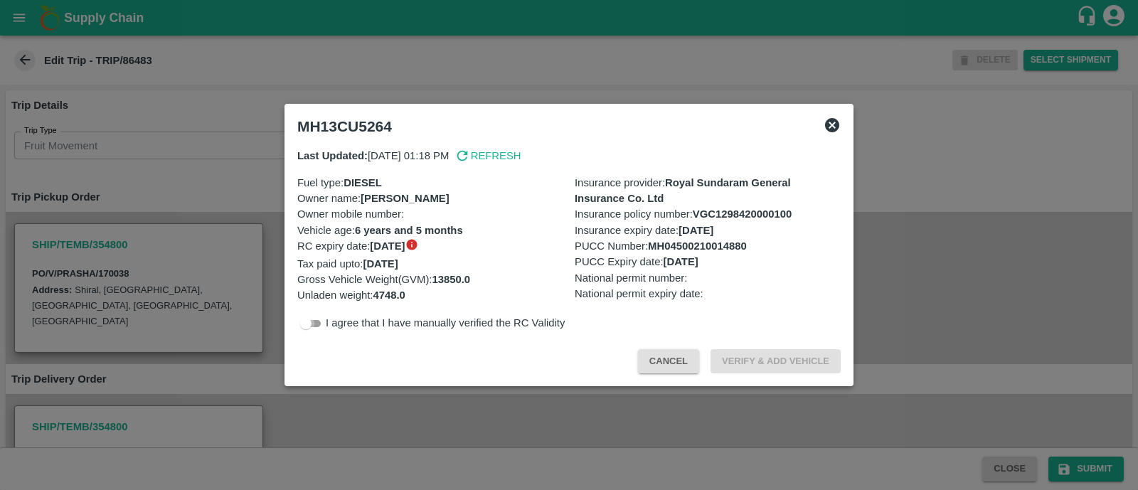
click at [303, 319] on input "checkbox" at bounding box center [305, 323] width 51 height 17
checkbox input "true"
click at [756, 363] on button "Verify & Add Vehicle" at bounding box center [775, 361] width 130 height 25
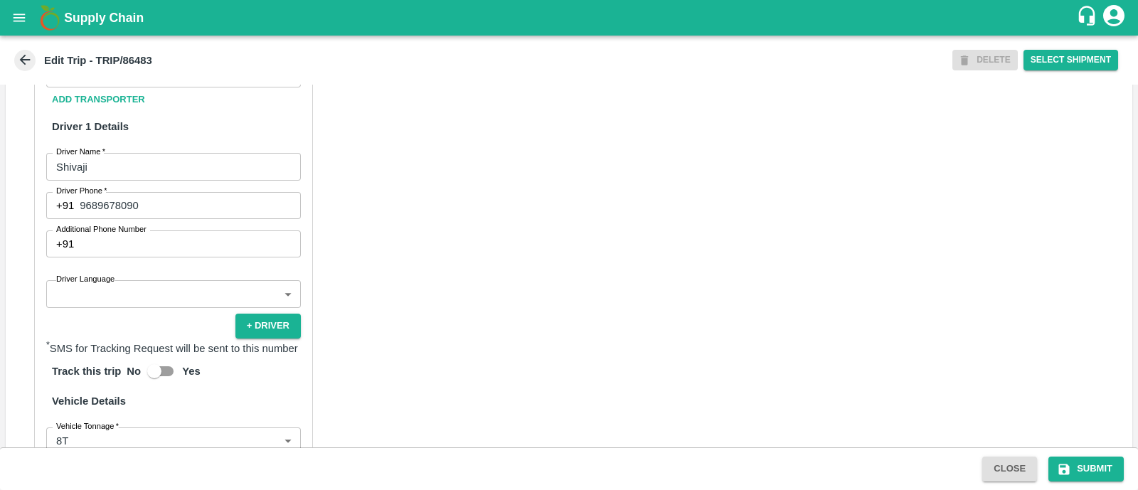
scroll to position [748, 0]
drag, startPoint x: 188, startPoint y: 328, endPoint x: 154, endPoint y: 307, distance: 40.5
click at [154, 307] on div "Partner Details Partner   * Partner Add Transporter Driver 1 Details Driver Nam…" at bounding box center [173, 340] width 279 height 660
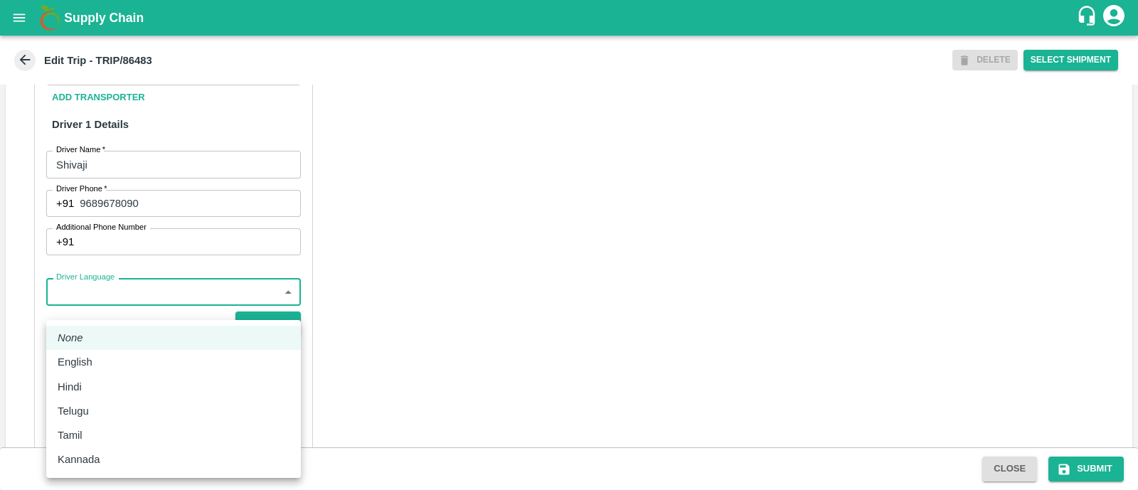
click at [154, 307] on body "Supply Chain Edit Trip - TRIP/86483 DELETE Select Shipment Trip Details Trip Ty…" at bounding box center [569, 245] width 1138 height 490
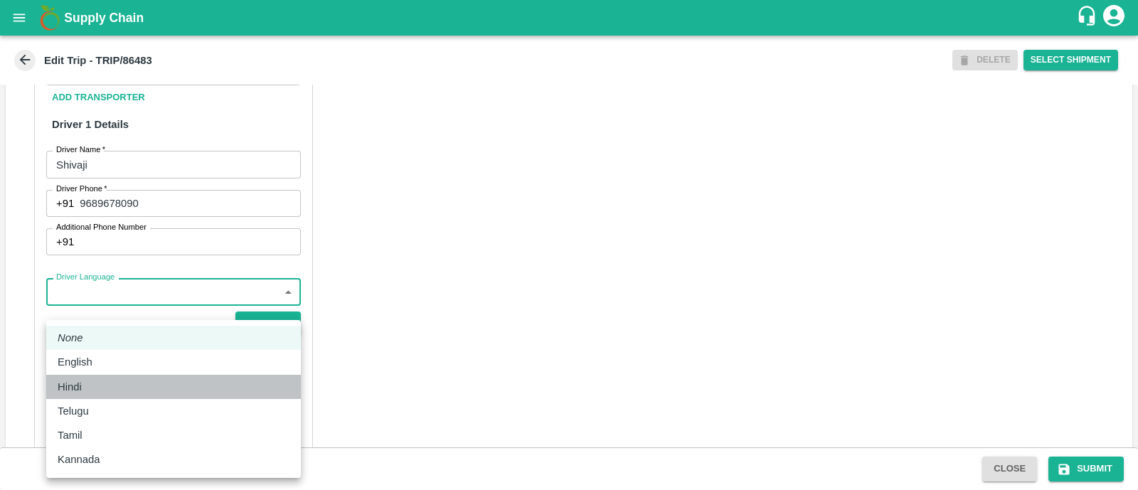
click at [101, 375] on li "Hindi" at bounding box center [173, 387] width 255 height 24
type input "hi"
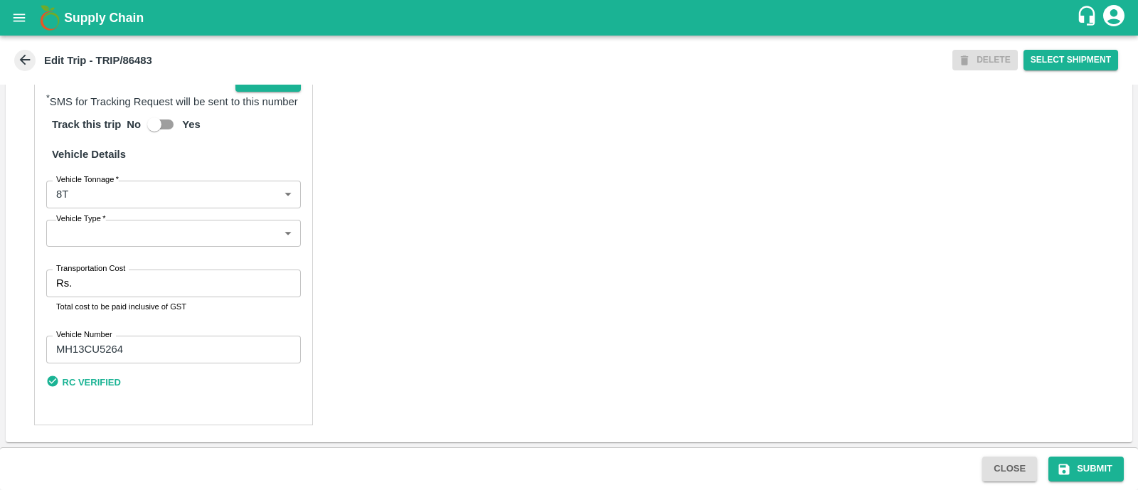
scroll to position [1008, 0]
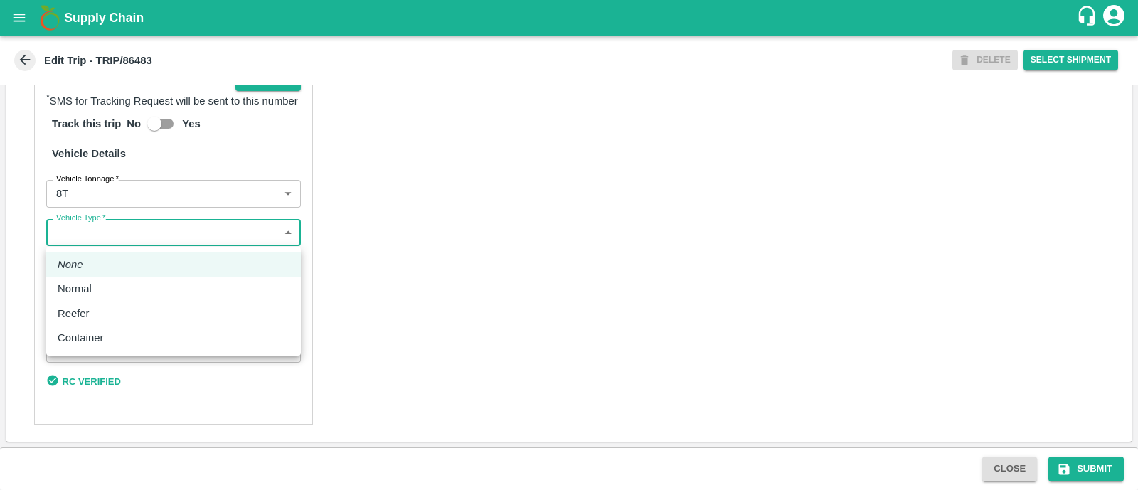
click at [141, 233] on body "Supply Chain Edit Trip - TRIP/86483 DELETE Select Shipment Trip Details Trip Ty…" at bounding box center [569, 245] width 1138 height 490
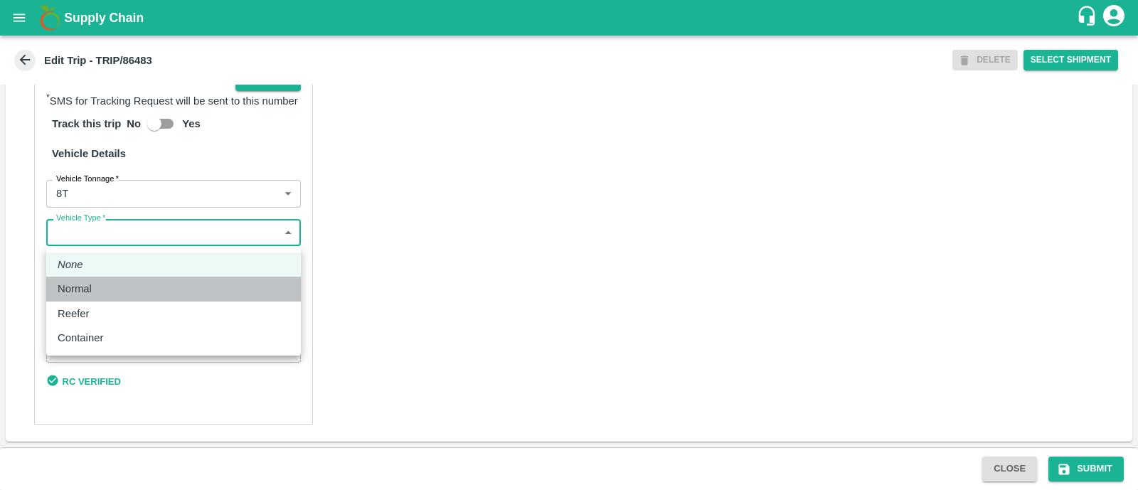
click at [118, 289] on div "Normal" at bounding box center [174, 289] width 232 height 16
type input "Normal"
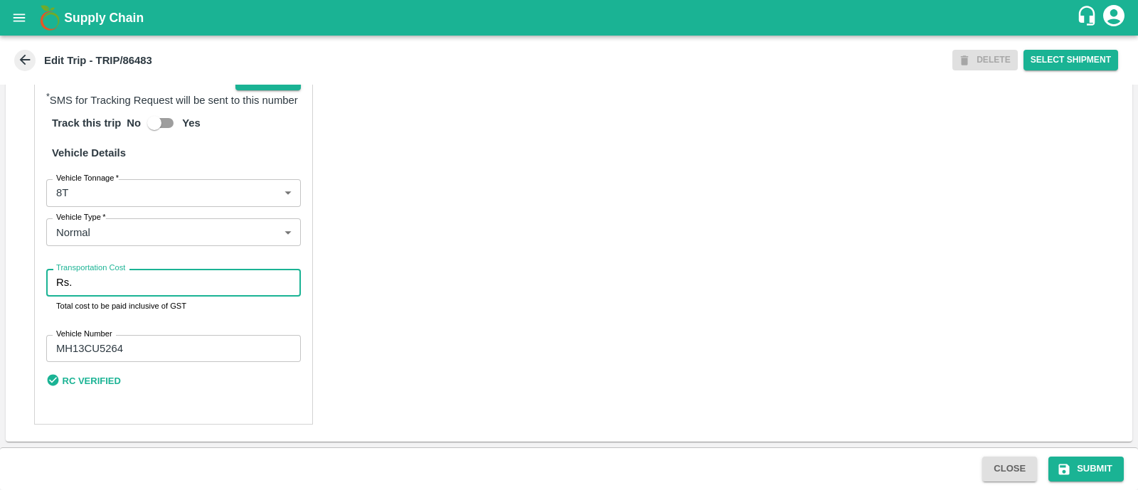
click at [118, 289] on input "Transportation Cost" at bounding box center [188, 282] width 223 height 27
type input "2500"
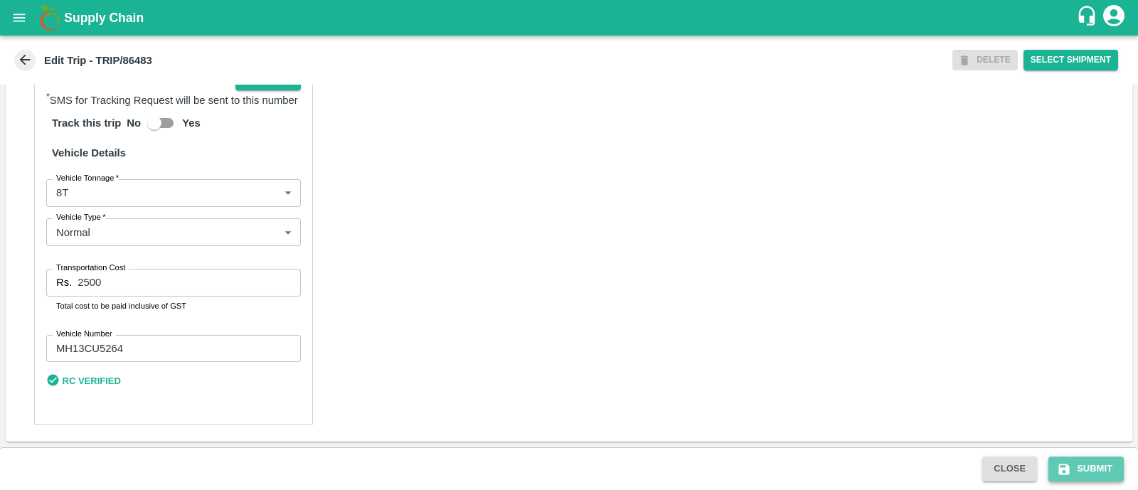
click at [1063, 460] on button "Submit" at bounding box center [1085, 468] width 75 height 25
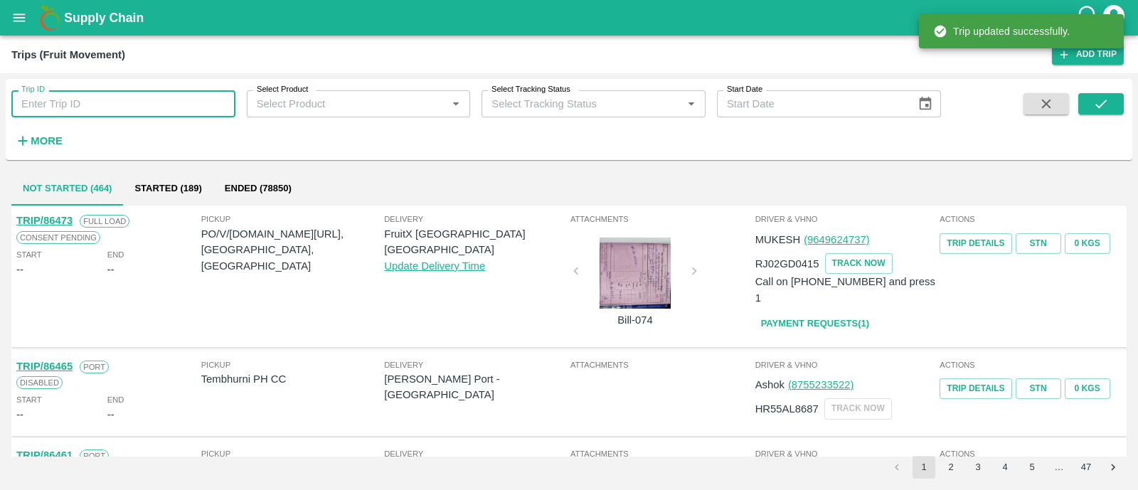
click at [101, 103] on input "Trip ID" at bounding box center [123, 103] width 224 height 27
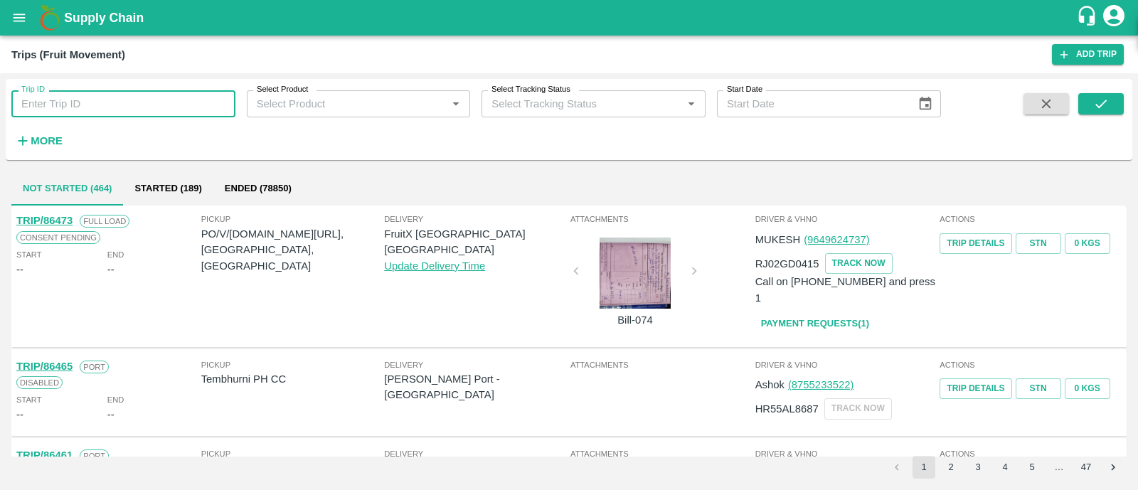
paste input "86475"
type input "86475"
click at [1111, 99] on button "submit" at bounding box center [1101, 103] width 46 height 21
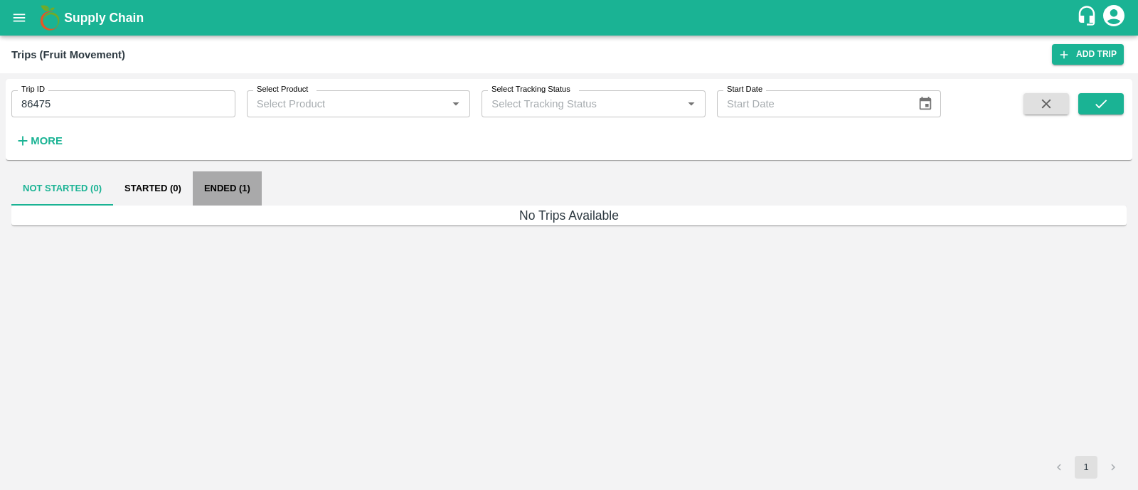
click at [228, 193] on button "Ended (1)" at bounding box center [227, 188] width 69 height 34
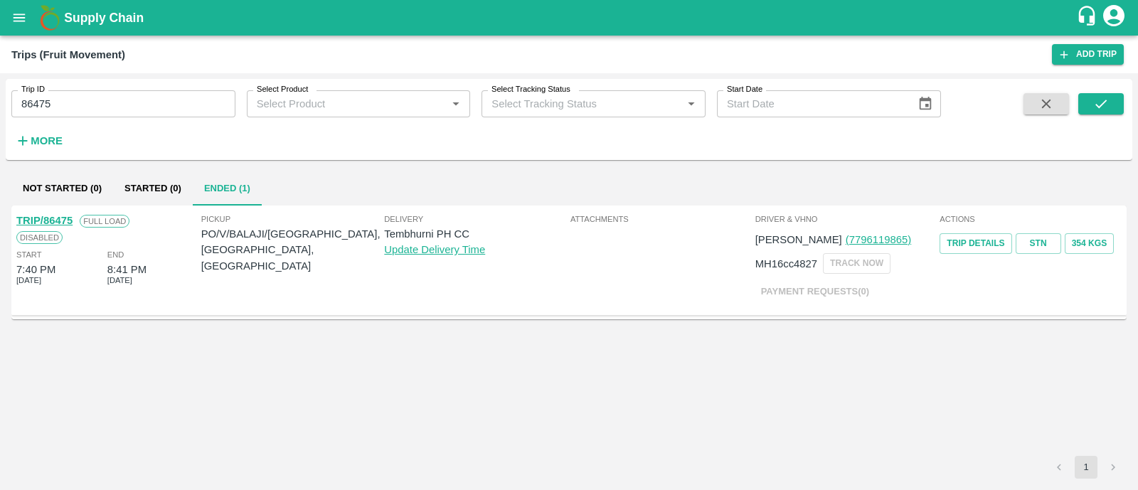
click at [62, 215] on link "TRIP/86475" at bounding box center [44, 220] width 56 height 11
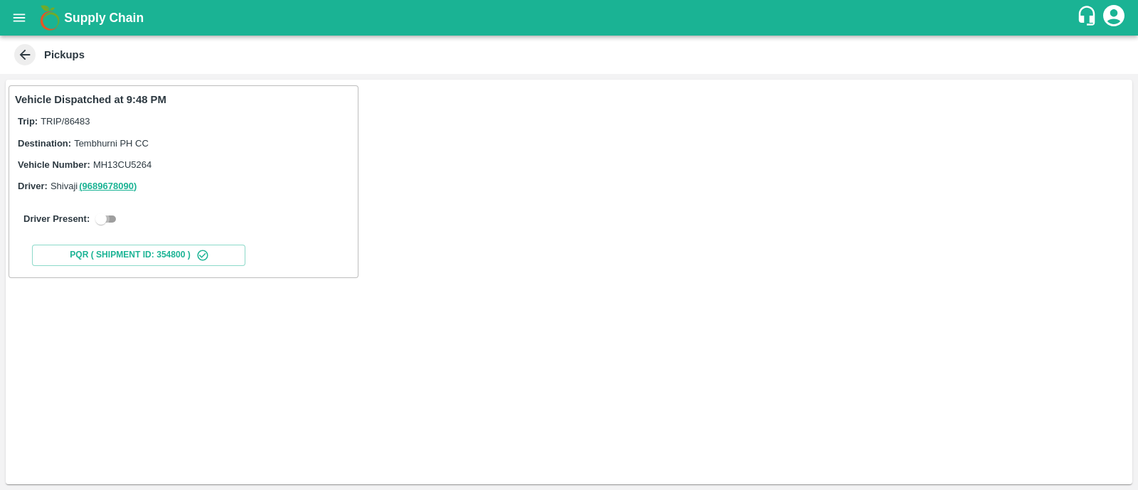
click at [102, 220] on input "checkbox" at bounding box center [100, 218] width 51 height 17
checkbox input "true"
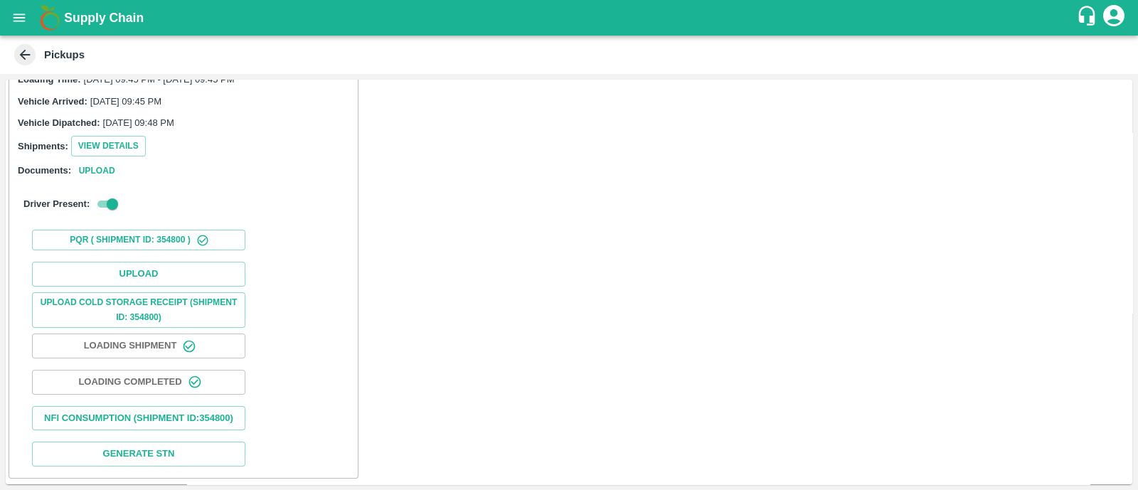
scroll to position [134, 0]
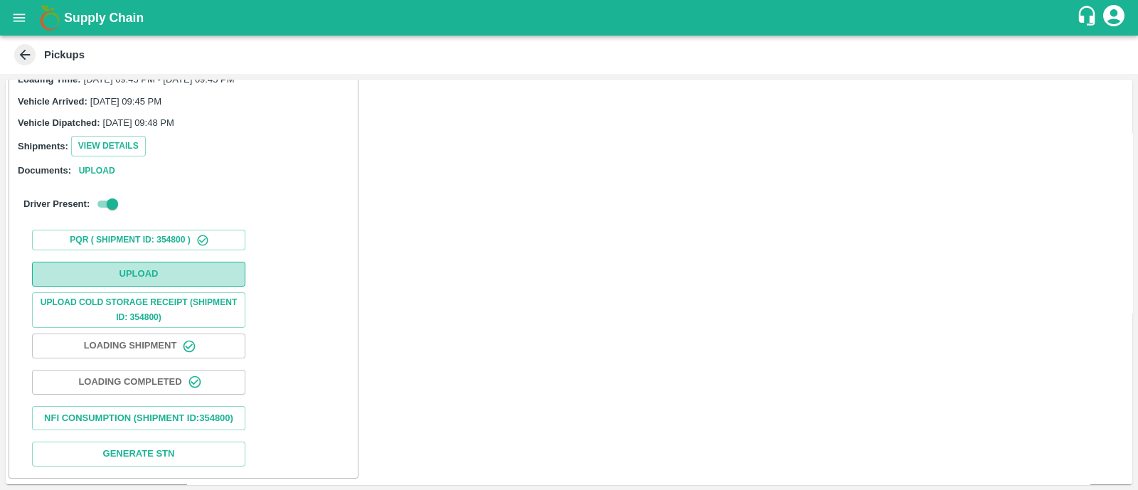
click at [133, 262] on button "Upload" at bounding box center [138, 274] width 213 height 25
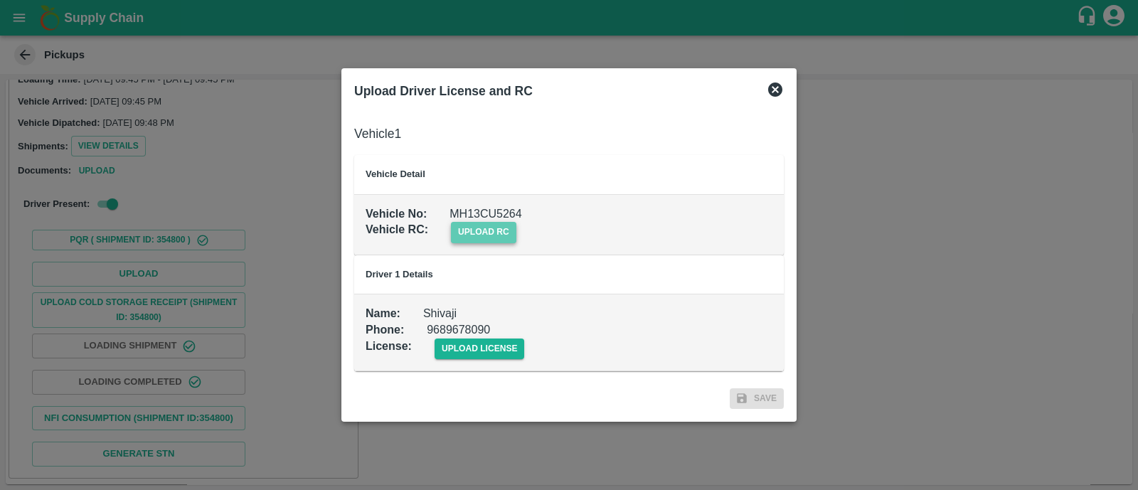
click at [514, 235] on span "upload rc" at bounding box center [483, 232] width 65 height 21
click at [0, 0] on input "upload rc" at bounding box center [0, 0] width 0 height 0
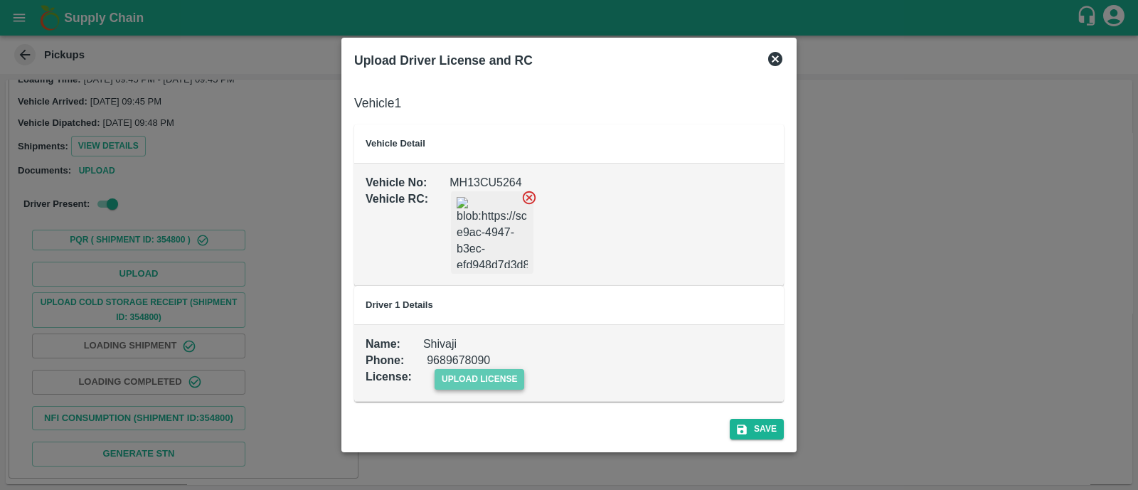
click at [493, 375] on span "upload license" at bounding box center [479, 379] width 90 height 21
click at [0, 0] on input "upload license" at bounding box center [0, 0] width 0 height 0
click at [741, 433] on icon "submit" at bounding box center [741, 430] width 13 height 13
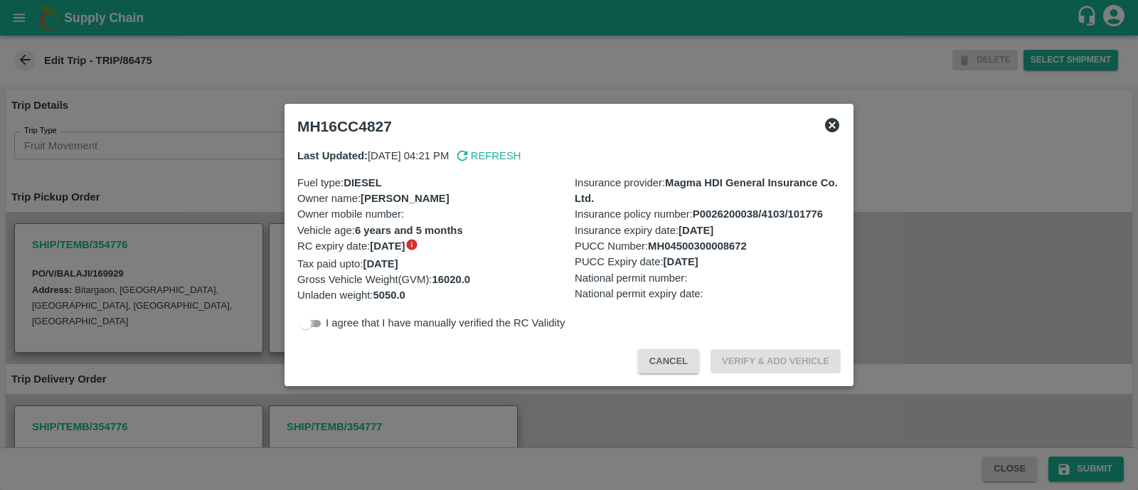
click at [311, 328] on input "checkbox" at bounding box center [305, 323] width 51 height 17
checkbox input "true"
click at [783, 367] on button "Verify & Add Vehicle" at bounding box center [775, 361] width 130 height 25
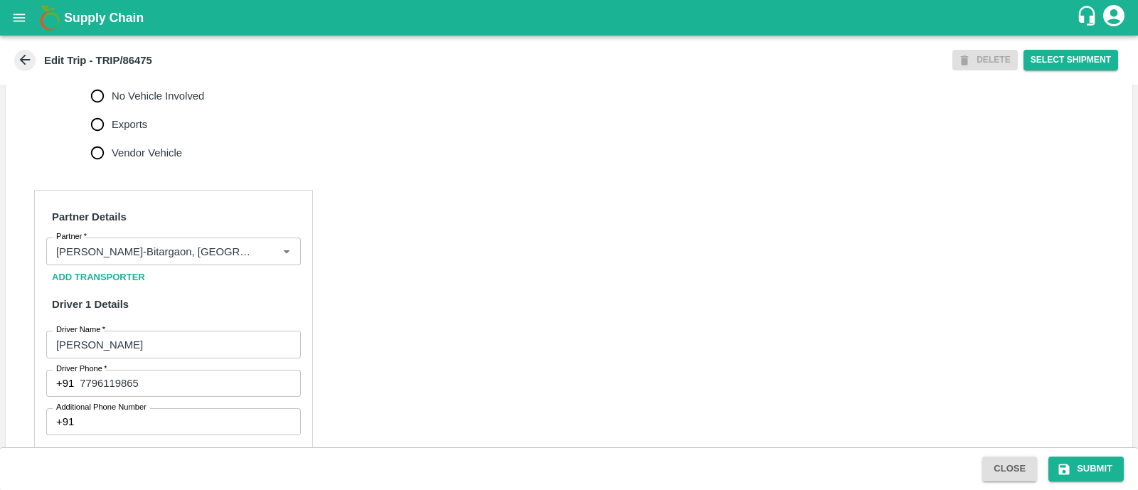
scroll to position [572, 0]
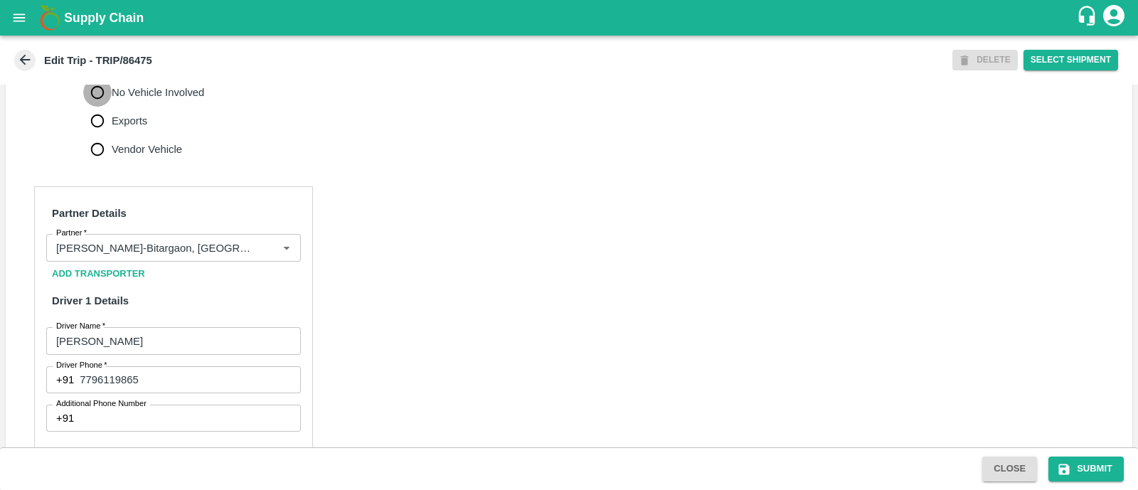
click at [97, 107] on input "No Vehicle Involved" at bounding box center [97, 92] width 28 height 28
radio input "true"
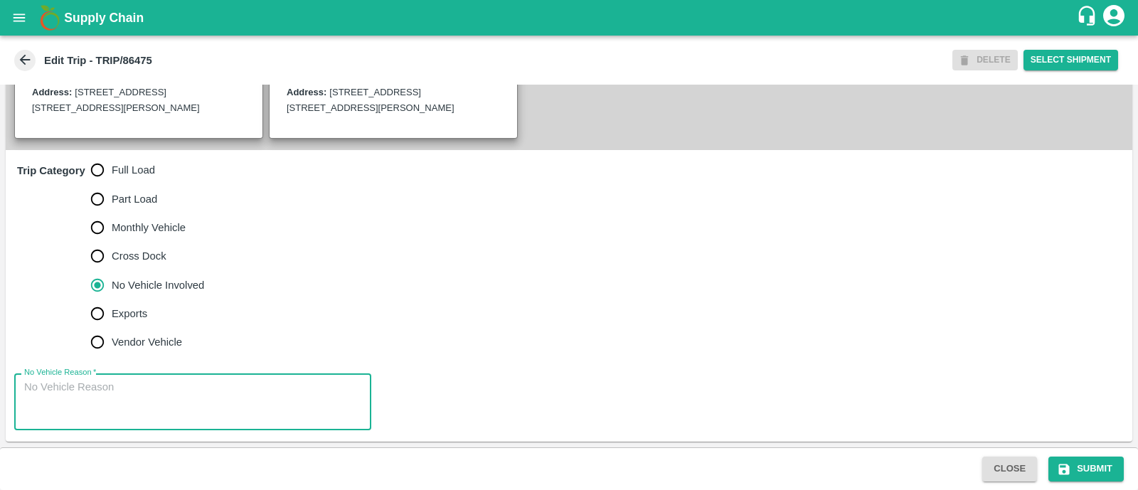
click at [114, 400] on textarea "No Vehicle Reason   *" at bounding box center [192, 402] width 337 height 45
type textarea "Field Dump"
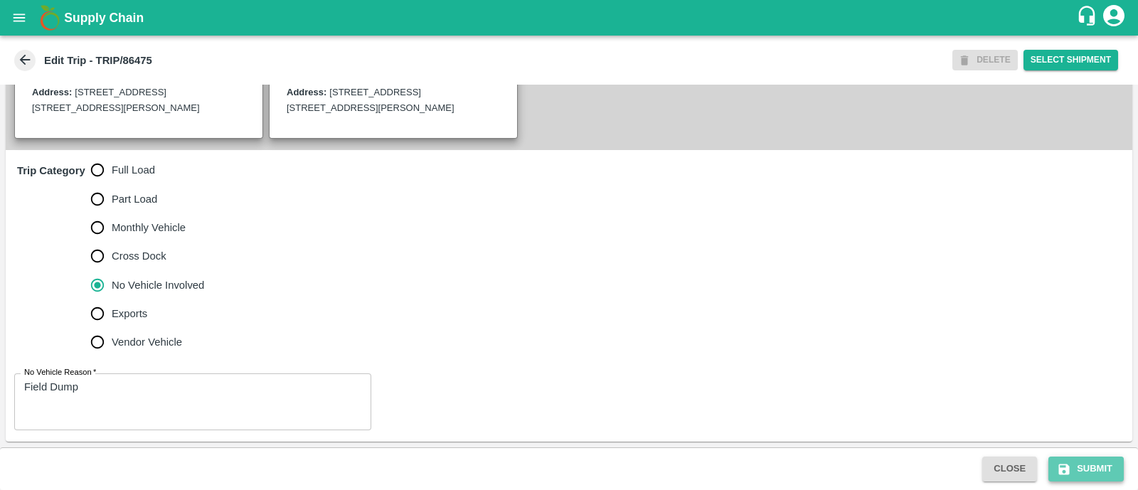
click at [1081, 469] on button "Submit" at bounding box center [1085, 468] width 75 height 25
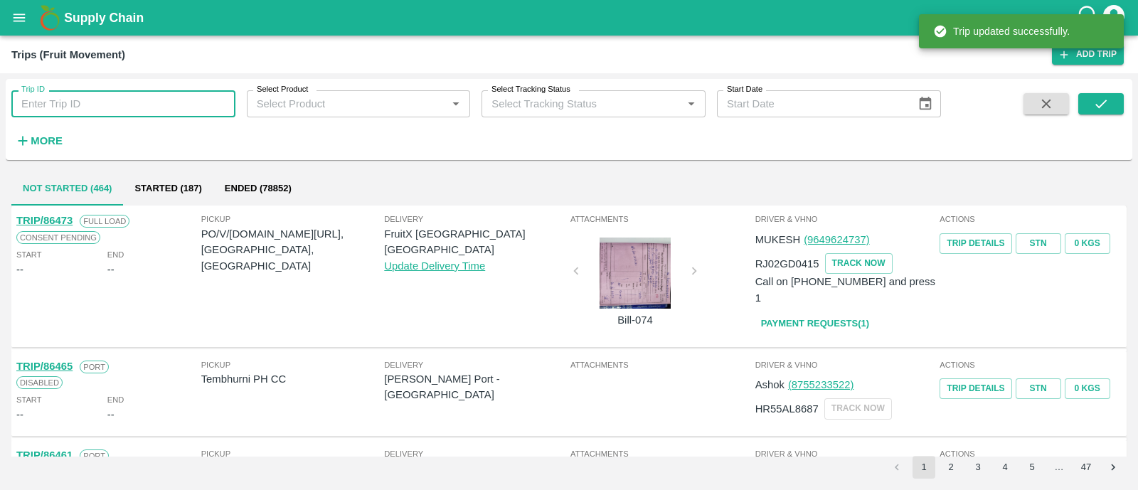
click at [132, 95] on input "Trip ID" at bounding box center [123, 103] width 224 height 27
paste input "86474"
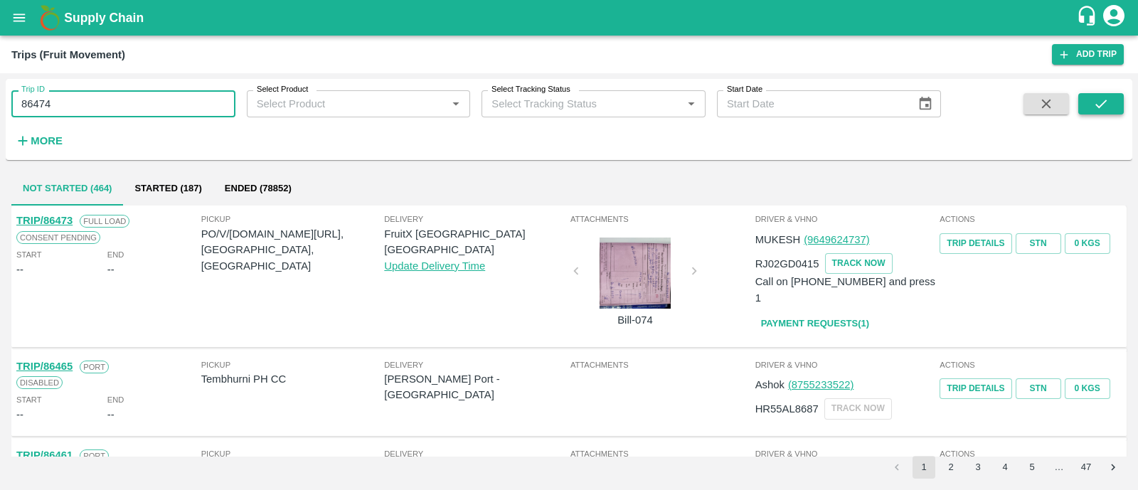
type input "86474"
click at [1098, 107] on icon "submit" at bounding box center [1100, 104] width 11 height 9
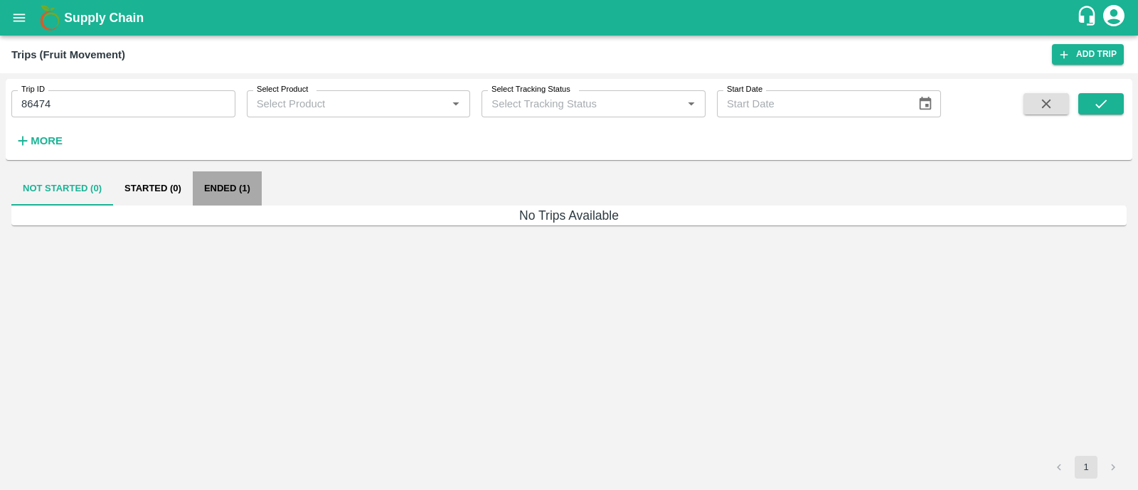
click at [238, 185] on button "Ended (1)" at bounding box center [227, 188] width 69 height 34
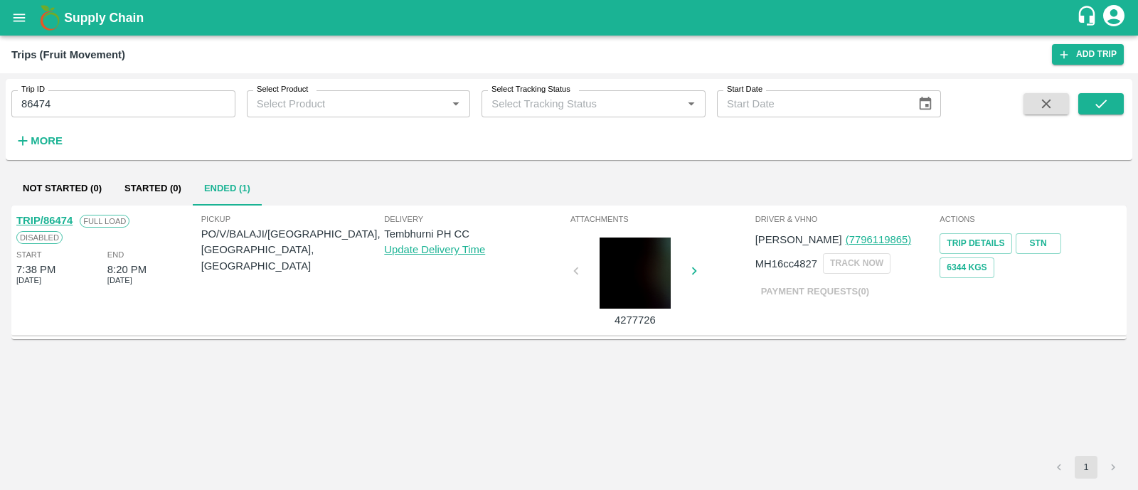
click at [63, 221] on link "TRIP/86474" at bounding box center [44, 220] width 56 height 11
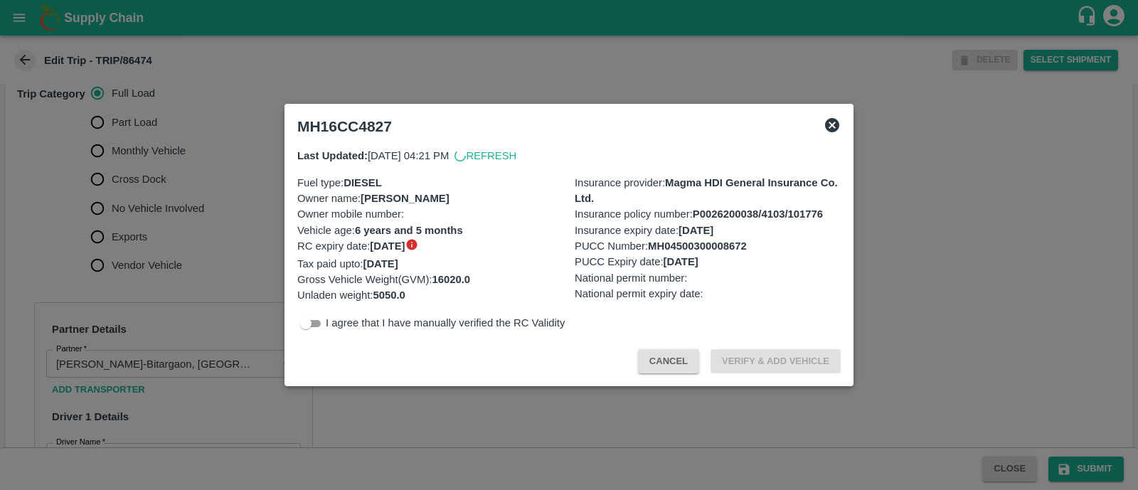
scroll to position [577, 0]
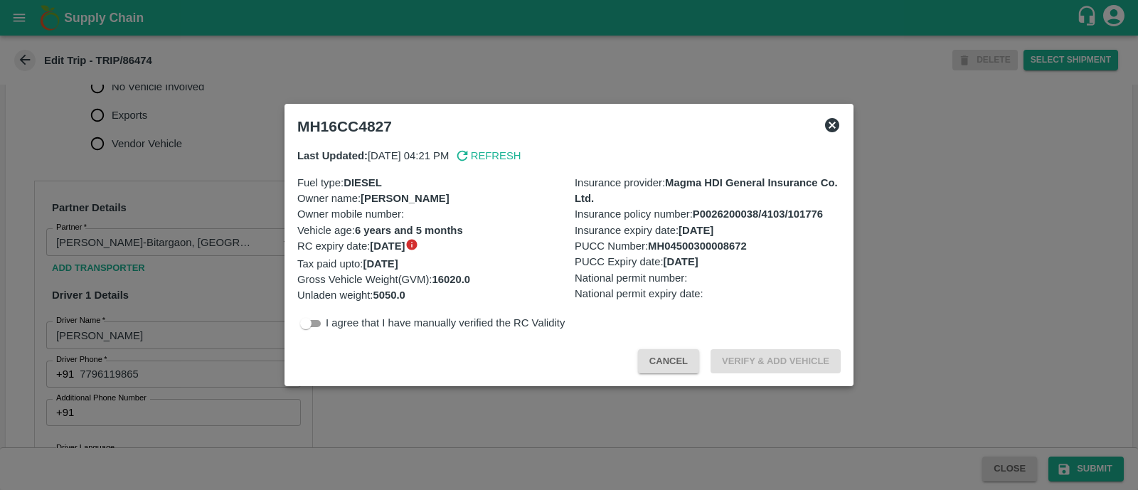
click at [328, 328] on p "I agree that I have manually verified the RC Validity" at bounding box center [445, 323] width 239 height 16
click at [323, 326] on input "checkbox" at bounding box center [305, 323] width 51 height 17
checkbox input "true"
click at [802, 367] on button "Verify & Add Vehicle" at bounding box center [775, 361] width 130 height 25
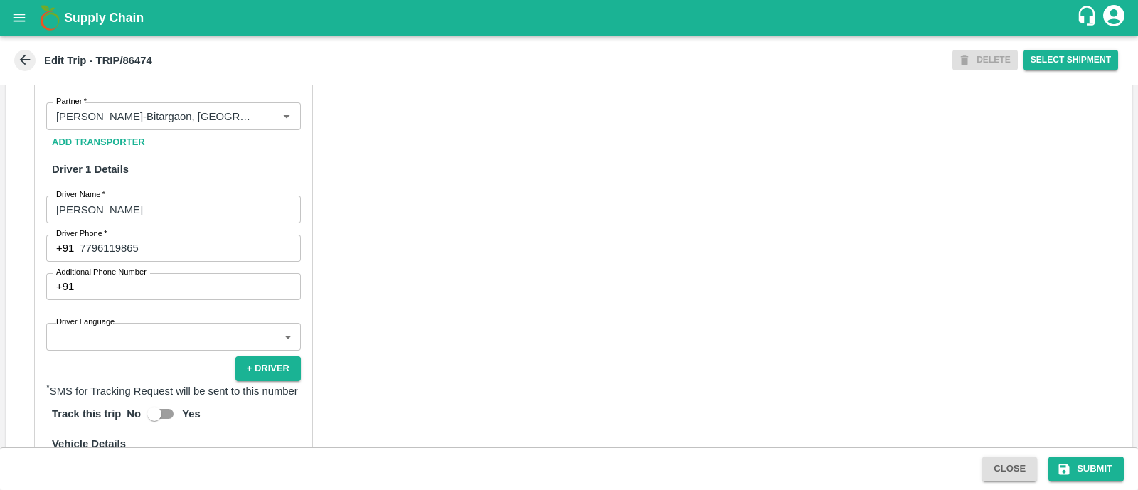
scroll to position [710, 0]
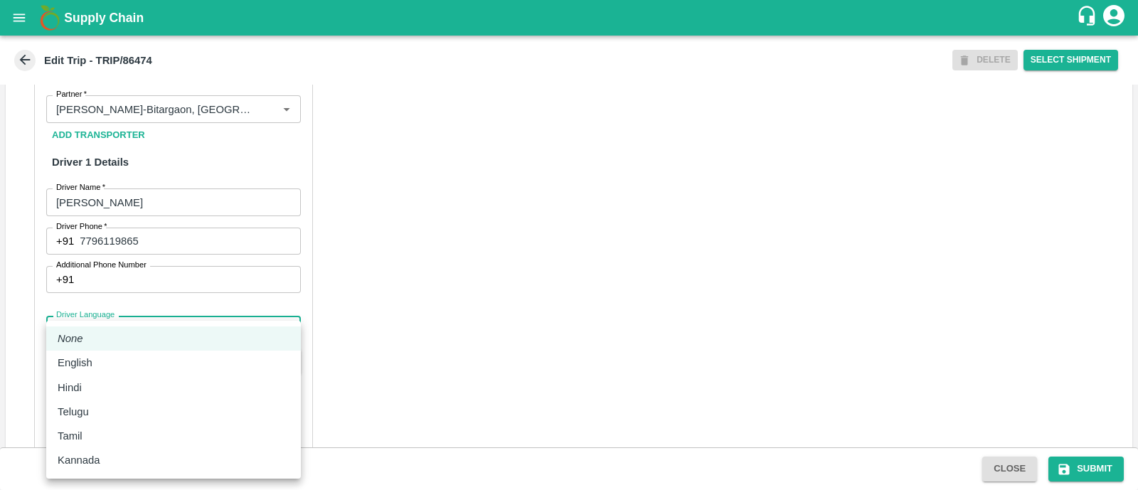
click at [120, 340] on body "Supply Chain Edit Trip - TRIP/86474 DELETE Select Shipment Trip Details Trip Ty…" at bounding box center [569, 245] width 1138 height 490
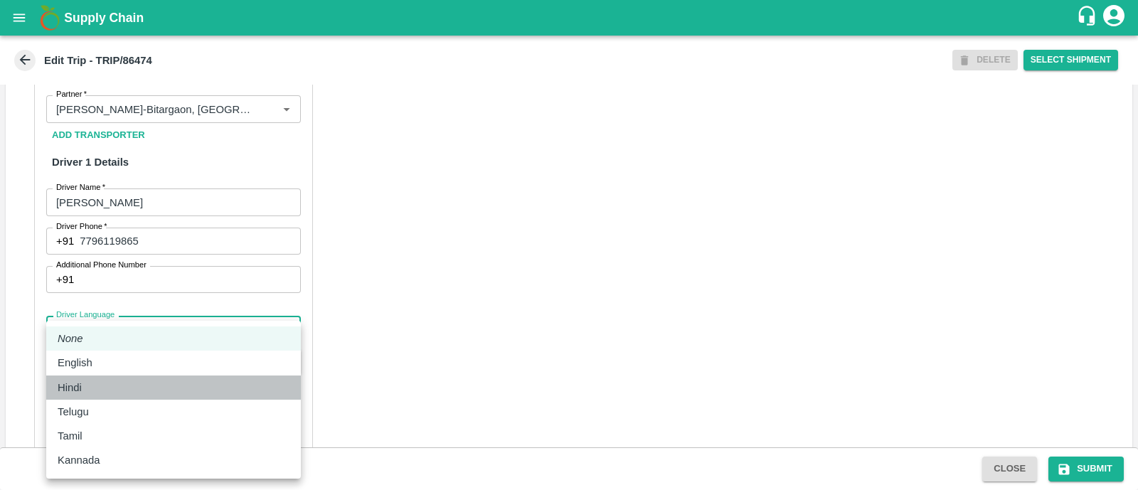
click at [107, 395] on li "Hindi" at bounding box center [173, 387] width 255 height 24
type input "hi"
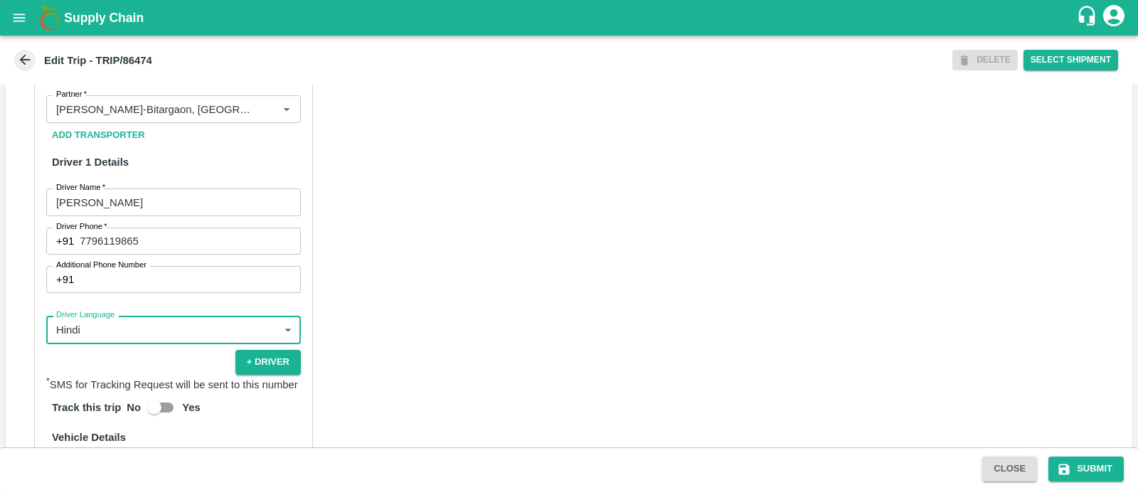
scroll to position [1008, 0]
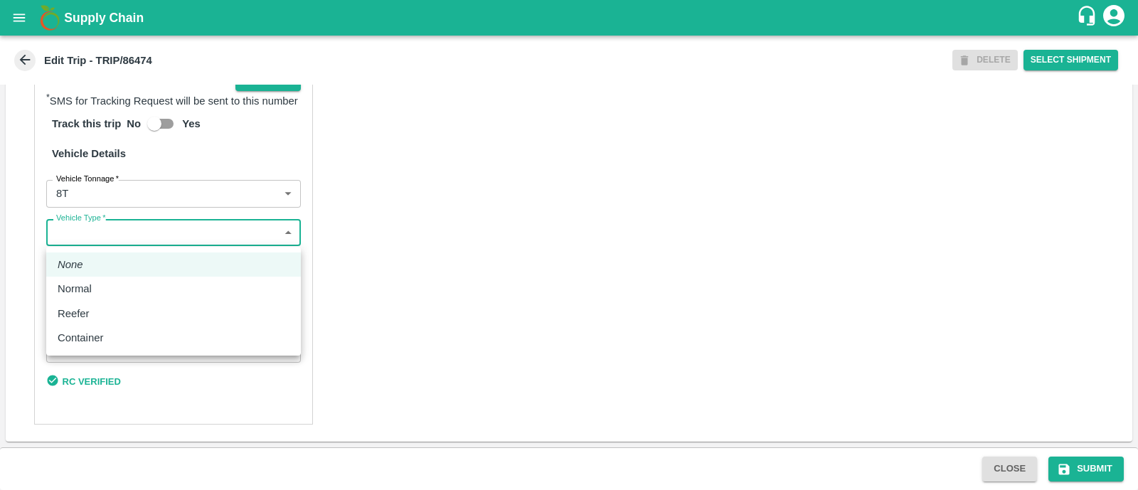
drag, startPoint x: 132, startPoint y: 225, endPoint x: 116, endPoint y: 296, distance: 73.5
click at [116, 296] on body "Supply Chain Edit Trip - TRIP/86474 DELETE Select Shipment Trip Details Trip Ty…" at bounding box center [569, 245] width 1138 height 490
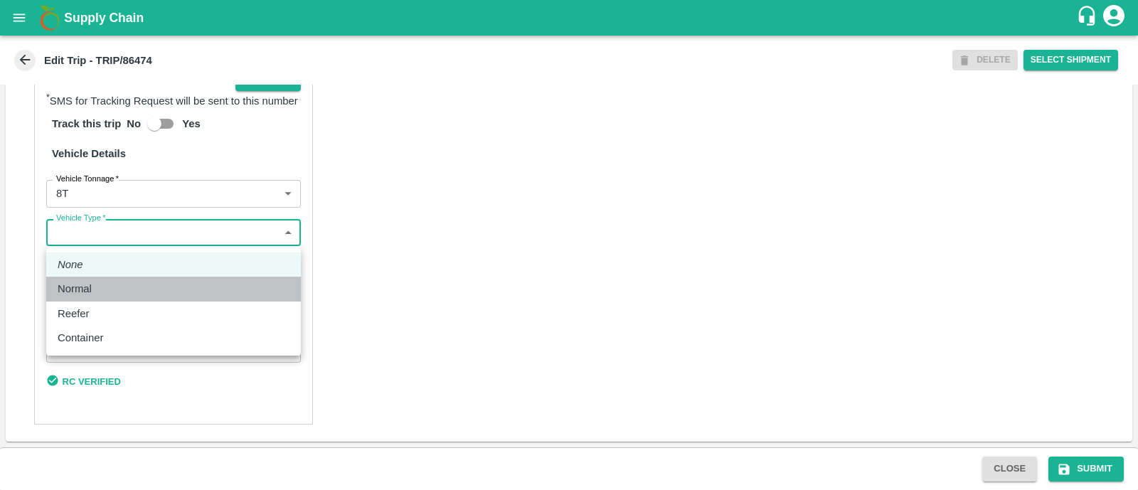
click at [116, 296] on li "Normal" at bounding box center [173, 289] width 255 height 24
type input "Normal"
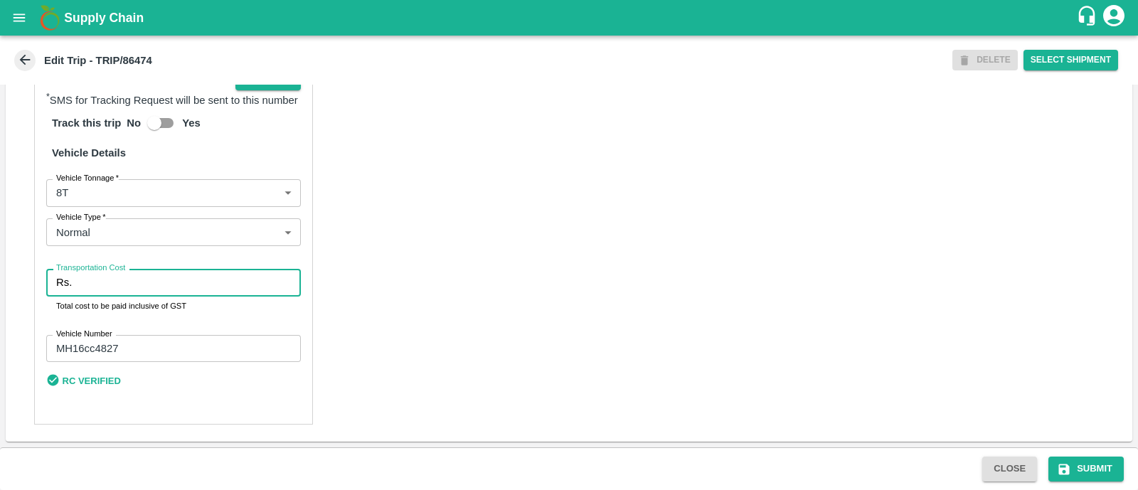
click at [116, 296] on input "Transportation Cost" at bounding box center [188, 282] width 223 height 27
type input "4000"
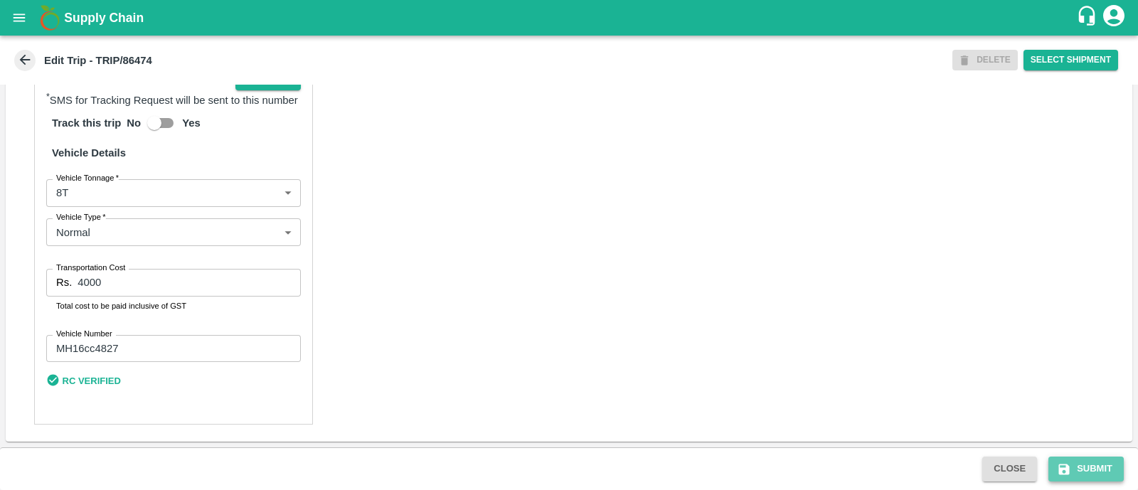
click at [1085, 457] on button "Submit" at bounding box center [1085, 468] width 75 height 25
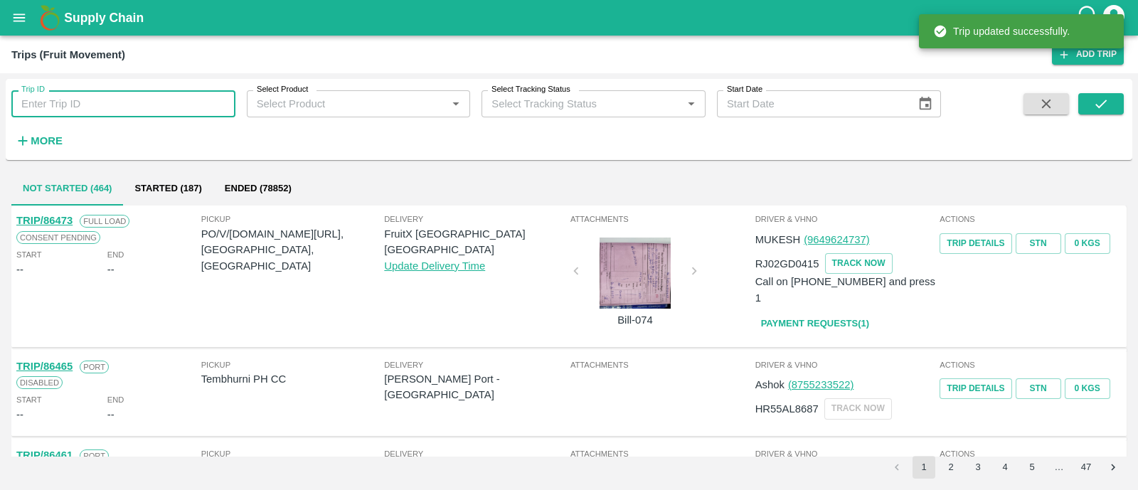
click at [64, 105] on input "Trip ID" at bounding box center [123, 103] width 224 height 27
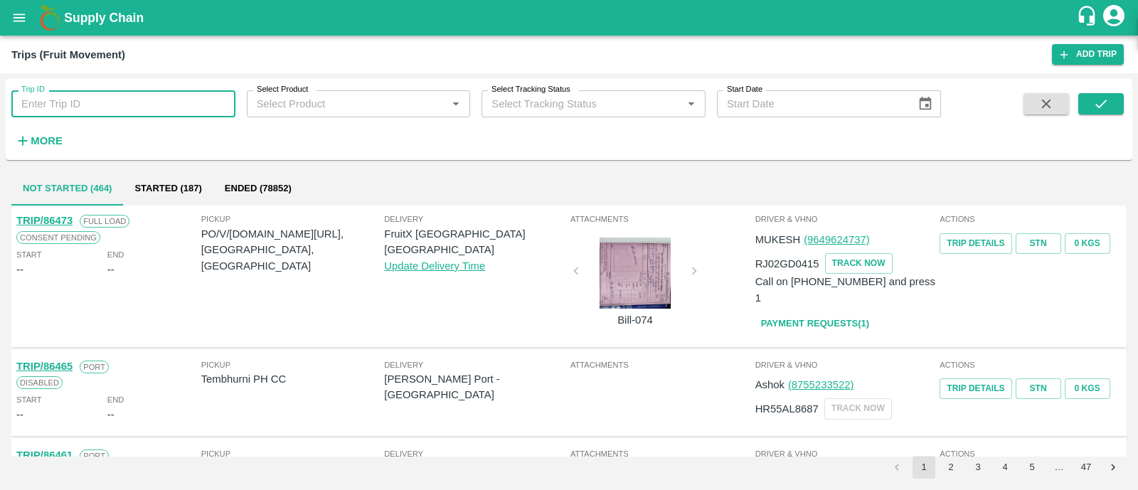
paste input "86469"
type input "86469"
click at [1106, 110] on icon "submit" at bounding box center [1101, 104] width 16 height 16
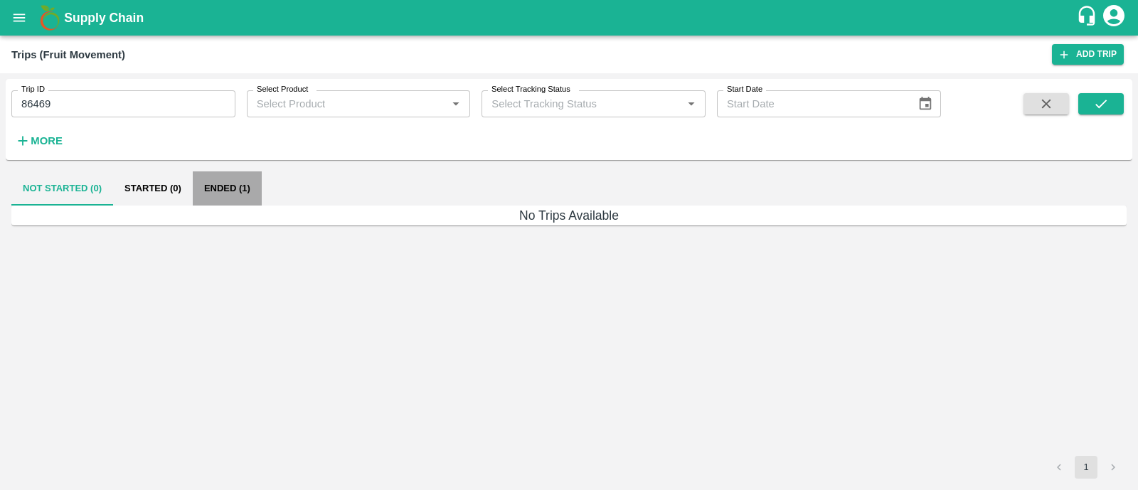
click at [221, 190] on button "Ended (1)" at bounding box center [227, 188] width 69 height 34
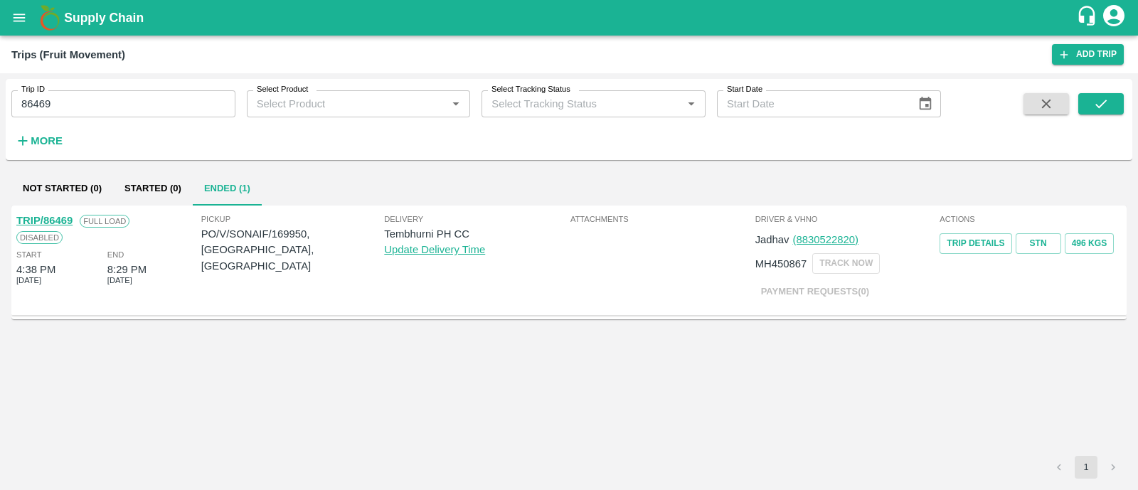
click at [65, 222] on link "TRIP/86469" at bounding box center [44, 220] width 56 height 11
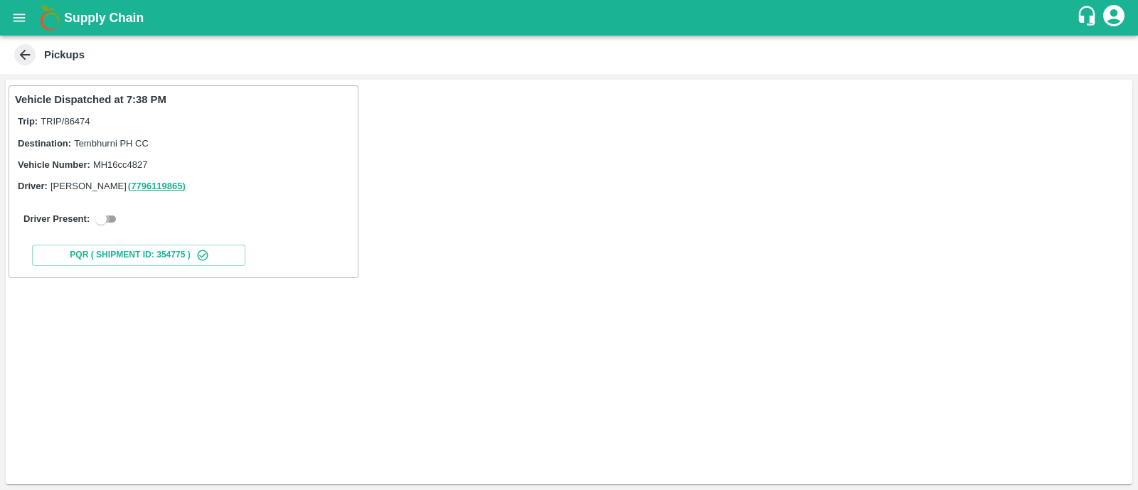
click at [112, 218] on input "checkbox" at bounding box center [100, 218] width 51 height 17
checkbox input "true"
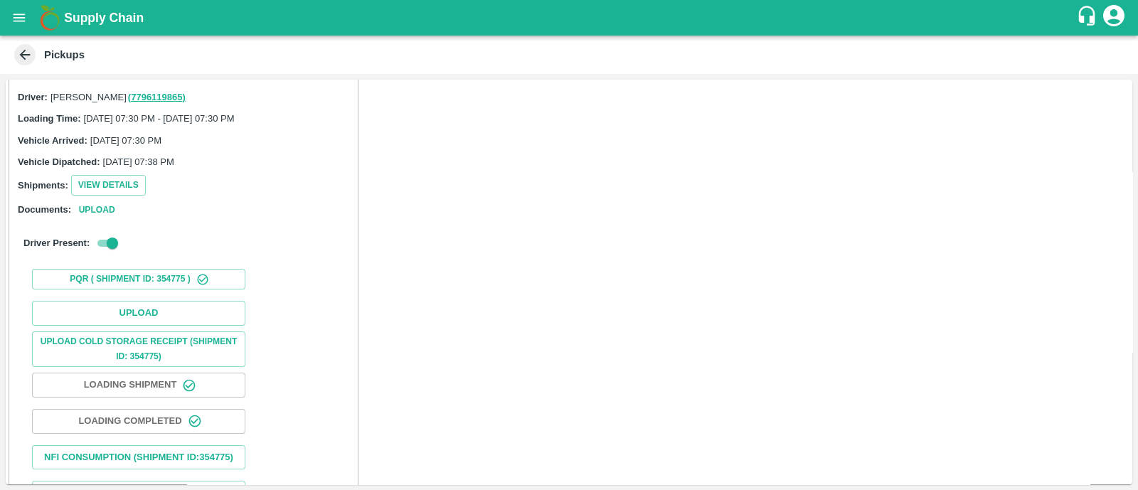
scroll to position [141, 0]
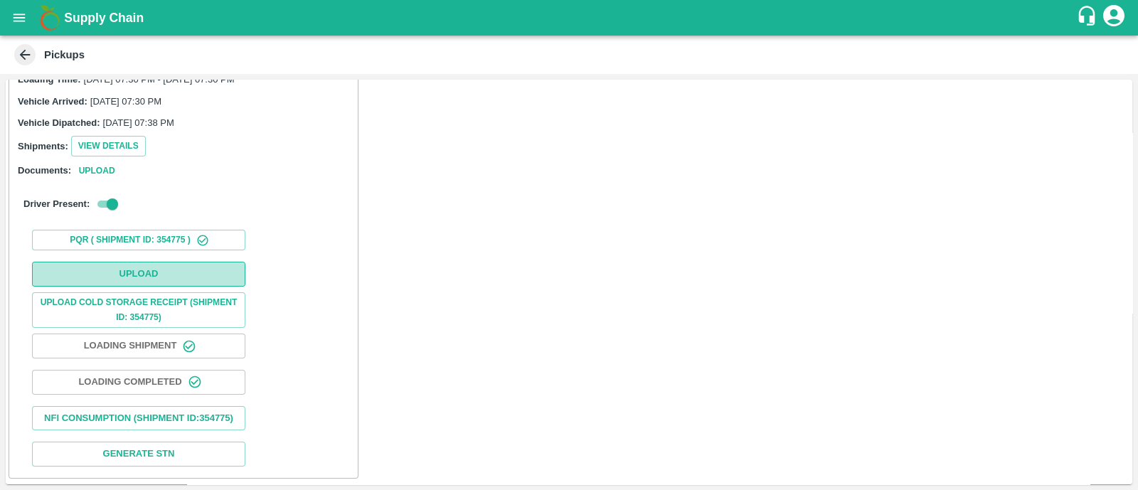
click at [139, 262] on button "Upload" at bounding box center [138, 274] width 213 height 25
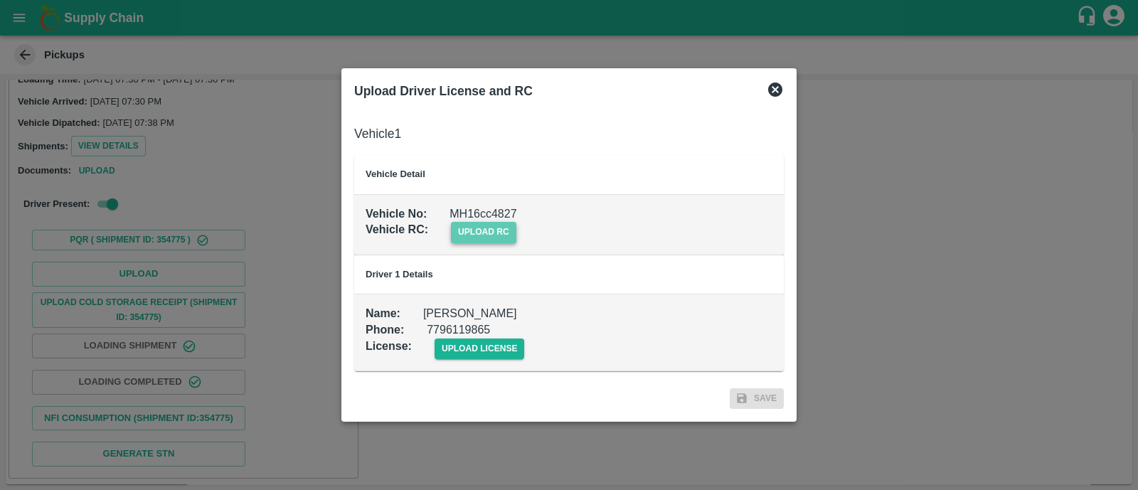
click at [505, 238] on span "upload rc" at bounding box center [483, 232] width 65 height 21
click at [0, 0] on input "upload rc" at bounding box center [0, 0] width 0 height 0
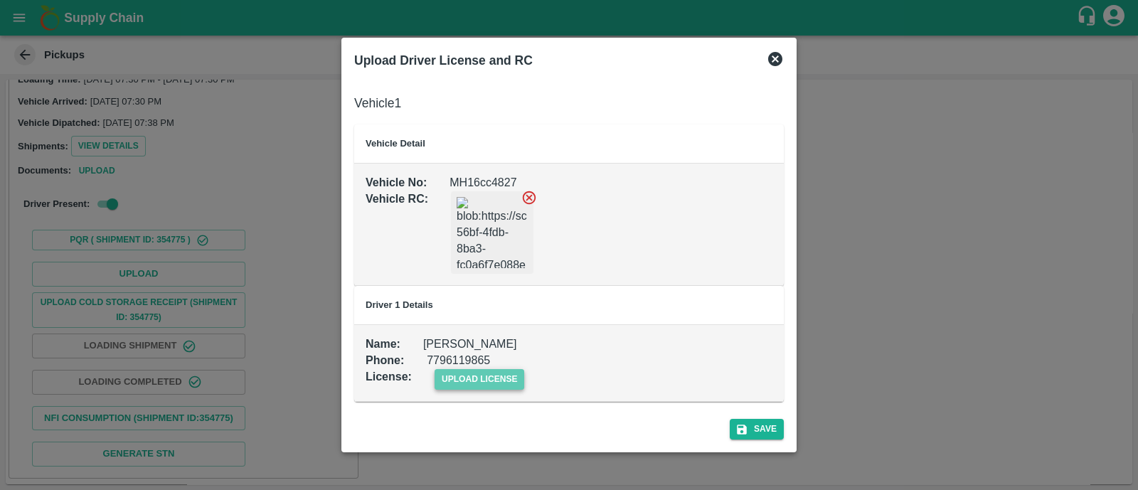
click at [491, 382] on span "upload license" at bounding box center [479, 379] width 90 height 21
click at [0, 0] on input "upload license" at bounding box center [0, 0] width 0 height 0
click at [760, 432] on button "Save" at bounding box center [756, 429] width 54 height 21
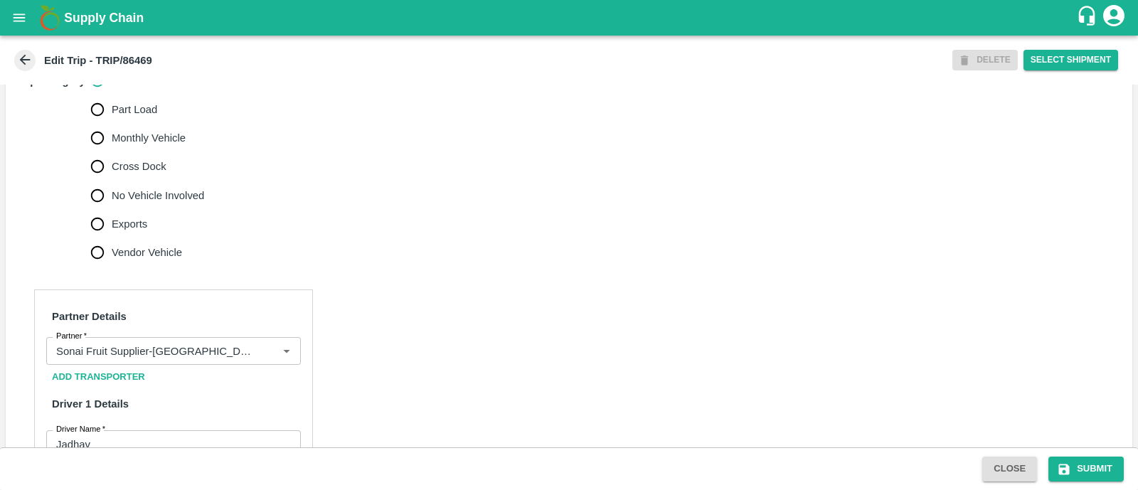
scroll to position [469, 0]
click at [101, 209] on input "No Vehicle Involved" at bounding box center [97, 195] width 28 height 28
radio input "true"
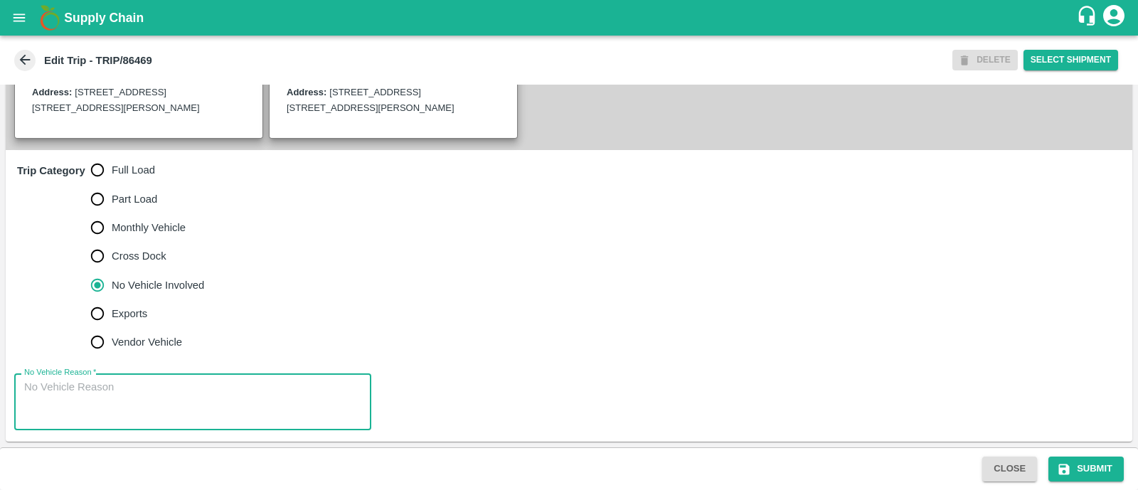
click at [124, 401] on textarea "No Vehicle Reason   *" at bounding box center [192, 402] width 337 height 45
type textarea "Field Dump"
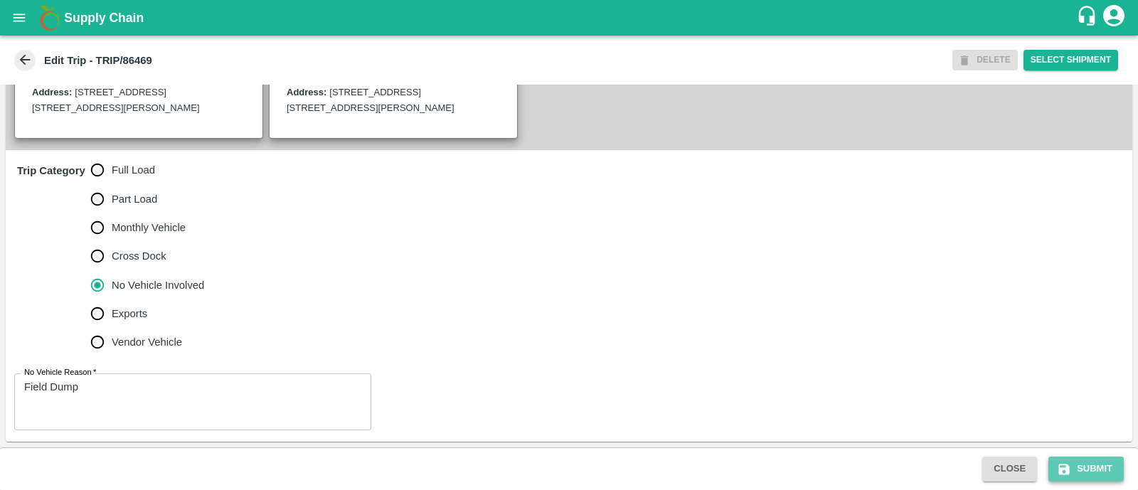
click at [1071, 467] on button "Submit" at bounding box center [1085, 468] width 75 height 25
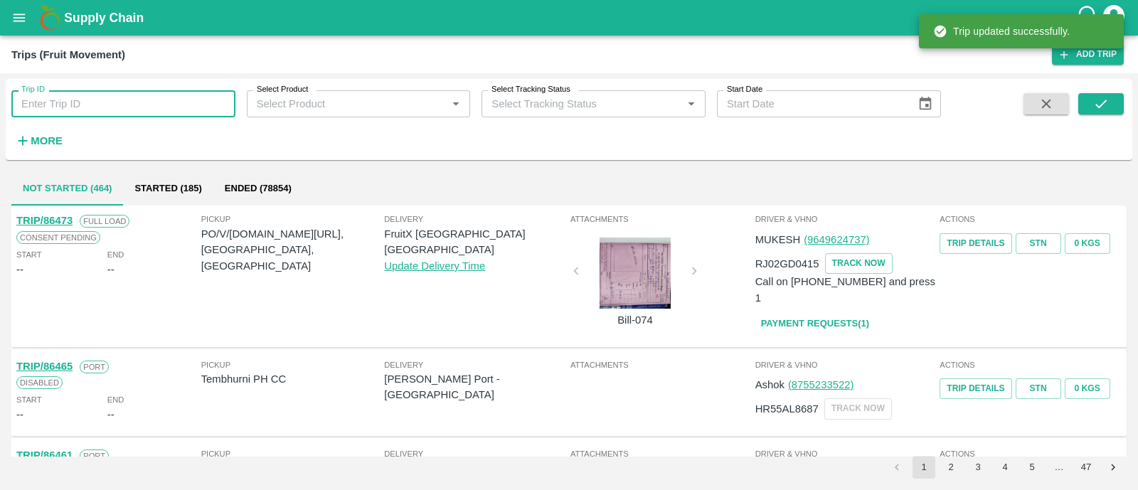
click at [148, 112] on input "Trip ID" at bounding box center [123, 103] width 224 height 27
paste input "86468"
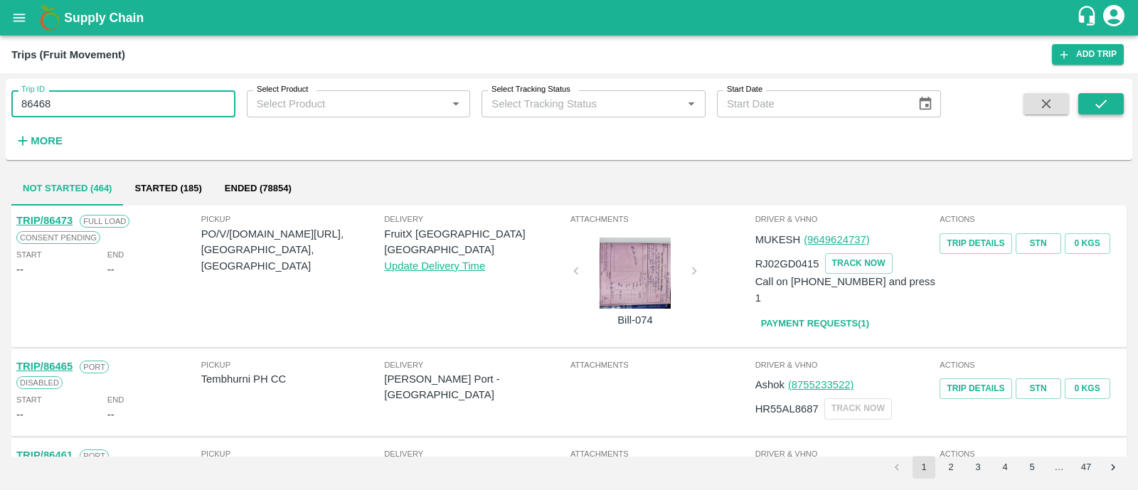
type input "86468"
click at [1104, 109] on icon "submit" at bounding box center [1101, 104] width 16 height 16
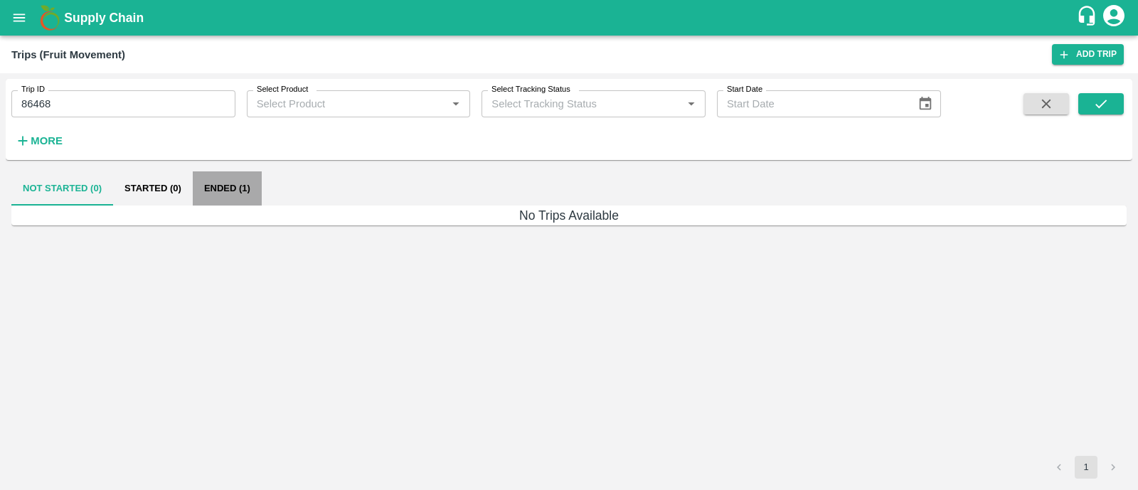
click at [225, 197] on button "Ended (1)" at bounding box center [227, 188] width 69 height 34
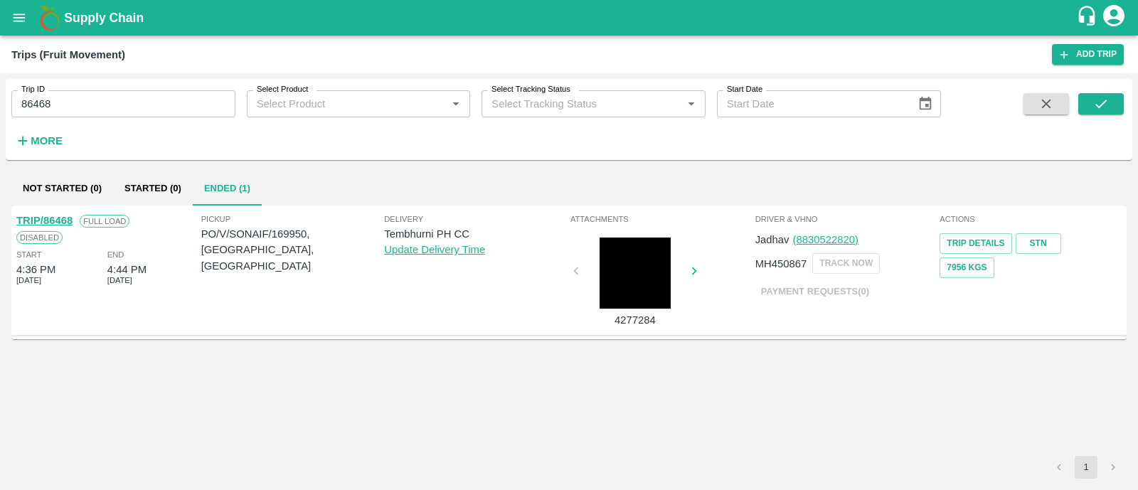
click at [64, 220] on link "TRIP/86468" at bounding box center [44, 220] width 56 height 11
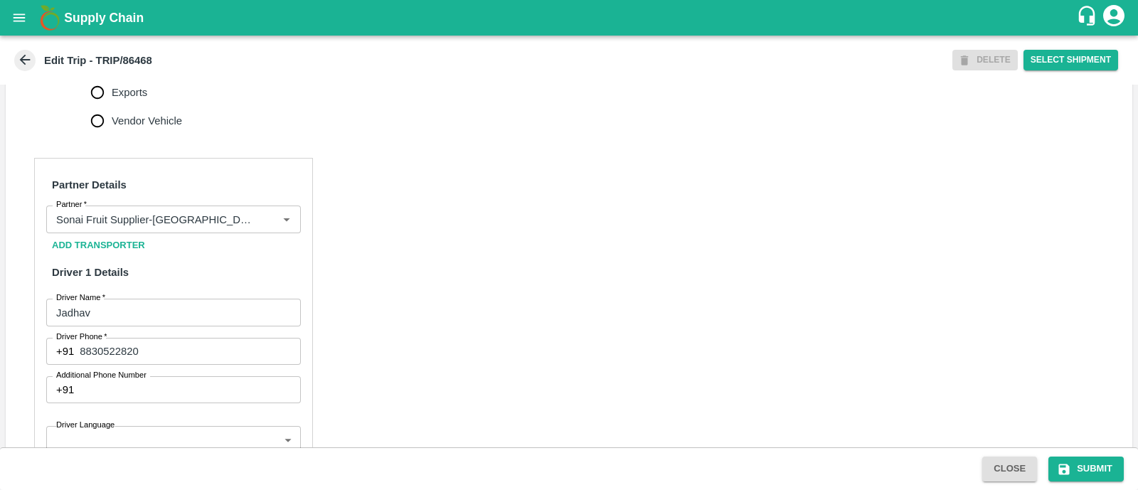
click at [306, 332] on div "Partner Details Partner   * Partner Add Transporter Driver 1 Details Driver Nam…" at bounding box center [173, 488] width 279 height 660
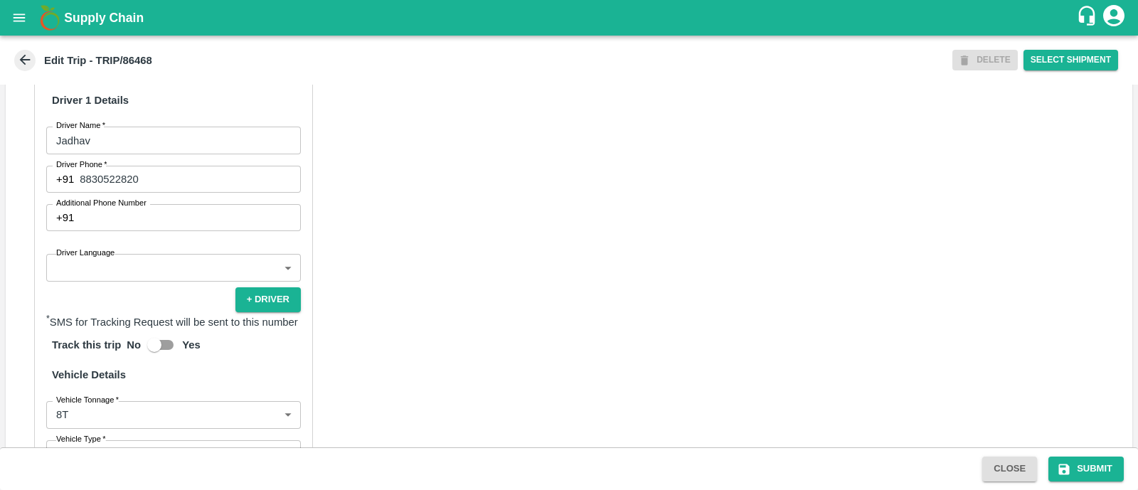
scroll to position [773, 0]
click at [215, 282] on body "Supply Chain Edit Trip - TRIP/86468 DELETE Select Shipment Trip Details Trip Ty…" at bounding box center [569, 245] width 1138 height 490
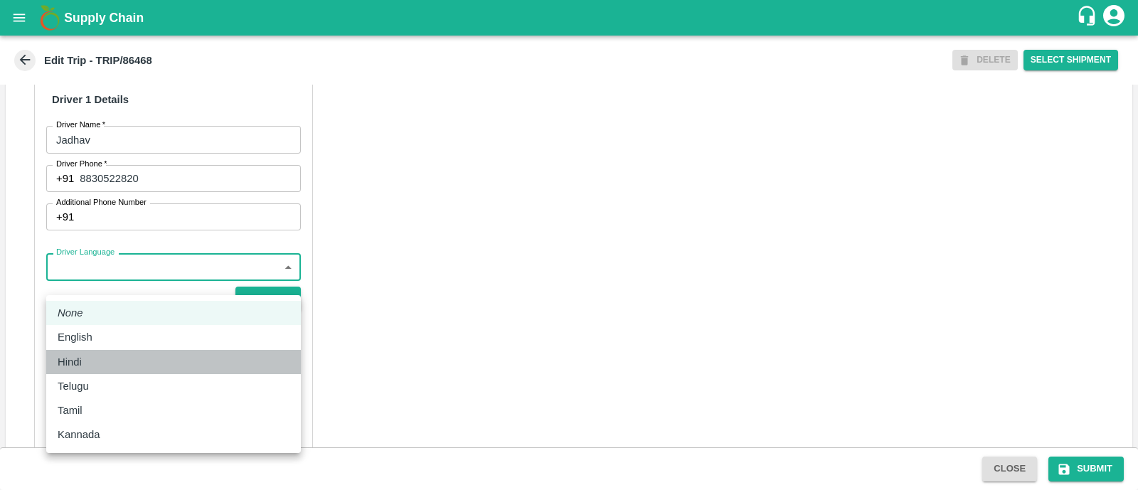
click at [122, 353] on li "Hindi" at bounding box center [173, 362] width 255 height 24
type input "hi"
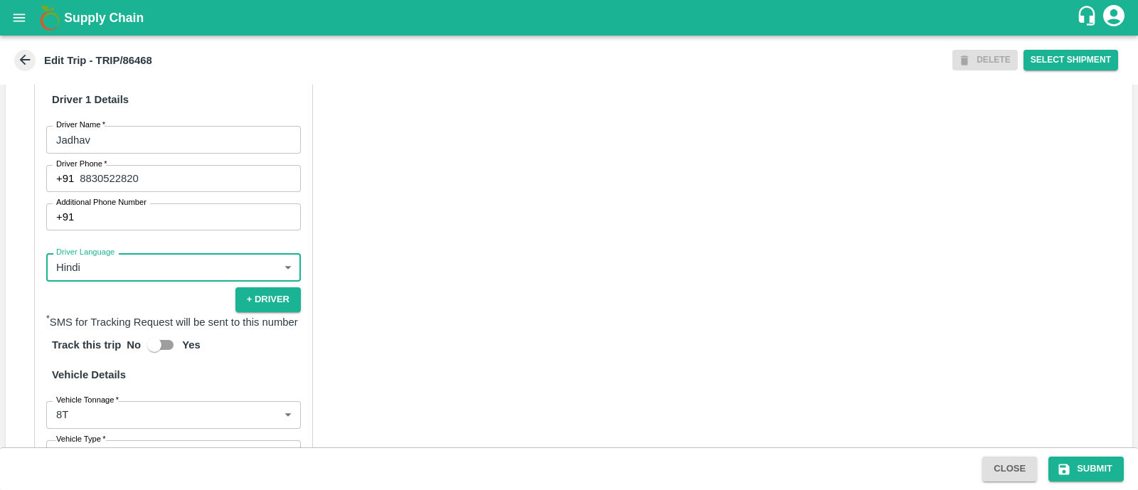
scroll to position [1008, 0]
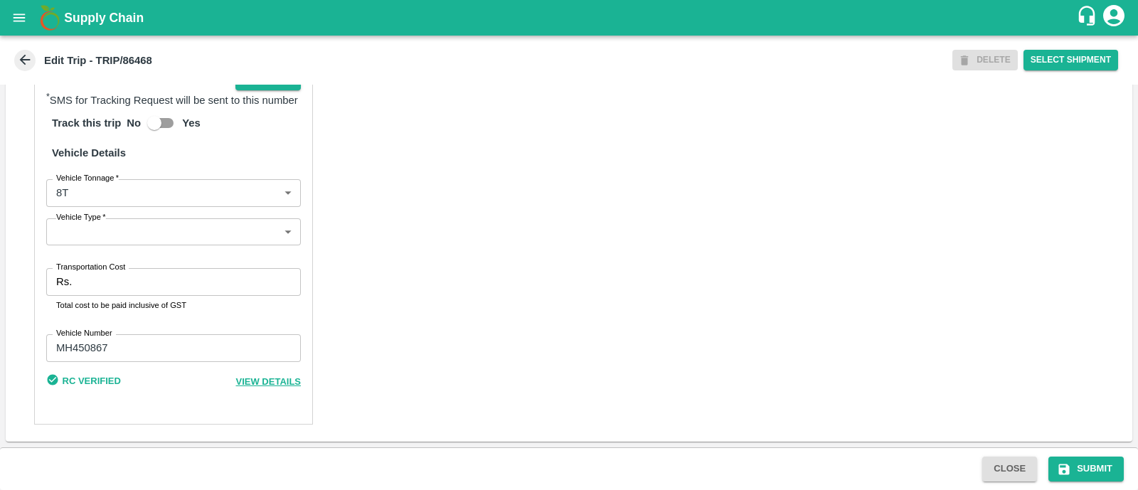
click at [140, 224] on body "Supply Chain Edit Trip - TRIP/86468 DELETE Select Shipment Trip Details Trip Ty…" at bounding box center [569, 245] width 1138 height 490
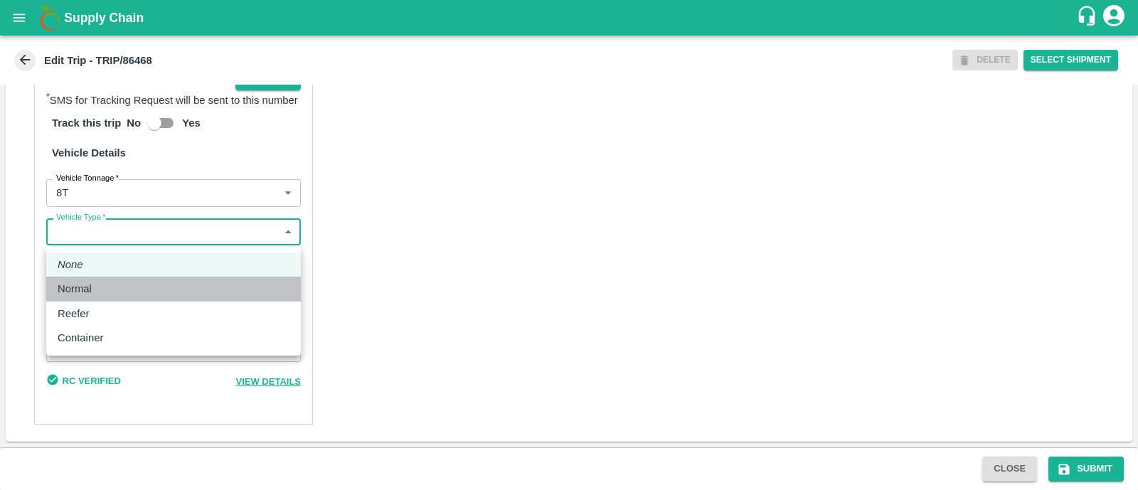
click at [120, 294] on div "Normal" at bounding box center [174, 289] width 232 height 16
type input "Normal"
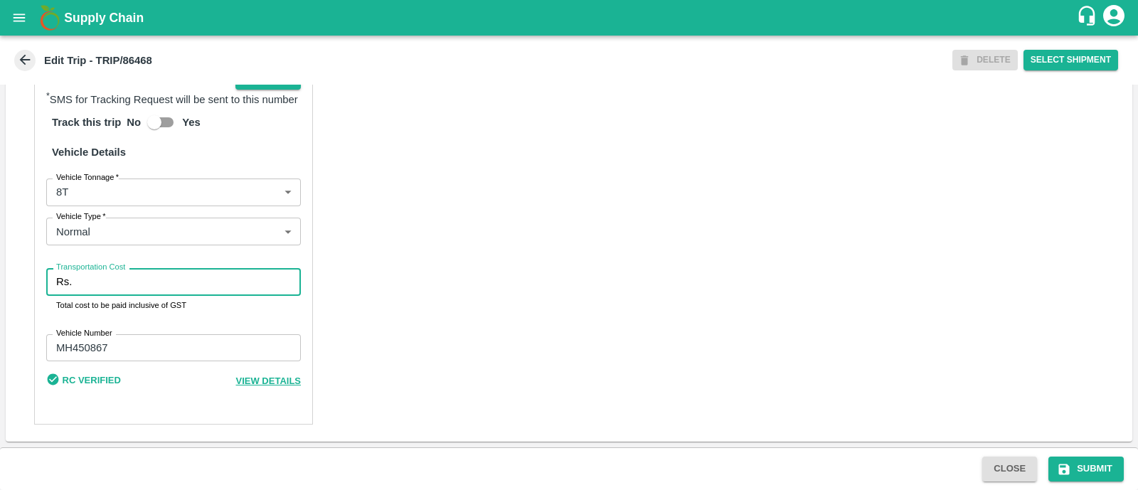
click at [120, 294] on input "Transportation Cost" at bounding box center [188, 281] width 223 height 27
type input "5000"
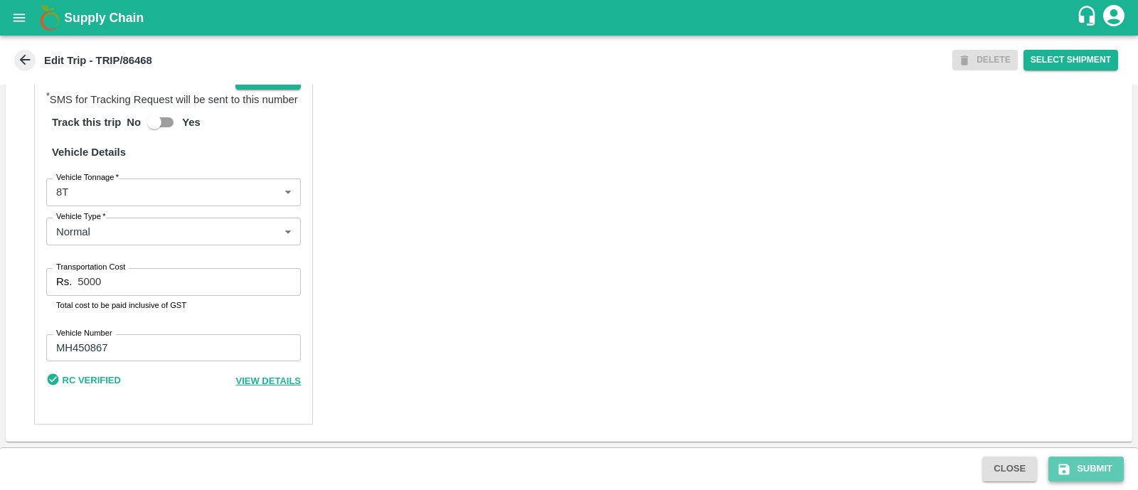
click at [1058, 461] on button "Submit" at bounding box center [1085, 468] width 75 height 25
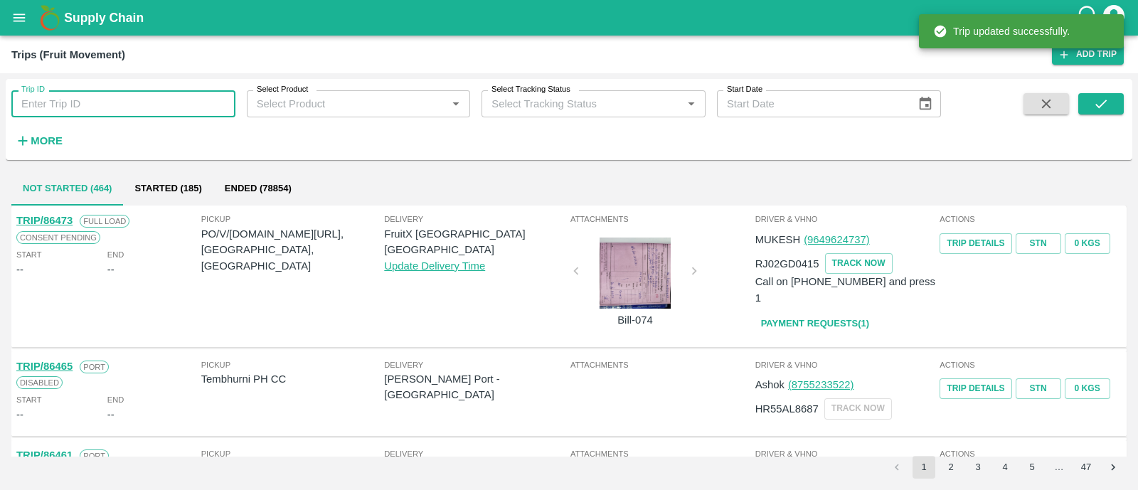
click at [108, 90] on input "Trip ID" at bounding box center [123, 103] width 224 height 27
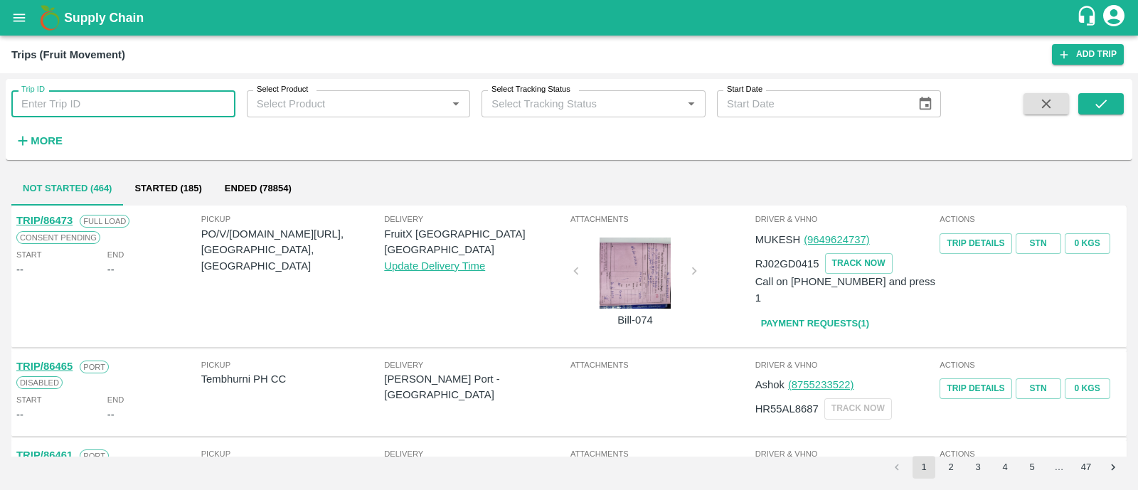
paste input "86471"
type input "86471"
click at [1093, 107] on icon "submit" at bounding box center [1101, 104] width 16 height 16
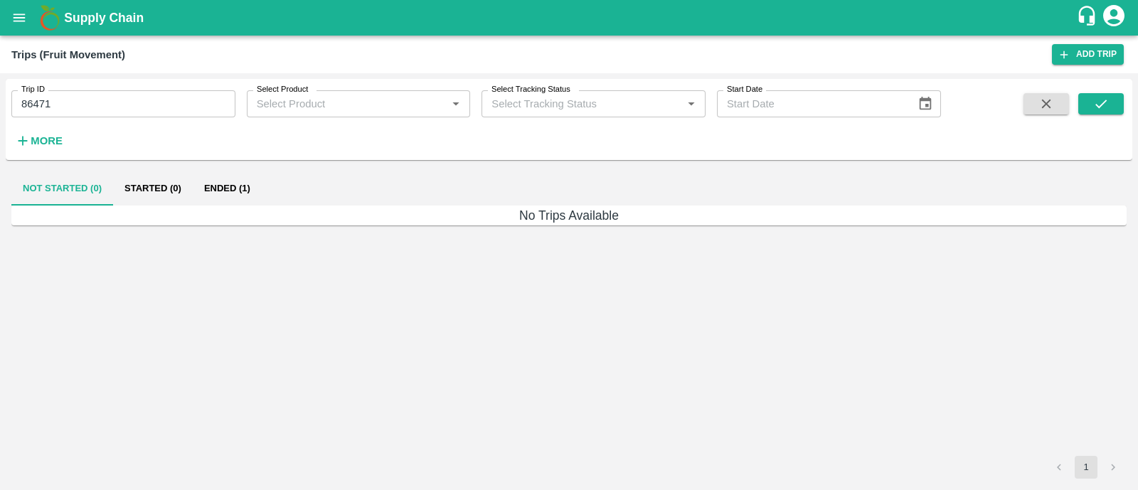
click at [232, 208] on h6 "No Trips Available" at bounding box center [568, 215] width 1115 height 20
drag, startPoint x: 232, startPoint y: 209, endPoint x: 230, endPoint y: 200, distance: 8.8
click at [230, 200] on div "Not Started (0) Started (0) Ended (1) No Trips Available 1" at bounding box center [569, 325] width 1126 height 319
click at [230, 200] on button "Ended (1)" at bounding box center [227, 188] width 69 height 34
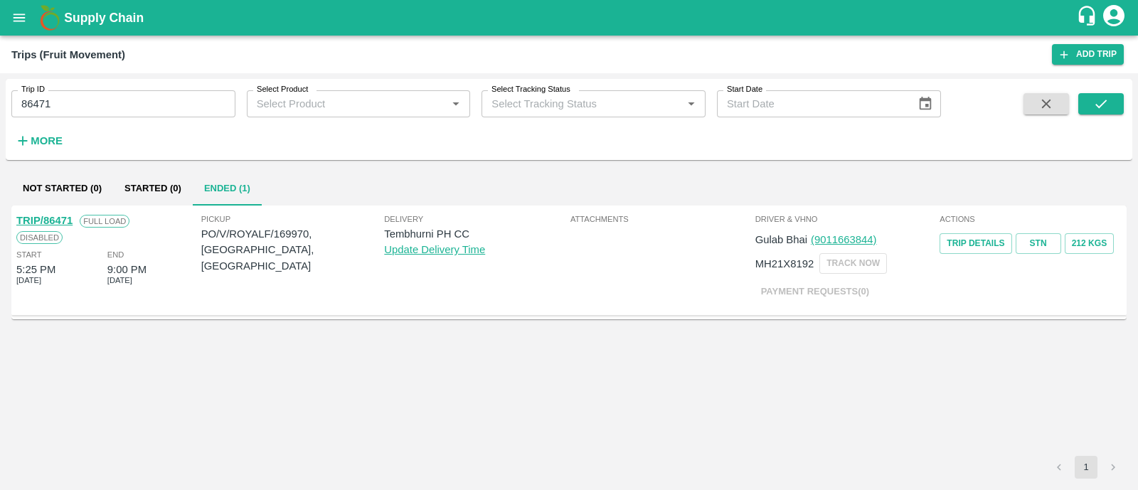
click at [66, 222] on link "TRIP/86471" at bounding box center [44, 220] width 56 height 11
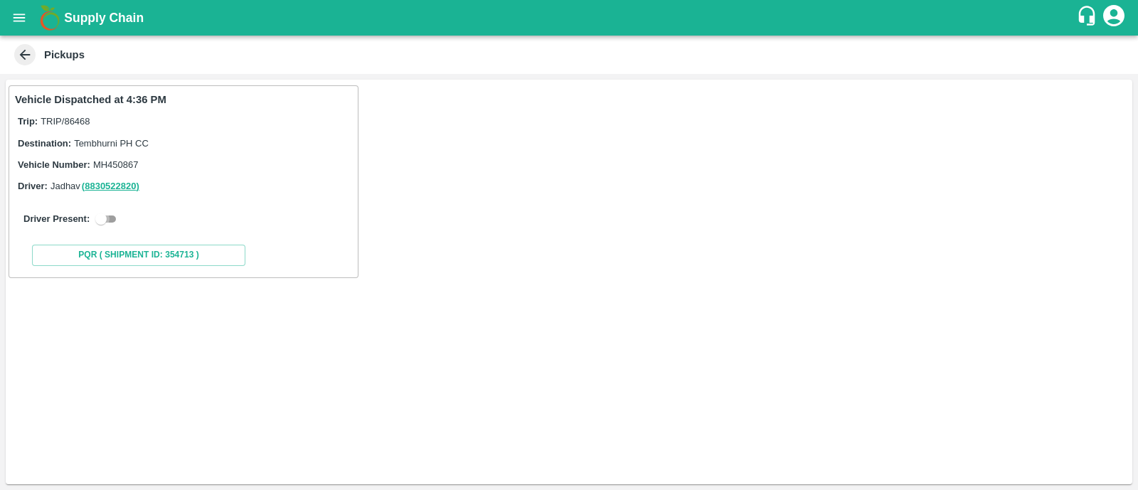
click at [114, 214] on input "checkbox" at bounding box center [100, 218] width 51 height 17
checkbox input "true"
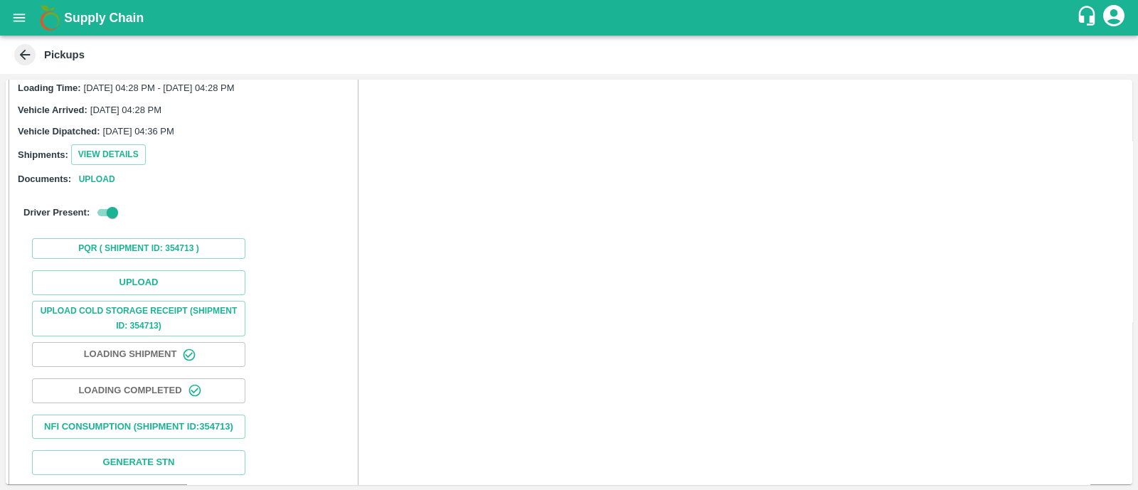
scroll to position [122, 0]
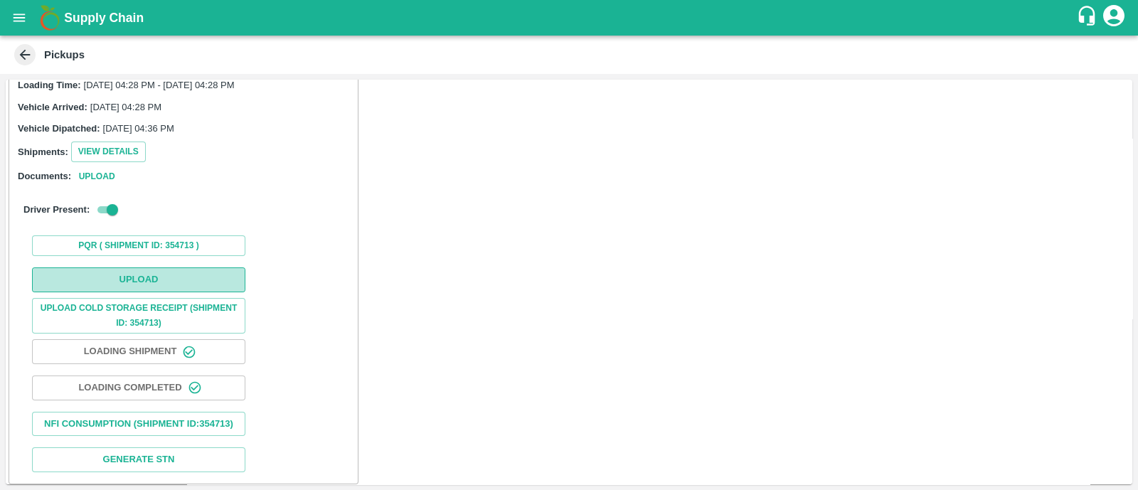
click at [132, 272] on button "Upload" at bounding box center [138, 279] width 213 height 25
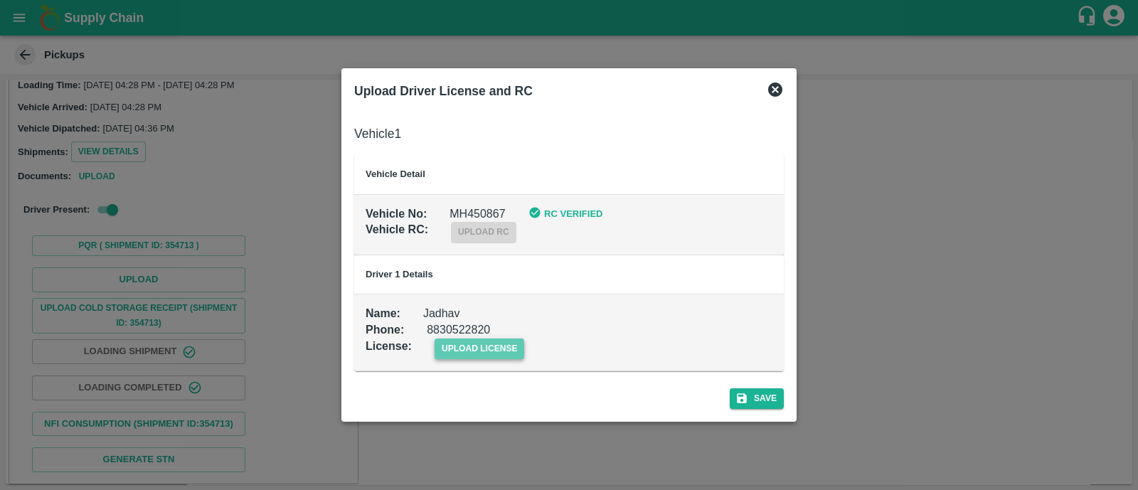
click at [477, 341] on span "upload license" at bounding box center [479, 348] width 90 height 21
click at [0, 0] on input "upload license" at bounding box center [0, 0] width 0 height 0
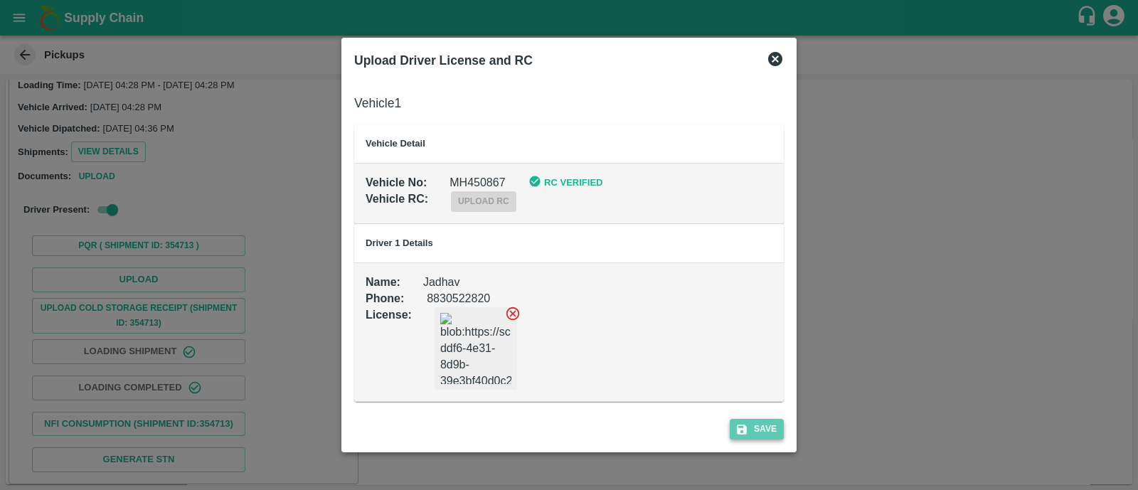
click at [759, 423] on button "Save" at bounding box center [756, 429] width 54 height 21
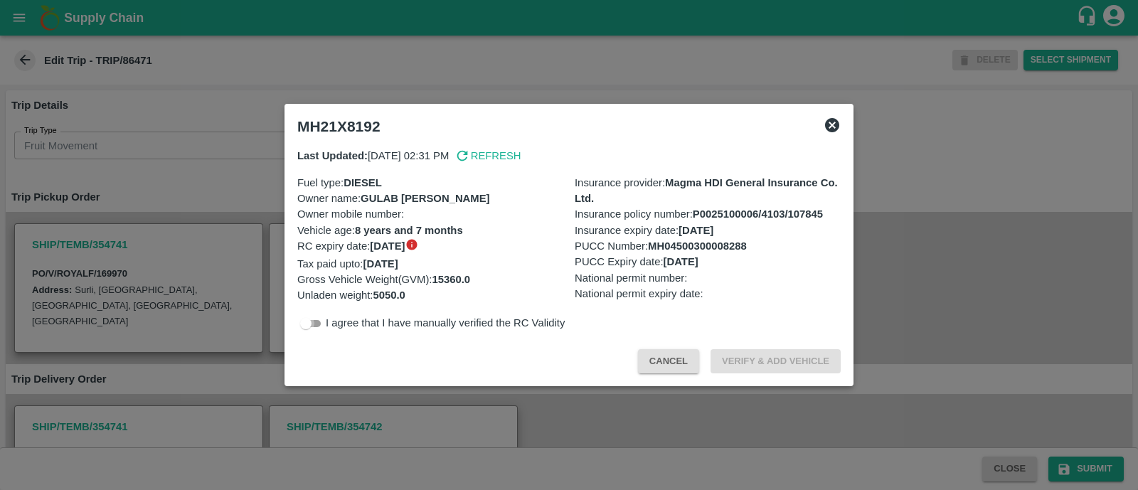
click at [316, 328] on input "checkbox" at bounding box center [305, 323] width 51 height 17
checkbox input "true"
click at [750, 363] on button "Verify & Add Vehicle" at bounding box center [775, 361] width 130 height 25
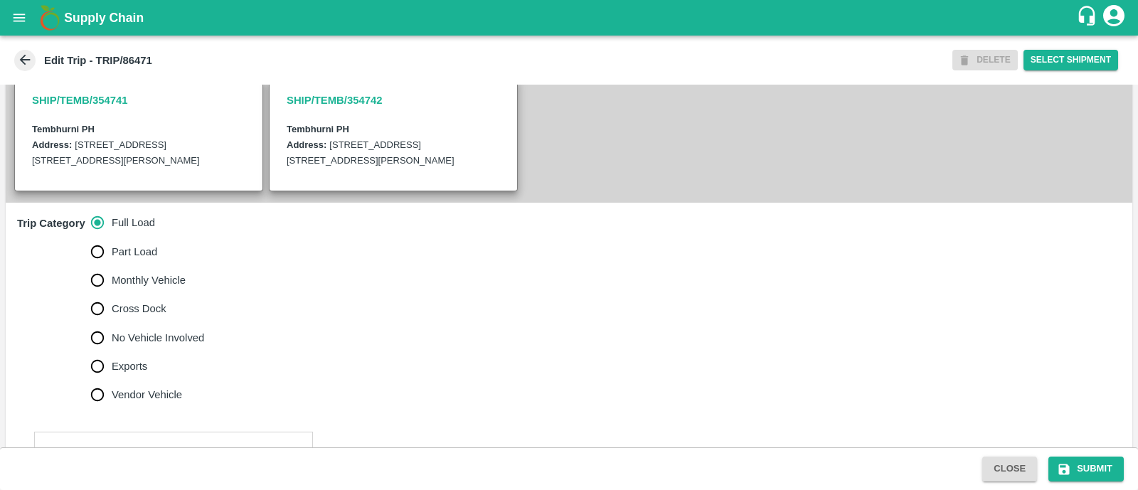
scroll to position [326, 0]
click at [100, 336] on input "No Vehicle Involved" at bounding box center [97, 337] width 28 height 28
radio input "true"
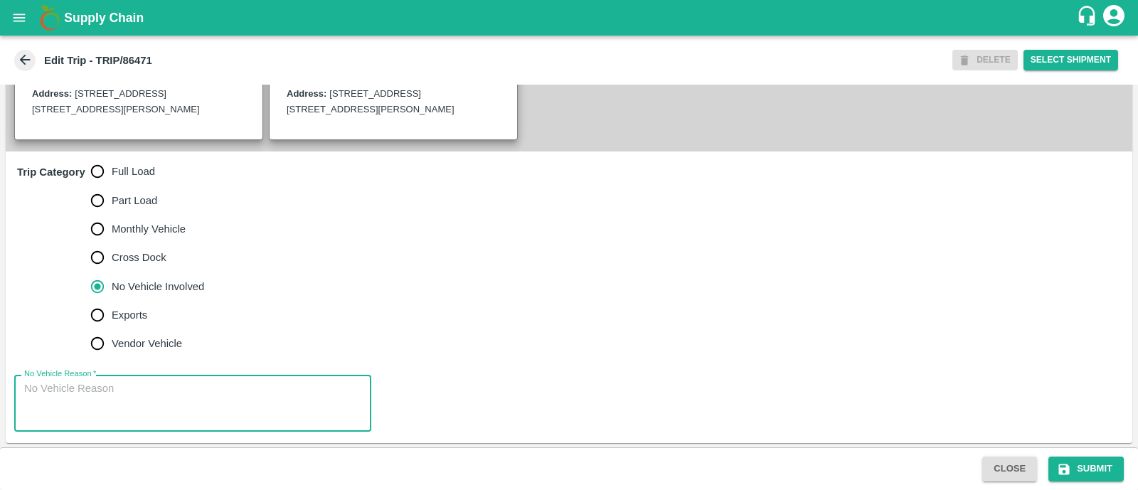
click at [97, 392] on textarea "No Vehicle Reason   *" at bounding box center [192, 403] width 337 height 45
type textarea "Field Dump"
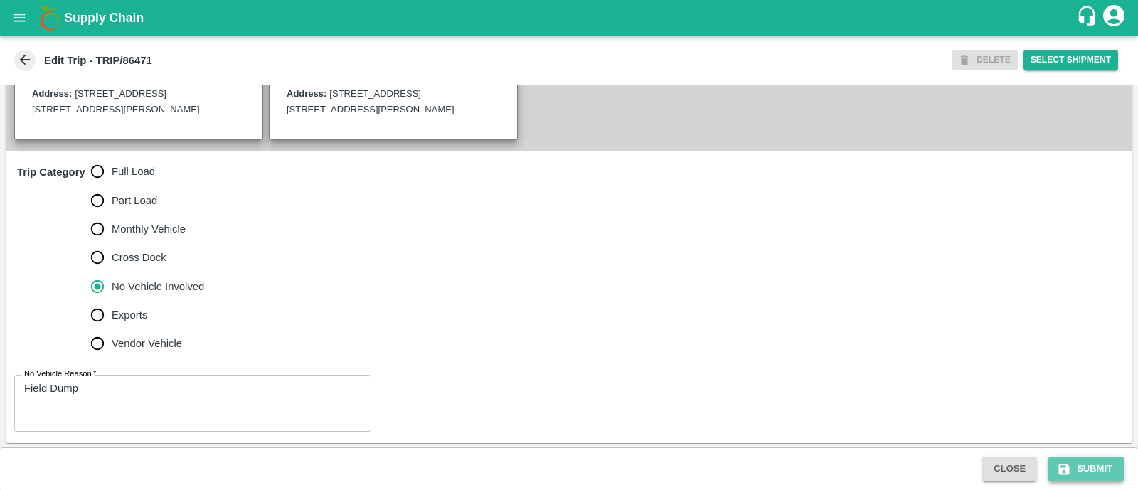
click at [1098, 471] on button "Submit" at bounding box center [1085, 468] width 75 height 25
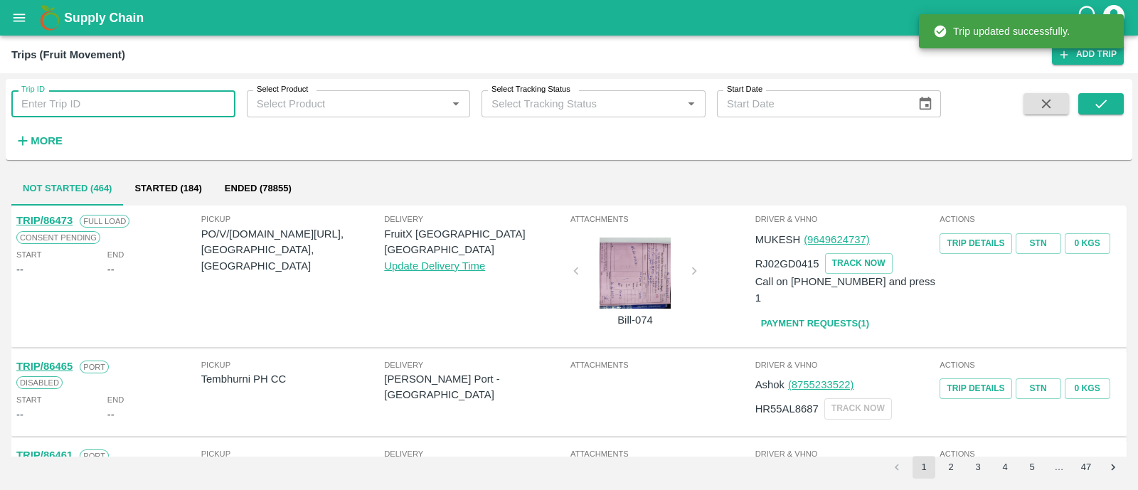
click at [134, 106] on input "Trip ID" at bounding box center [123, 103] width 224 height 27
paste input "86470"
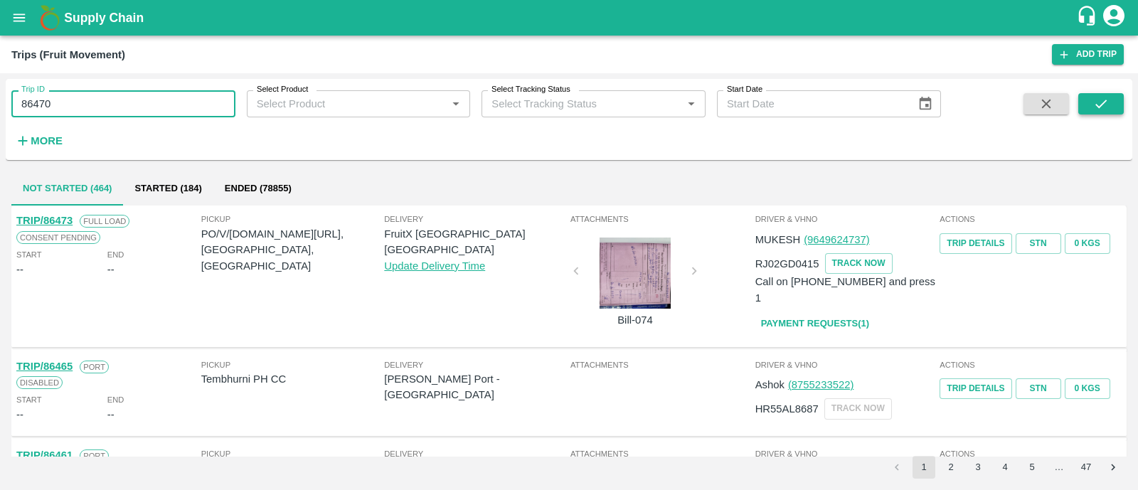
type input "86470"
click at [1091, 101] on button "submit" at bounding box center [1101, 103] width 46 height 21
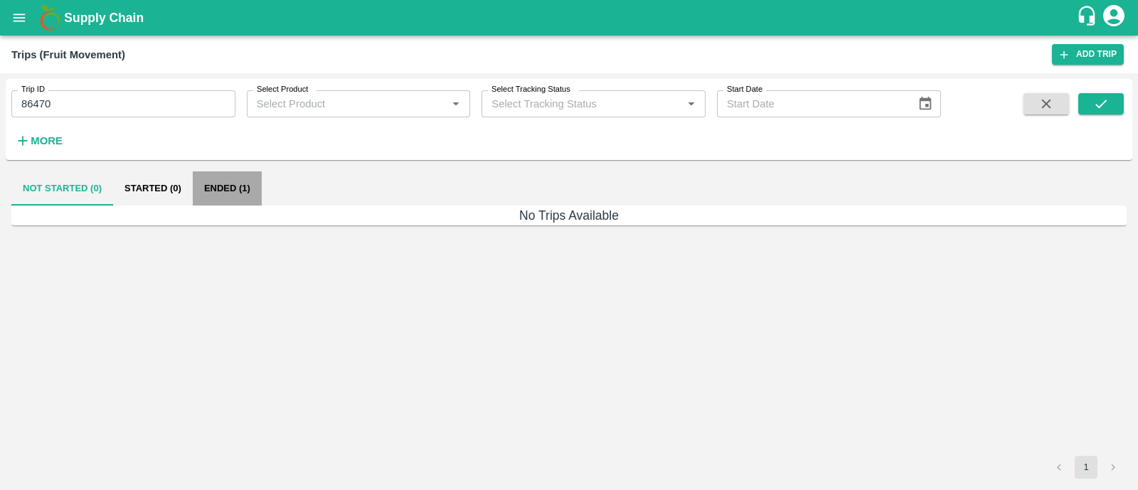
click at [245, 186] on button "Ended (1)" at bounding box center [227, 188] width 69 height 34
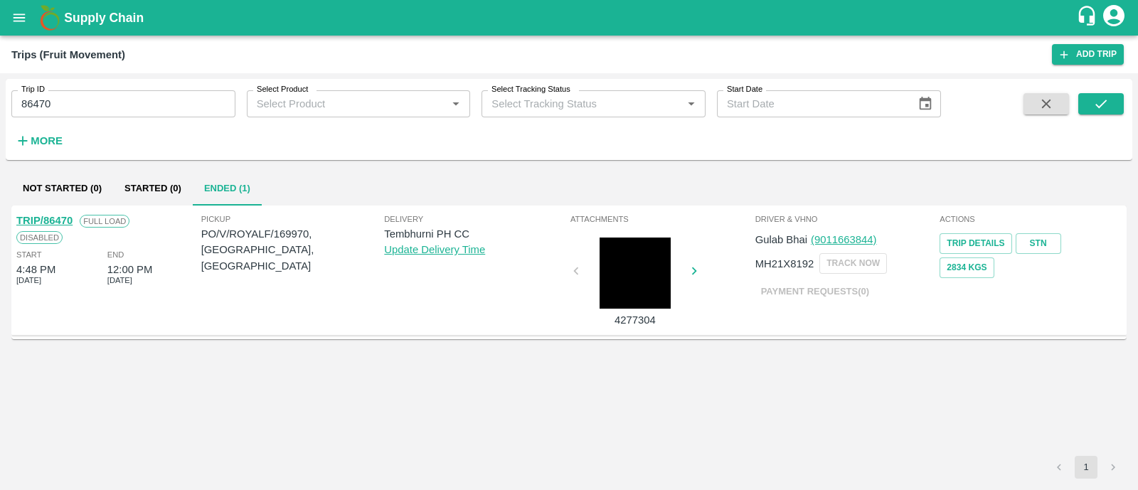
click at [67, 217] on link "TRIP/86470" at bounding box center [44, 220] width 56 height 11
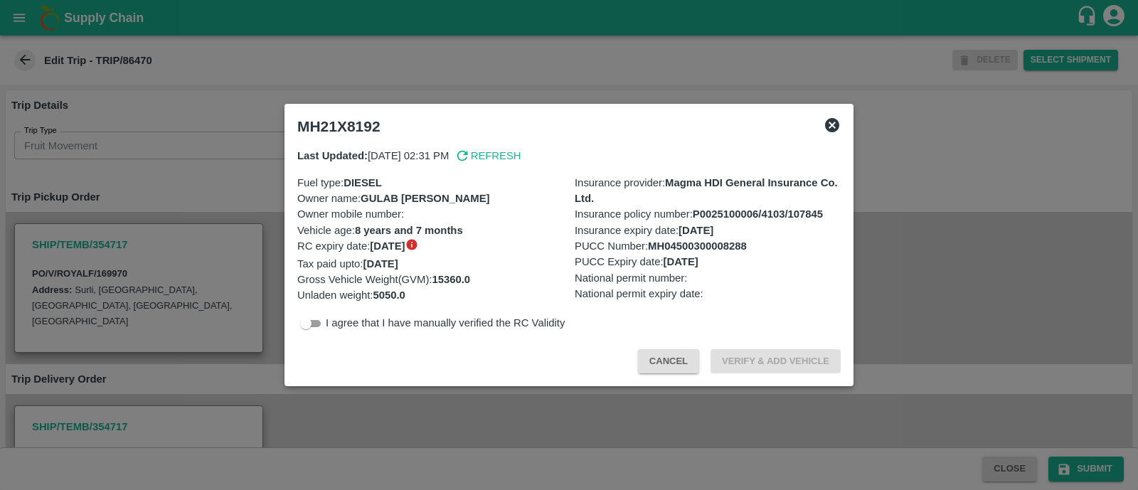
click at [314, 328] on div "Last Updated: [DATE] 02:31 PM Refresh Fuel type : DIESEL Owner name : GULAB [PE…" at bounding box center [568, 240] width 555 height 196
click at [314, 328] on input "checkbox" at bounding box center [305, 323] width 51 height 17
checkbox input "true"
click at [718, 358] on button "Verify & Add Vehicle" at bounding box center [775, 361] width 130 height 25
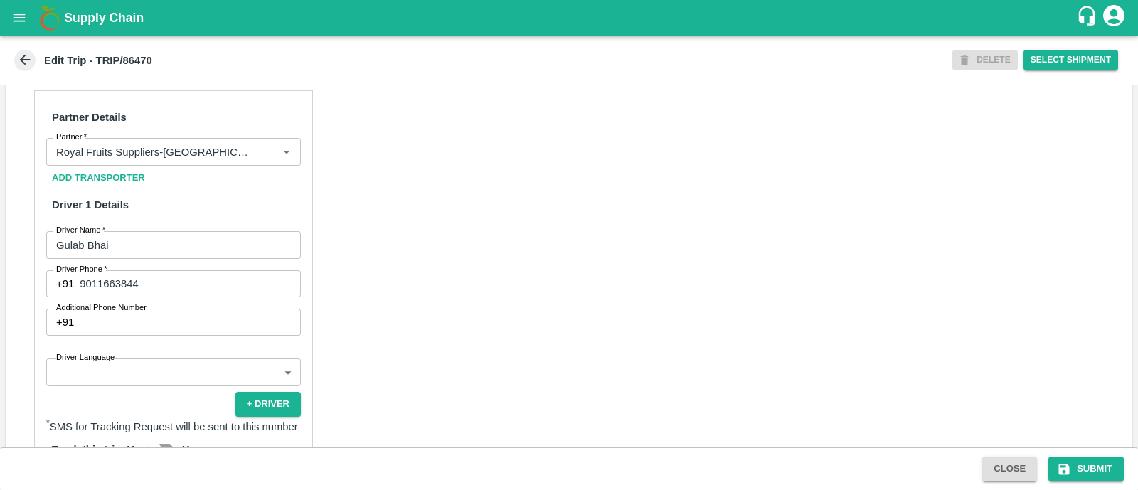
scroll to position [668, 0]
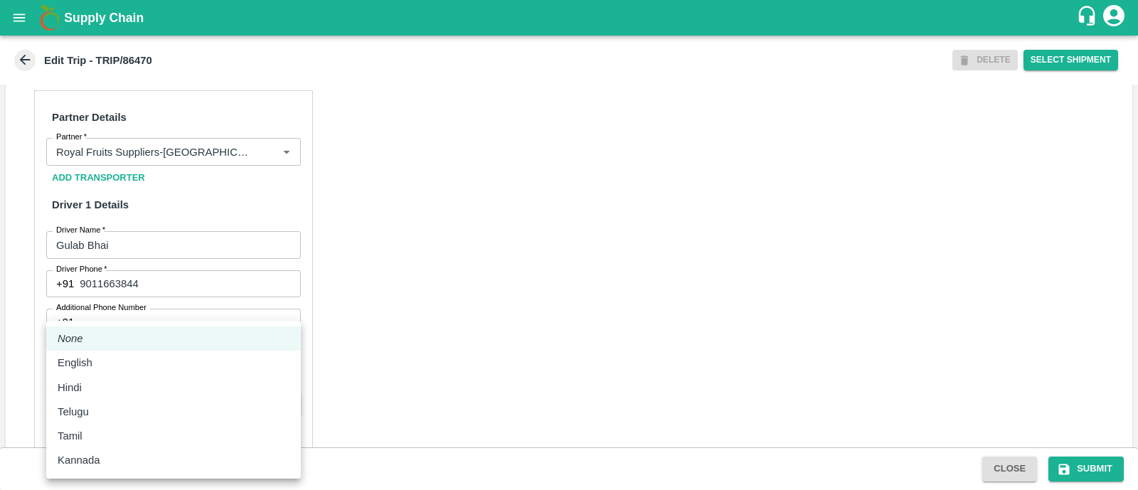
click at [138, 369] on body "Supply Chain Edit Trip - TRIP/86470 DELETE Select Shipment Trip Details Trip Ty…" at bounding box center [569, 245] width 1138 height 490
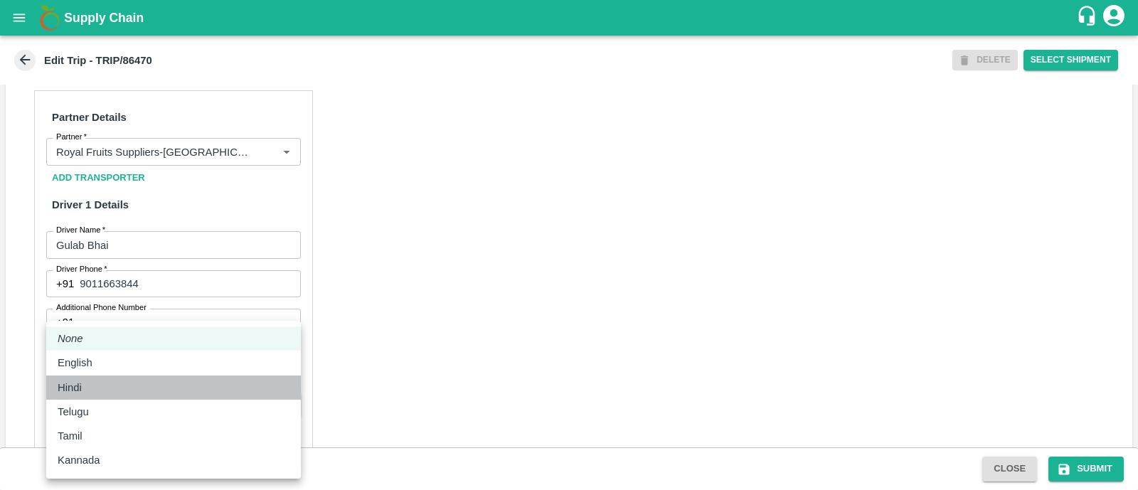
click at [128, 392] on div "Hindi" at bounding box center [174, 388] width 232 height 16
type input "hi"
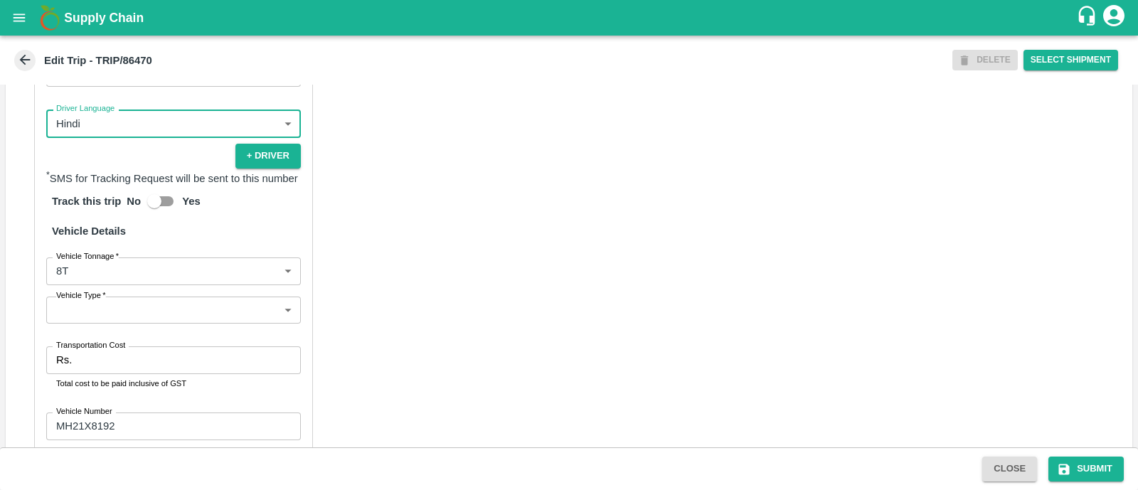
scroll to position [917, 0]
click at [142, 303] on body "Supply Chain Edit Trip - TRIP/86470 DELETE Select Shipment Trip Details Trip Ty…" at bounding box center [569, 245] width 1138 height 490
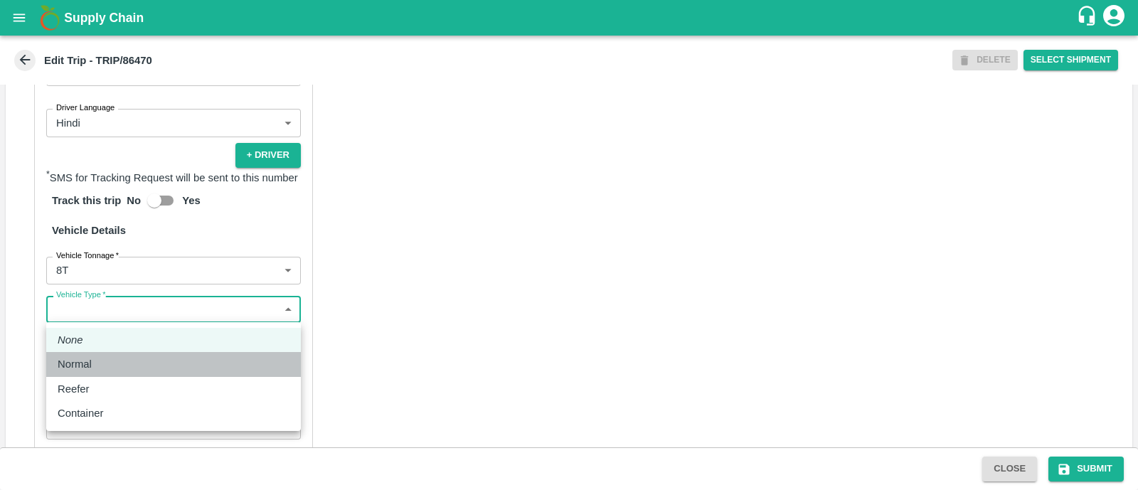
click at [131, 365] on div "Normal" at bounding box center [174, 364] width 232 height 16
type input "Normal"
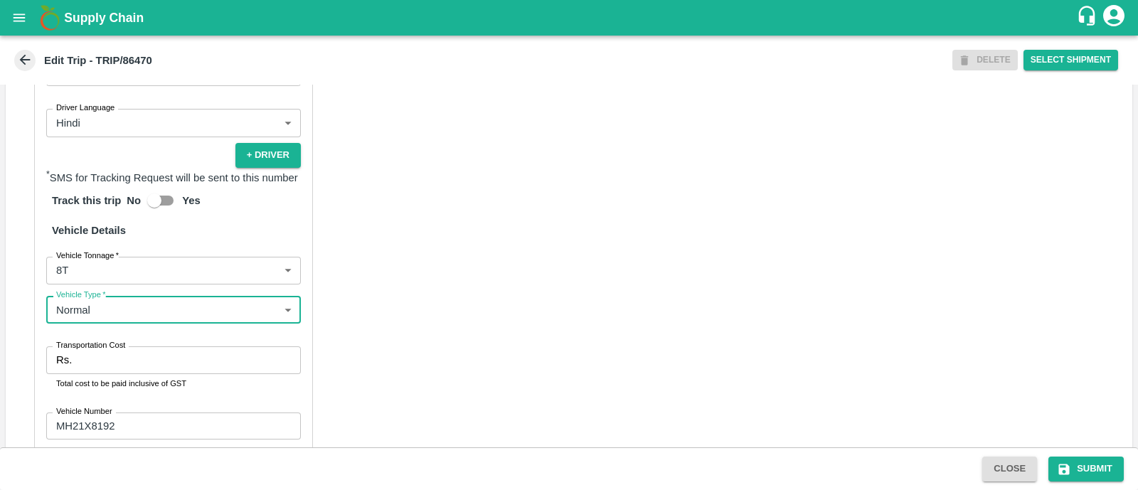
click at [131, 365] on input "Transportation Cost" at bounding box center [188, 359] width 223 height 27
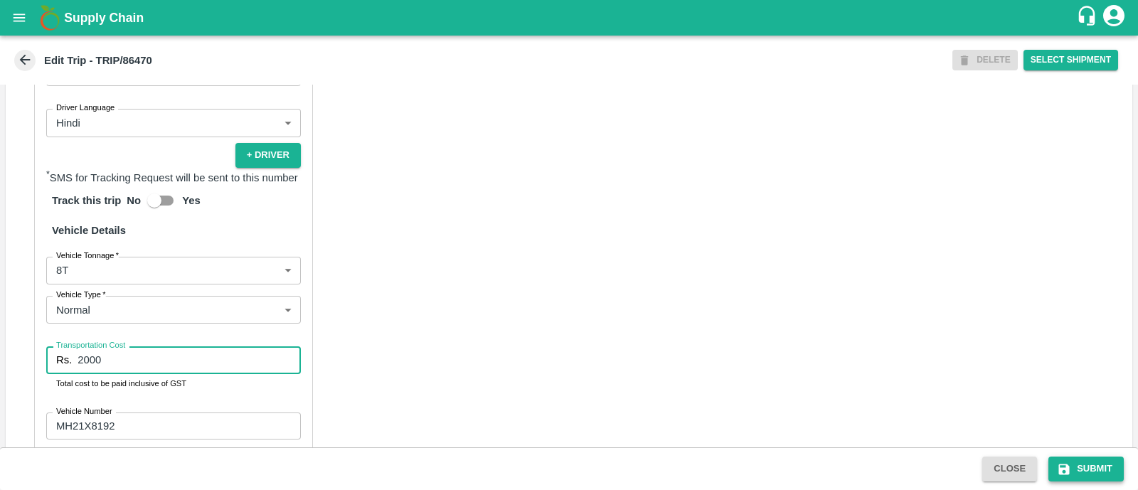
type input "2000"
click at [1088, 464] on button "Submit" at bounding box center [1085, 468] width 75 height 25
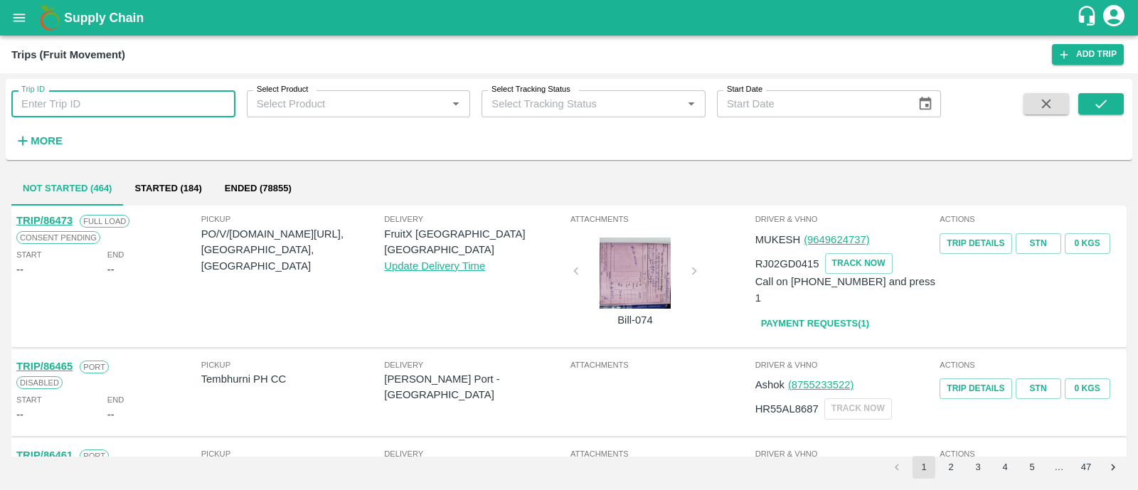
click at [98, 109] on input "Trip ID" at bounding box center [123, 103] width 224 height 27
paste input "86472"
type input "86472"
click at [1110, 102] on button "submit" at bounding box center [1101, 103] width 46 height 21
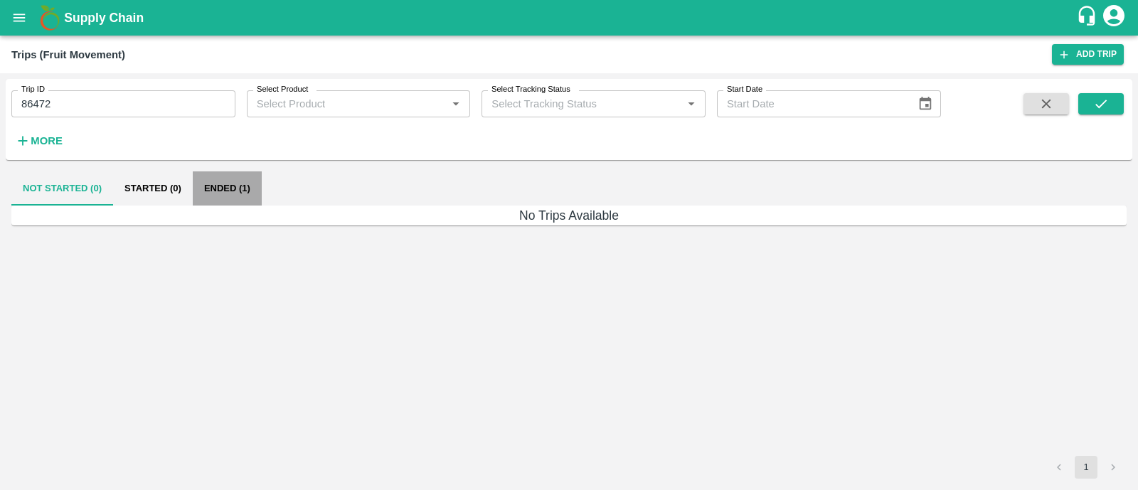
click at [217, 194] on button "Ended (1)" at bounding box center [227, 188] width 69 height 34
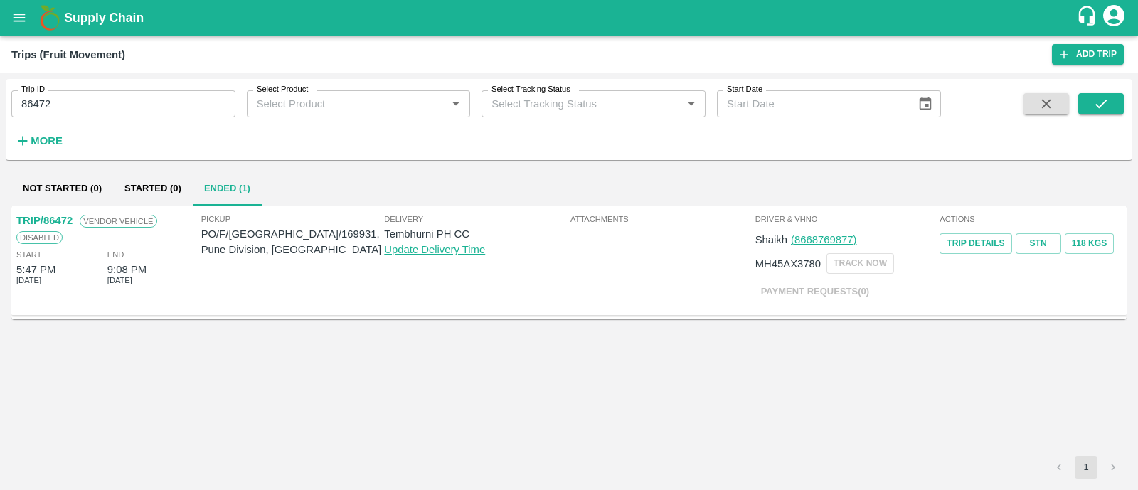
click at [62, 219] on link "TRIP/86472" at bounding box center [44, 220] width 56 height 11
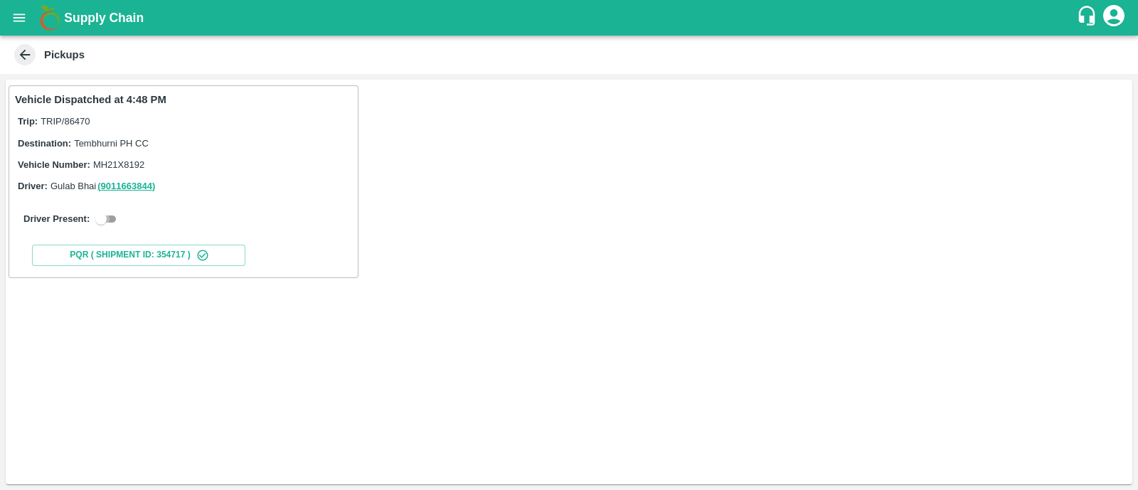
click at [119, 223] on input "checkbox" at bounding box center [100, 218] width 51 height 17
checkbox input "true"
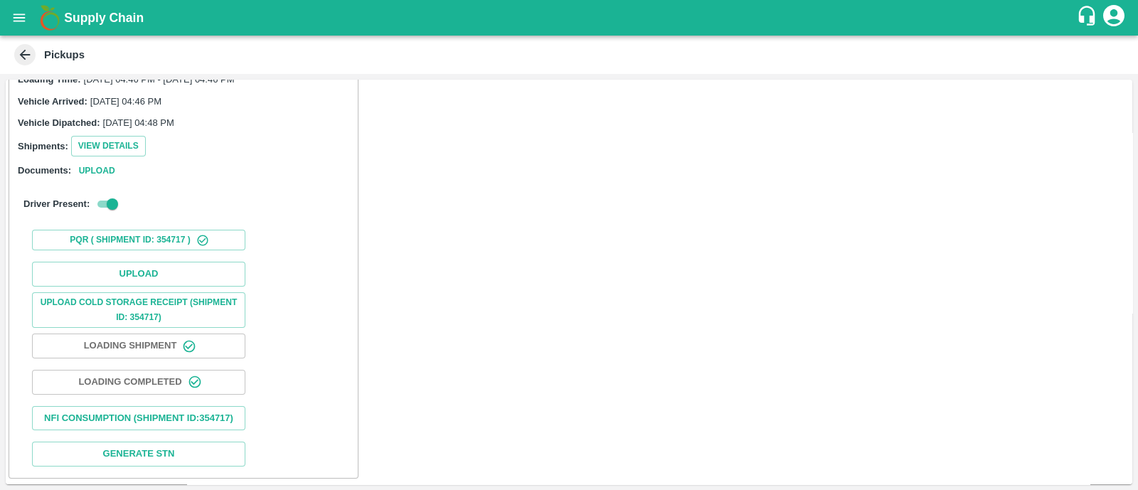
scroll to position [138, 0]
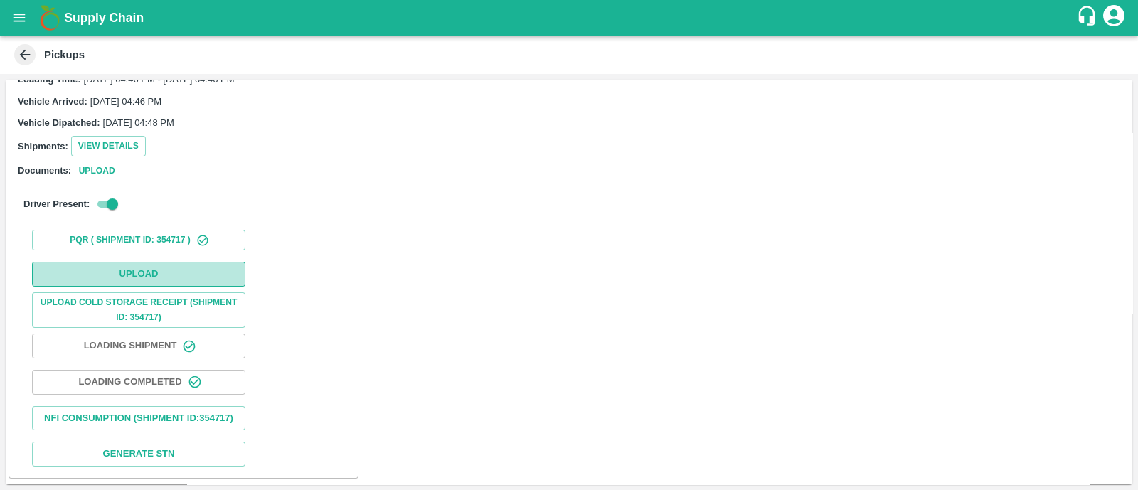
click at [127, 262] on button "Upload" at bounding box center [138, 274] width 213 height 25
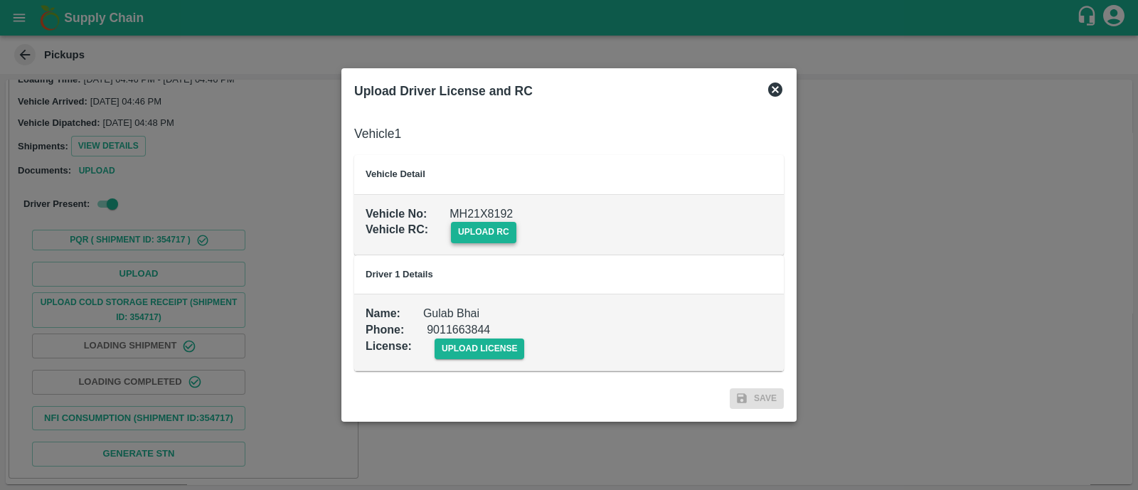
click at [488, 228] on span "upload rc" at bounding box center [483, 232] width 65 height 21
click at [0, 0] on input "upload rc" at bounding box center [0, 0] width 0 height 0
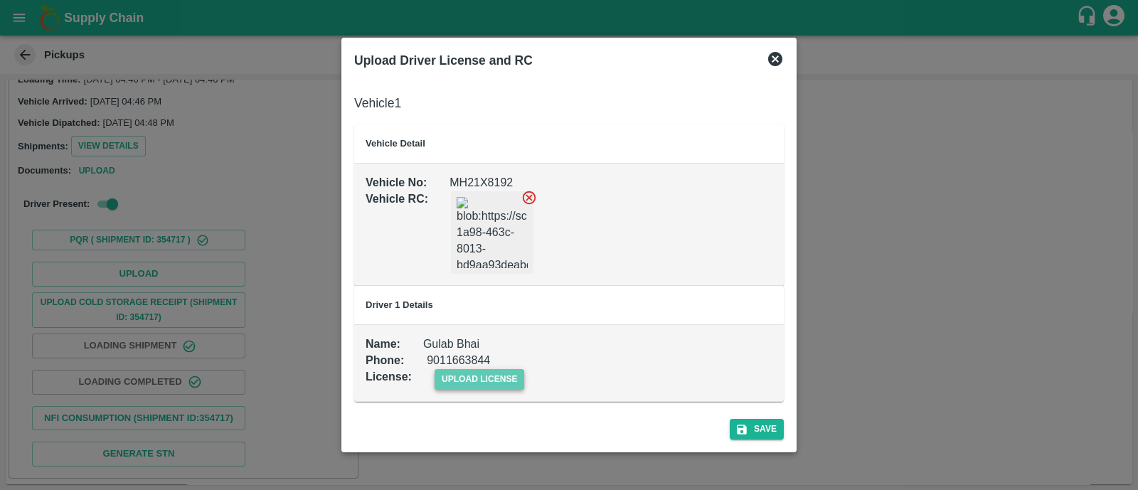
click at [452, 369] on span "upload license" at bounding box center [479, 379] width 90 height 21
click at [0, 0] on input "upload license" at bounding box center [0, 0] width 0 height 0
click at [760, 423] on button "Save" at bounding box center [756, 429] width 54 height 21
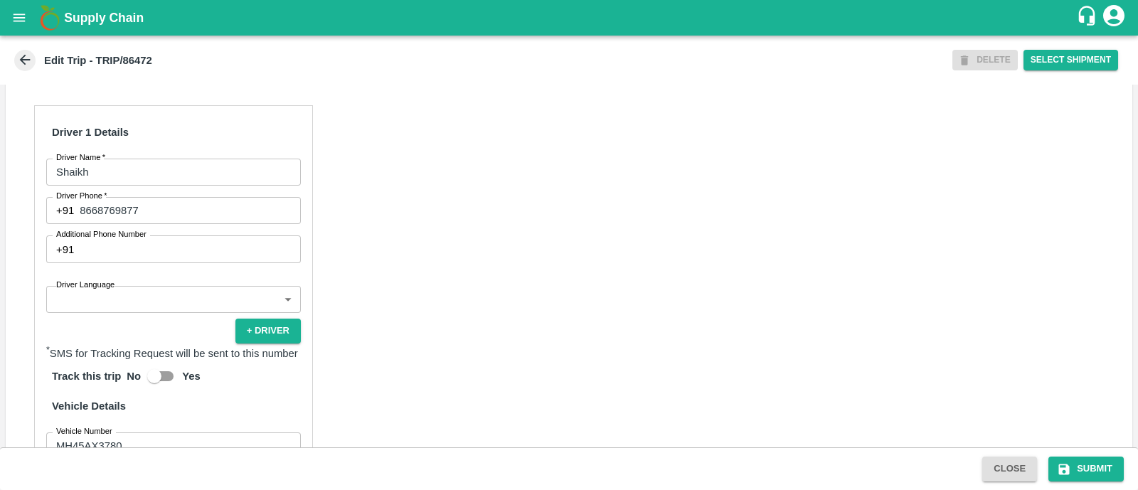
scroll to position [623, 0]
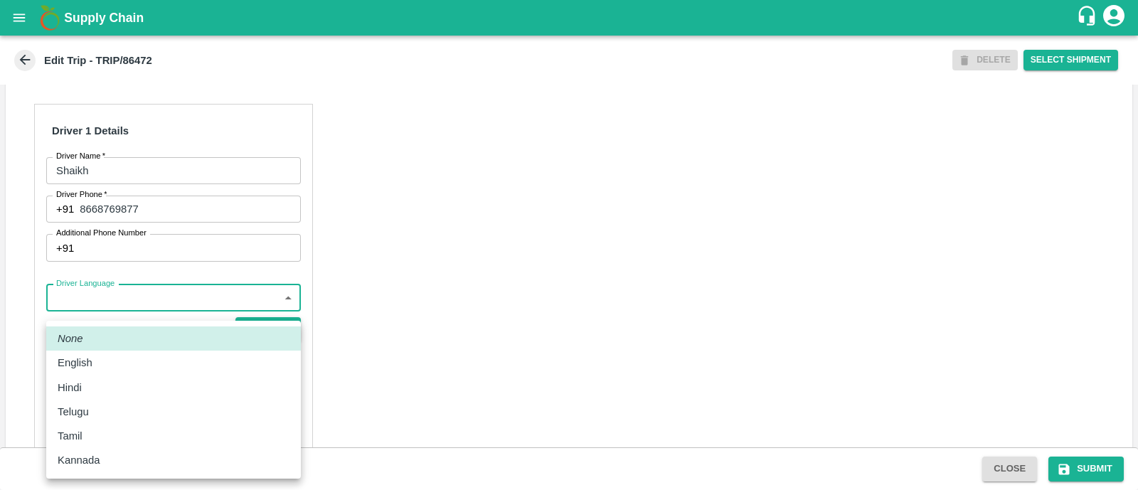
click at [159, 325] on body "Supply Chain Edit Trip - TRIP/86472 DELETE Select Shipment Trip Details Trip Ty…" at bounding box center [569, 245] width 1138 height 490
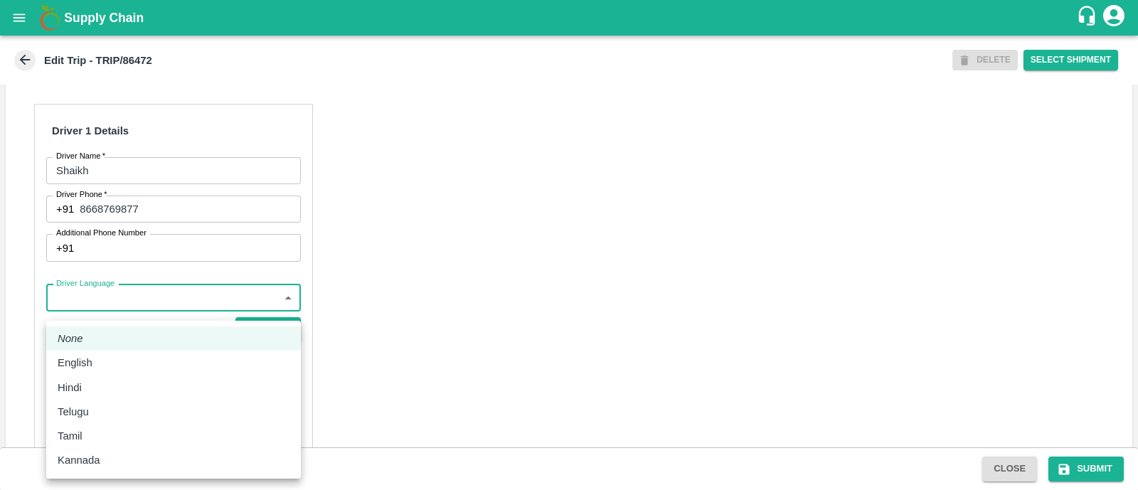
click at [419, 183] on div at bounding box center [569, 245] width 1138 height 490
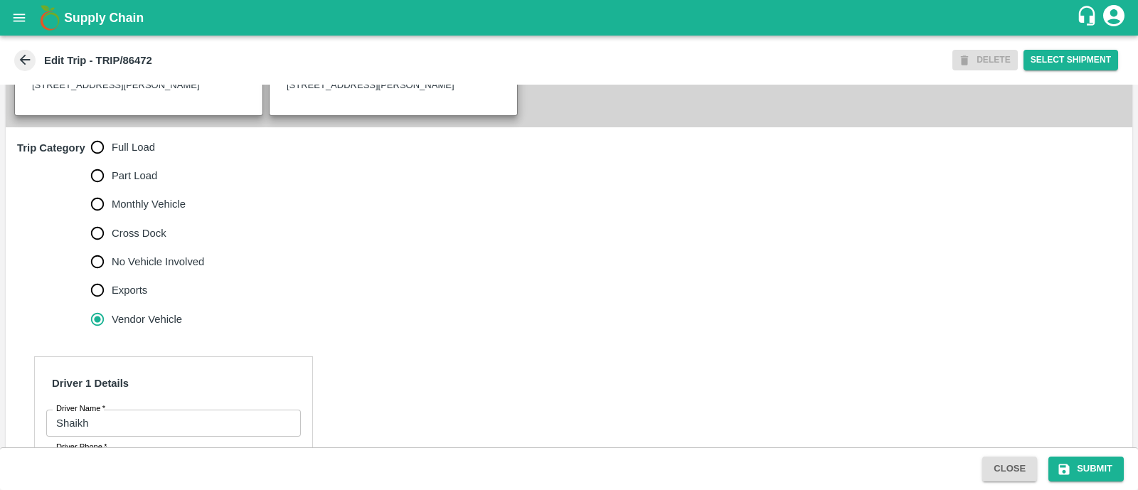
scroll to position [319, 0]
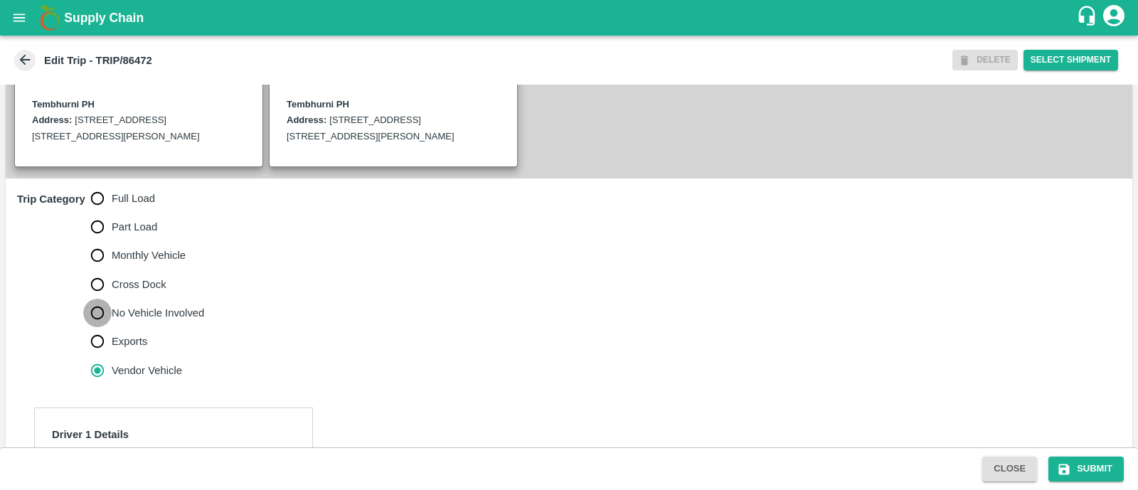
click at [97, 327] on input "No Vehicle Involved" at bounding box center [97, 313] width 28 height 28
radio input "true"
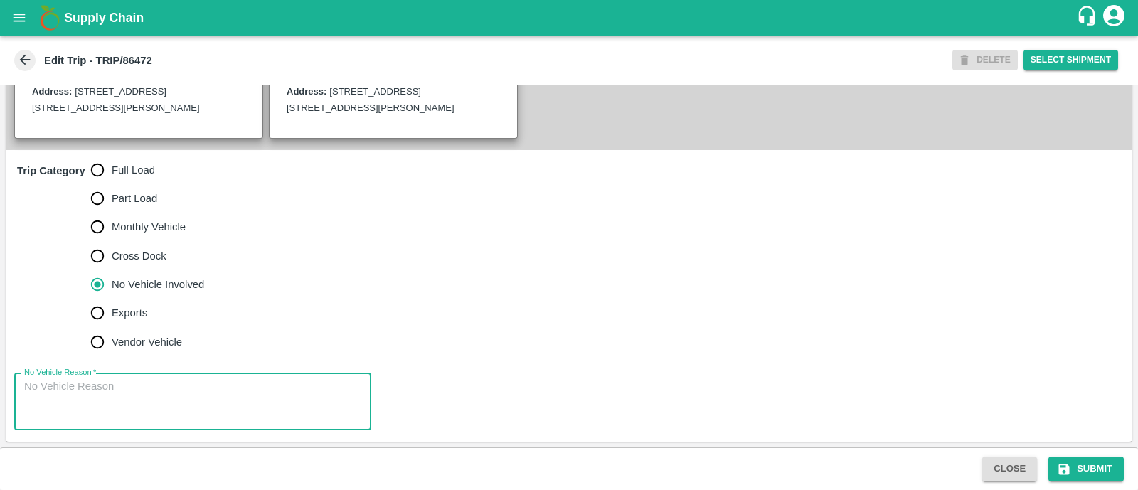
click at [87, 397] on textarea "No Vehicle Reason   *" at bounding box center [192, 401] width 337 height 45
type textarea "Field Dump"
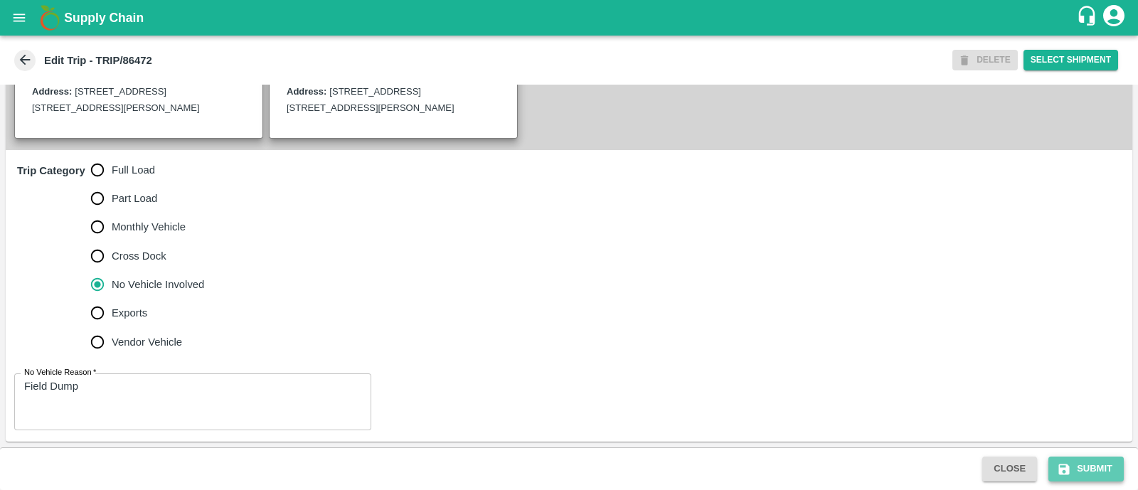
click at [1096, 469] on button "Submit" at bounding box center [1085, 468] width 75 height 25
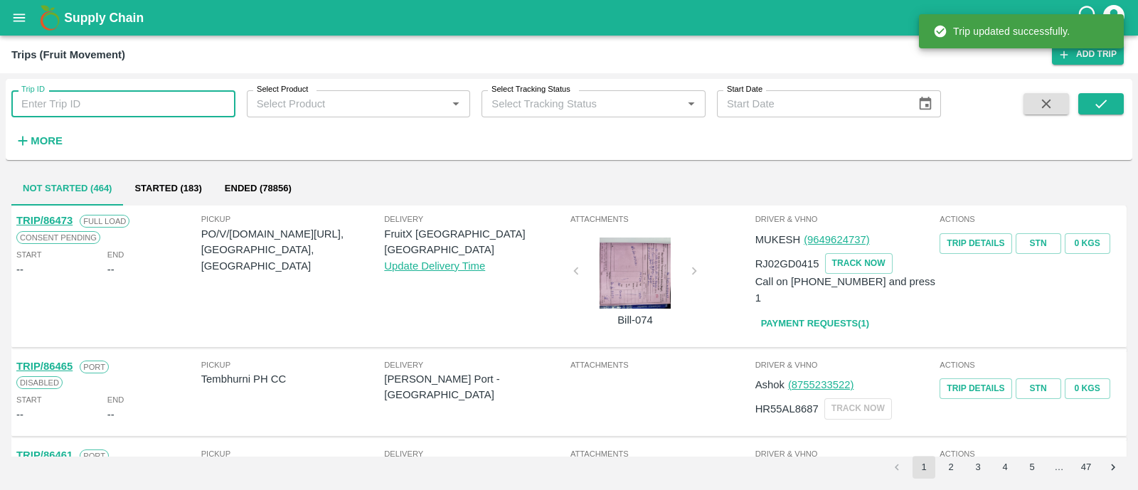
click at [127, 112] on input "Trip ID" at bounding box center [123, 103] width 224 height 27
paste input "86464"
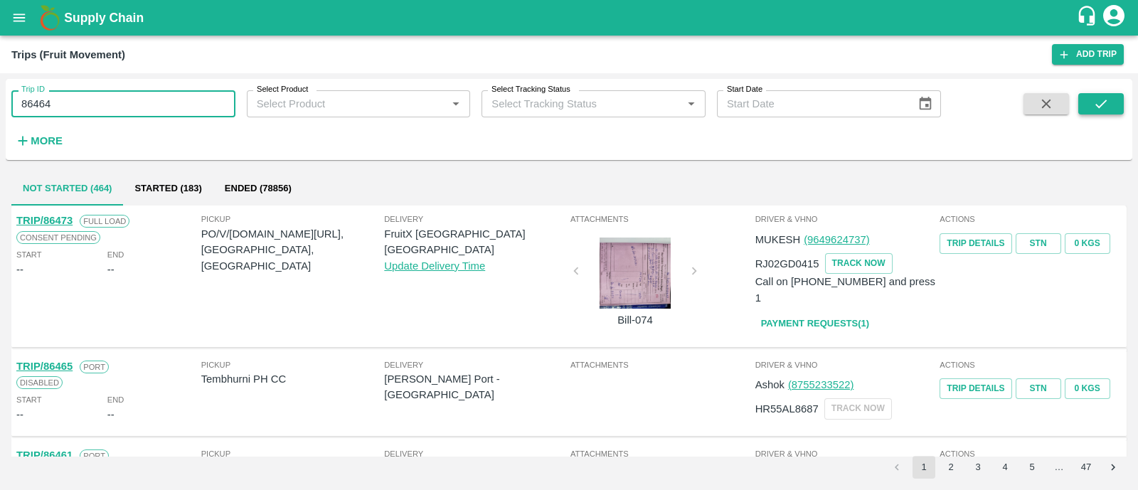
type input "86464"
click at [1093, 94] on button "submit" at bounding box center [1101, 103] width 46 height 21
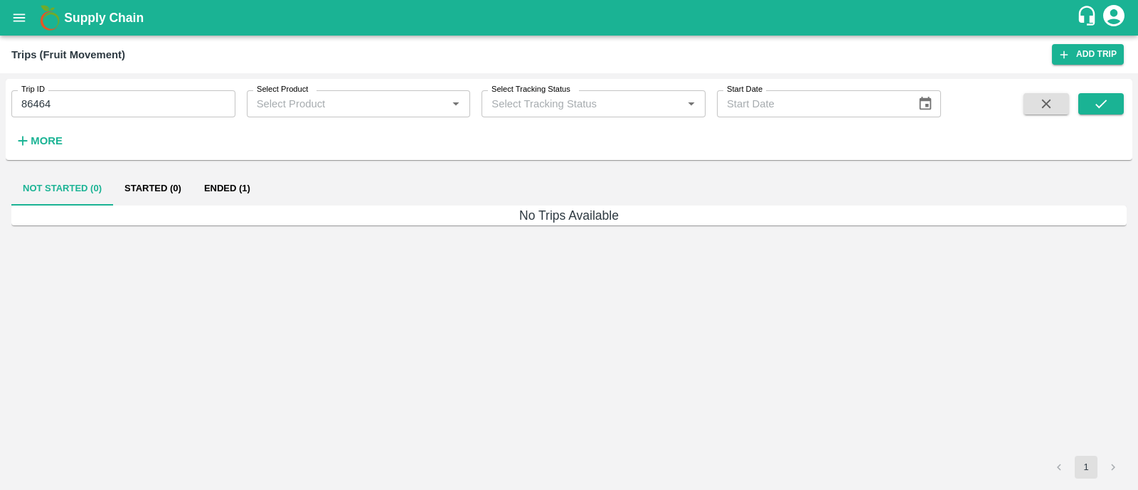
click at [237, 189] on button "Ended (1)" at bounding box center [227, 188] width 69 height 34
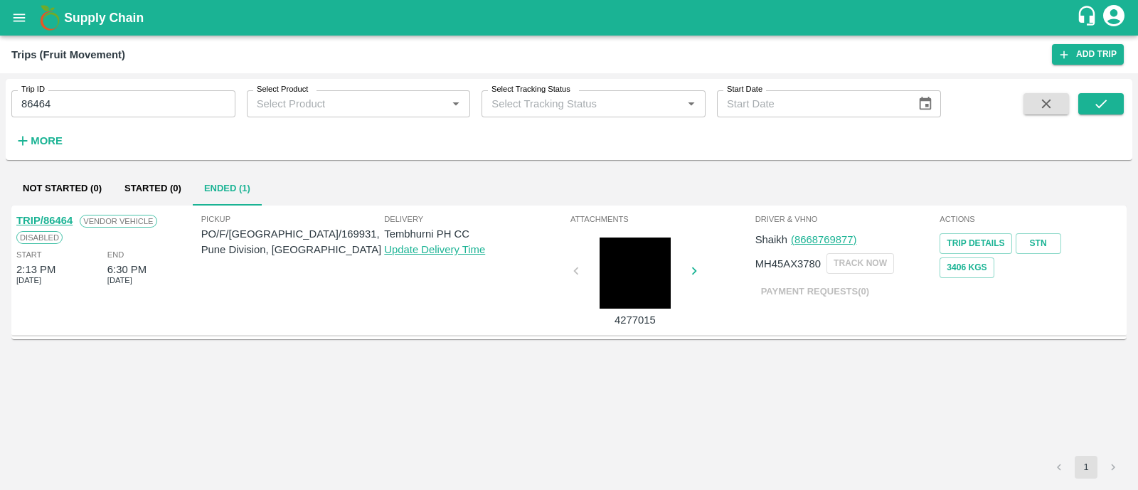
click at [65, 219] on link "TRIP/86464" at bounding box center [44, 220] width 56 height 11
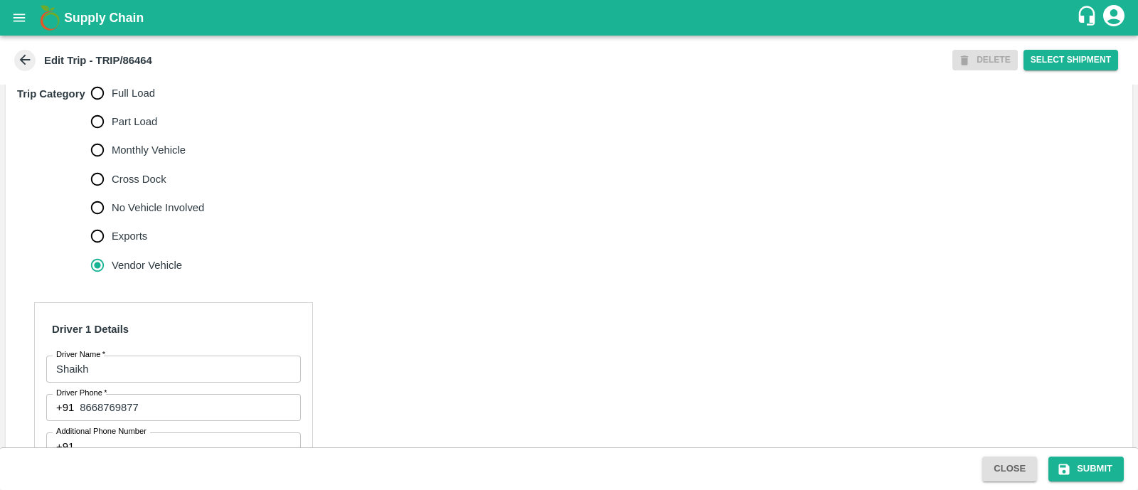
scroll to position [412, 0]
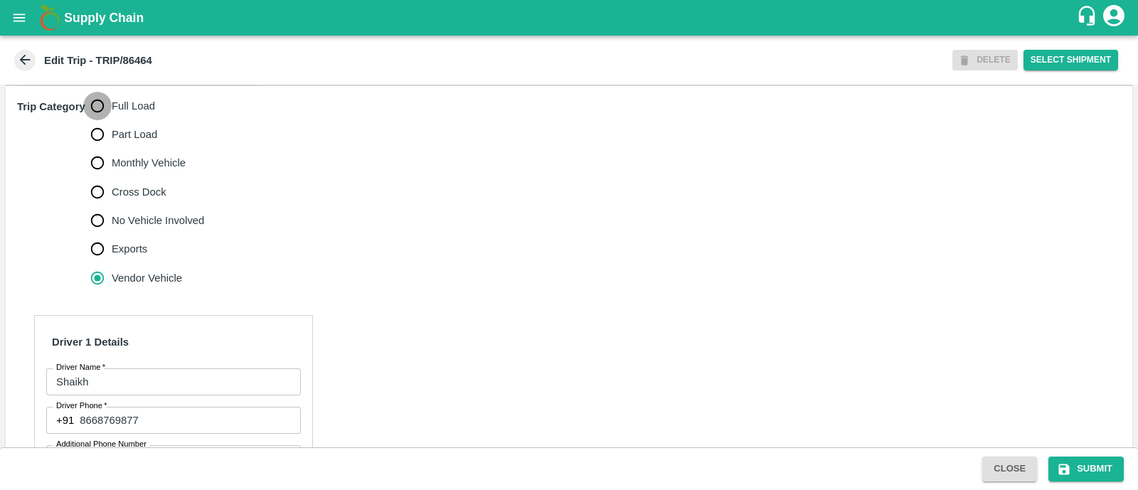
click at [104, 120] on input "Full Load" at bounding box center [97, 106] width 28 height 28
radio input "true"
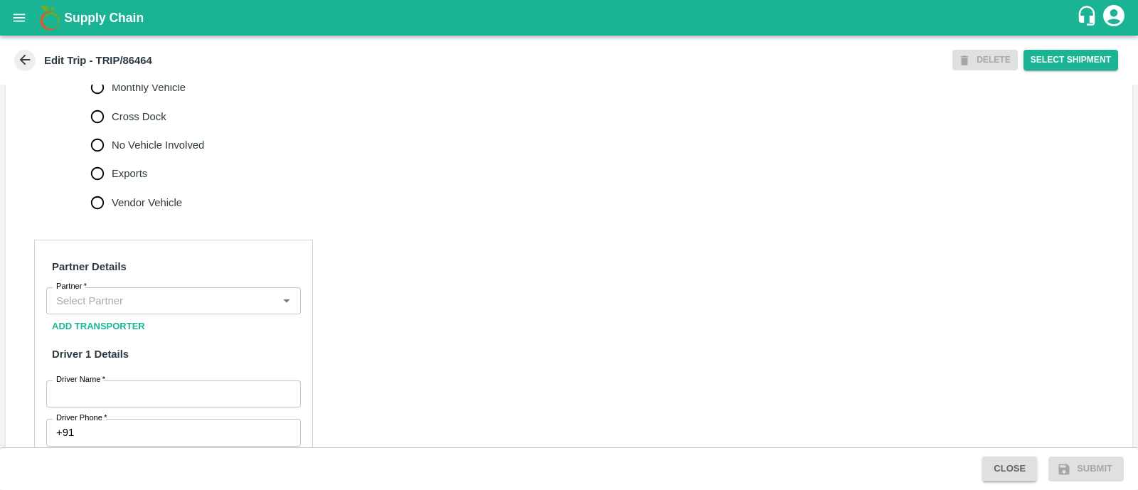
scroll to position [488, 0]
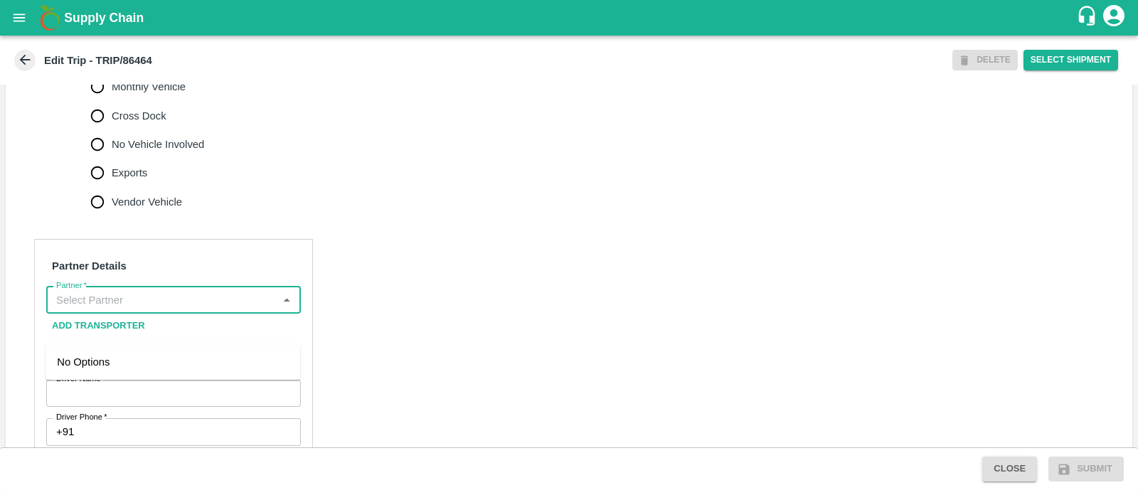
click at [208, 309] on input "Partner   *" at bounding box center [161, 300] width 223 height 18
type input "n"
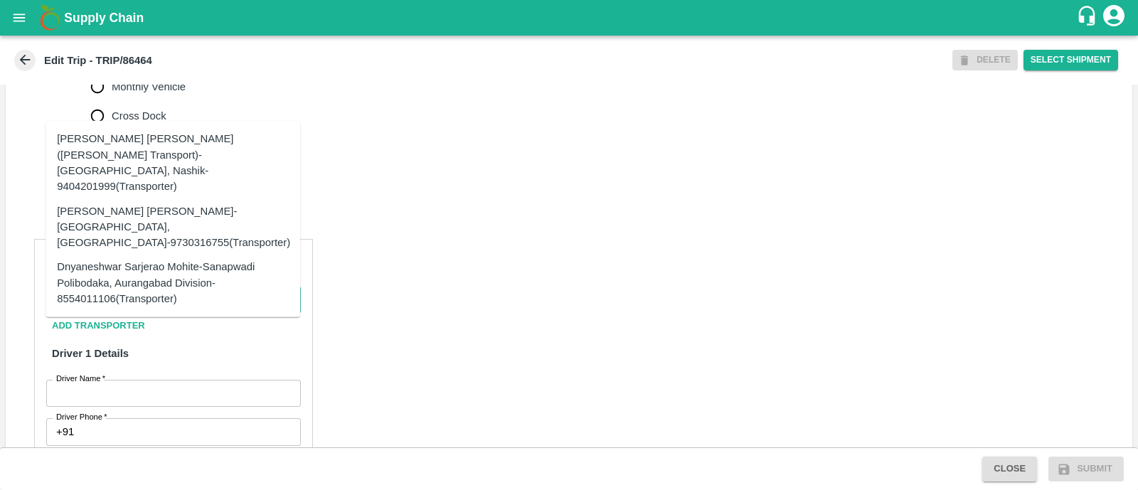
click at [159, 210] on div "[PERSON_NAME] [PERSON_NAME]-[GEOGRAPHIC_DATA], [GEOGRAPHIC_DATA]-9730316755(Tra…" at bounding box center [173, 227] width 233 height 48
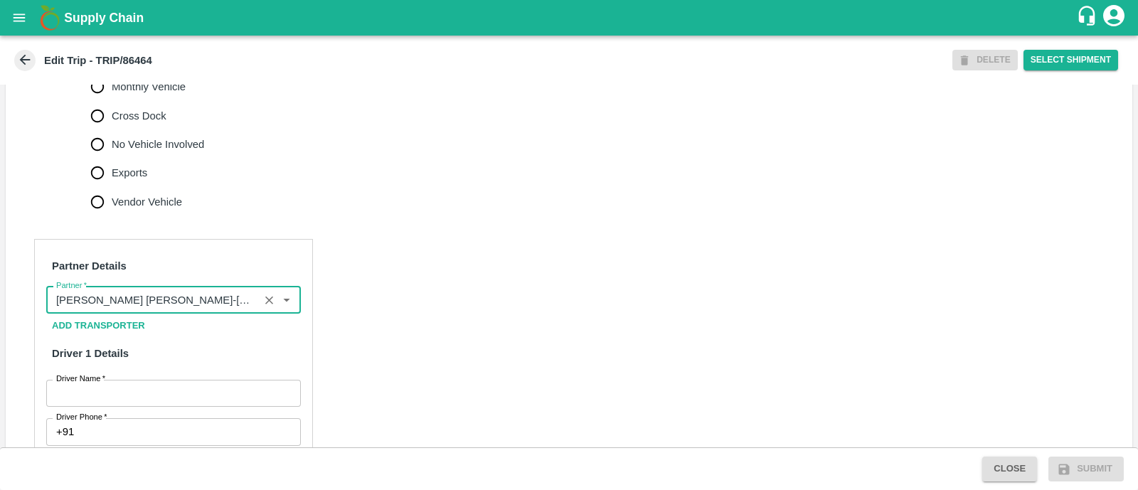
type input "[PERSON_NAME] [PERSON_NAME]-[GEOGRAPHIC_DATA], [GEOGRAPHIC_DATA]-9730316755(Tra…"
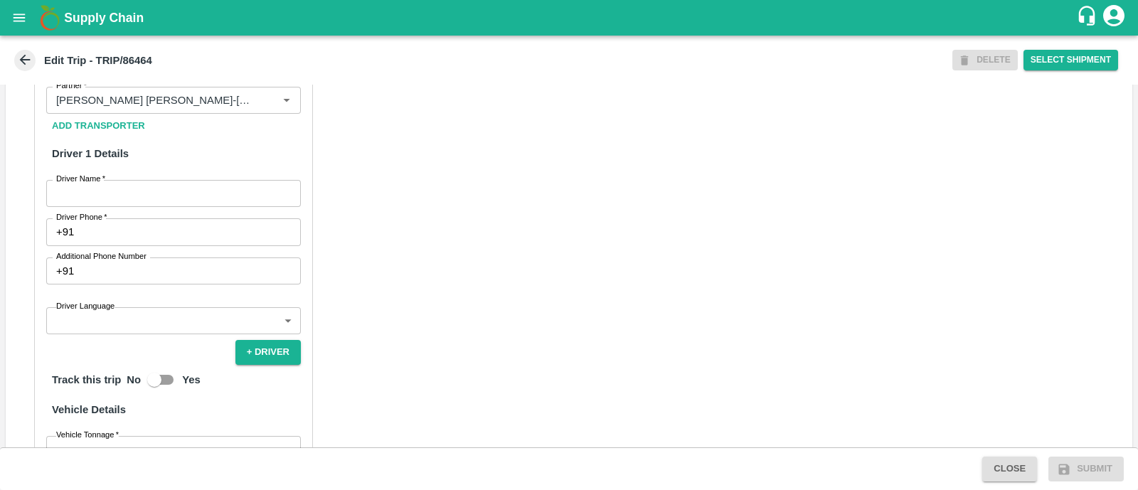
scroll to position [689, 0]
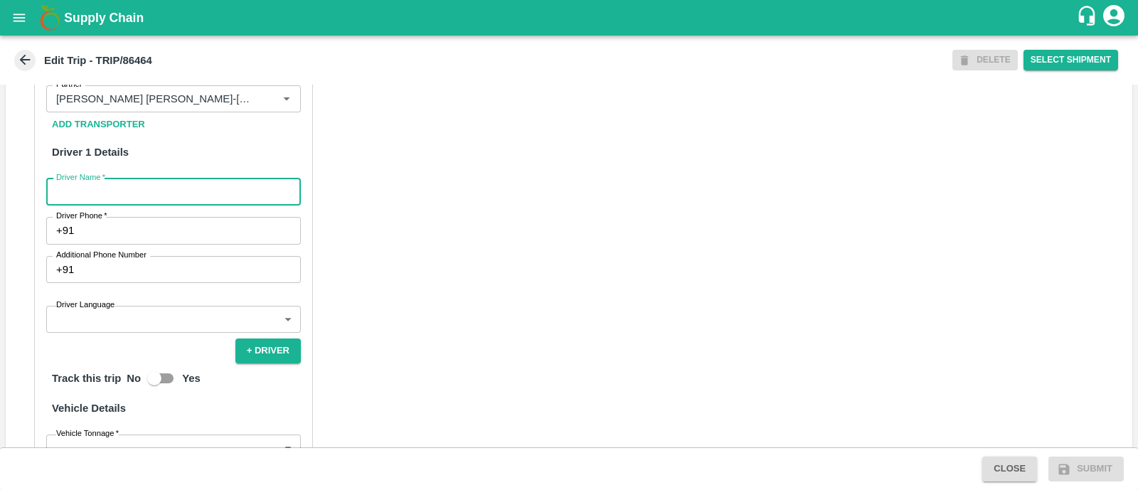
click at [157, 205] on input "Driver Name   *" at bounding box center [173, 191] width 255 height 27
type input "Godse"
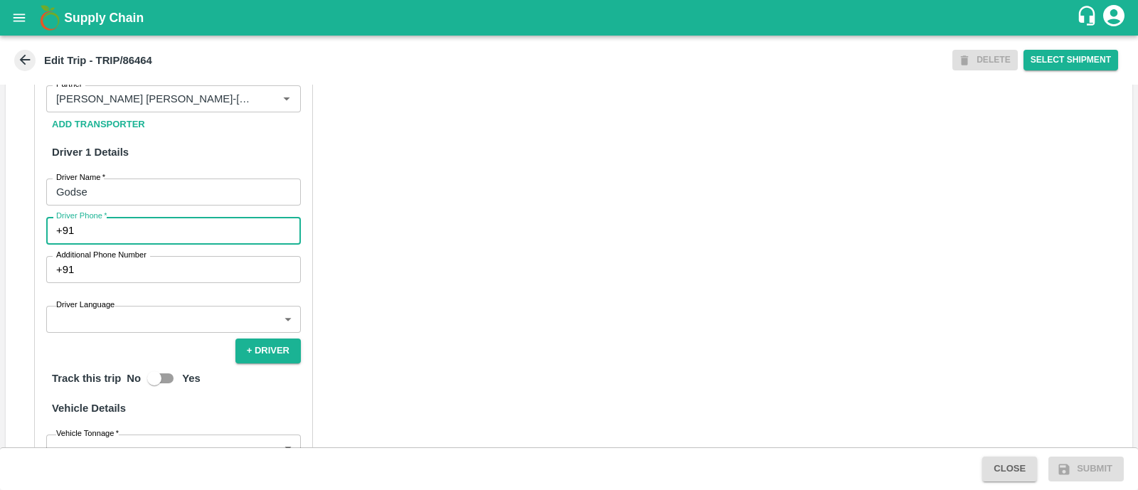
click at [171, 244] on input "Driver Phone   *" at bounding box center [190, 230] width 221 height 27
type input "9975280177"
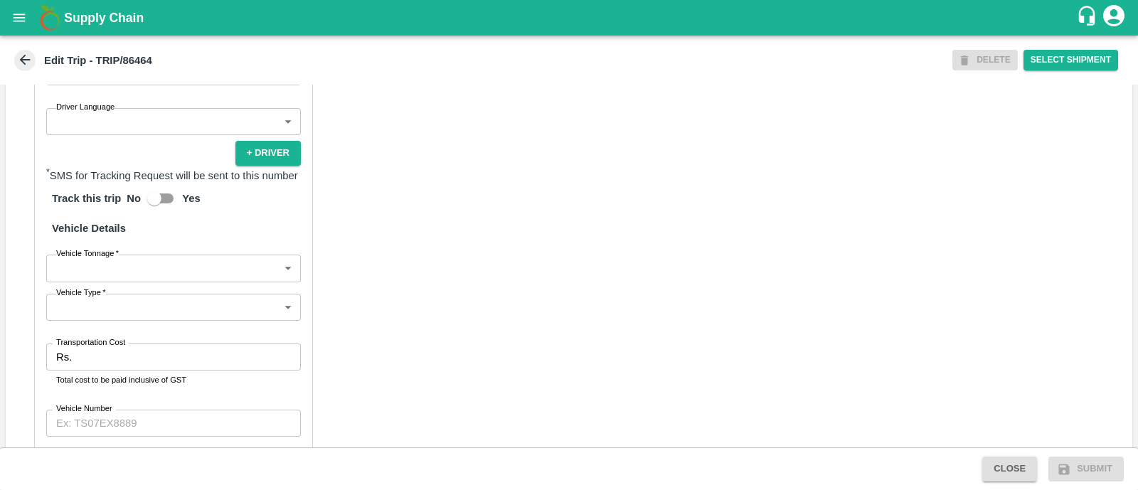
scroll to position [890, 0]
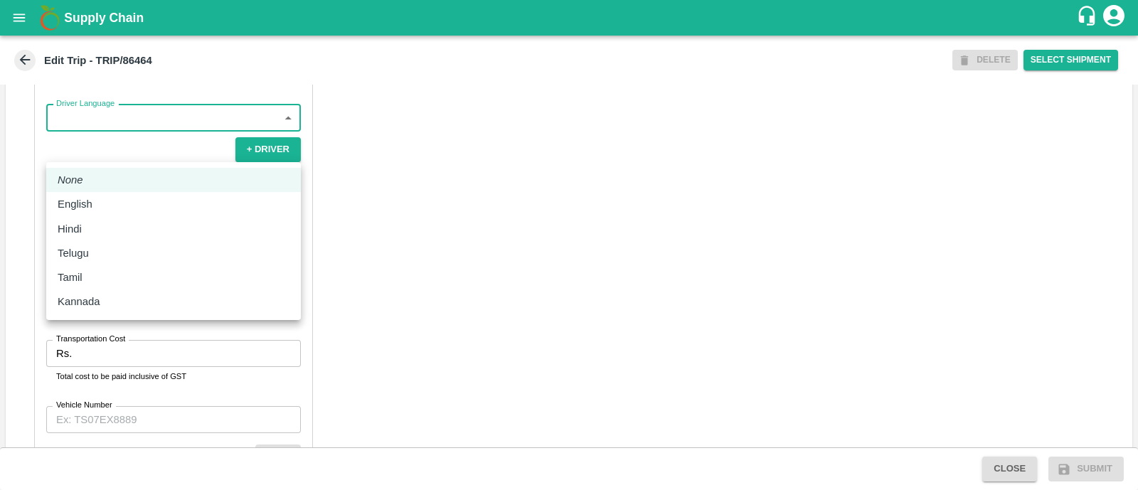
click at [144, 159] on body "Supply Chain Edit Trip - TRIP/86464 DELETE Select Shipment Trip Details Trip Ty…" at bounding box center [569, 245] width 1138 height 490
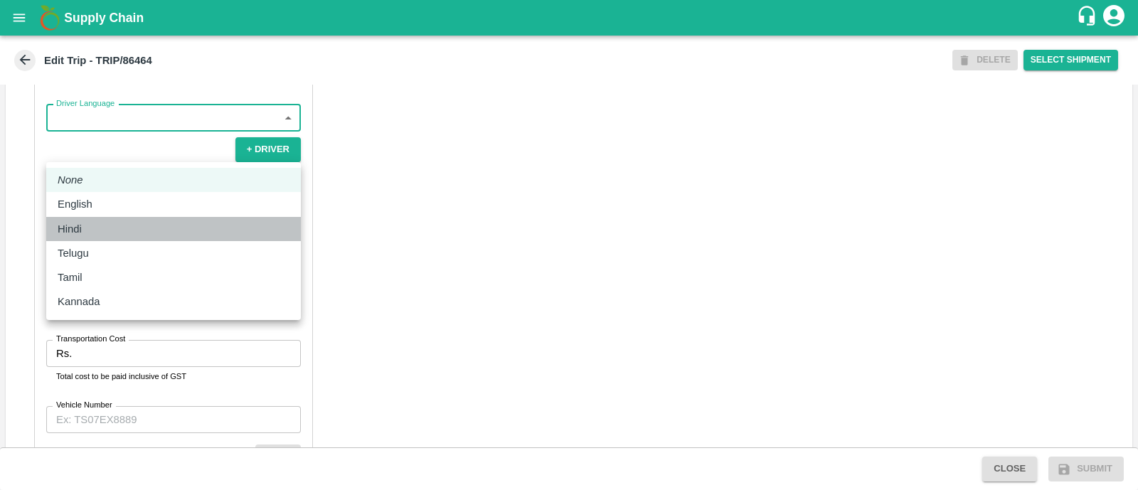
click at [121, 227] on div "Hindi" at bounding box center [174, 229] width 232 height 16
type input "hi"
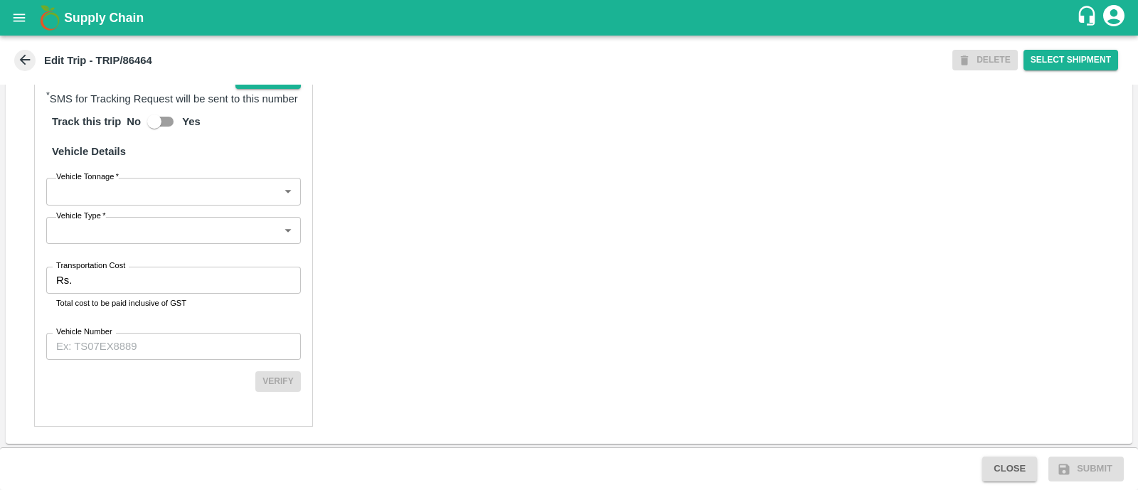
scroll to position [995, 0]
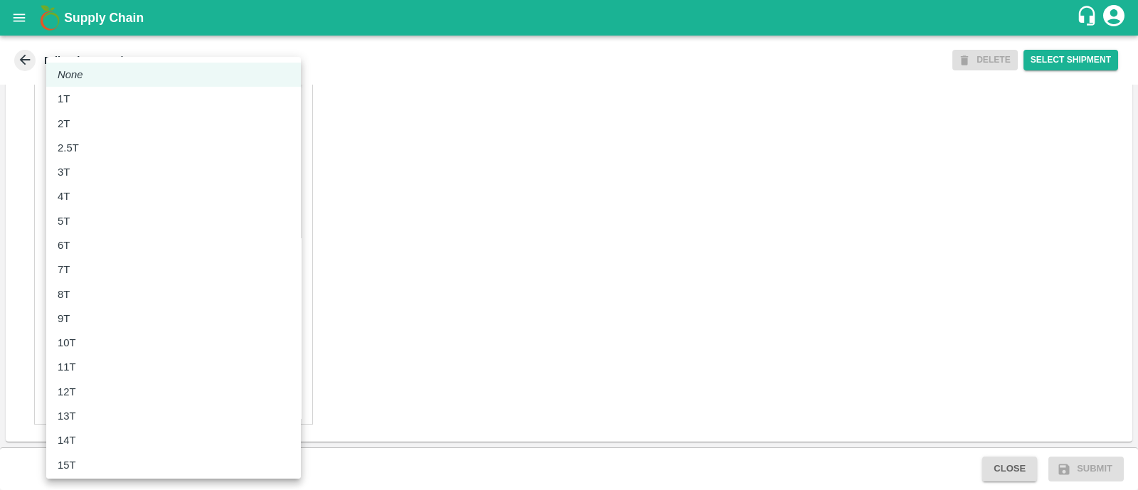
drag, startPoint x: 156, startPoint y: 193, endPoint x: 124, endPoint y: 296, distance: 107.5
click at [124, 296] on body "Supply Chain Edit Trip - TRIP/86464 DELETE Select Shipment Trip Details Trip Ty…" at bounding box center [569, 245] width 1138 height 490
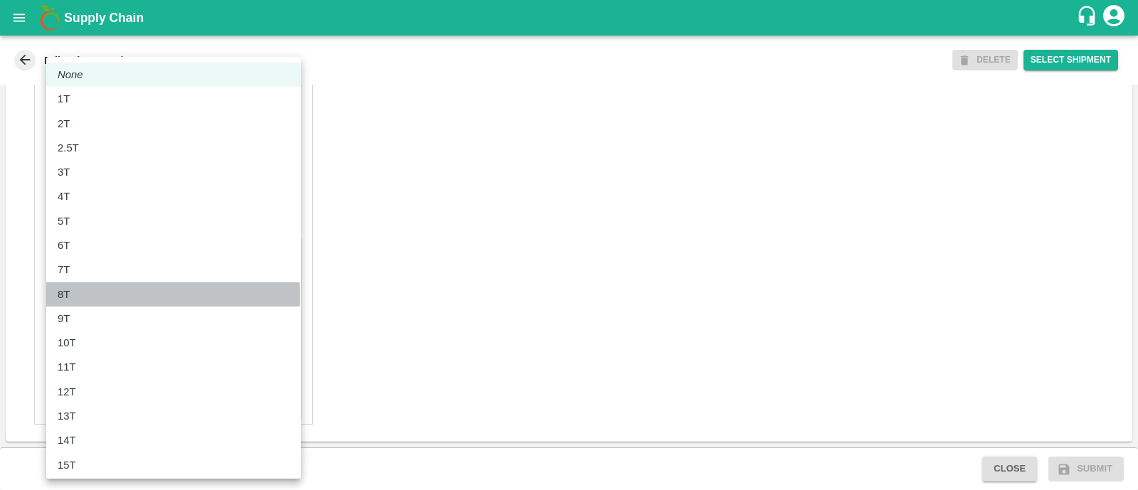
click at [124, 296] on div "8T" at bounding box center [174, 295] width 232 height 16
type input "8000"
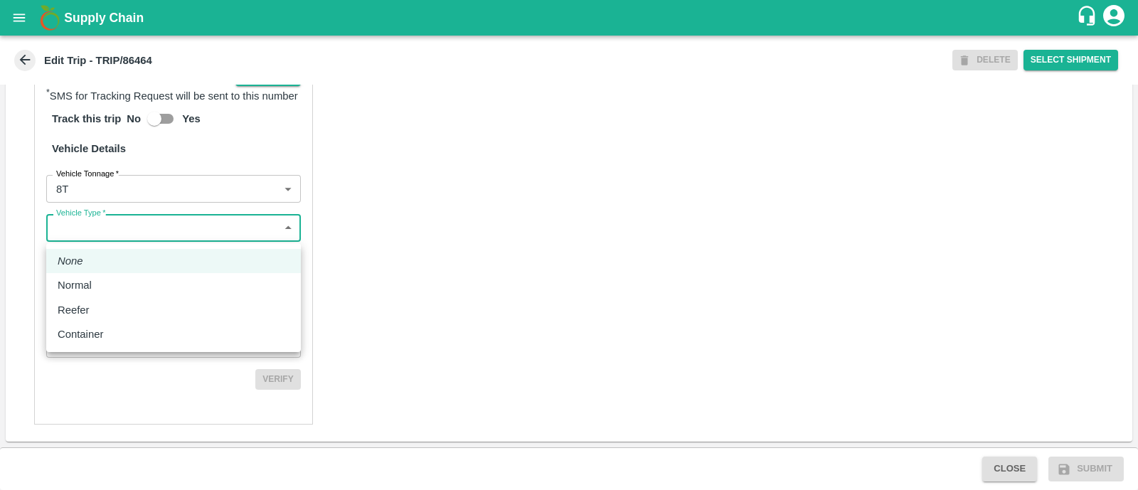
click at [139, 235] on body "Supply Chain Edit Trip - TRIP/86464 DELETE Select Shipment Trip Details Trip Ty…" at bounding box center [569, 245] width 1138 height 490
click at [124, 287] on div "Normal" at bounding box center [174, 285] width 232 height 16
type input "Normal"
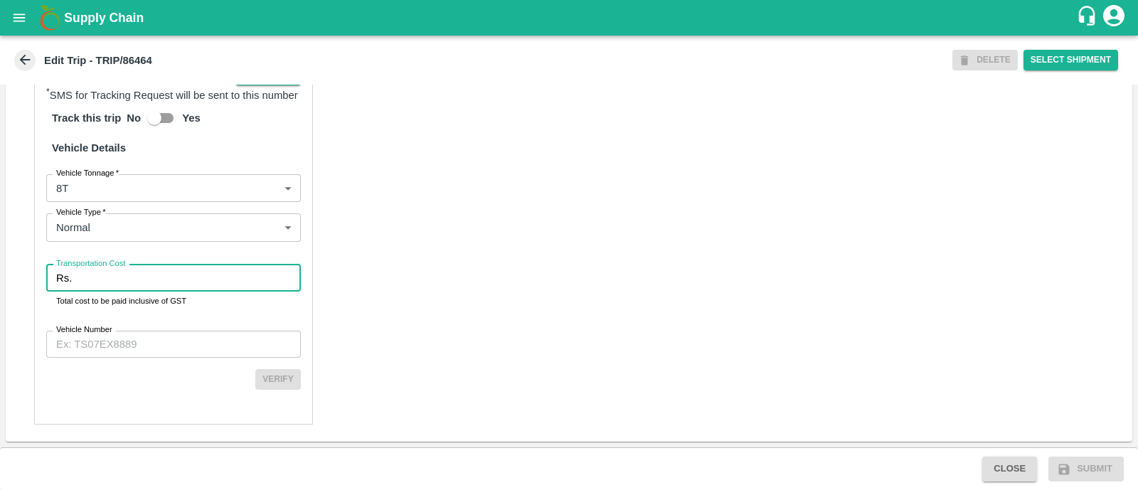
click at [124, 287] on input "Transportation Cost" at bounding box center [188, 277] width 223 height 27
type input "5715"
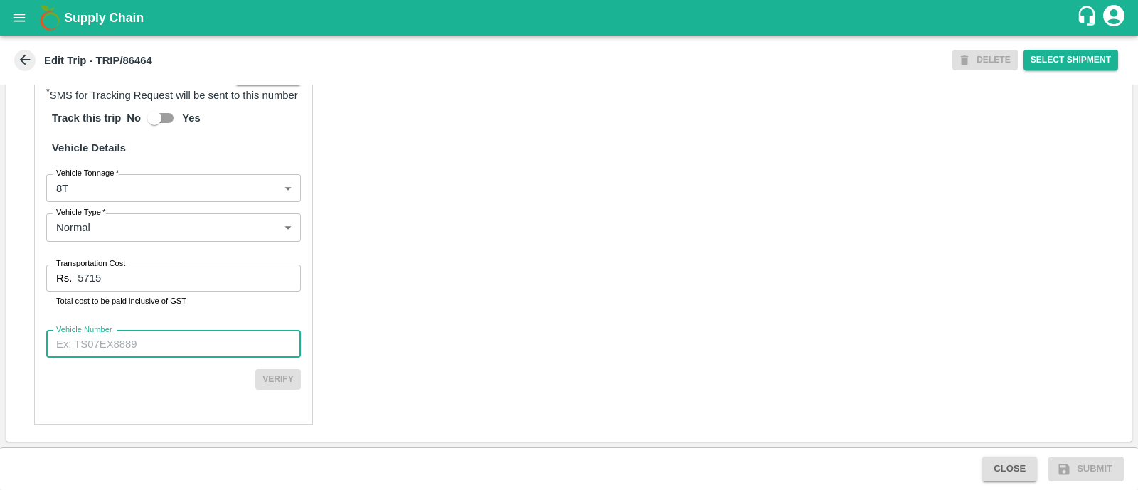
click at [203, 342] on input "Vehicle Number" at bounding box center [173, 344] width 255 height 27
type input "MH45AX3780"
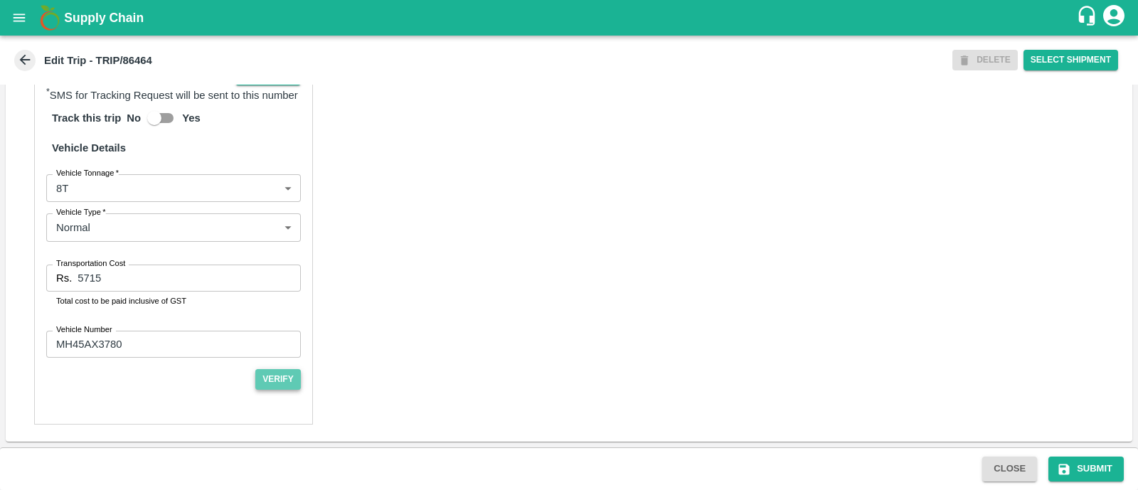
click at [289, 389] on button "Verify" at bounding box center [278, 379] width 46 height 21
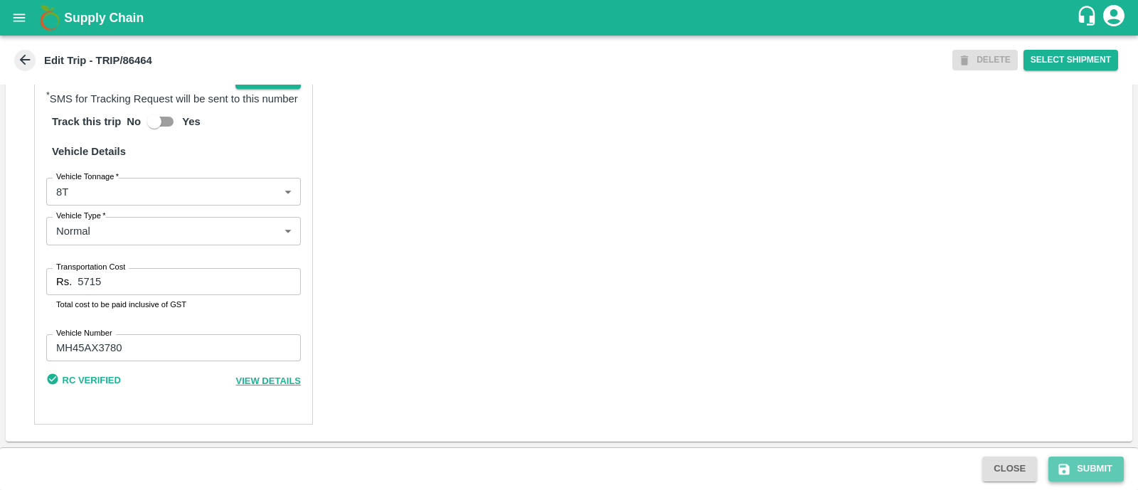
click at [1082, 461] on button "Submit" at bounding box center [1085, 468] width 75 height 25
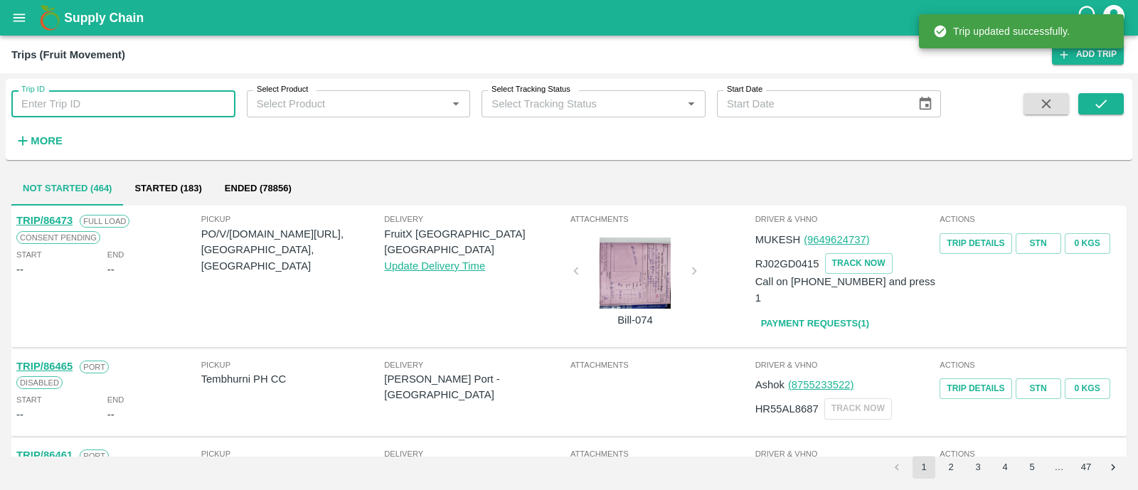
click at [126, 107] on input "Trip ID" at bounding box center [123, 103] width 224 height 27
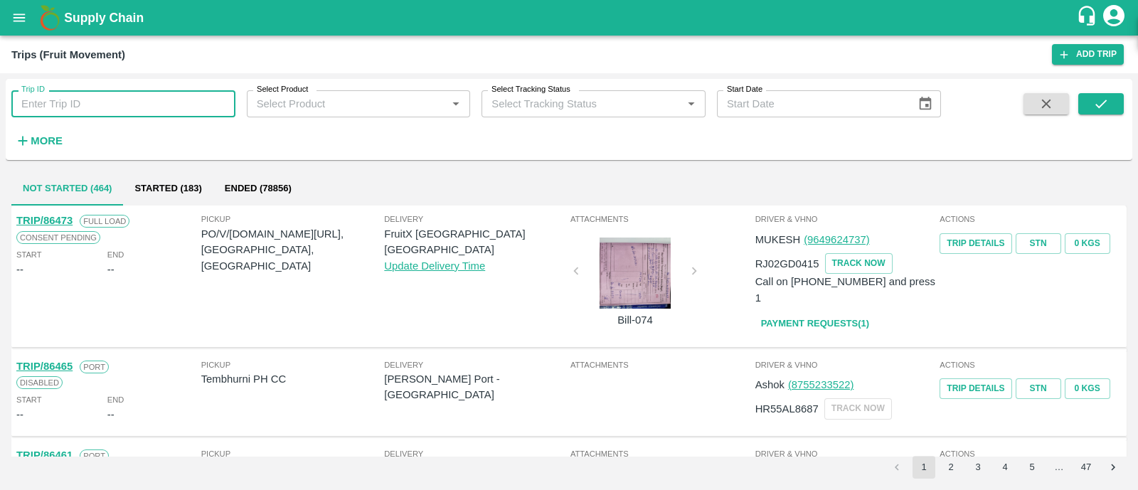
paste input "86464"
type input "86464"
click at [1103, 105] on icon "submit" at bounding box center [1101, 104] width 16 height 16
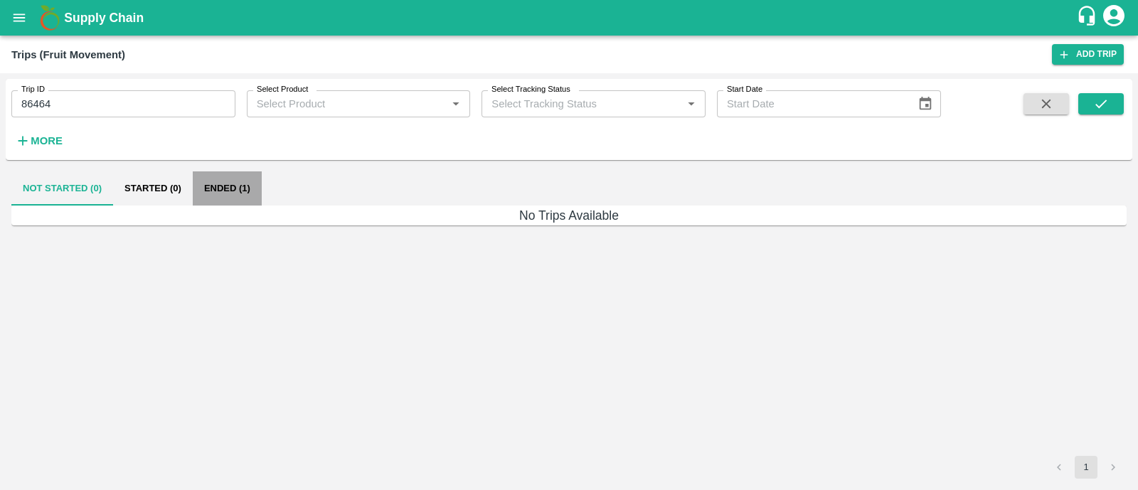
click at [232, 191] on button "Ended (1)" at bounding box center [227, 188] width 69 height 34
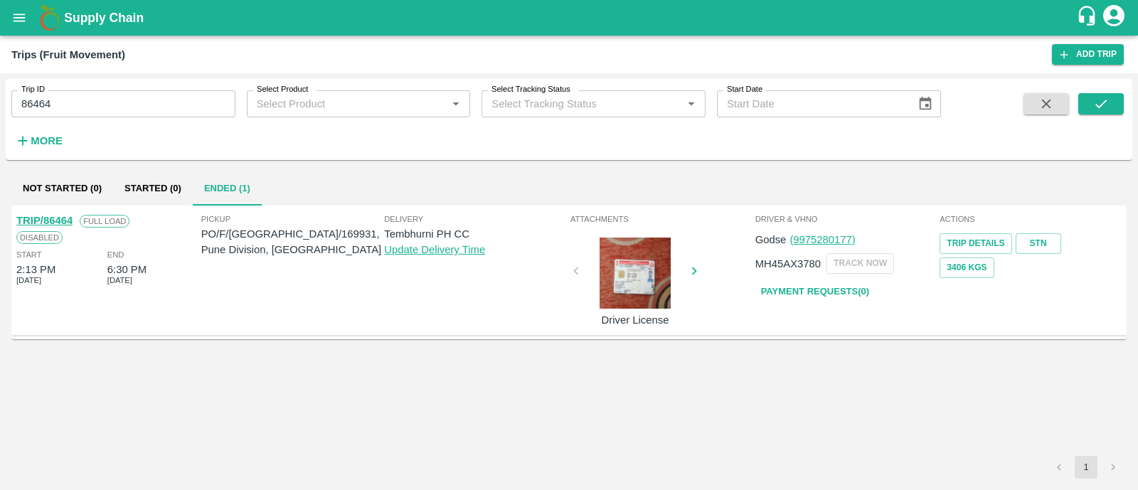
click at [67, 215] on link "TRIP/86464" at bounding box center [44, 220] width 56 height 11
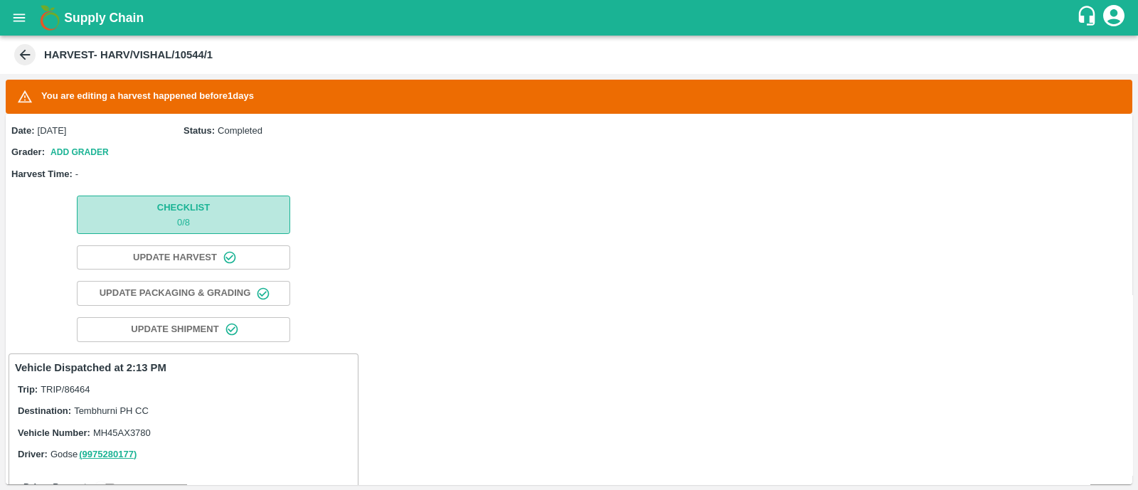
click at [171, 214] on span "Checklist 0 / 8" at bounding box center [183, 214] width 53 height 29
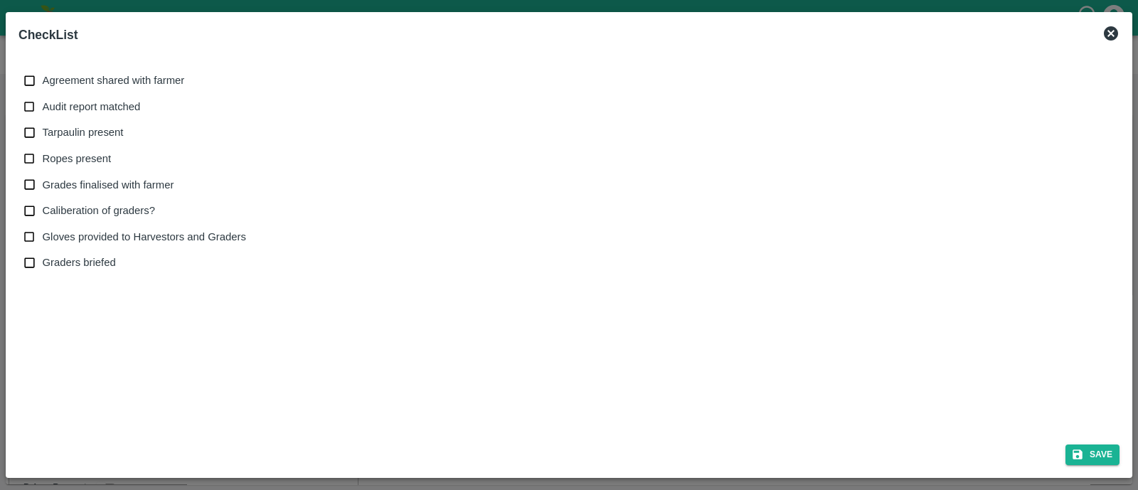
click at [171, 214] on label "Caliberation of graders?" at bounding box center [131, 211] width 230 height 26
click at [43, 214] on input "Caliberation of graders?" at bounding box center [29, 211] width 26 height 26
checkbox input "true"
click at [181, 229] on span "Gloves provided to Harvestors and Graders" at bounding box center [144, 237] width 203 height 16
click at [43, 229] on input "Gloves provided to Harvestors and Graders" at bounding box center [29, 237] width 26 height 26
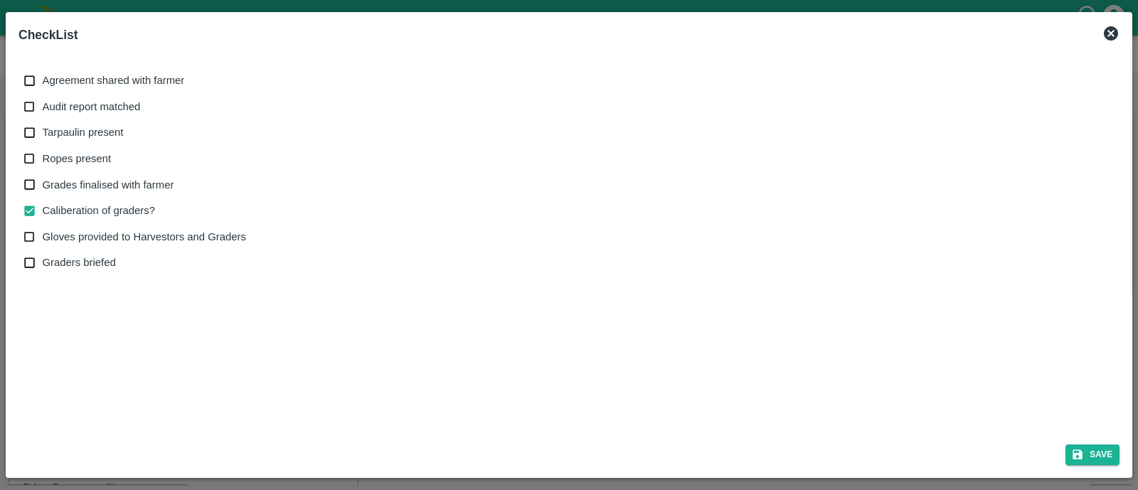
checkbox input "true"
click at [1083, 457] on icon "submit" at bounding box center [1077, 454] width 13 height 13
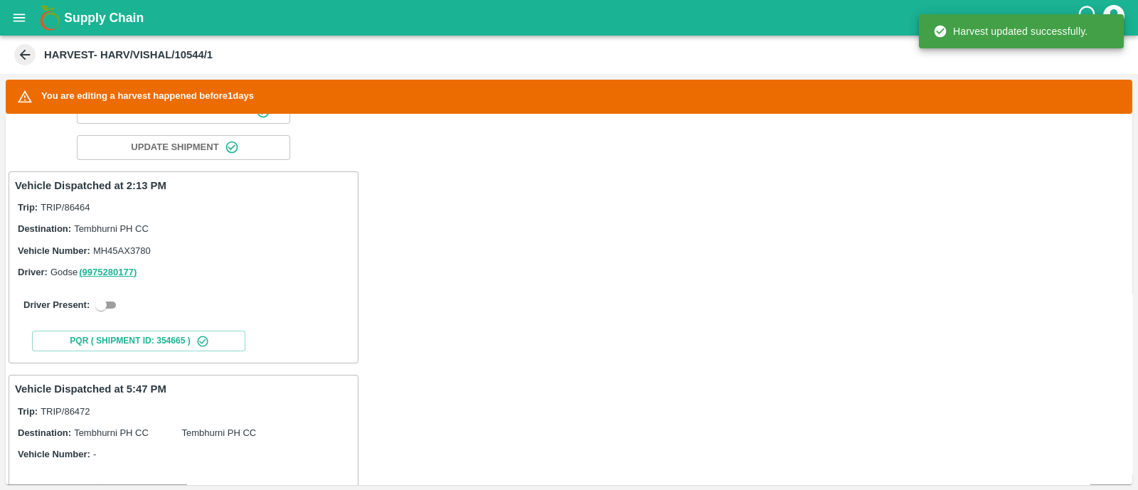
scroll to position [183, 0]
click at [114, 303] on input "checkbox" at bounding box center [100, 304] width 51 height 17
checkbox input "true"
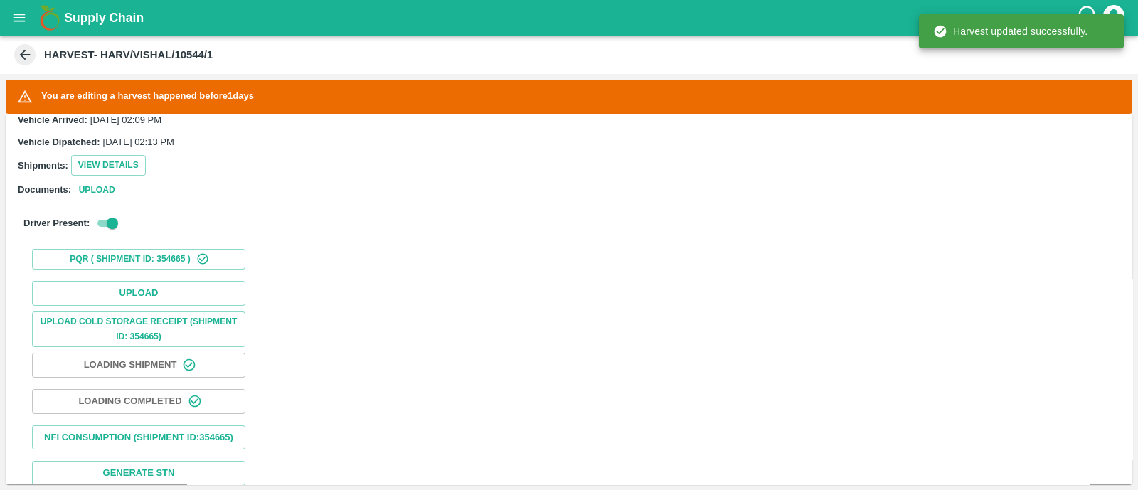
scroll to position [382, 0]
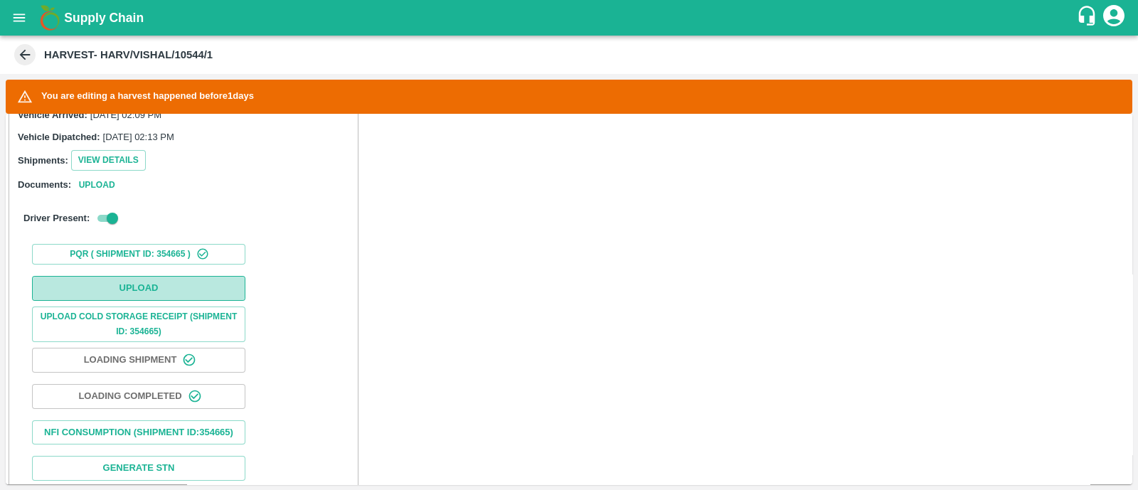
click at [149, 285] on button "Upload" at bounding box center [138, 288] width 213 height 25
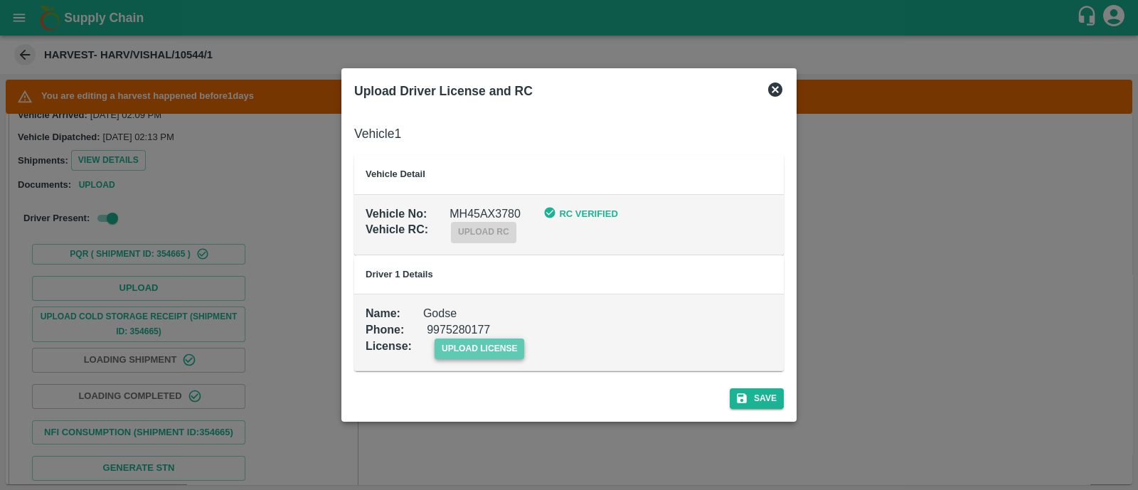
click at [488, 350] on span "upload license" at bounding box center [479, 348] width 90 height 21
click at [0, 0] on input "upload license" at bounding box center [0, 0] width 0 height 0
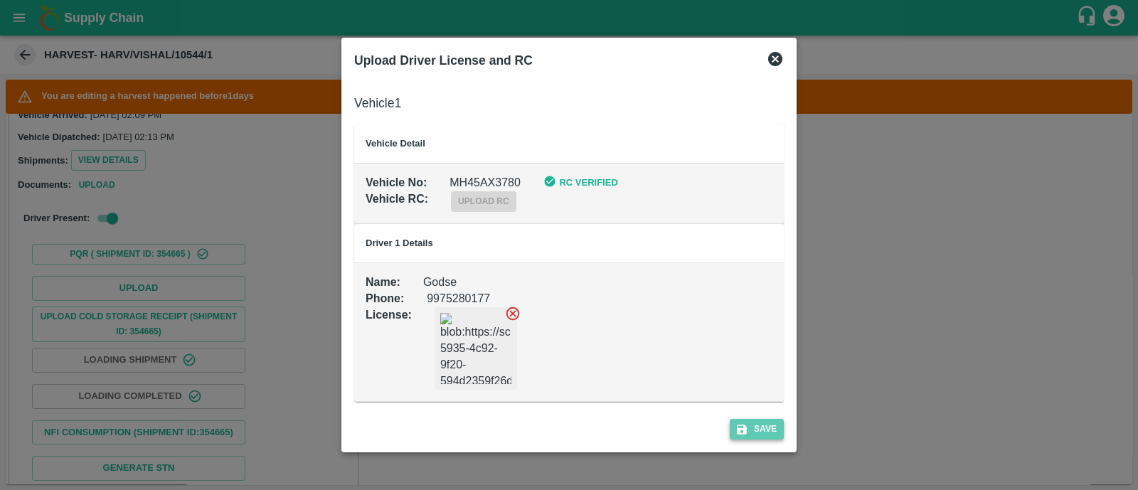
click at [742, 433] on icon "submit" at bounding box center [742, 429] width 10 height 10
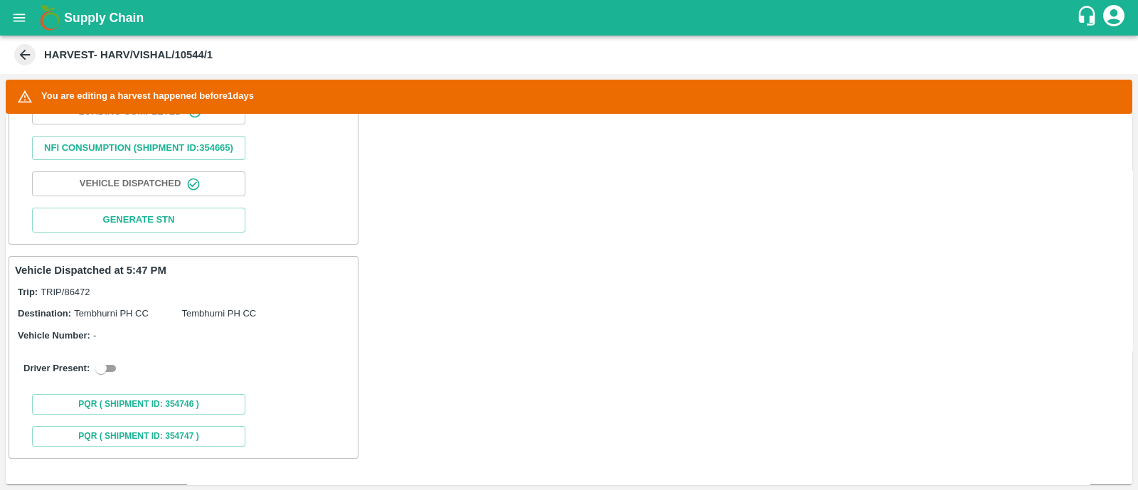
scroll to position [678, 0]
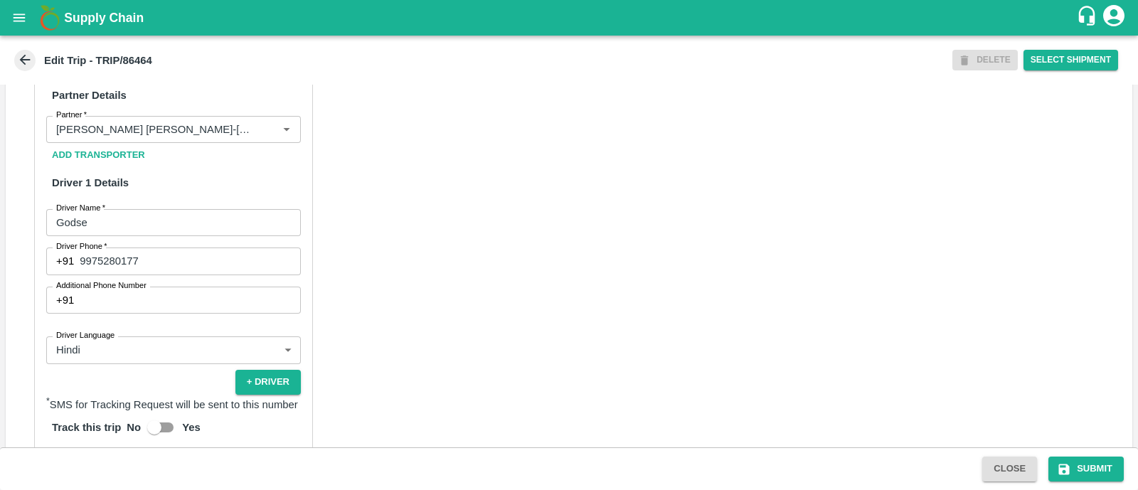
scroll to position [663, 0]
